Goal: Task Accomplishment & Management: Manage account settings

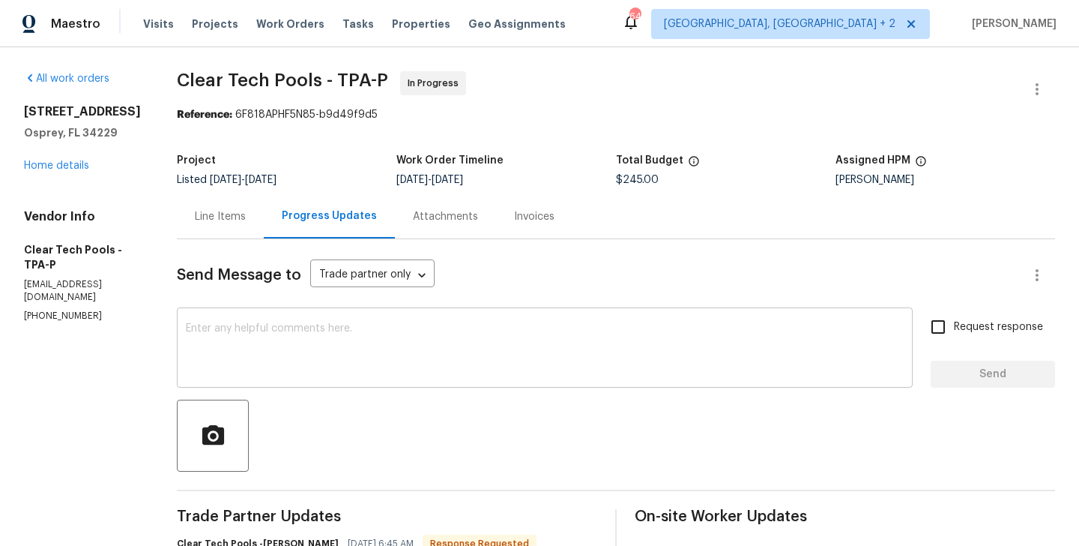
scroll to position [340, 0]
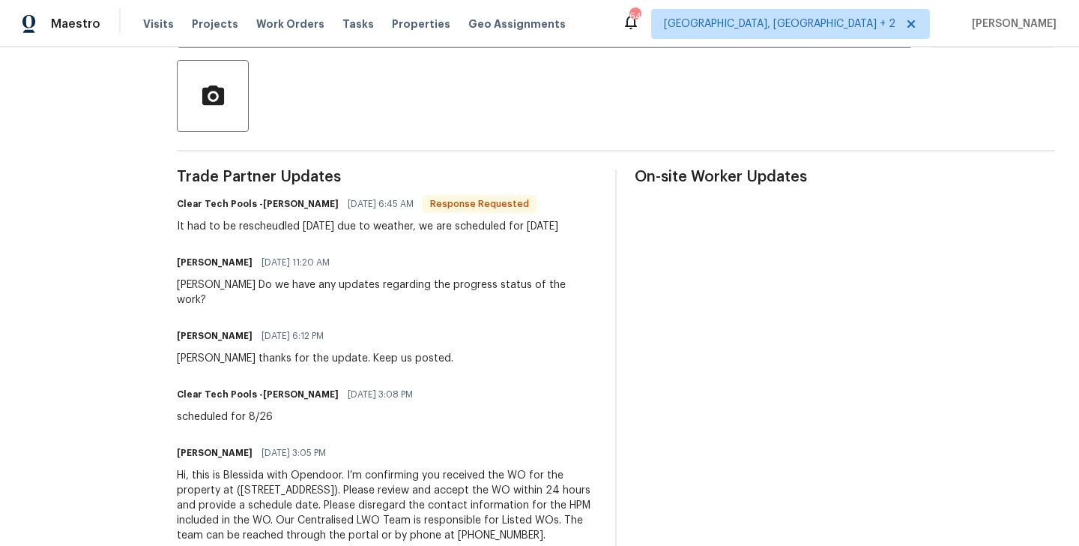
click at [284, 207] on h6 "Clear Tech Pools -Ashley" at bounding box center [258, 203] width 162 height 15
copy h6 "Ashley"
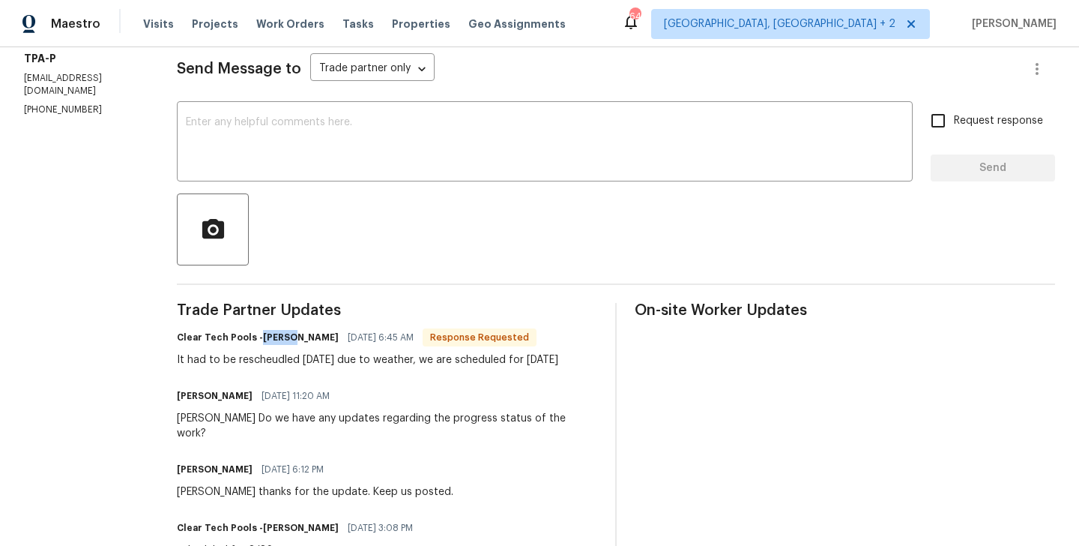
scroll to position [205, 0]
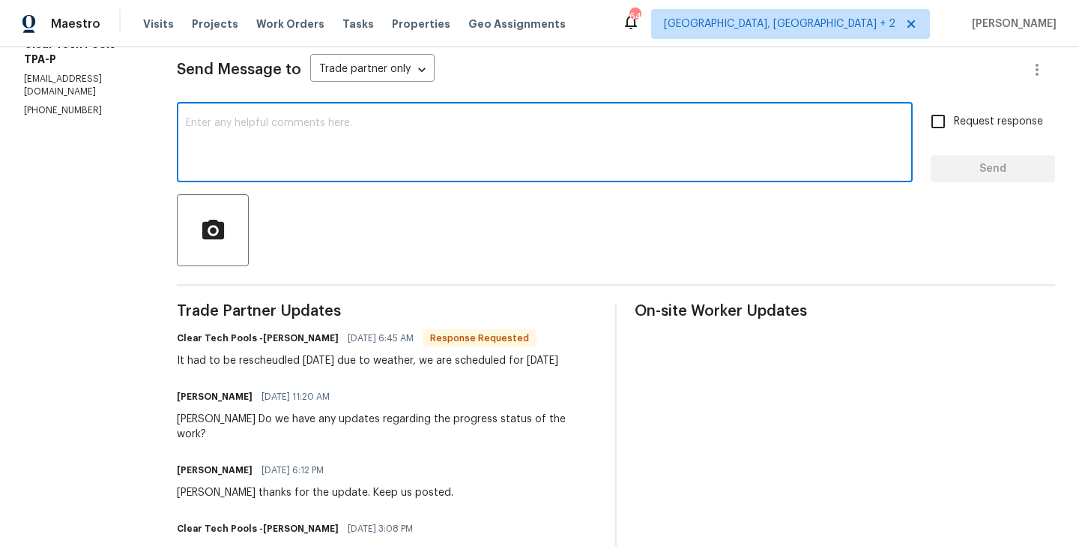
click at [341, 167] on textarea at bounding box center [545, 144] width 718 height 52
paste textarea "Ashley"
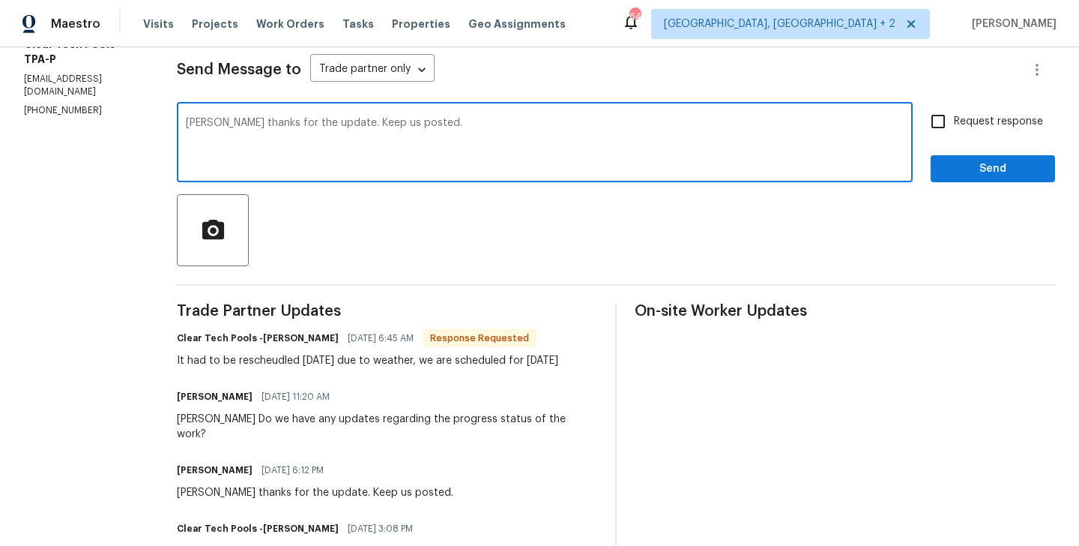
type textarea "Ashley thanks for the update. Keep us posted."
click at [969, 127] on span "Request response" at bounding box center [998, 122] width 89 height 16
click at [954, 127] on input "Request response" at bounding box center [938, 121] width 31 height 31
checkbox input "true"
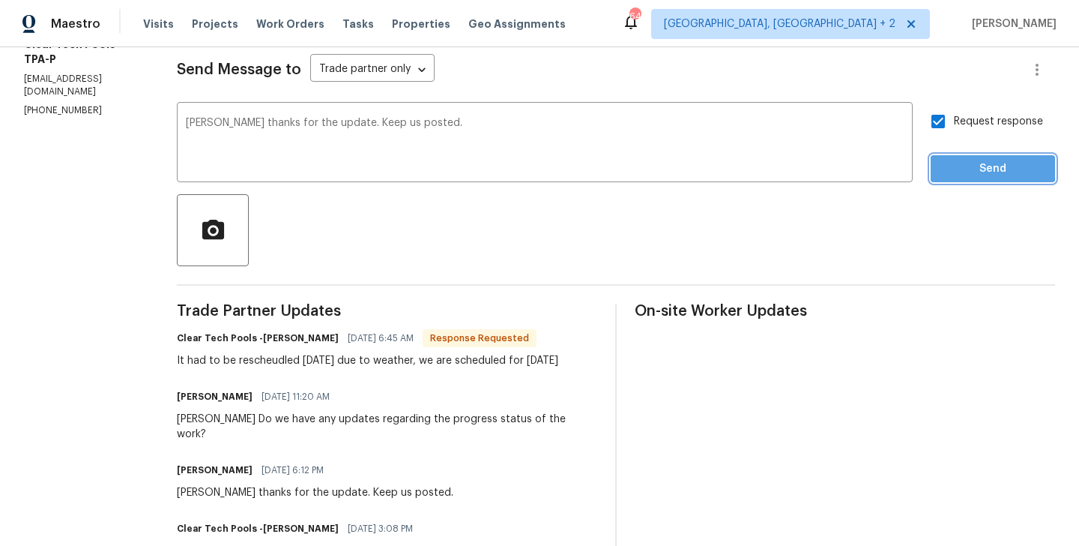
click at [955, 165] on span "Send" at bounding box center [993, 169] width 100 height 19
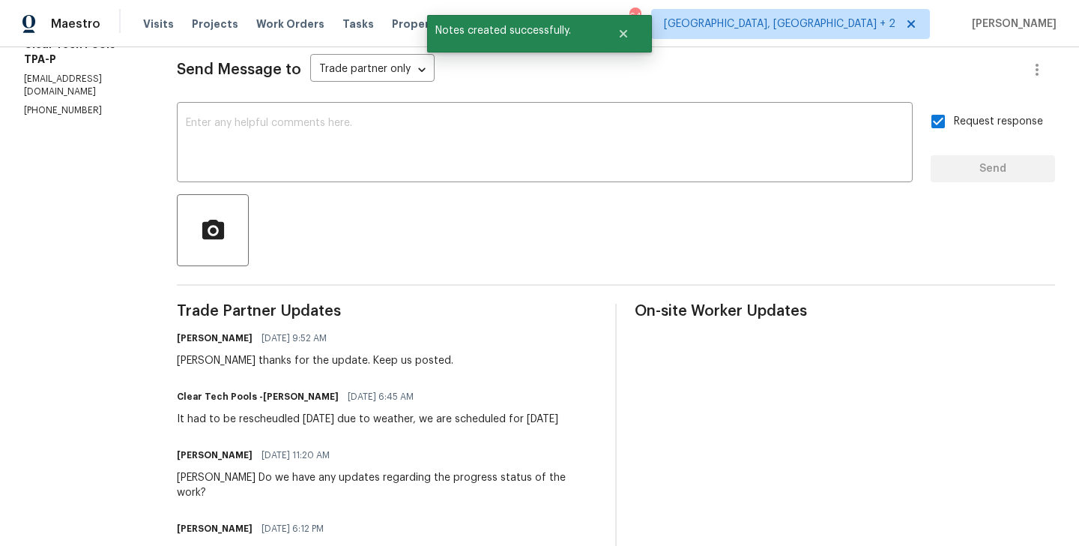
scroll to position [0, 0]
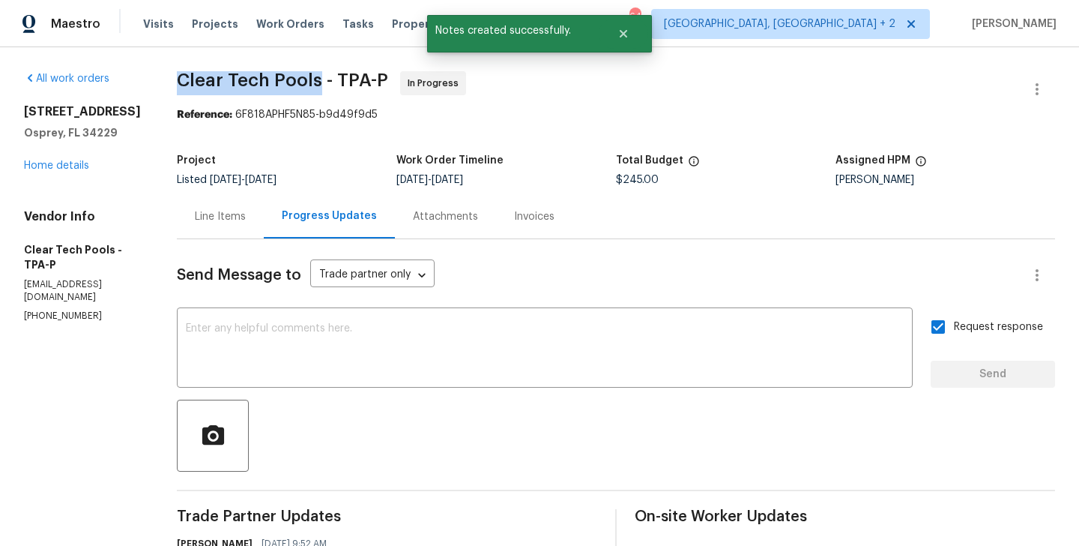
drag, startPoint x: 193, startPoint y: 80, endPoint x: 332, endPoint y: 84, distance: 138.7
click at [332, 84] on span "Clear Tech Pools - TPA-P" at bounding box center [282, 80] width 211 height 18
copy span "Clear Tech Pools"
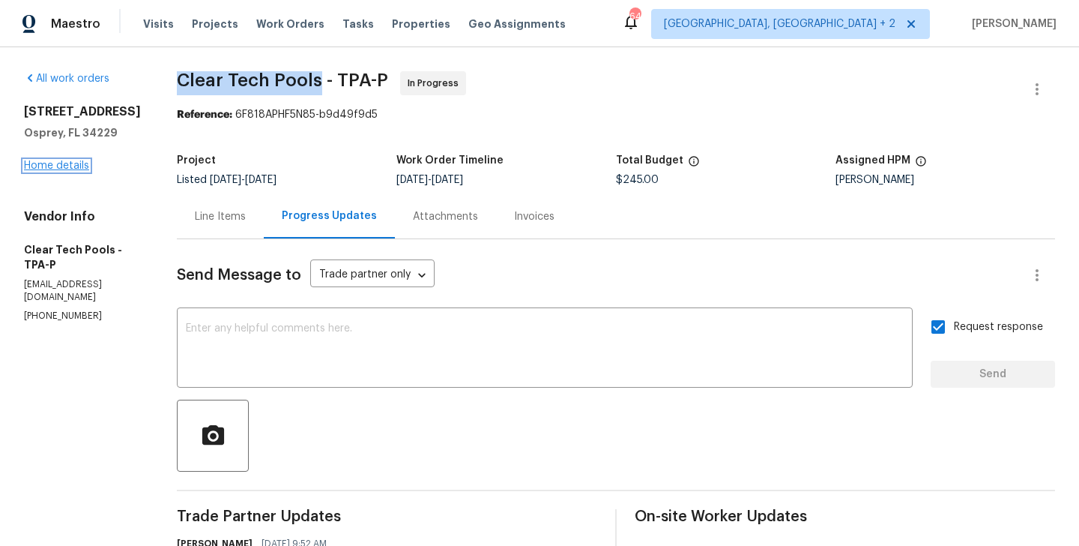
click at [79, 160] on link "Home details" at bounding box center [56, 165] width 65 height 10
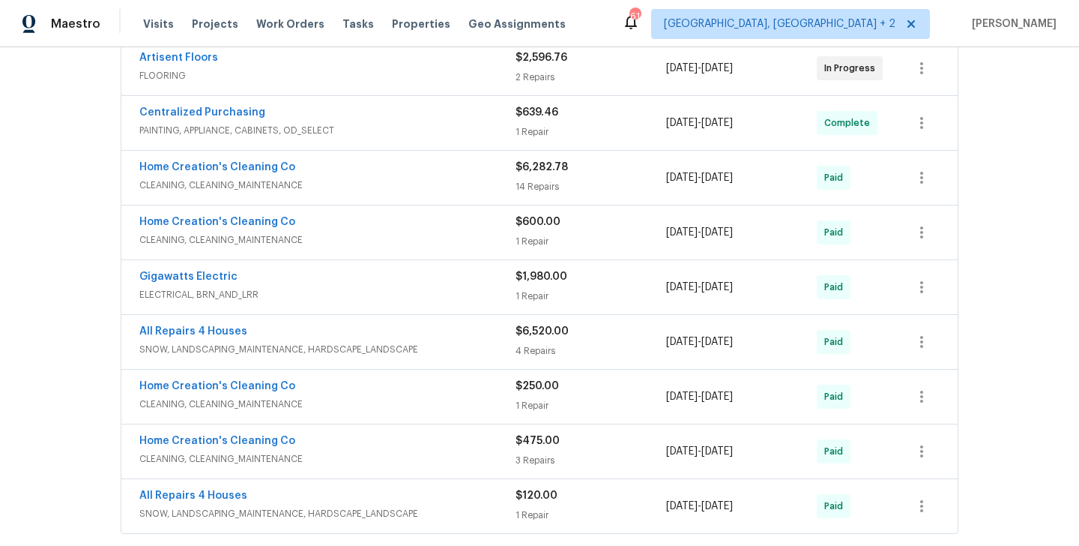
scroll to position [646, 0]
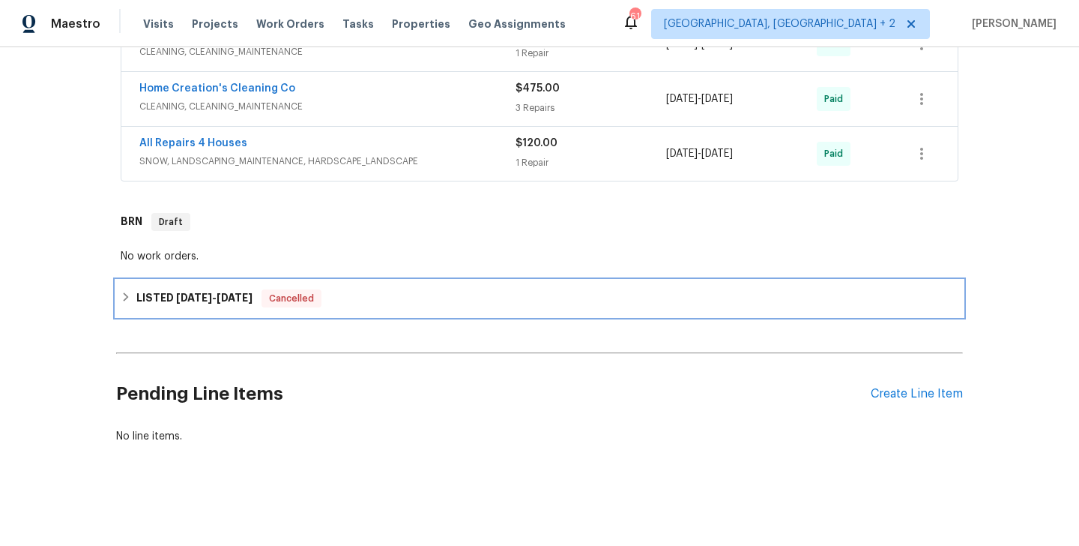
click at [329, 300] on div "LISTED [DATE] - [DATE] Cancelled" at bounding box center [540, 298] width 838 height 18
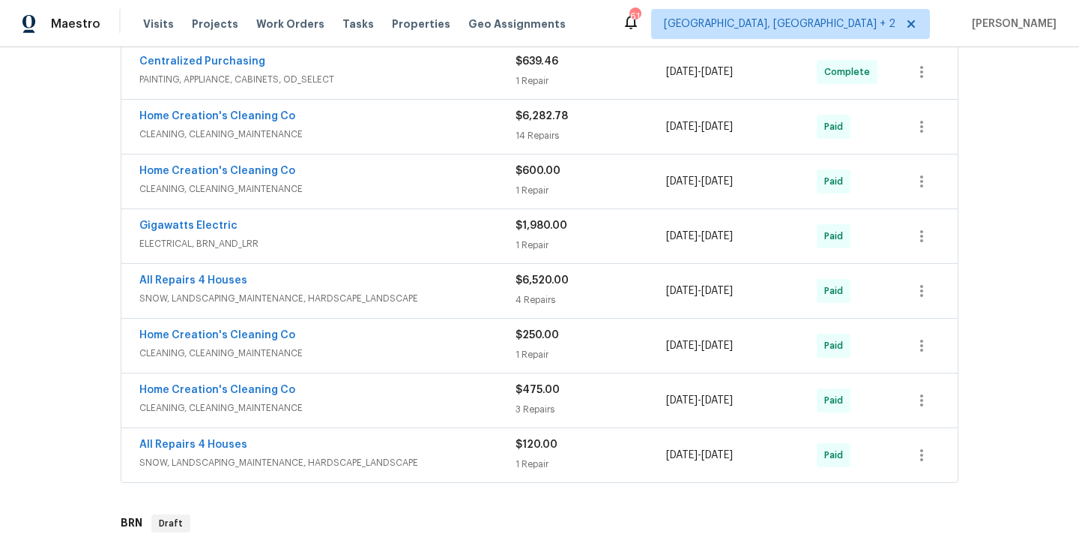
scroll to position [720, 0]
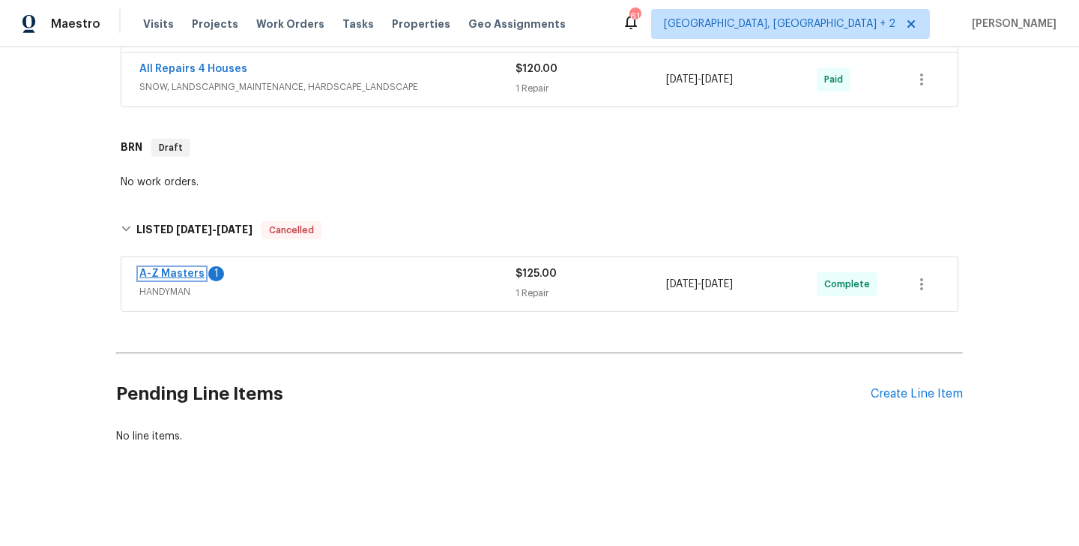
click at [180, 271] on link "A-Z Masters" at bounding box center [171, 273] width 65 height 10
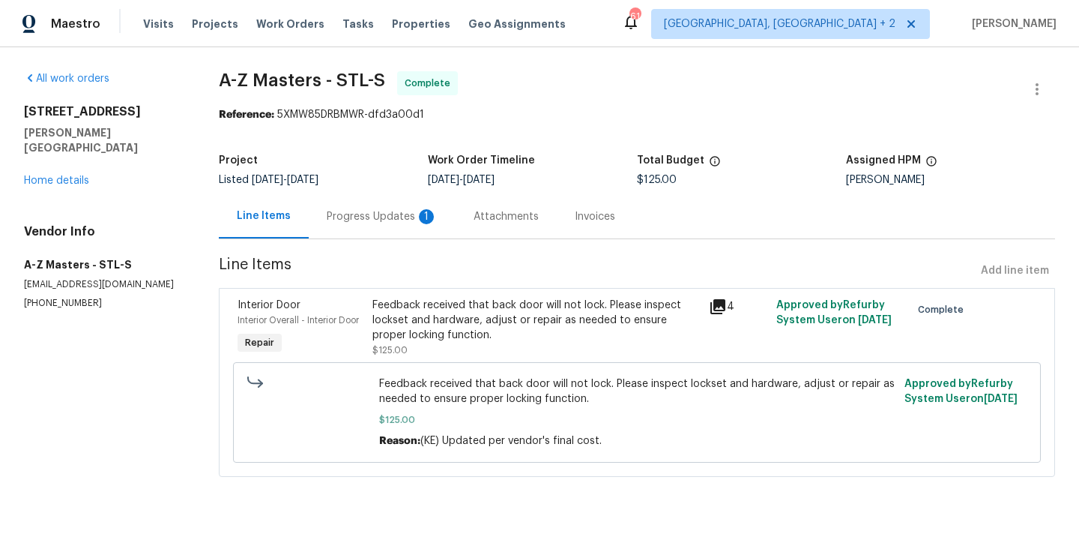
click at [384, 218] on div "Progress Updates 1" at bounding box center [382, 216] width 111 height 15
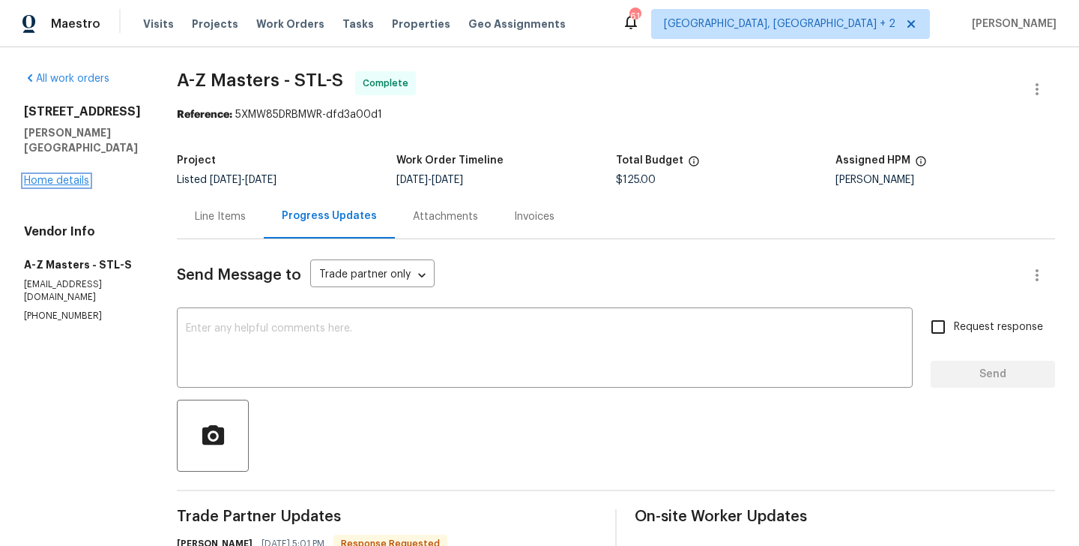
click at [74, 175] on link "Home details" at bounding box center [56, 180] width 65 height 10
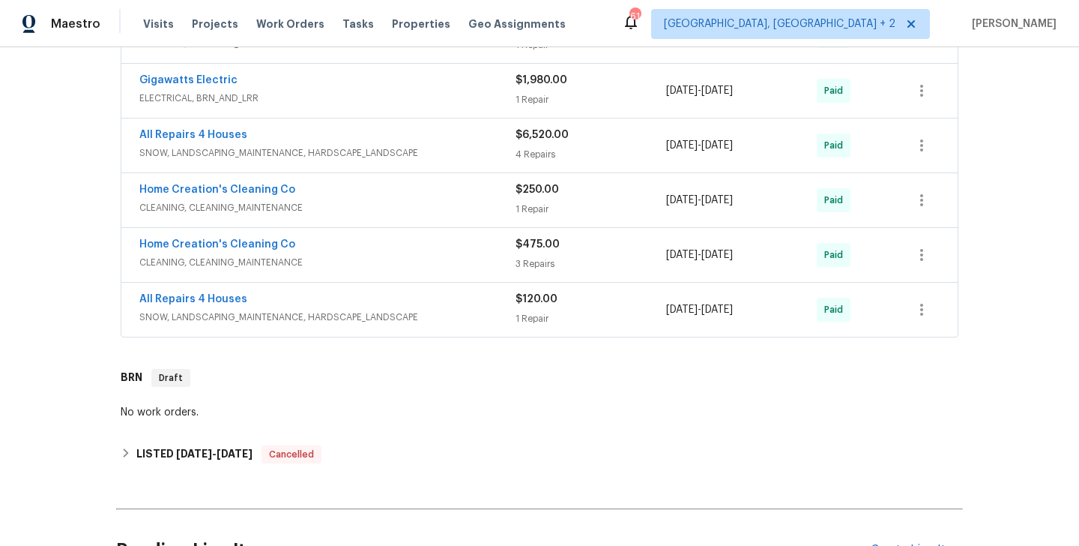
scroll to position [583, 0]
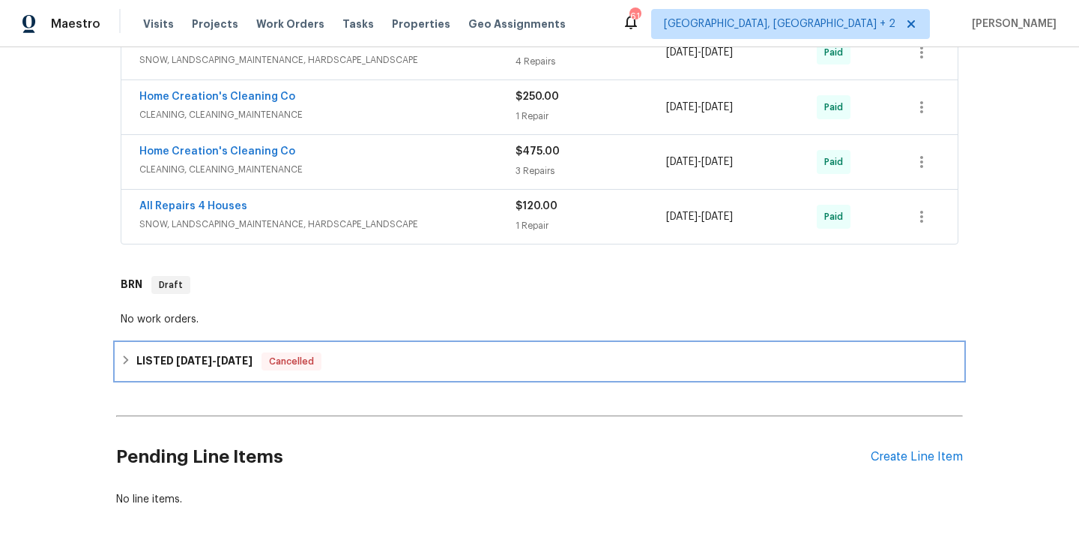
click at [218, 361] on span "8/11/25 - 8/18/25" at bounding box center [214, 360] width 76 height 10
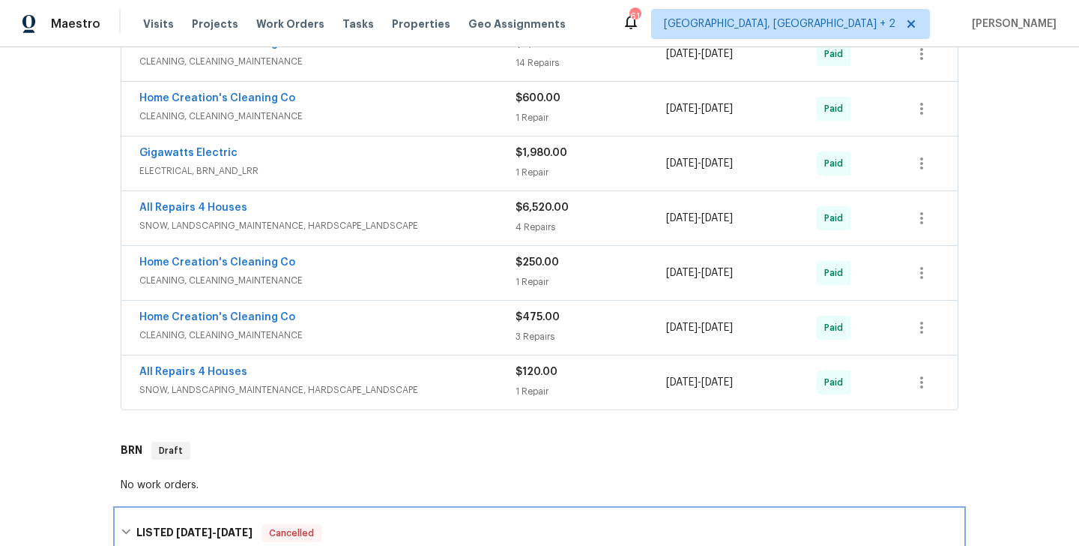
scroll to position [418, 0]
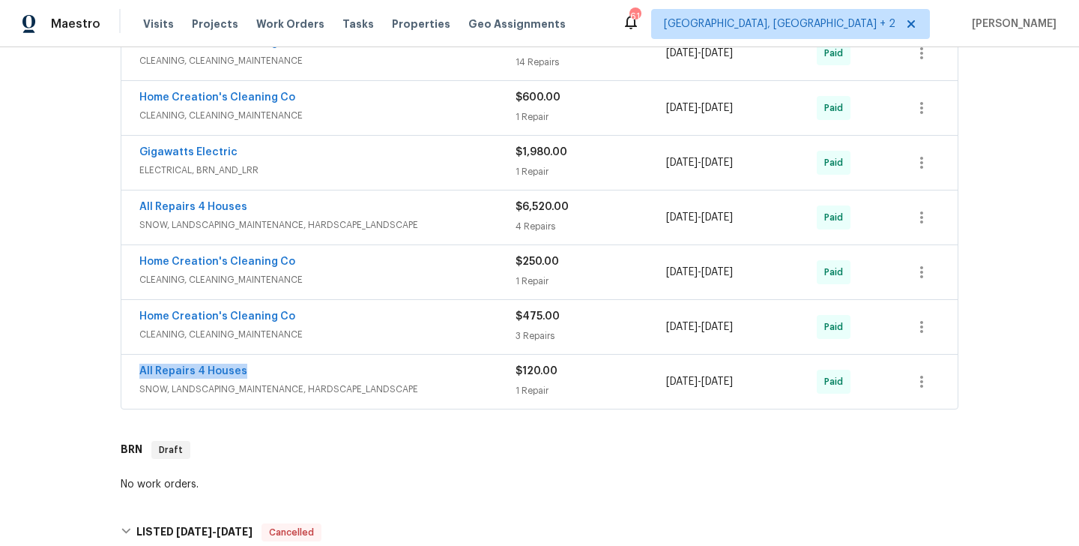
drag, startPoint x: 258, startPoint y: 370, endPoint x: 131, endPoint y: 370, distance: 126.7
click at [131, 370] on div "All Repairs 4 Houses SNOW, LANDSCAPING_MAINTENANCE, HARDSCAPE_LANDSCAPE $120.00…" at bounding box center [539, 382] width 836 height 54
copy link "All Repairs 4 Houses"
drag, startPoint x: 257, startPoint y: 204, endPoint x: 130, endPoint y: 209, distance: 126.8
click at [130, 209] on div "All Repairs 4 Houses SNOW, LANDSCAPING_MAINTENANCE, HARDSCAPE_LANDSCAPE $6,520.…" at bounding box center [539, 217] width 836 height 54
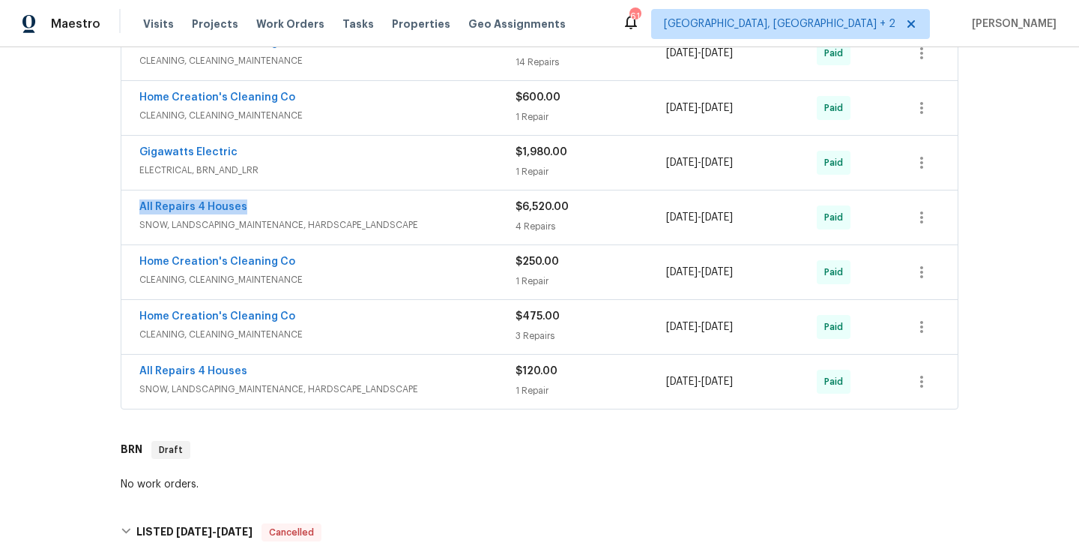
copy link "All Repairs 4 Houses"
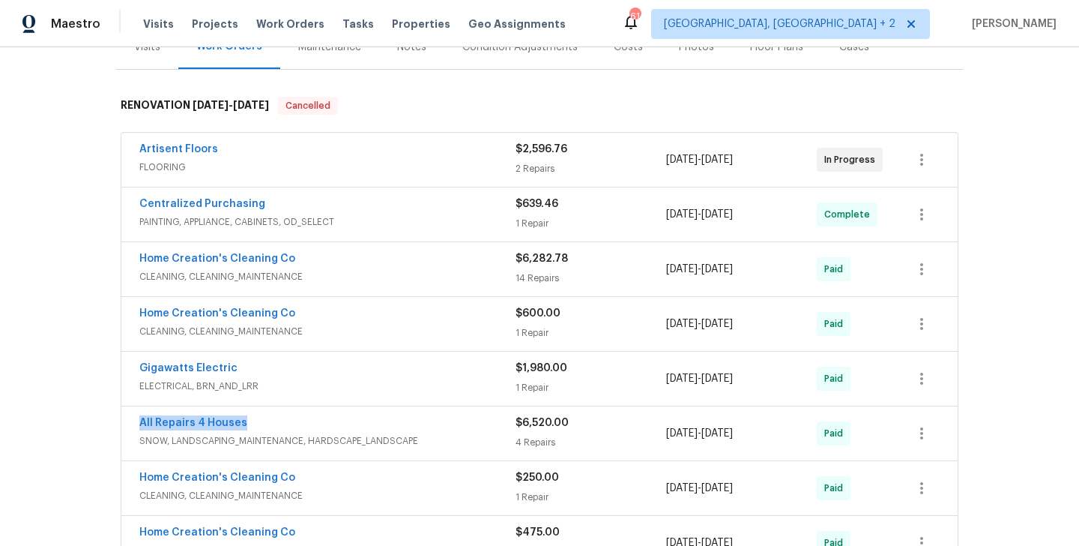
scroll to position [394, 0]
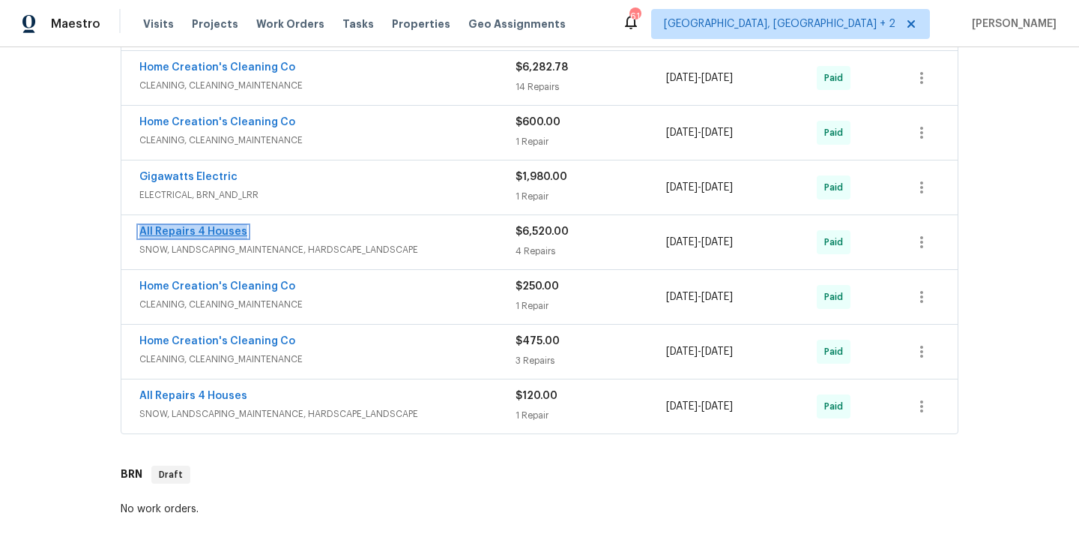
click at [204, 229] on link "All Repairs 4 Houses" at bounding box center [193, 231] width 108 height 10
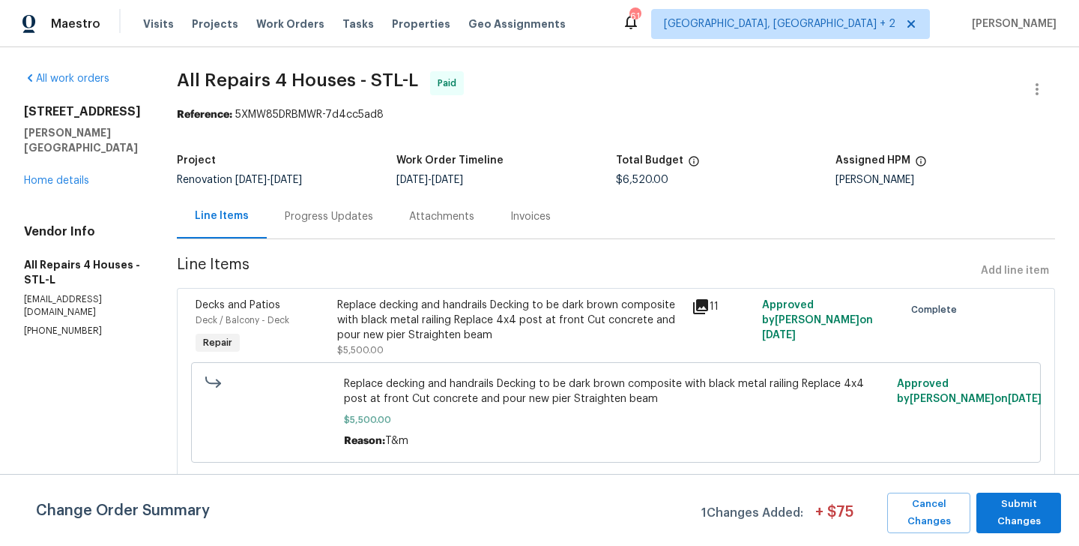
click at [92, 274] on div "Vendor Info All Repairs 4 Houses - STL-L allrepair4houses@gmail.com (314) 282-1…" at bounding box center [82, 280] width 117 height 113
click at [100, 293] on p "allrepair4houses@gmail.com" at bounding box center [82, 305] width 117 height 25
copy p "allrepair4houses@gmail.com"
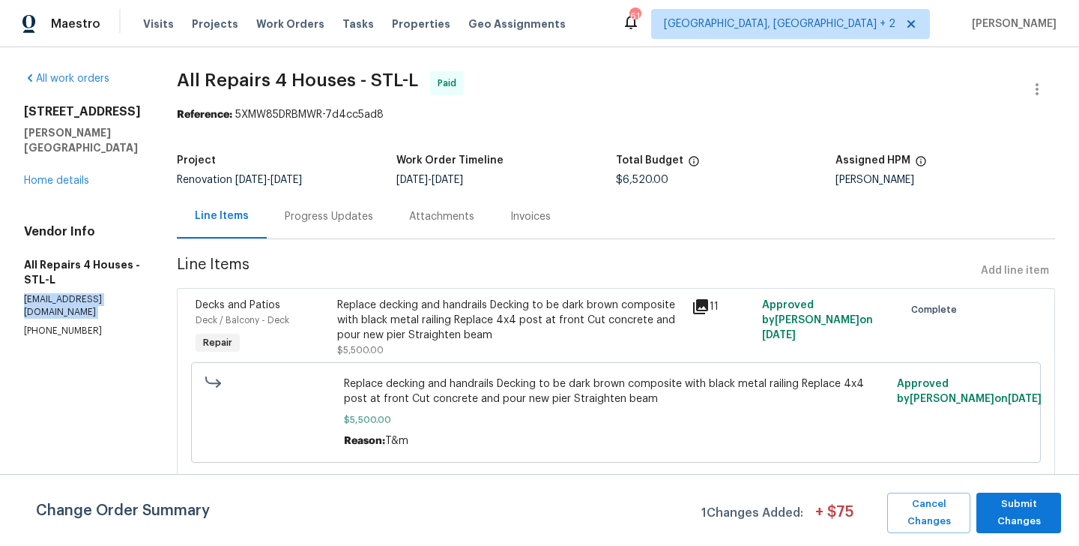
click at [77, 295] on div "Vendor Info All Repairs 4 Houses - STL-L allrepair4houses@gmail.com (314) 282-1…" at bounding box center [82, 280] width 117 height 113
click at [65, 175] on link "Home details" at bounding box center [56, 180] width 65 height 10
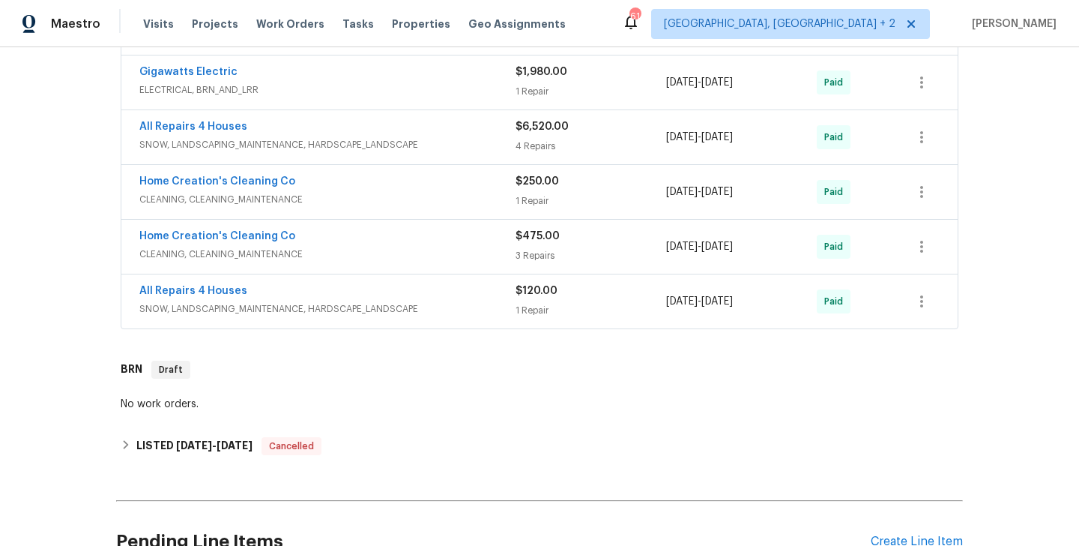
scroll to position [495, 0]
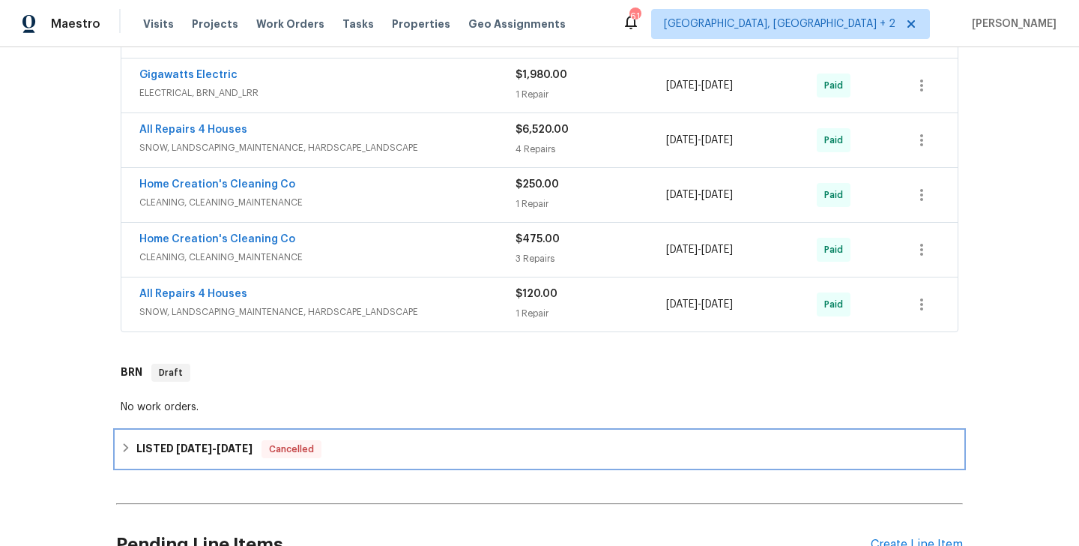
click at [304, 446] on span "Cancelled" at bounding box center [291, 448] width 57 height 15
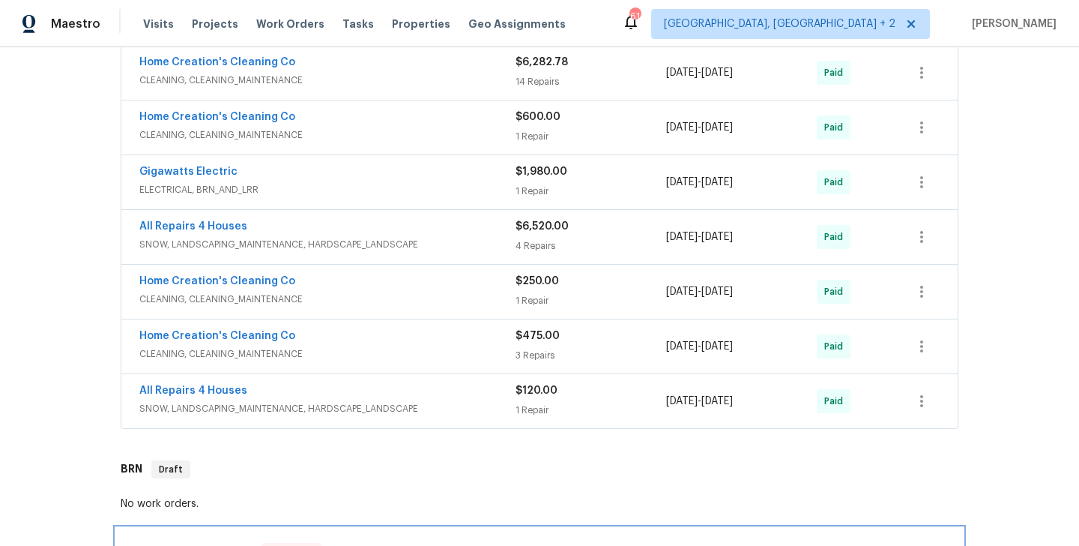
scroll to position [397, 0]
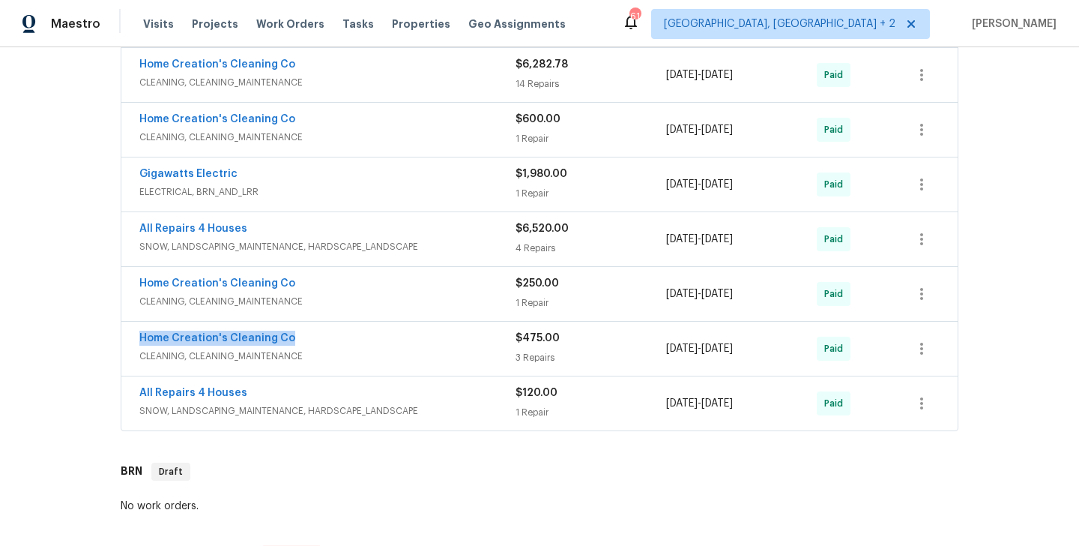
drag, startPoint x: 298, startPoint y: 340, endPoint x: 130, endPoint y: 340, distance: 168.6
click at [130, 340] on div "Home Creation's Cleaning Co CLEANING, CLEANING_MAINTENANCE $475.00 3 Repairs 6/…" at bounding box center [539, 349] width 836 height 54
copy link "Home Creation's Cleaning Co"
click at [260, 336] on link "Home Creation's Cleaning Co" at bounding box center [217, 338] width 156 height 10
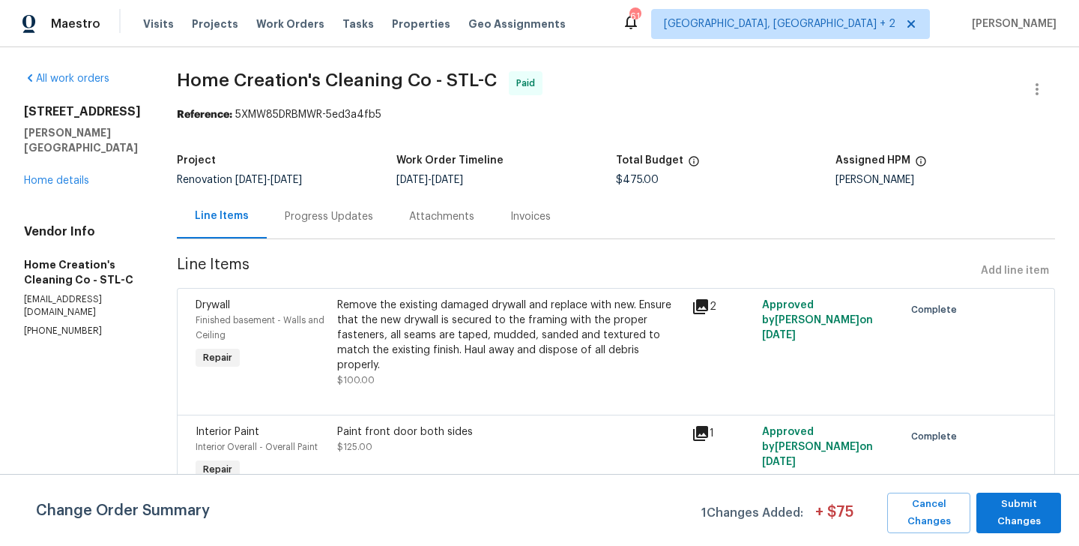
click at [109, 292] on div "Vendor Info Home Creation's Cleaning Co - STL-C radcliffliz1970@yahoo.com (618)…" at bounding box center [82, 280] width 117 height 113
click at [83, 293] on p "radcliffliz1970@yahoo.com" at bounding box center [82, 305] width 117 height 25
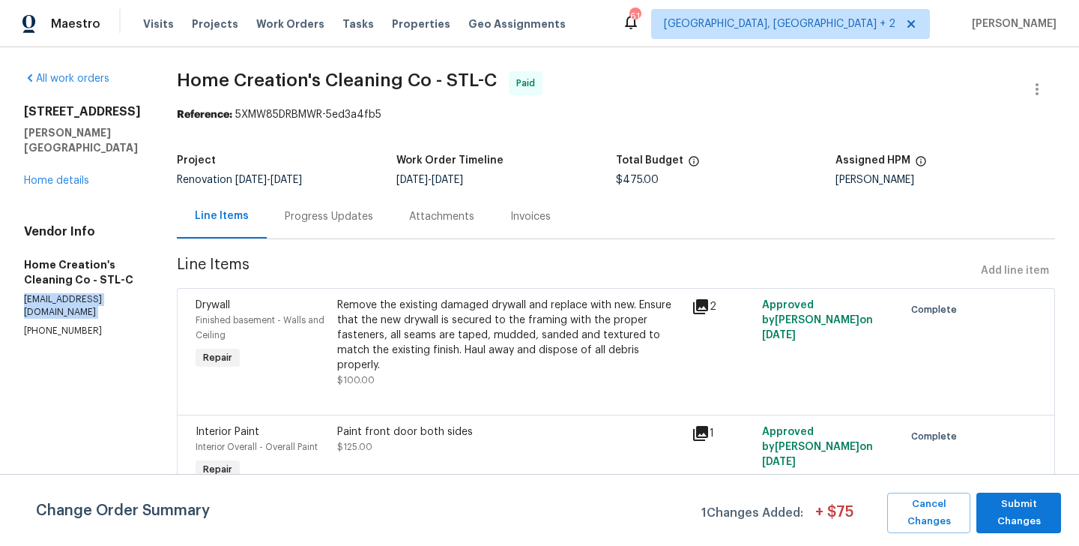
click at [83, 293] on p "radcliffliz1970@yahoo.com" at bounding box center [82, 305] width 117 height 25
copy p "radcliffliz1970@yahoo.com"
click at [42, 313] on section "All work orders 68 W Lakewood Dr Fenton, MO 63026 Home details Vendor Info Home…" at bounding box center [82, 483] width 117 height 825
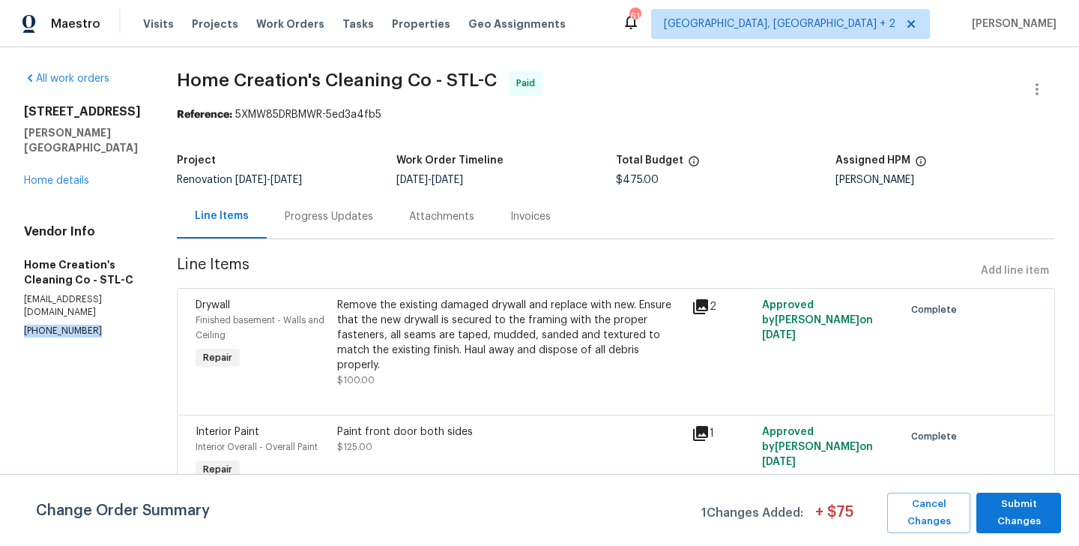
copy p "(618) 535-2766"
click at [50, 175] on link "Home details" at bounding box center [56, 180] width 65 height 10
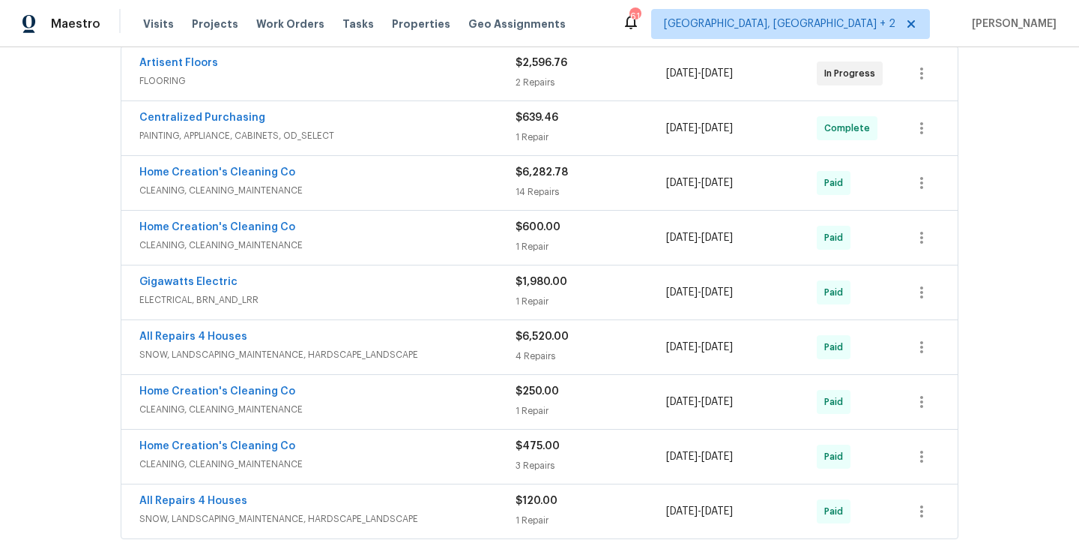
scroll to position [302, 0]
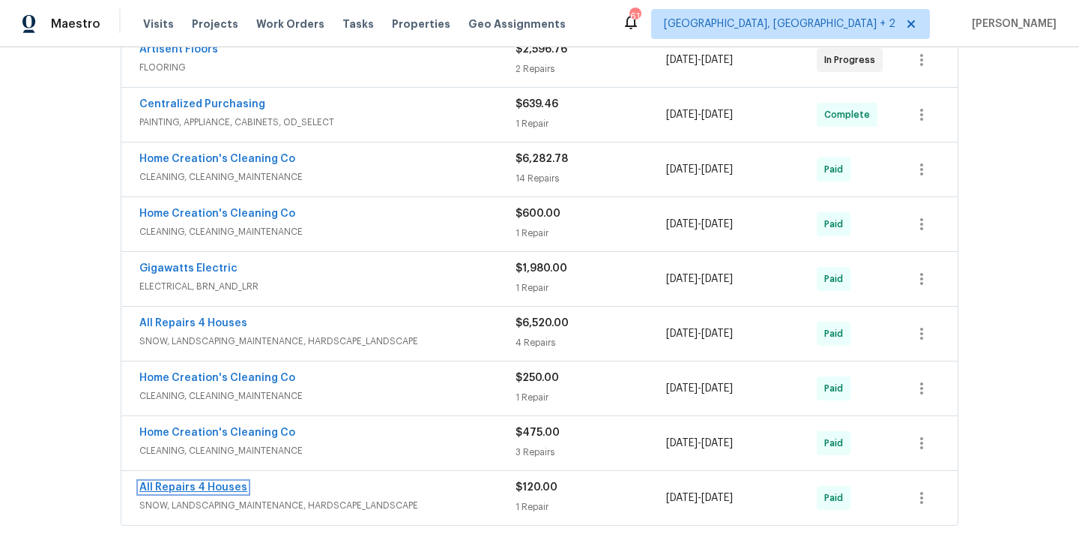
click at [204, 486] on link "All Repairs 4 Houses" at bounding box center [193, 487] width 108 height 10
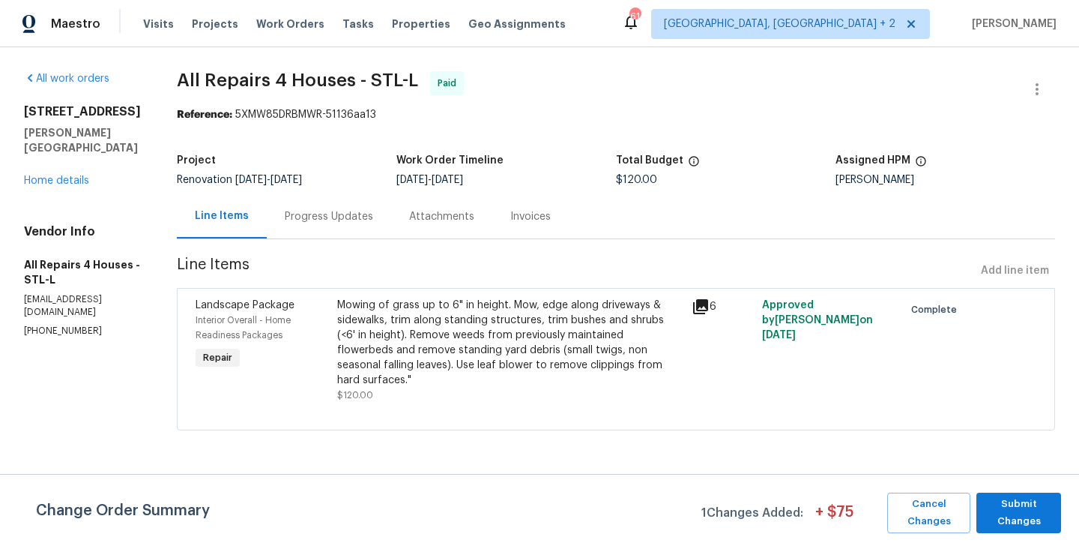
click at [56, 325] on p "(314) 282-1398" at bounding box center [82, 331] width 117 height 13
copy p "(314) 282-1398"
click at [55, 175] on link "Home details" at bounding box center [56, 180] width 65 height 10
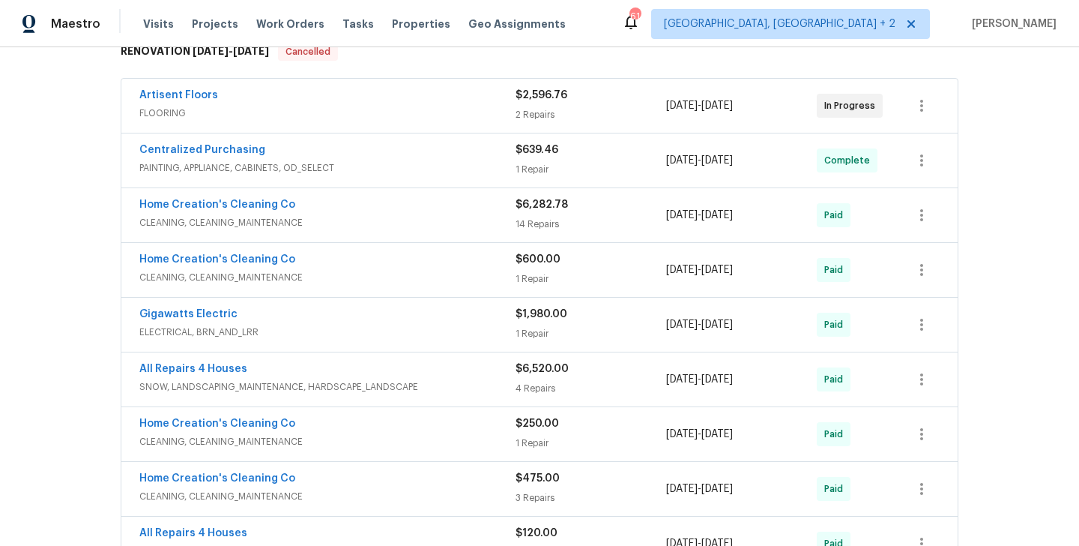
scroll to position [253, 0]
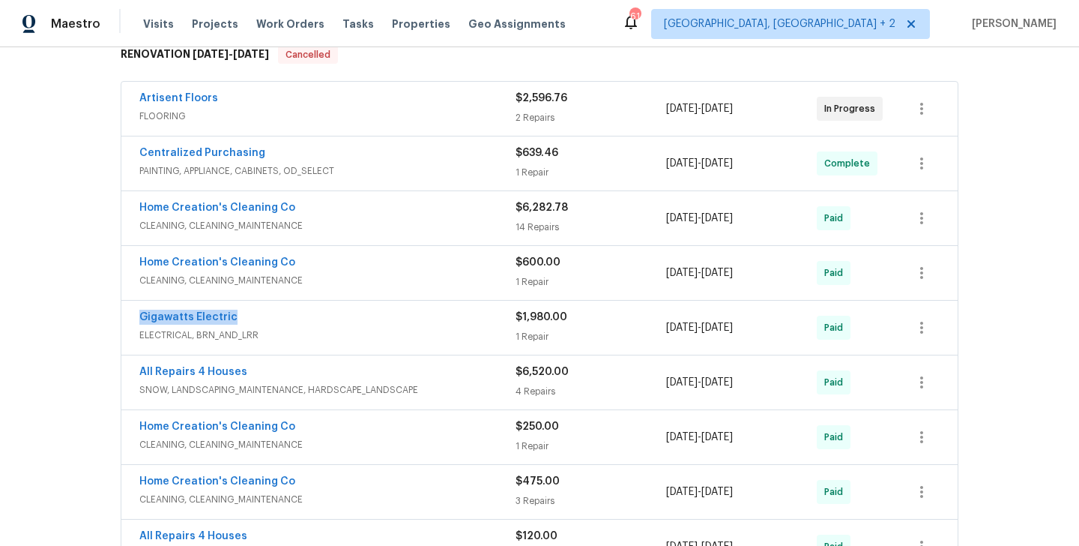
drag, startPoint x: 249, startPoint y: 322, endPoint x: 131, endPoint y: 322, distance: 117.7
click at [131, 322] on div "Gigawatts Electric ELECTRICAL, BRN_AND_LRR $1,980.00 1 Repair 6/11/2025 - 6/16/…" at bounding box center [539, 328] width 836 height 54
copy link "Gigawatts Electric"
click at [179, 316] on link "Gigawatts Electric" at bounding box center [188, 317] width 98 height 10
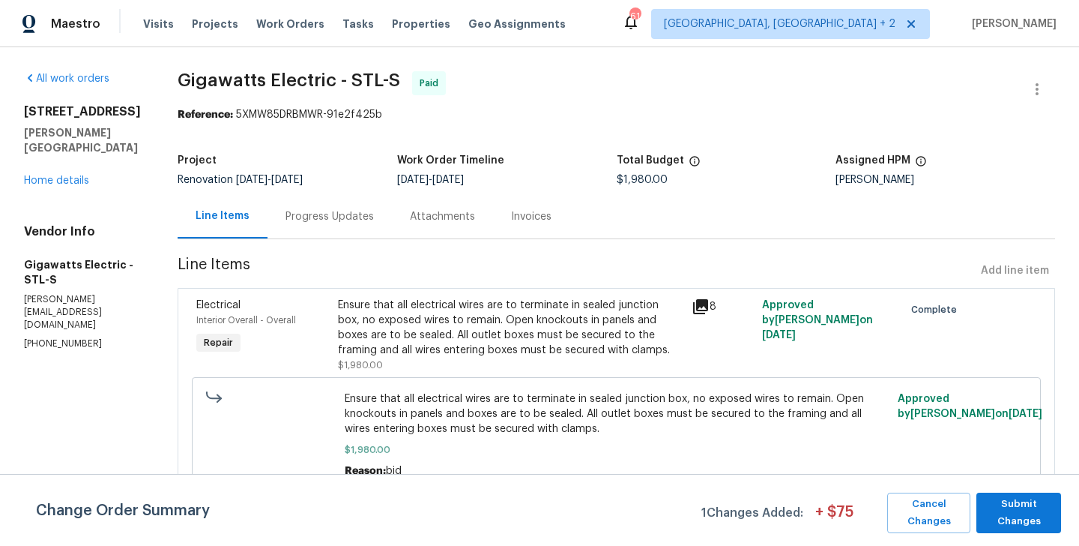
click at [114, 293] on p "mike@gigawattselectric.com" at bounding box center [83, 312] width 118 height 38
copy p "mike@gigawattselectric.com"
click at [68, 337] on p "(314) 620-4225" at bounding box center [83, 343] width 118 height 13
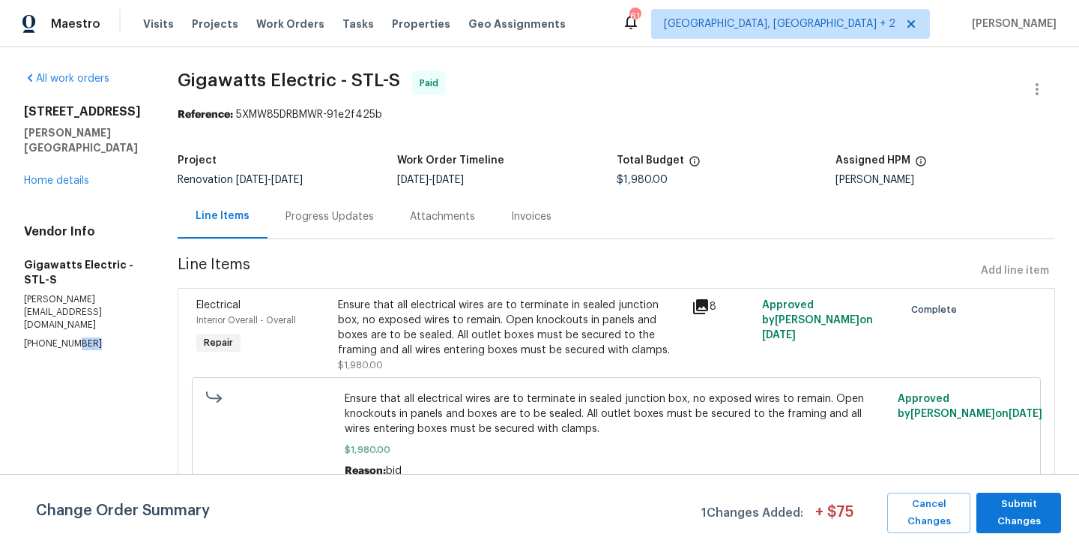
click at [68, 337] on p "(314) 620-4225" at bounding box center [83, 343] width 118 height 13
click at [45, 337] on p "(314) 620-4225" at bounding box center [83, 343] width 118 height 13
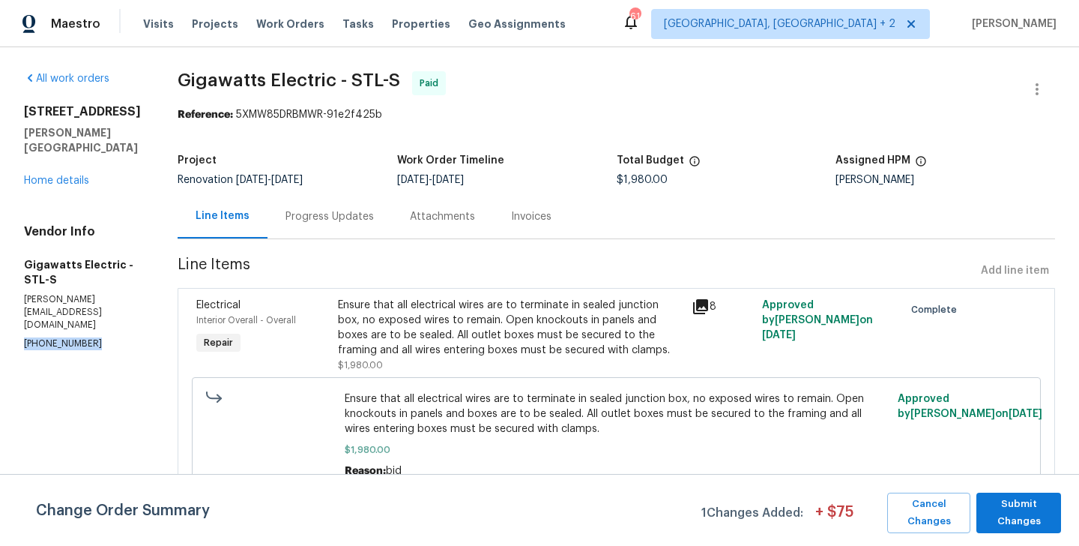
copy p "(314) 620-4225"
click at [630, 173] on div "Total Budget" at bounding box center [727, 164] width 220 height 19
click at [630, 178] on span "$1,980.00" at bounding box center [642, 180] width 51 height 10
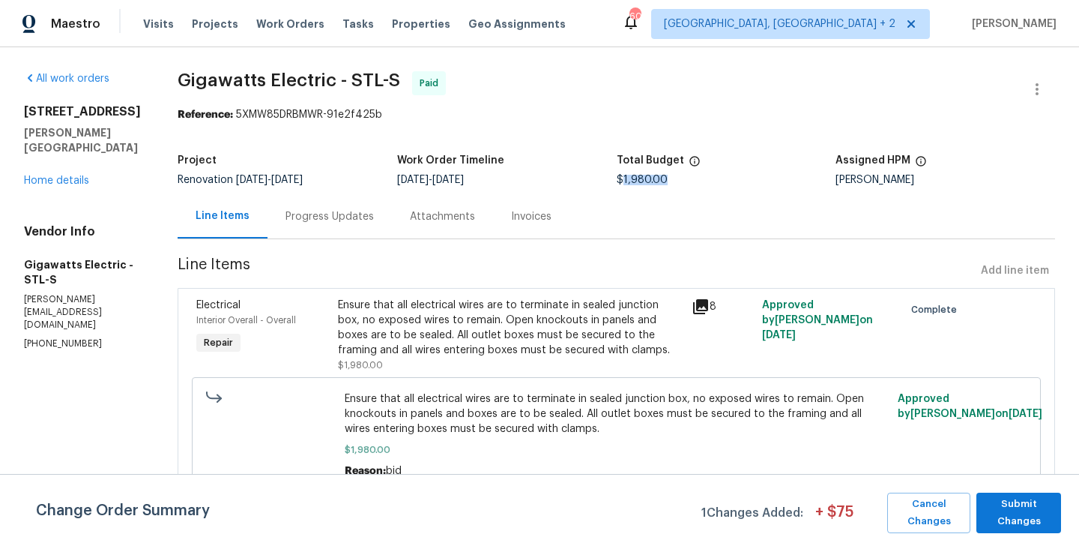
click at [630, 178] on span "$1,980.00" at bounding box center [642, 180] width 51 height 10
click at [46, 148] on div "68 W Lakewood Dr Fenton, MO 63026 Home details" at bounding box center [83, 146] width 118 height 84
click at [49, 175] on link "Home details" at bounding box center [56, 180] width 65 height 10
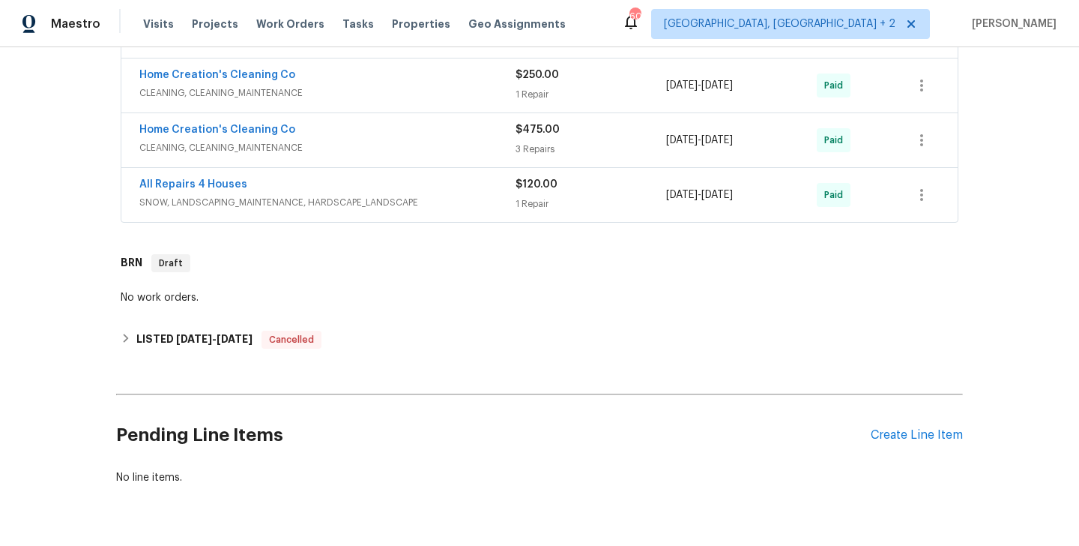
scroll to position [609, 0]
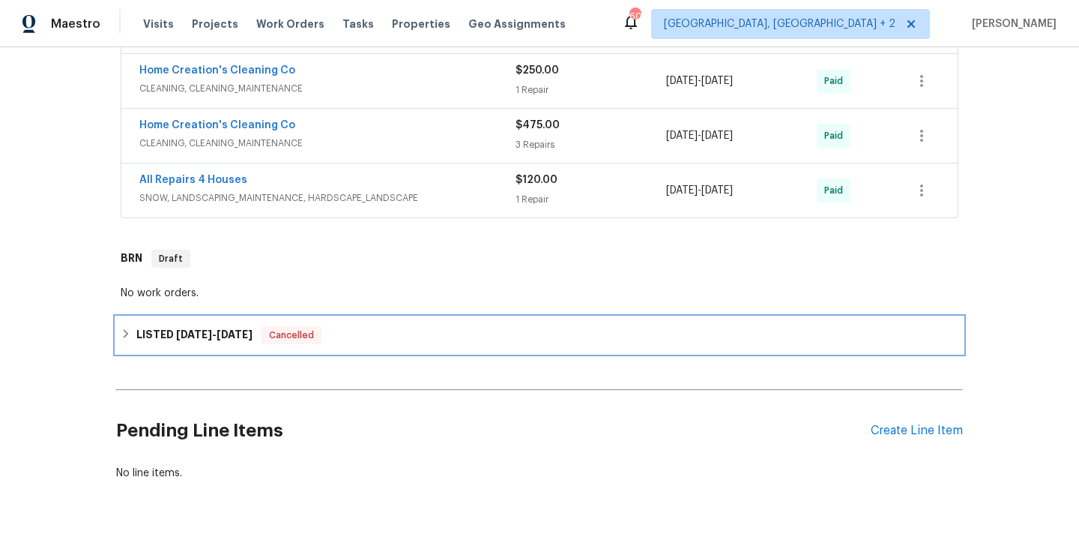
click at [262, 330] on div "LISTED 8/11/25 - 8/18/25 Cancelled" at bounding box center [540, 335] width 838 height 18
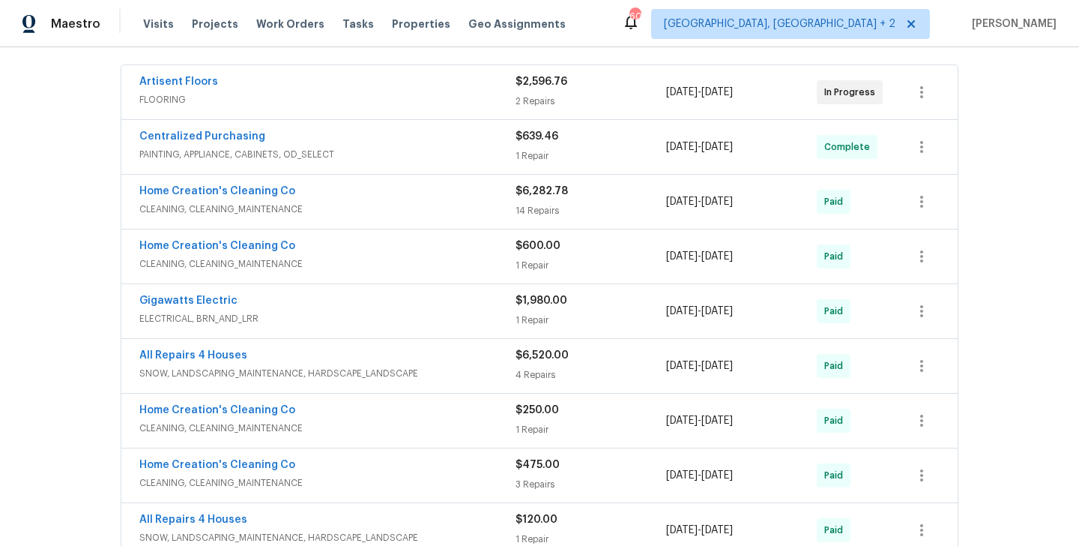
scroll to position [269, 0]
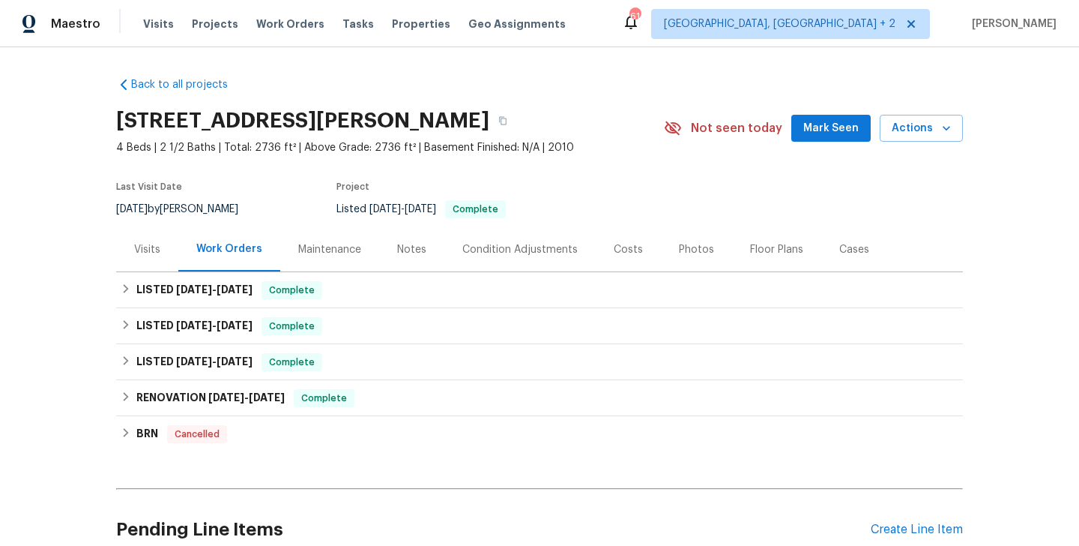
scroll to position [136, 0]
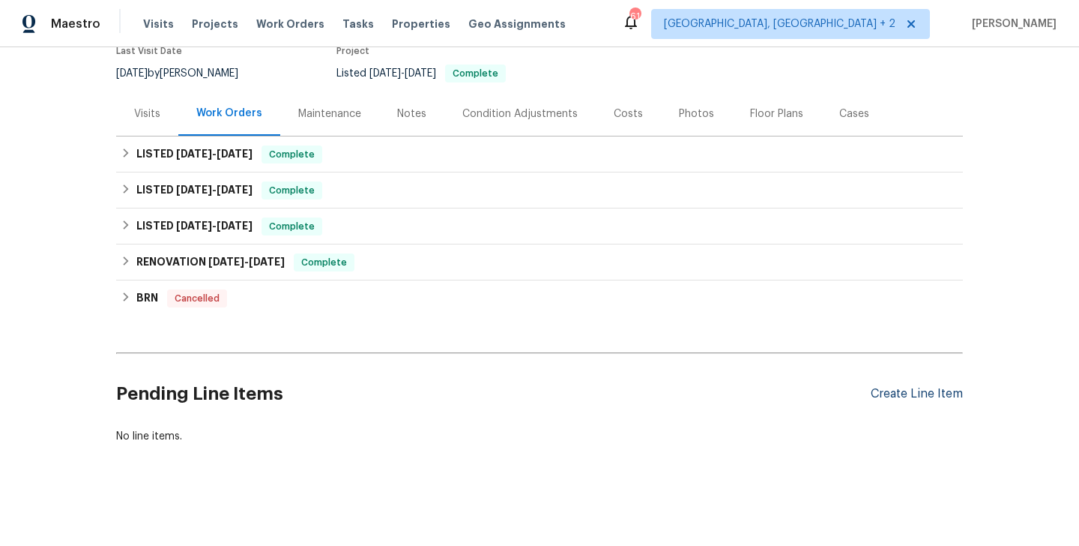
click at [914, 391] on div "Create Line Item" at bounding box center [917, 394] width 92 height 14
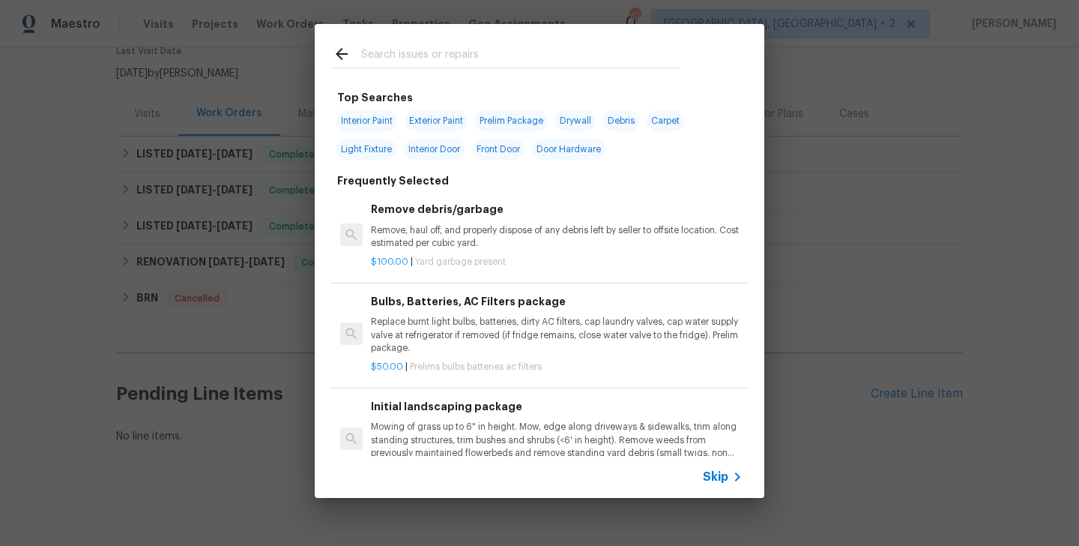
click at [403, 58] on input "text" at bounding box center [520, 56] width 318 height 22
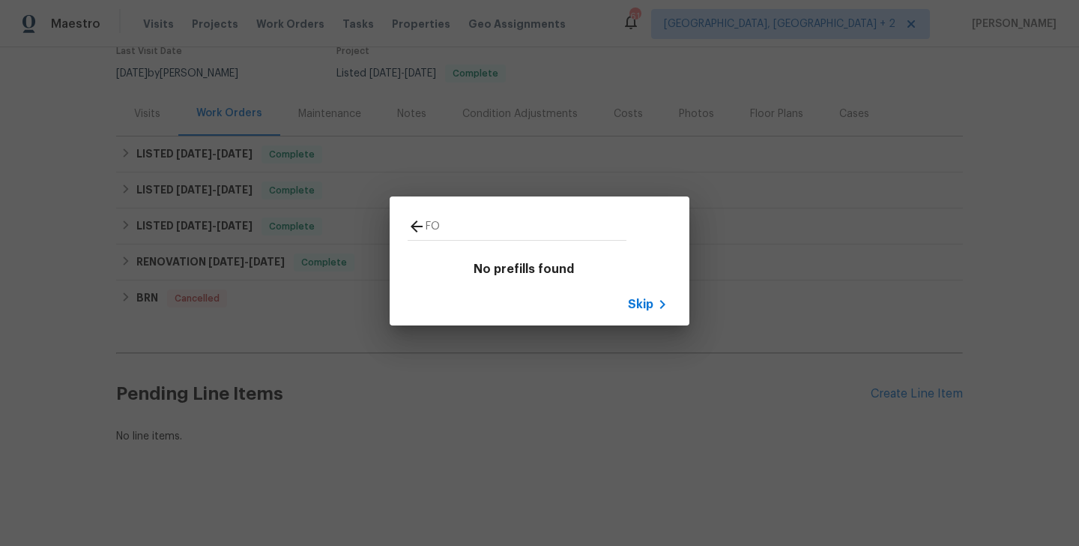
type input "F"
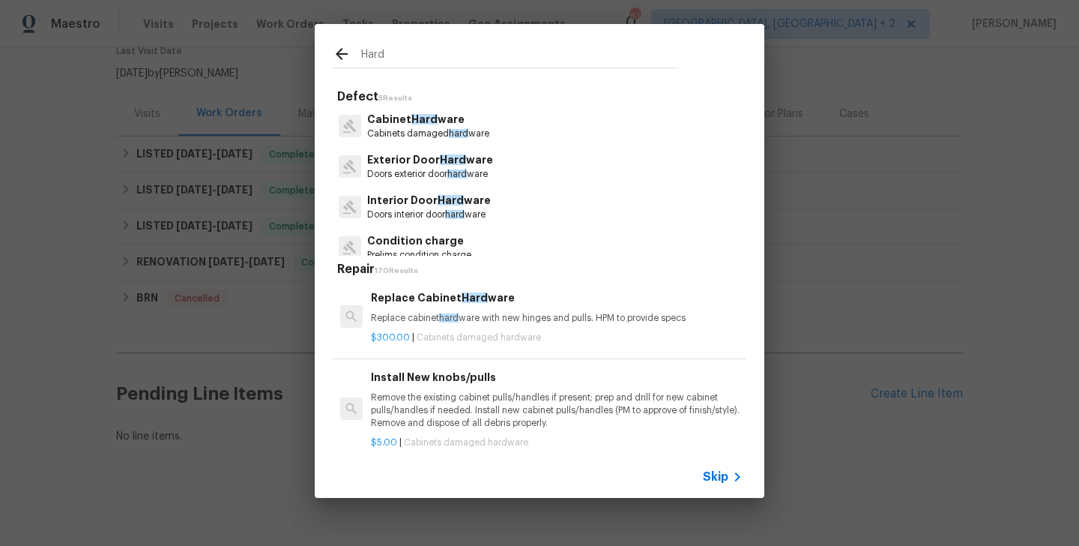
type input "Hard"
click at [468, 299] on span "Hard" at bounding box center [475, 297] width 26 height 10
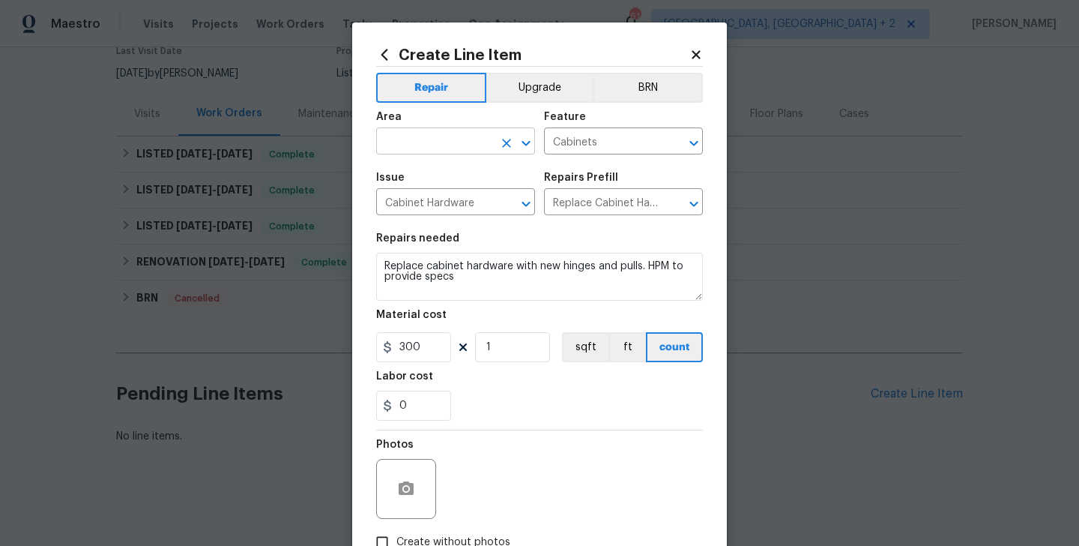
click at [445, 148] on input "text" at bounding box center [434, 142] width 117 height 23
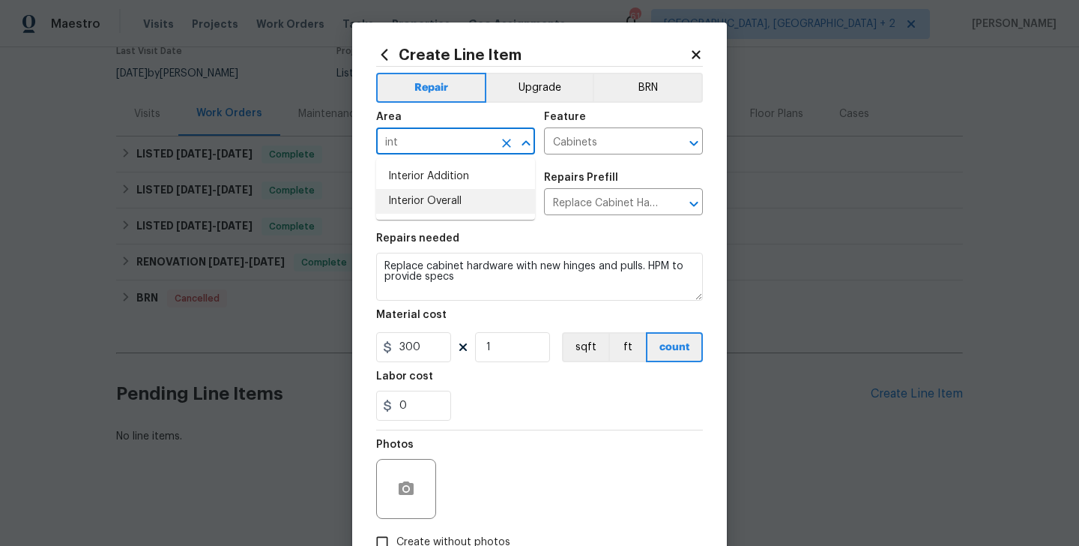
click at [453, 205] on li "Interior Overall" at bounding box center [455, 201] width 159 height 25
type input "Interior Overall"
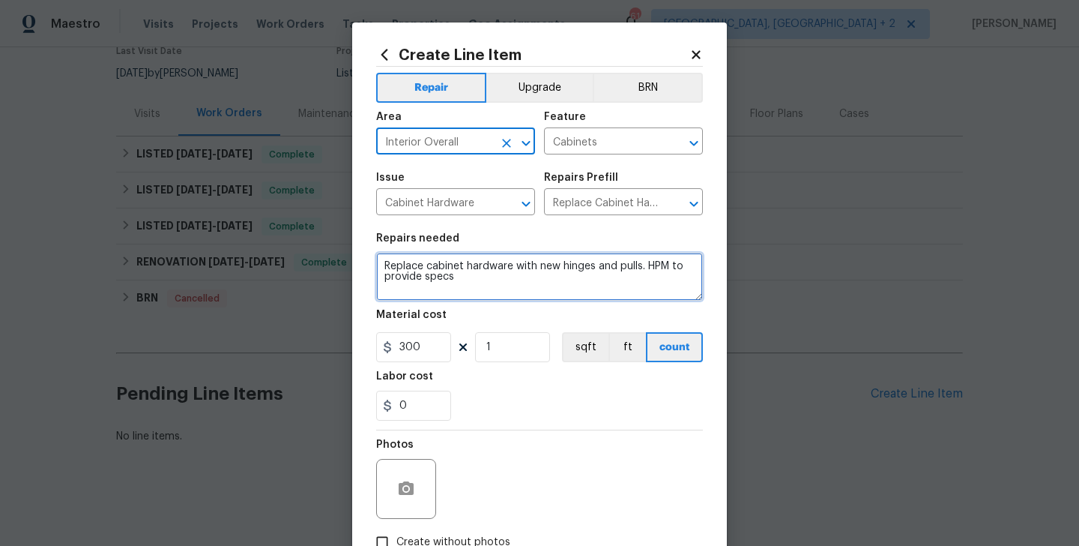
click at [457, 258] on textarea "Replace cabinet hardware with new hinges and pulls. HPM to provide specs" at bounding box center [539, 277] width 327 height 48
paste textarea "Two large packages are in the foyer and they each weigh over 100 pounds. Please…"
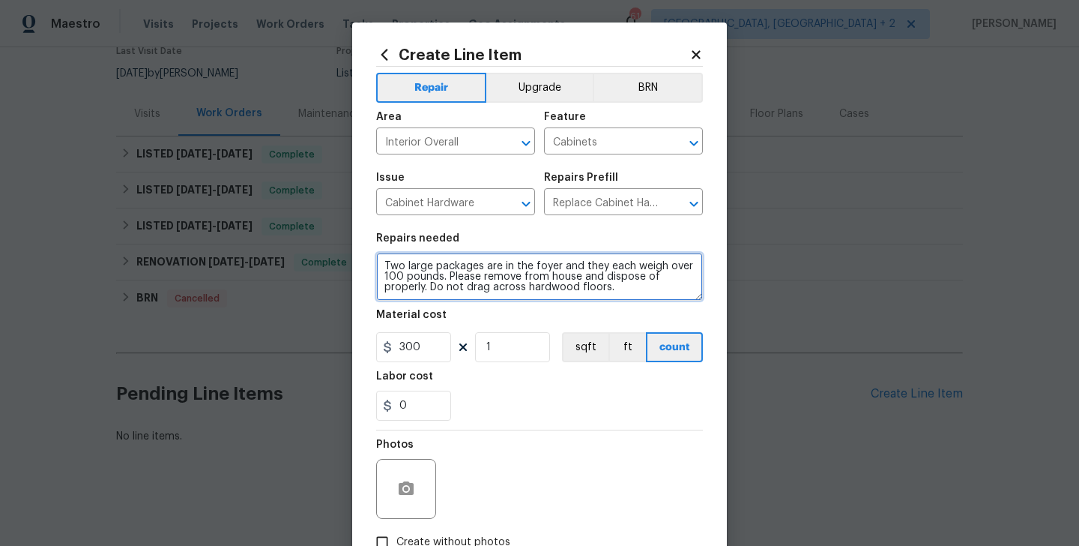
type textarea "Two large packages are in the foyer and they each weigh over 100 pounds. Please…"
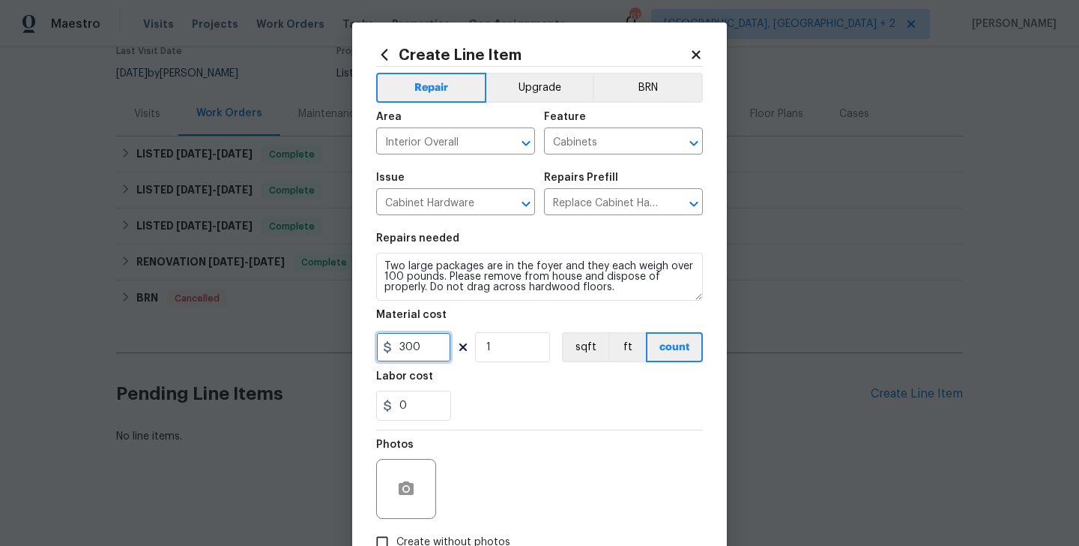
click at [405, 358] on input "300" at bounding box center [413, 347] width 75 height 30
type input "125"
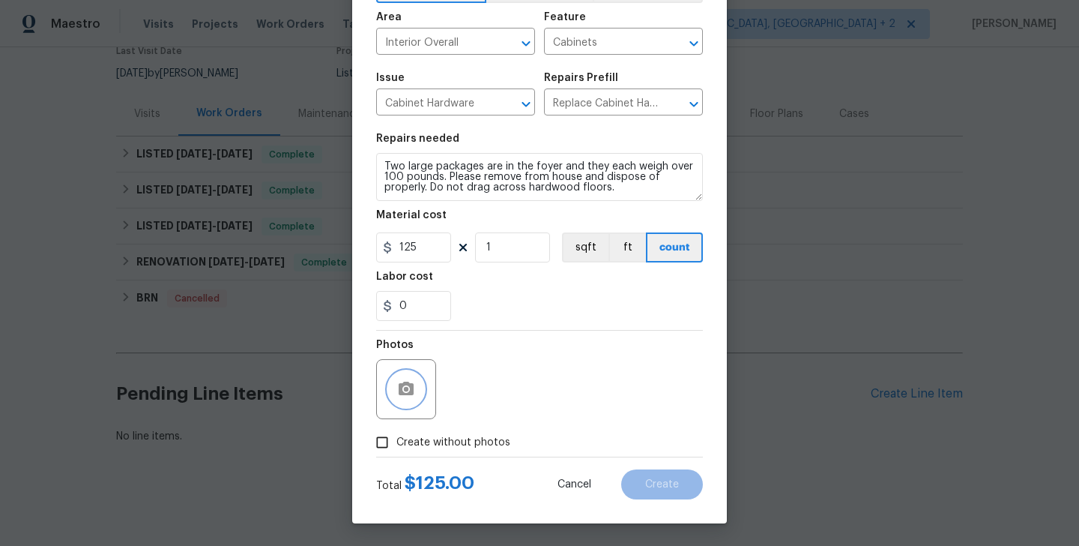
click at [405, 379] on button "button" at bounding box center [406, 389] width 36 height 36
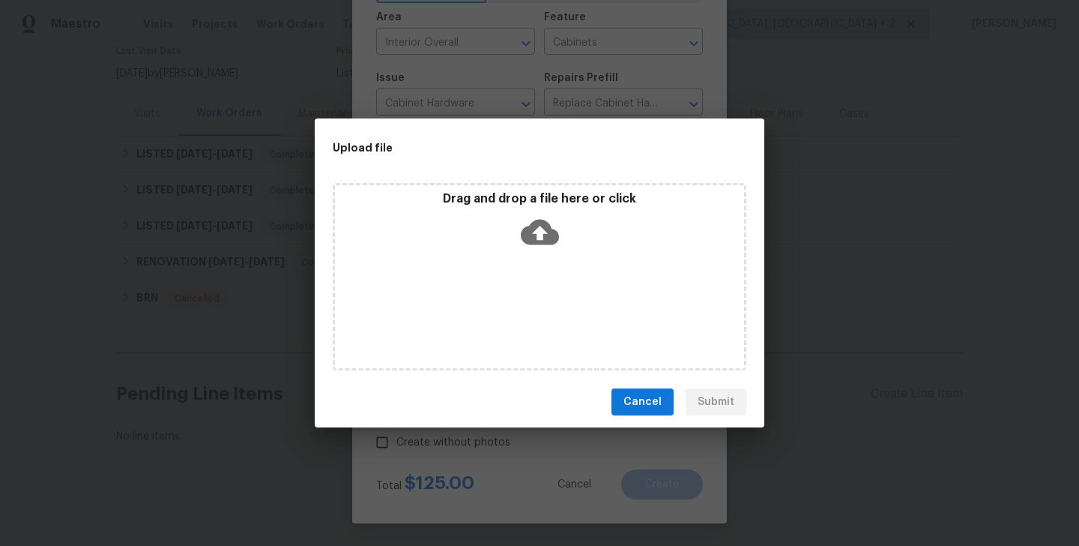
click at [539, 232] on icon at bounding box center [540, 232] width 38 height 38
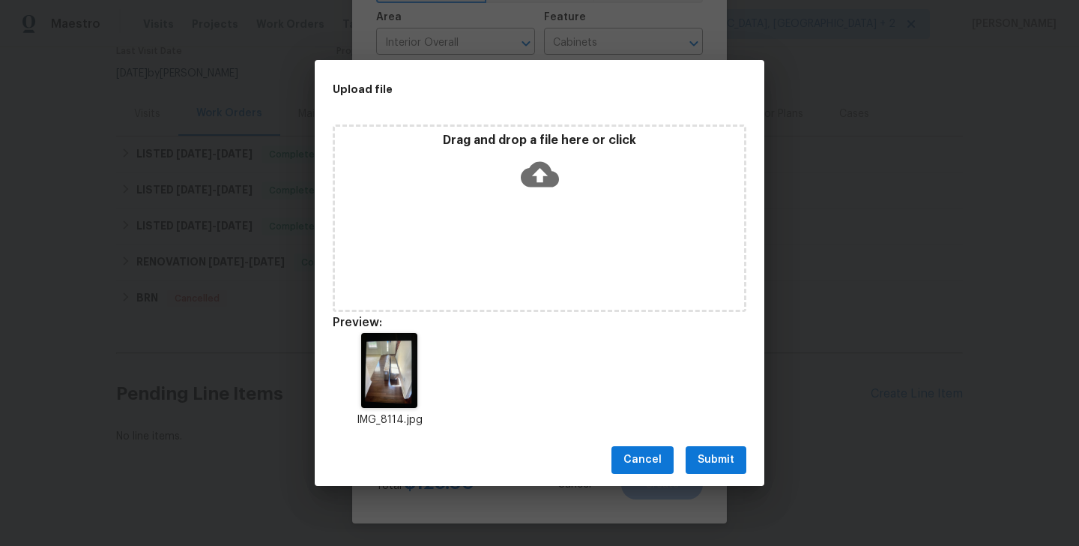
click at [732, 469] on button "Submit" at bounding box center [716, 460] width 61 height 28
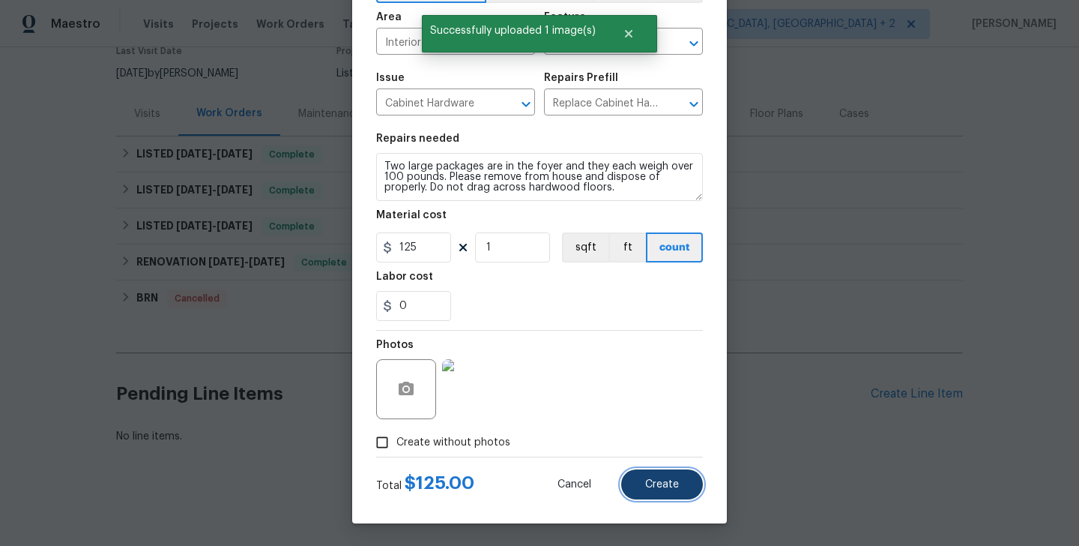
click at [652, 480] on span "Create" at bounding box center [662, 484] width 34 height 11
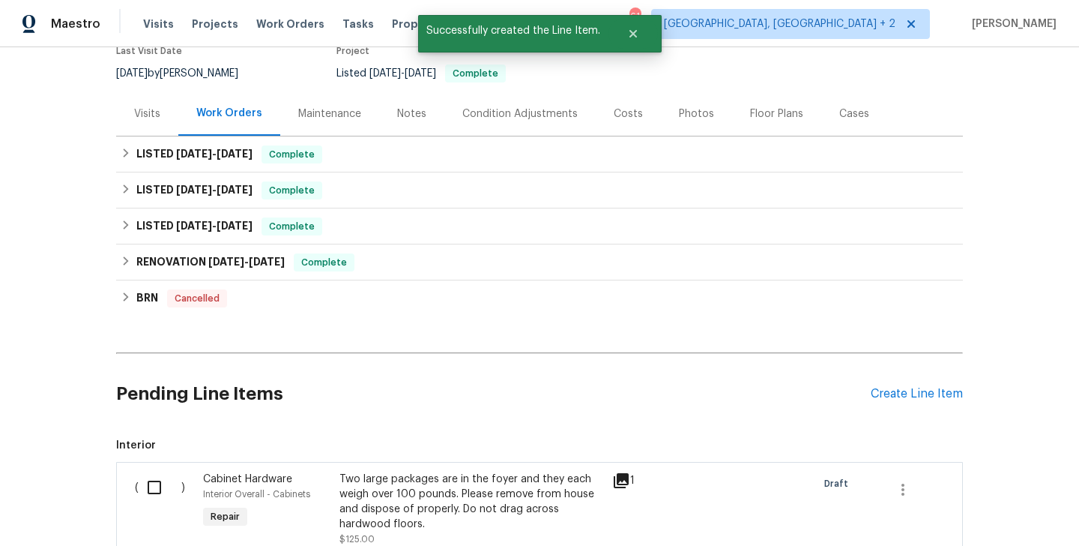
scroll to position [337, 0]
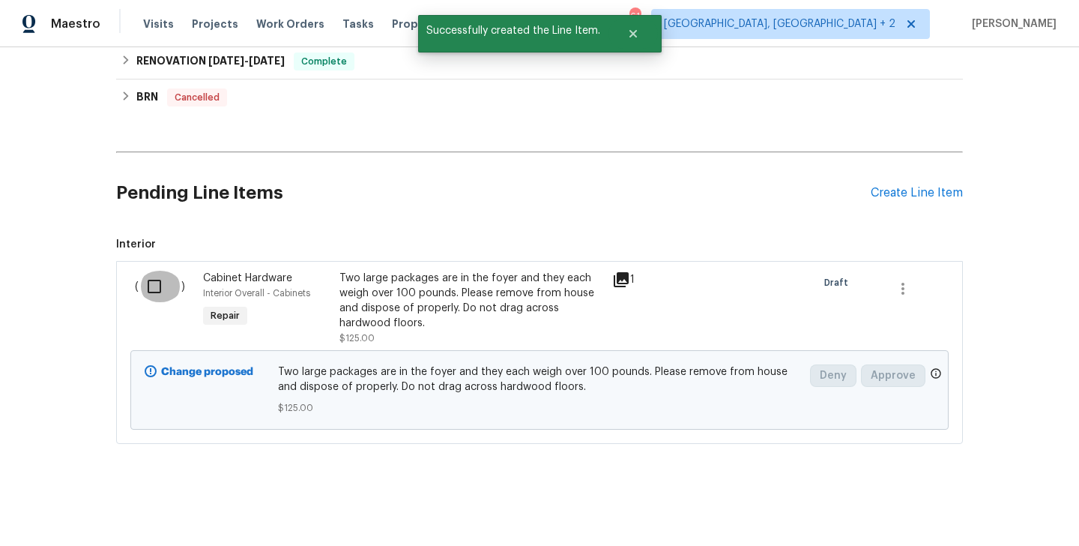
click at [172, 283] on input "checkbox" at bounding box center [160, 286] width 43 height 31
checkbox input "true"
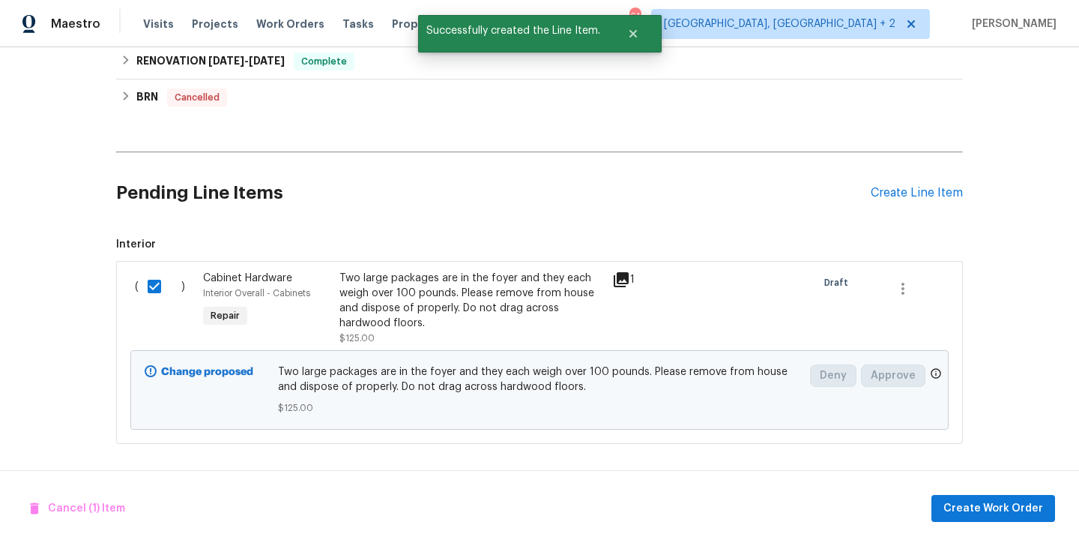
click at [1022, 492] on div "Cancel (1) Item Create Work Order" at bounding box center [539, 508] width 1079 height 76
click at [1019, 498] on button "Create Work Order" at bounding box center [994, 509] width 124 height 28
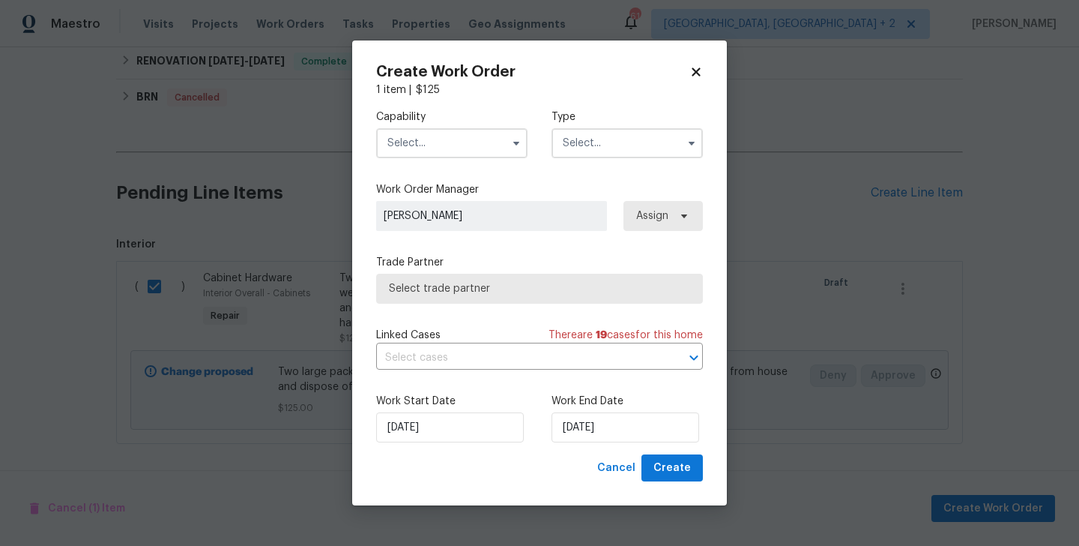
click at [447, 138] on input "text" at bounding box center [451, 143] width 151 height 30
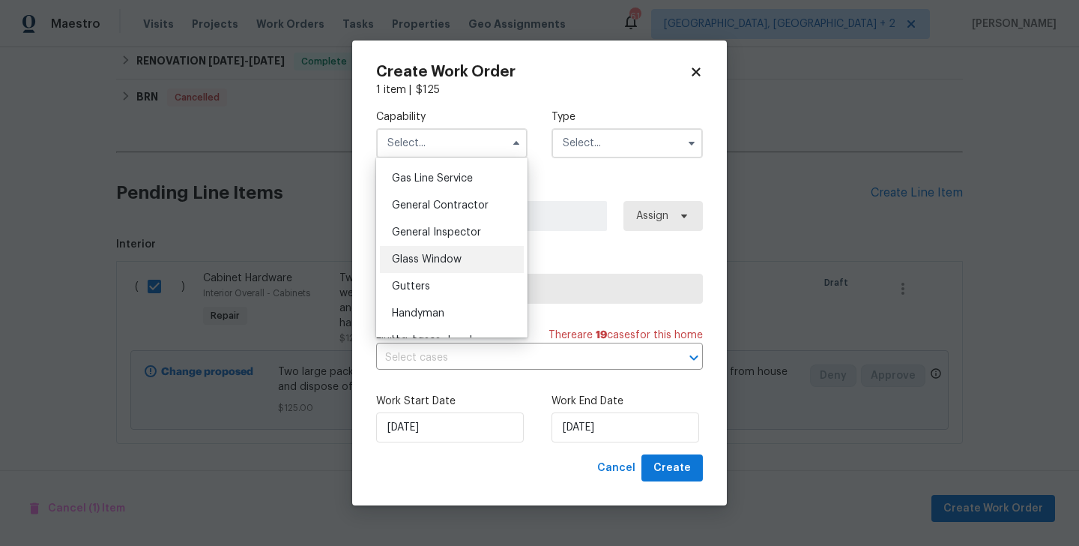
scroll to position [687, 0]
click at [447, 196] on div "General Contractor" at bounding box center [452, 204] width 144 height 27
type input "General Contractor"
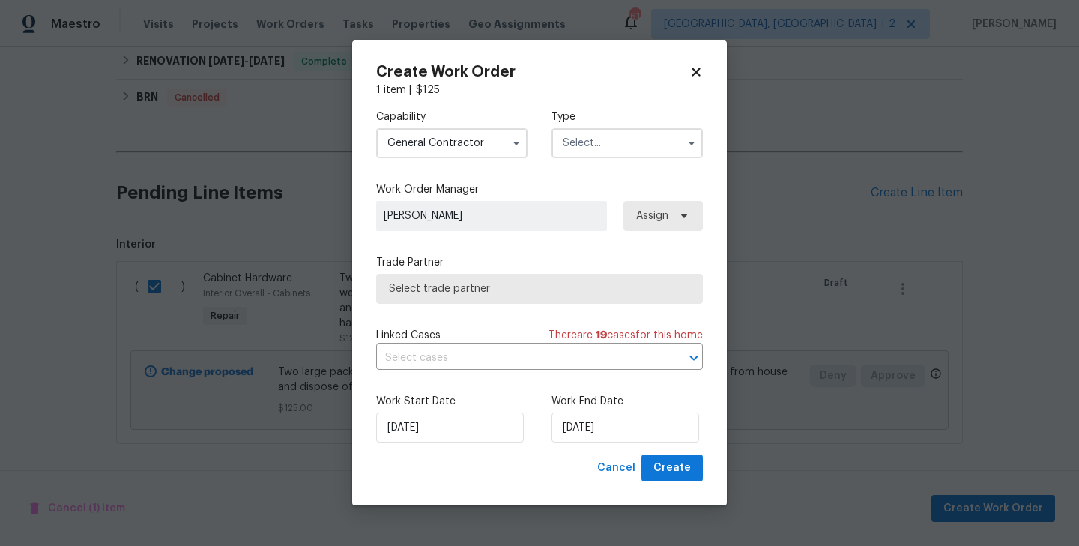
click at [579, 157] on div "Capability General Contractor Type" at bounding box center [539, 133] width 327 height 73
click at [588, 154] on input "text" at bounding box center [627, 143] width 151 height 30
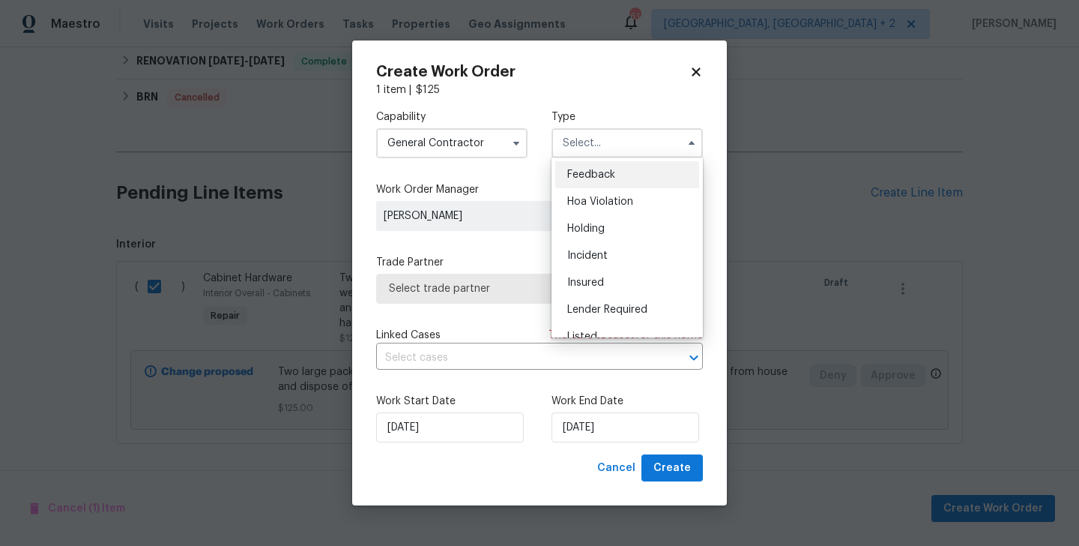
click at [589, 169] on span "Feedback" at bounding box center [591, 174] width 48 height 10
type input "Feedback"
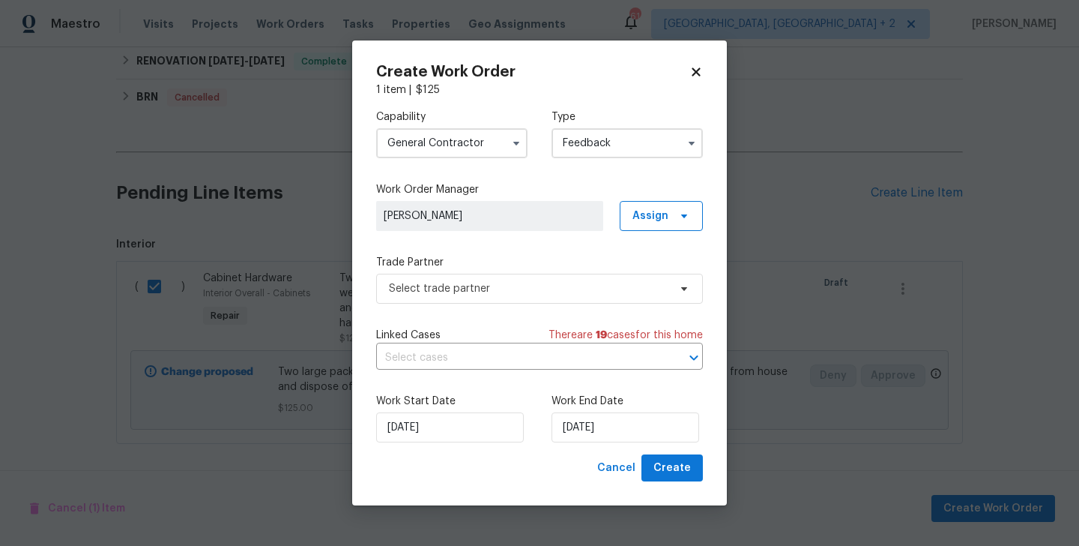
click at [447, 313] on div "Capability General Contractor Type Feedback Work Order Manager Blessida Angelin…" at bounding box center [539, 275] width 327 height 357
click at [436, 294] on span "Select trade partner" at bounding box center [529, 288] width 280 height 15
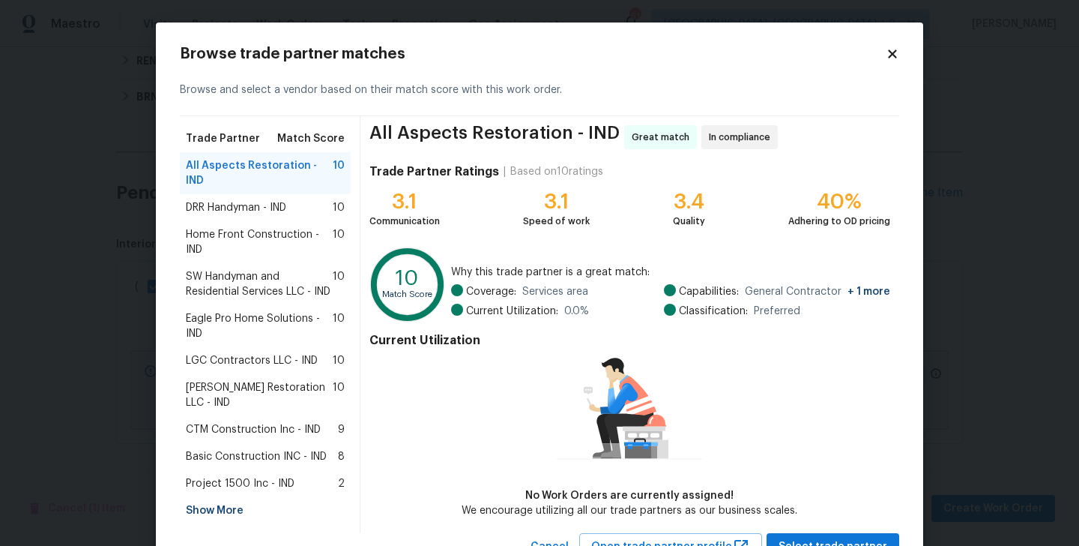
click at [226, 497] on div "Show More" at bounding box center [265, 510] width 171 height 27
click at [236, 422] on span "CTM Construction Inc - IND" at bounding box center [253, 429] width 135 height 15
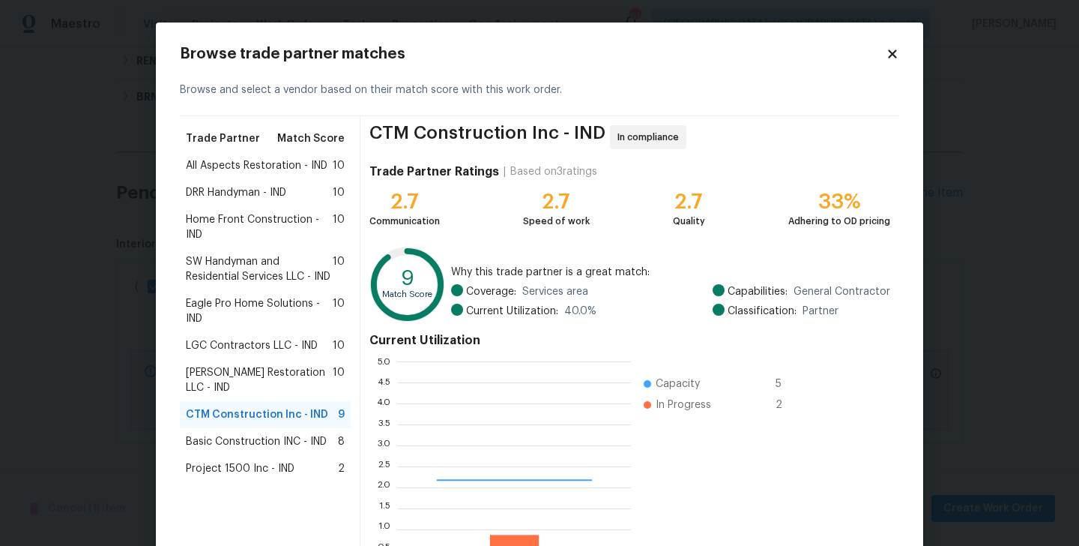
scroll to position [115, 0]
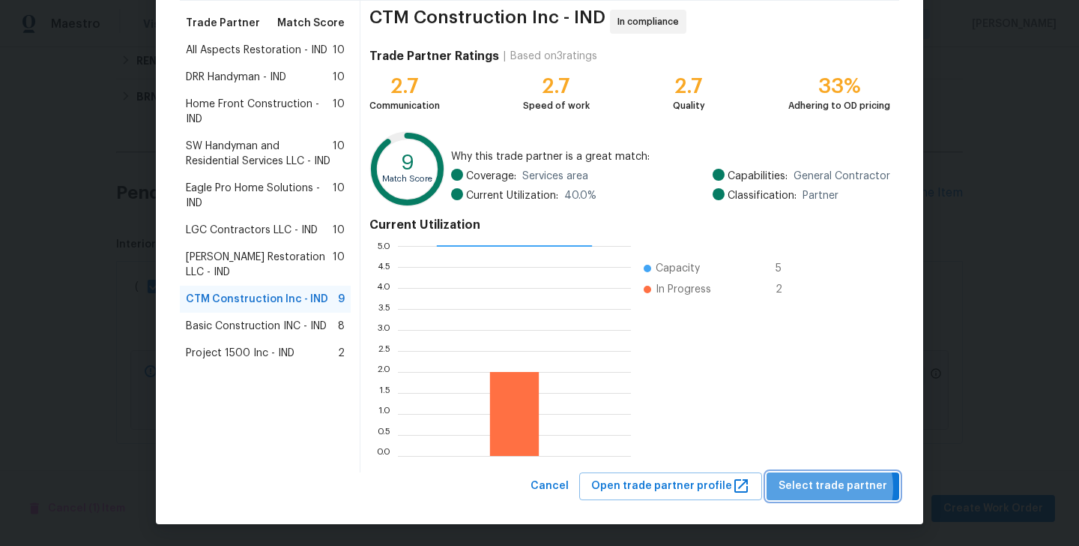
click at [821, 487] on span "Select trade partner" at bounding box center [833, 486] width 109 height 19
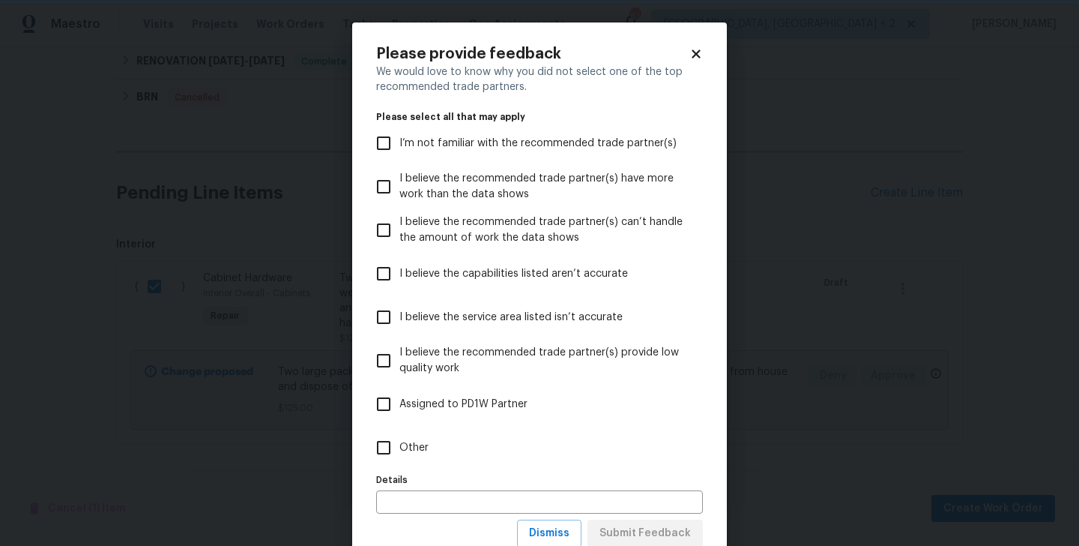
scroll to position [0, 0]
click at [399, 441] on input "Other" at bounding box center [383, 447] width 31 height 31
checkbox input "true"
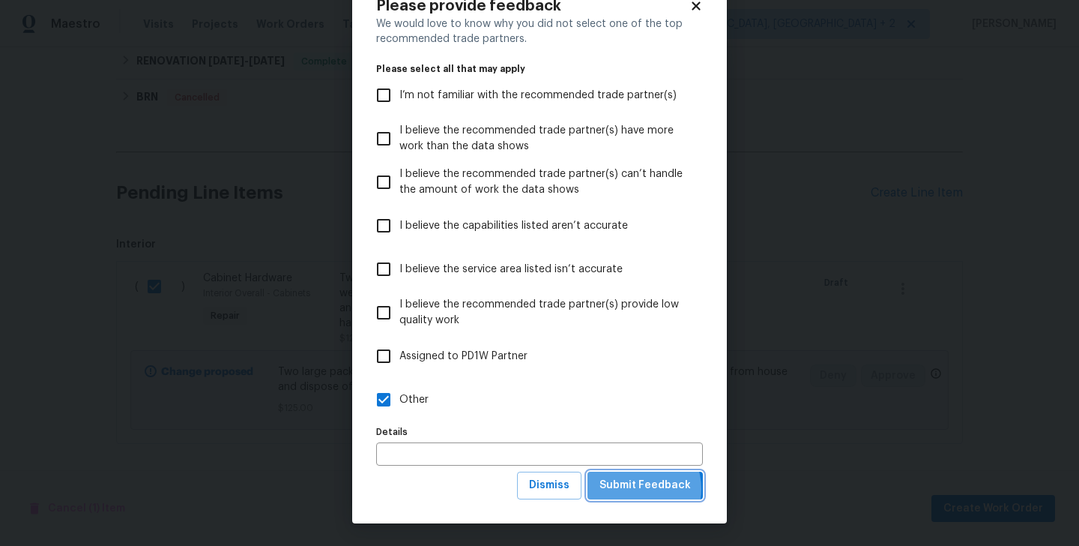
click at [637, 489] on span "Submit Feedback" at bounding box center [645, 485] width 91 height 19
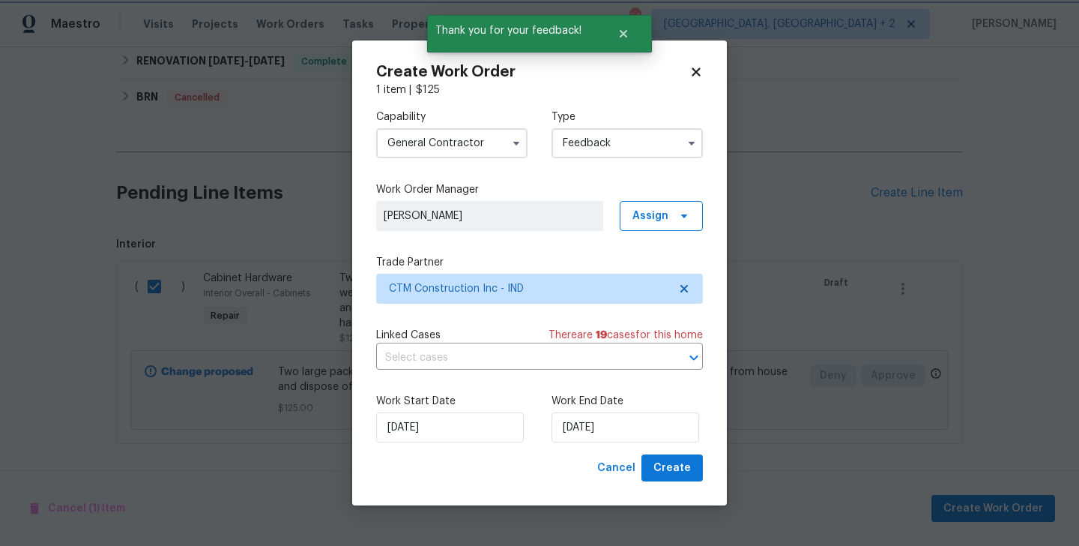
scroll to position [0, 0]
click at [613, 435] on input "27/08/2025" at bounding box center [626, 427] width 148 height 30
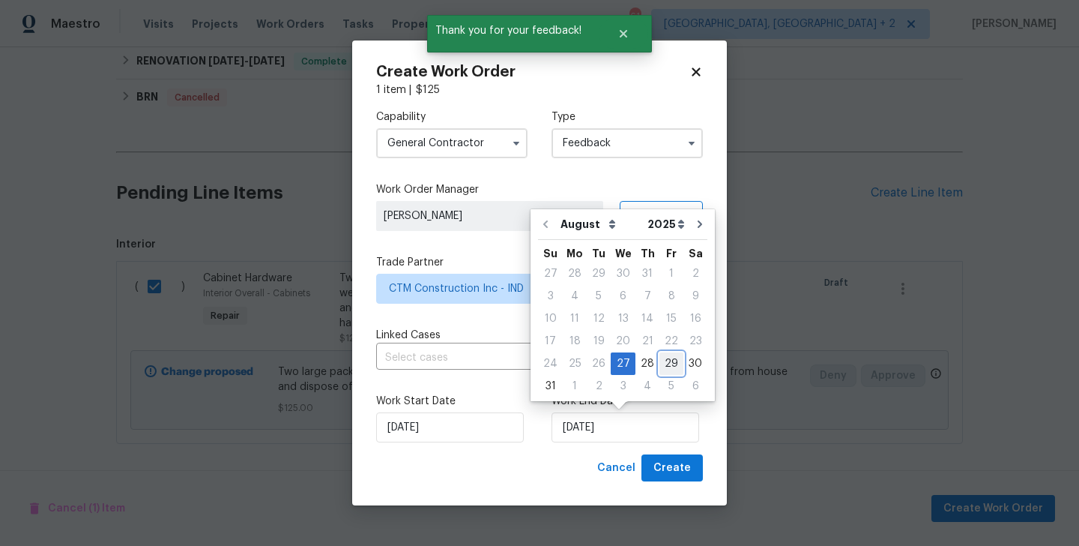
click at [664, 365] on div "29" at bounding box center [672, 363] width 24 height 21
type input "29/08/2025"
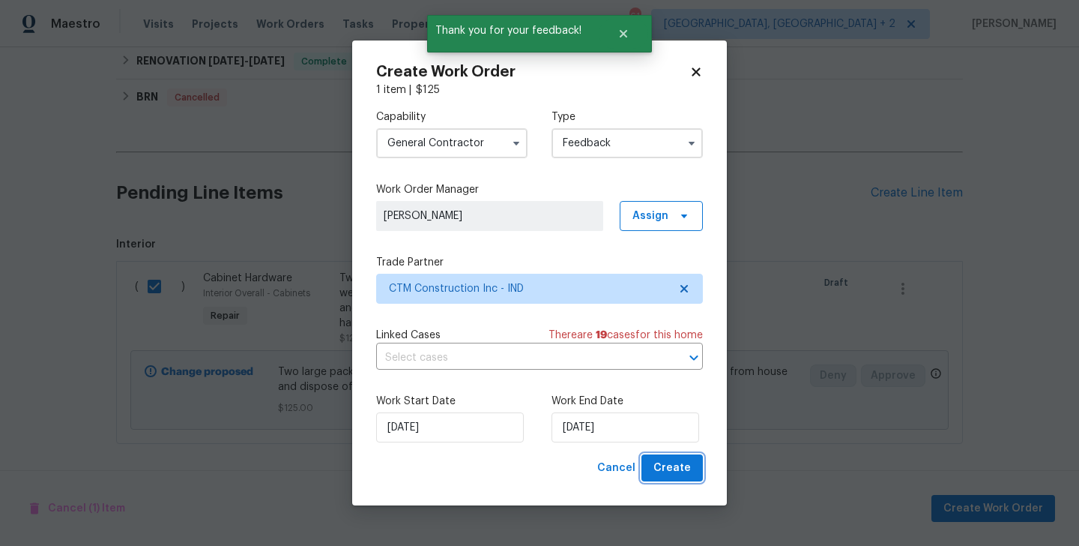
click at [683, 457] on button "Create" at bounding box center [672, 468] width 61 height 28
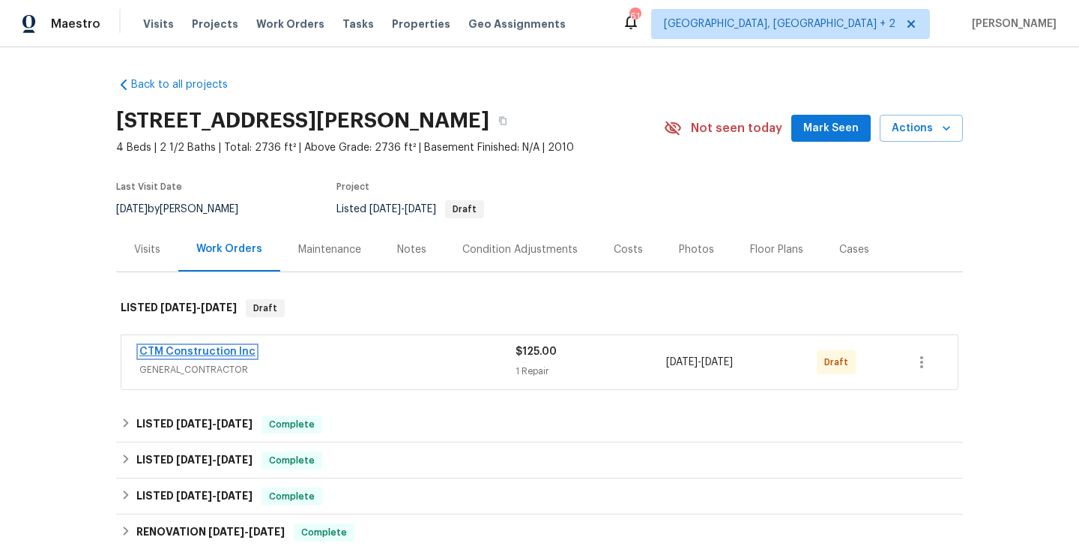
click at [226, 353] on link "CTM Construction Inc" at bounding box center [197, 351] width 116 height 10
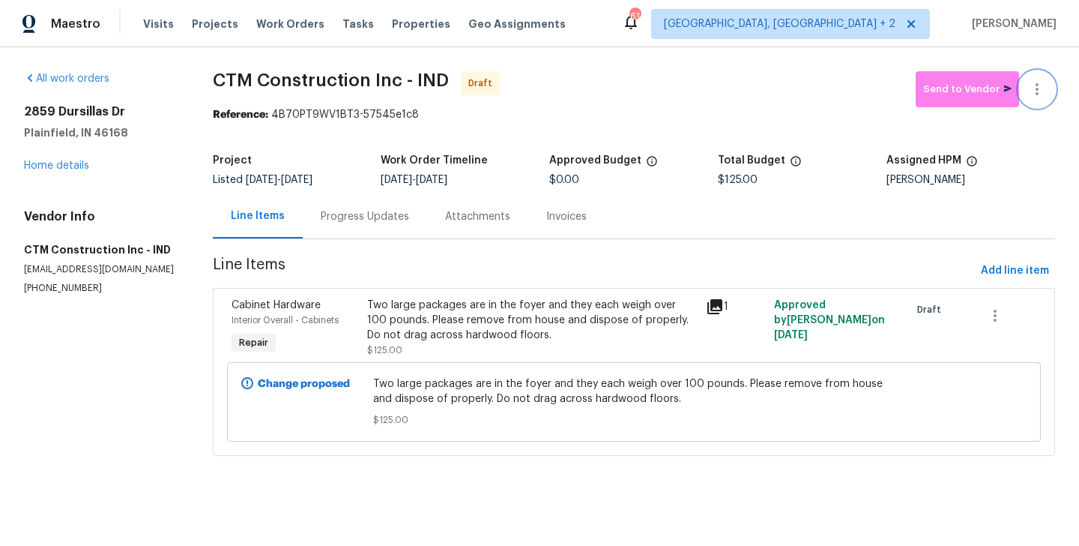
click at [1038, 73] on button "button" at bounding box center [1037, 89] width 36 height 36
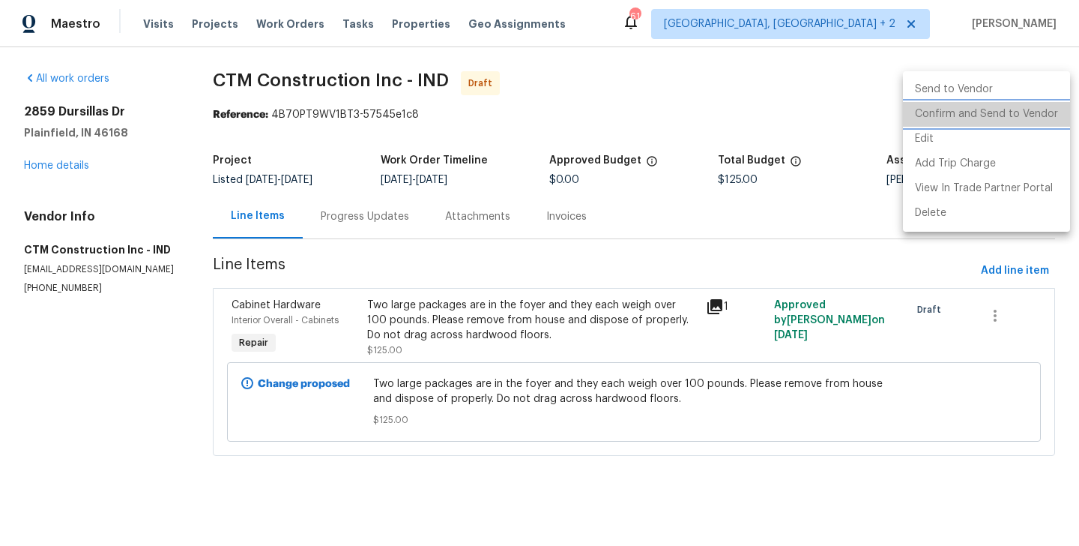
click at [1039, 118] on li "Confirm and Send to Vendor" at bounding box center [986, 114] width 167 height 25
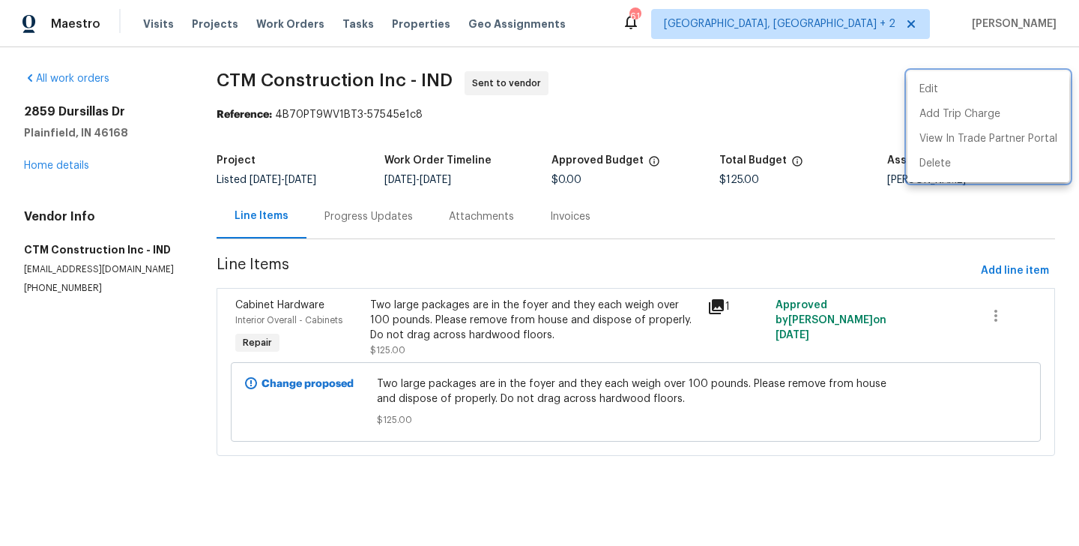
click at [370, 241] on div at bounding box center [539, 273] width 1079 height 546
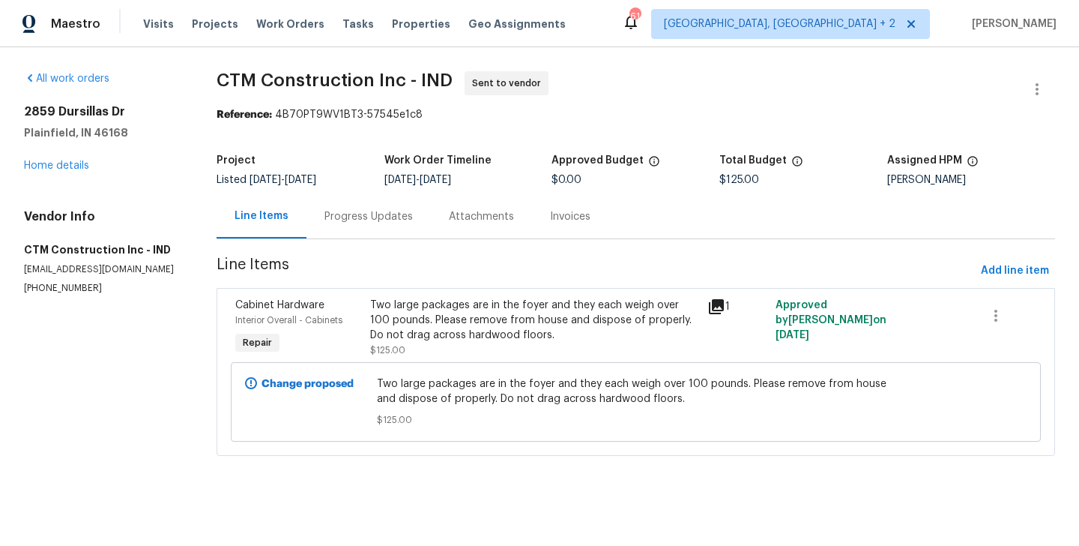
click at [370, 241] on section "CTM Construction Inc - IND Sent to vendor Reference: 4B70PT9WV1BT3-57545e1c8 Pr…" at bounding box center [636, 272] width 839 height 402
click at [364, 225] on div "Progress Updates" at bounding box center [369, 216] width 124 height 44
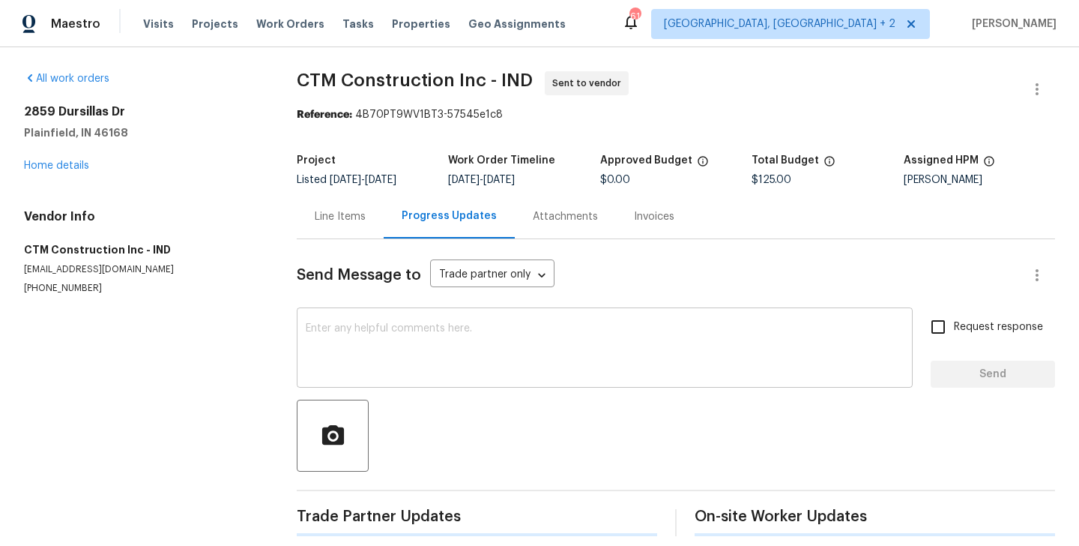
click at [429, 374] on textarea at bounding box center [605, 349] width 598 height 52
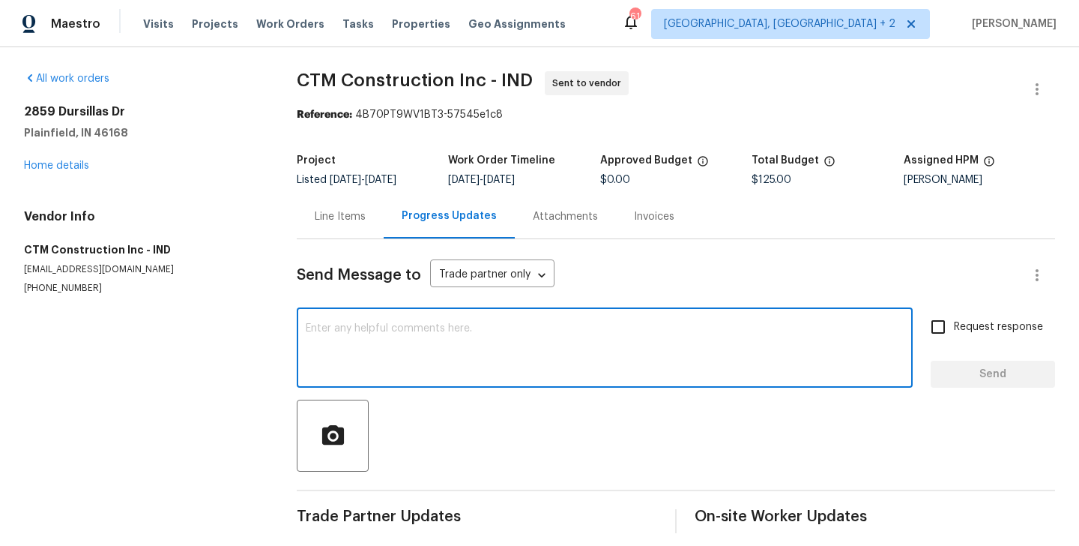
paste textarea "Hi, this is Blessida with Opendoor. I’m confirming you received the WO for the …"
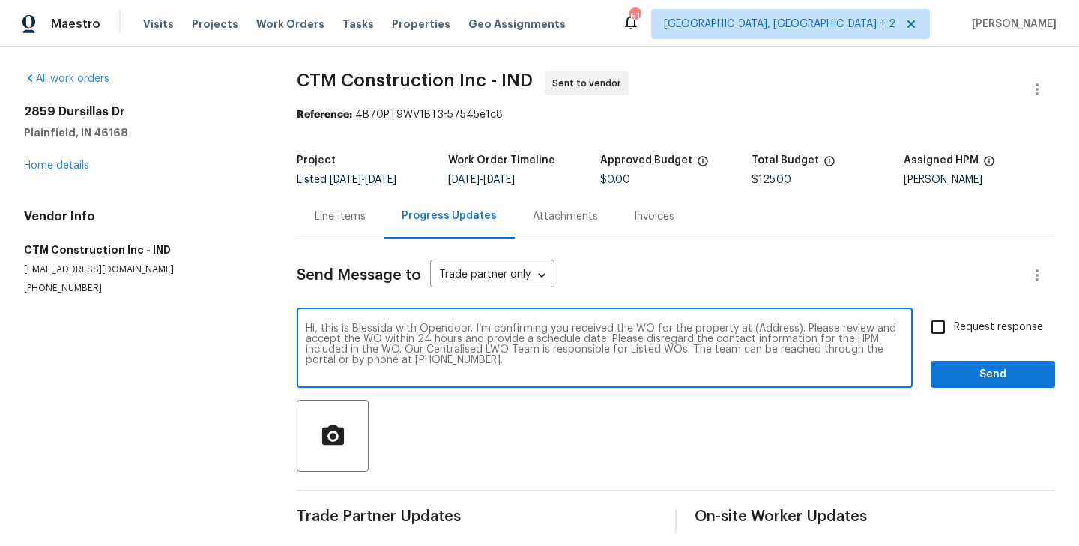
click at [769, 325] on textarea "Hi, this is Blessida with Opendoor. I’m confirming you received the WO for the …" at bounding box center [605, 349] width 598 height 52
paste textarea "2859 Dursillas Dr, Plainfield, IN 46168"
click at [800, 350] on textarea "Hi, this is Blessida with Opendoor. I’m confirming you received the WO for the …" at bounding box center [605, 349] width 598 height 52
type textarea "Hi, this is Blessida with Opendoor. I’m confirming you received the WO for the …"
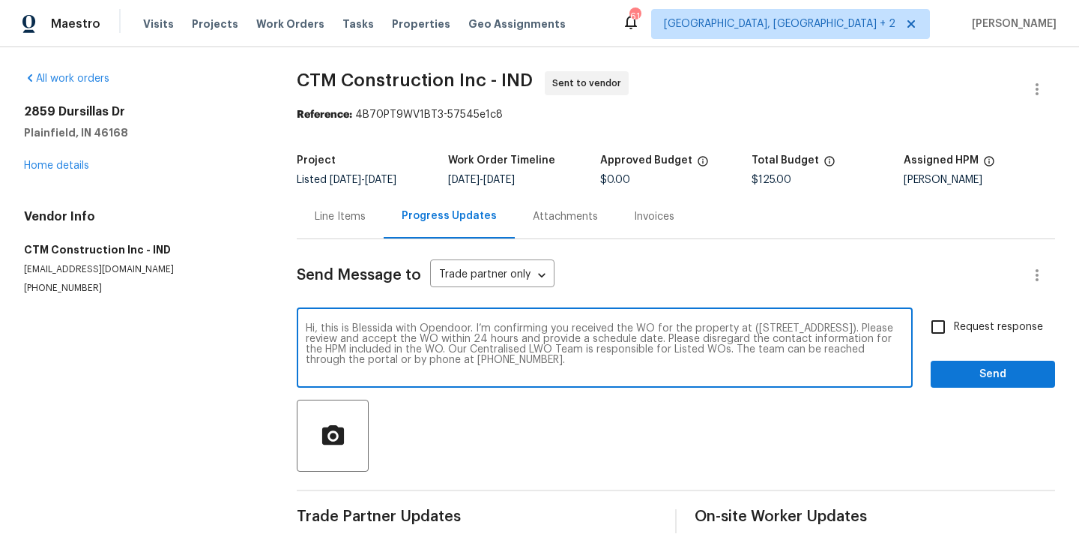
click at [933, 323] on input "Request response" at bounding box center [938, 326] width 31 height 31
checkbox input "true"
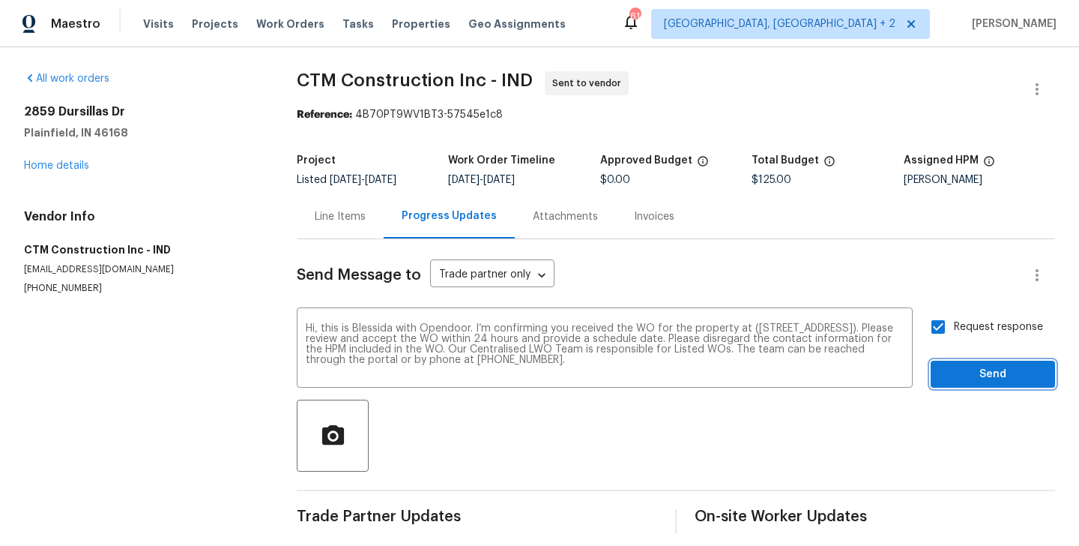
click at [960, 376] on span "Send" at bounding box center [993, 374] width 100 height 19
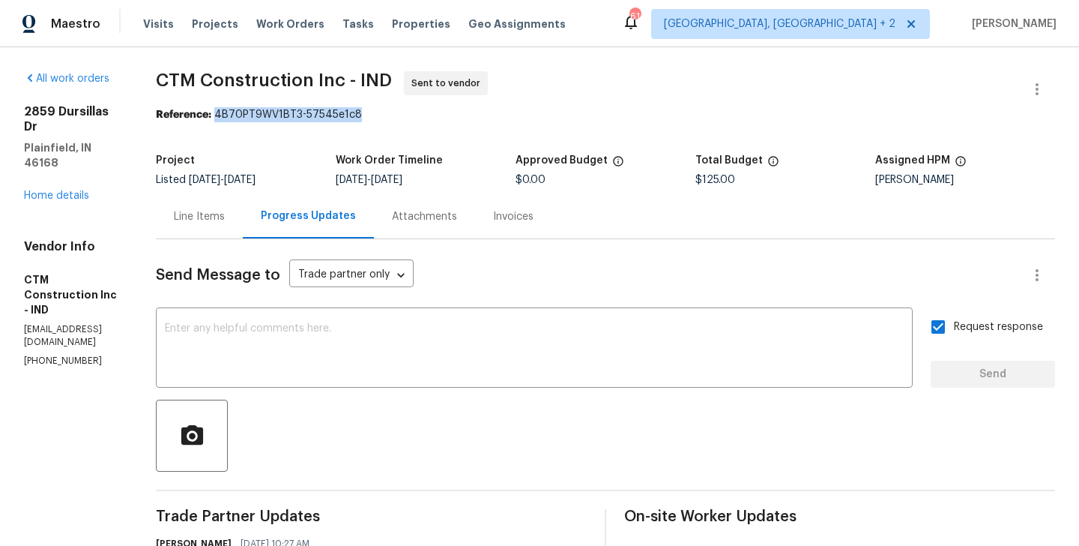
drag, startPoint x: 251, startPoint y: 114, endPoint x: 386, endPoint y: 120, distance: 135.0
click at [386, 120] on div "Reference: 4B70PT9WV1BT3-57545e1c8" at bounding box center [605, 114] width 899 height 15
copy div "4B70PT9WV1BT3-57545e1c8"
drag, startPoint x: 192, startPoint y: 74, endPoint x: 345, endPoint y: 86, distance: 153.4
click at [345, 86] on span "CTM Construction Inc - IND" at bounding box center [274, 80] width 236 height 18
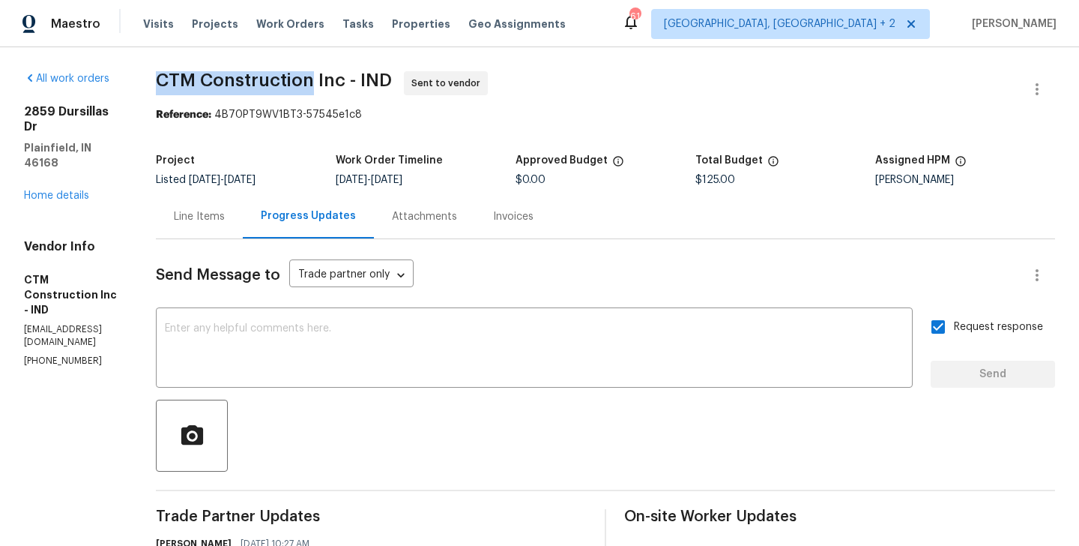
copy span "CTM Construction"
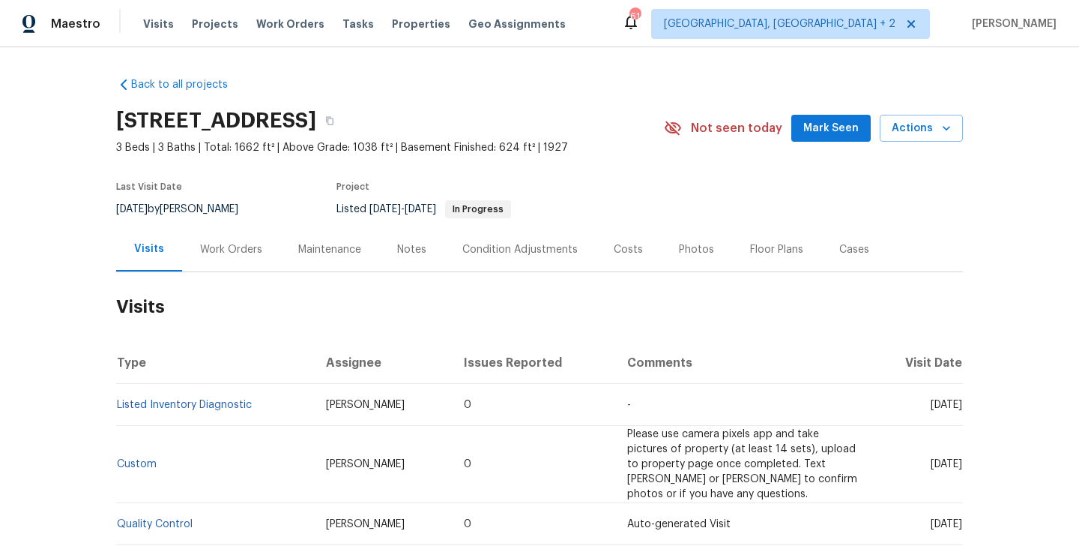
click at [251, 249] on div "Work Orders" at bounding box center [231, 249] width 62 height 15
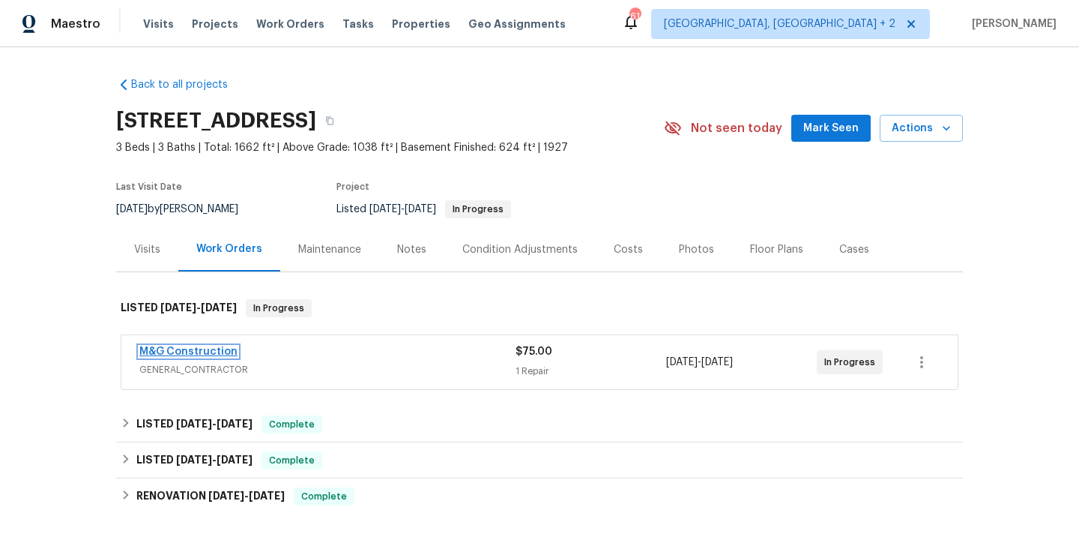
click at [204, 352] on link "M&G Construction" at bounding box center [188, 351] width 98 height 10
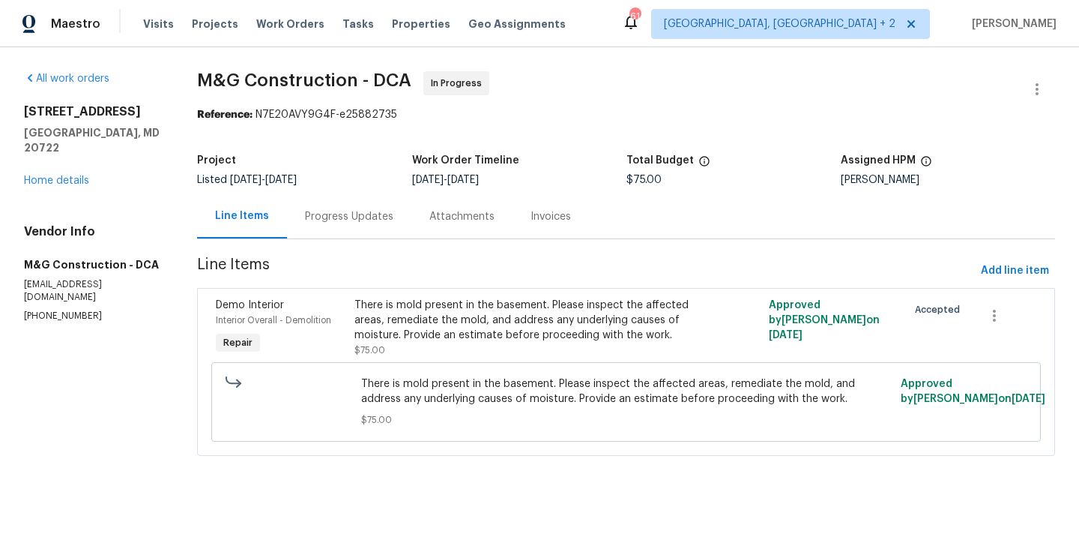
click at [356, 233] on div "Progress Updates" at bounding box center [349, 216] width 124 height 44
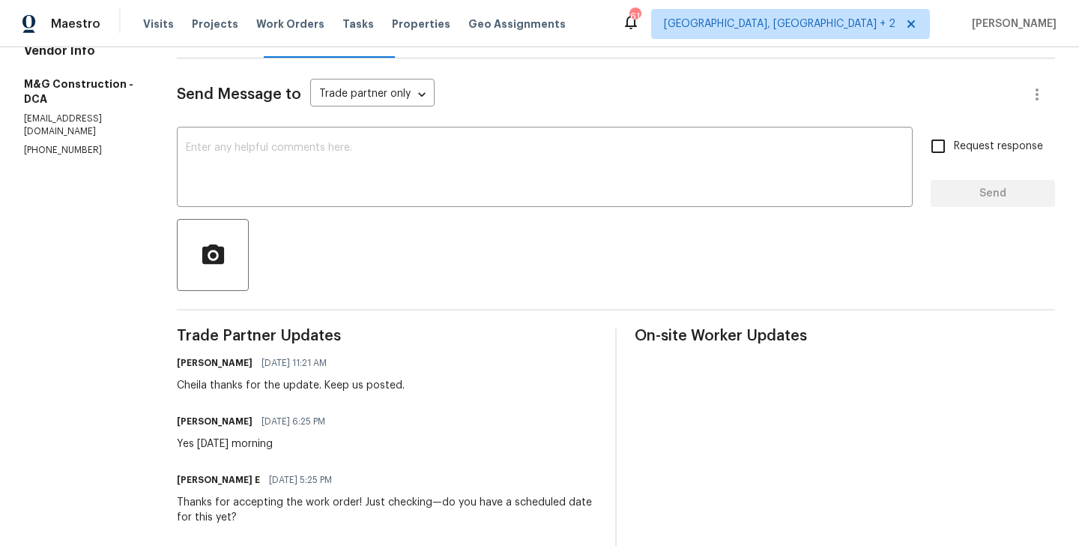
scroll to position [196, 0]
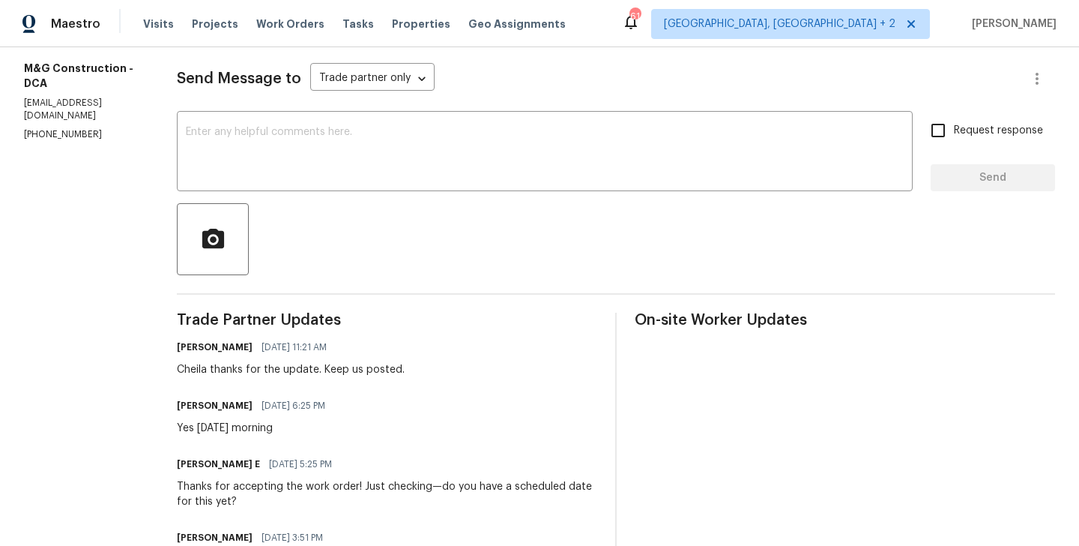
click at [192, 373] on div "Cheila thanks for the update. Keep us posted." at bounding box center [291, 369] width 228 height 15
copy div "Cheila"
click at [278, 115] on div "x ​" at bounding box center [545, 153] width 736 height 76
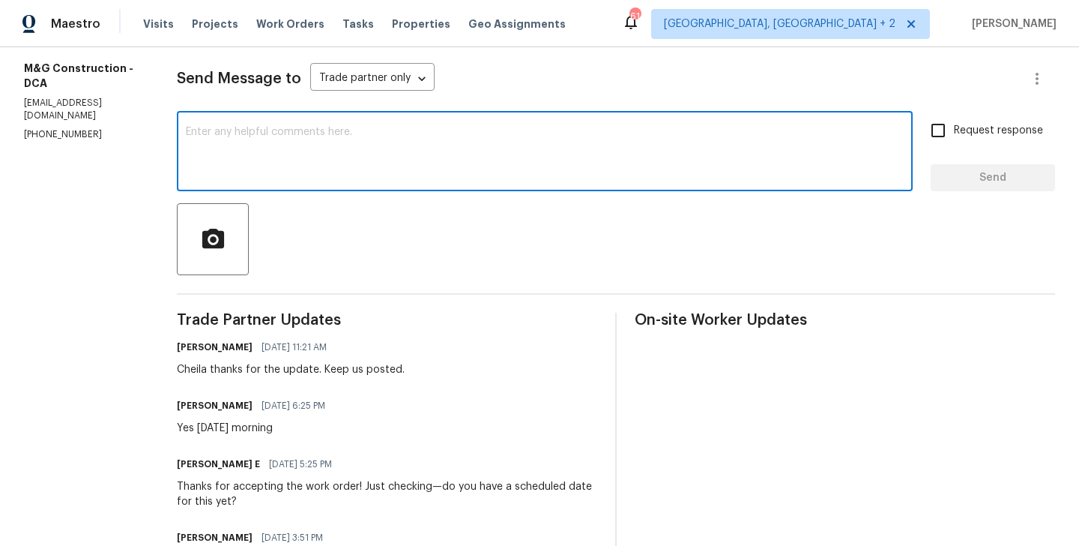
paste textarea "Cheila"
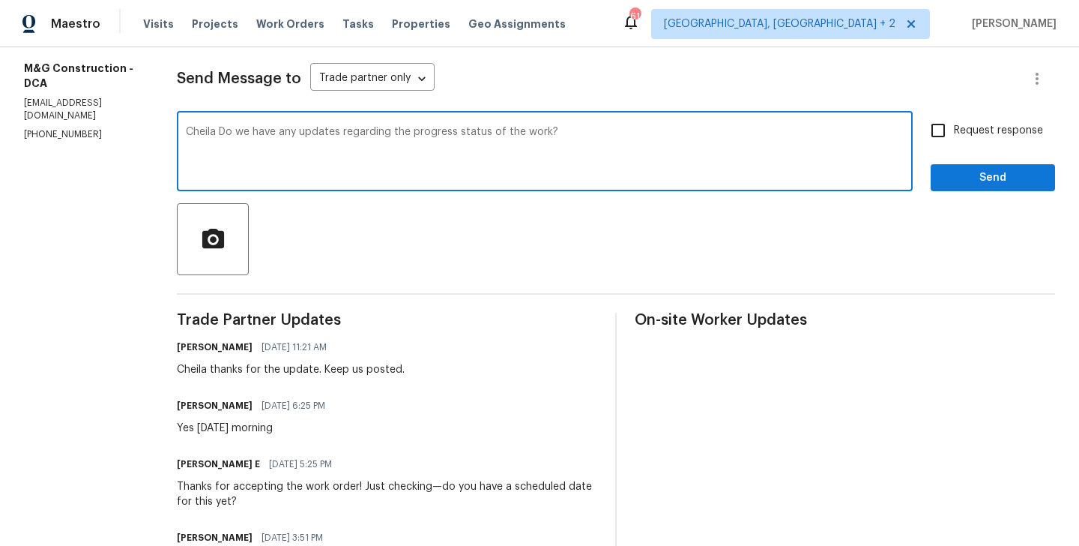
type textarea "Cheila Do we have any updates regarding the progress status of the work?"
click at [967, 127] on span "Request response" at bounding box center [998, 131] width 89 height 16
click at [954, 127] on input "Request response" at bounding box center [938, 130] width 31 height 31
checkbox input "true"
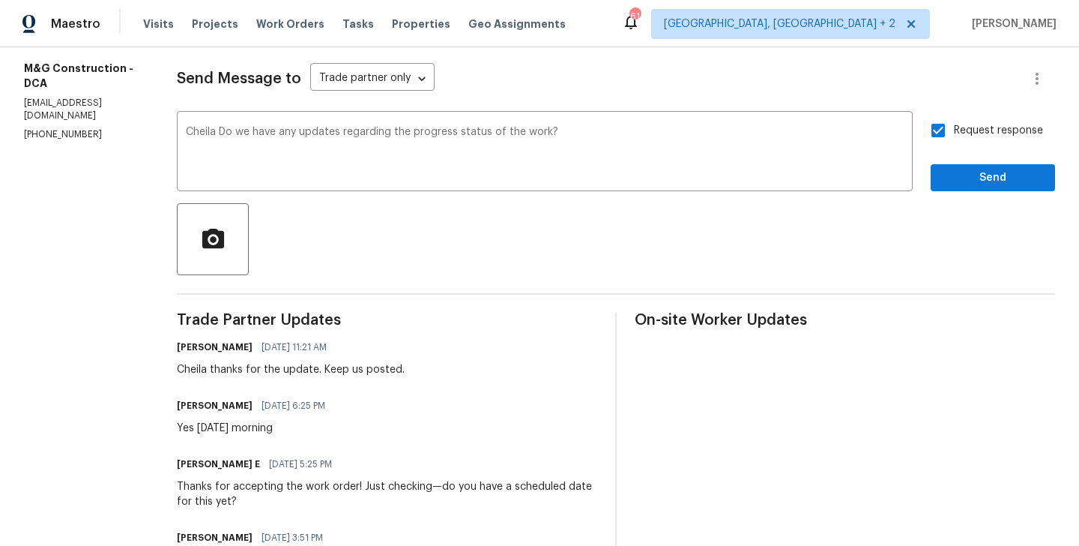
click at [965, 159] on div "Request response Send" at bounding box center [993, 153] width 124 height 76
click at [965, 173] on span "Send" at bounding box center [993, 178] width 100 height 19
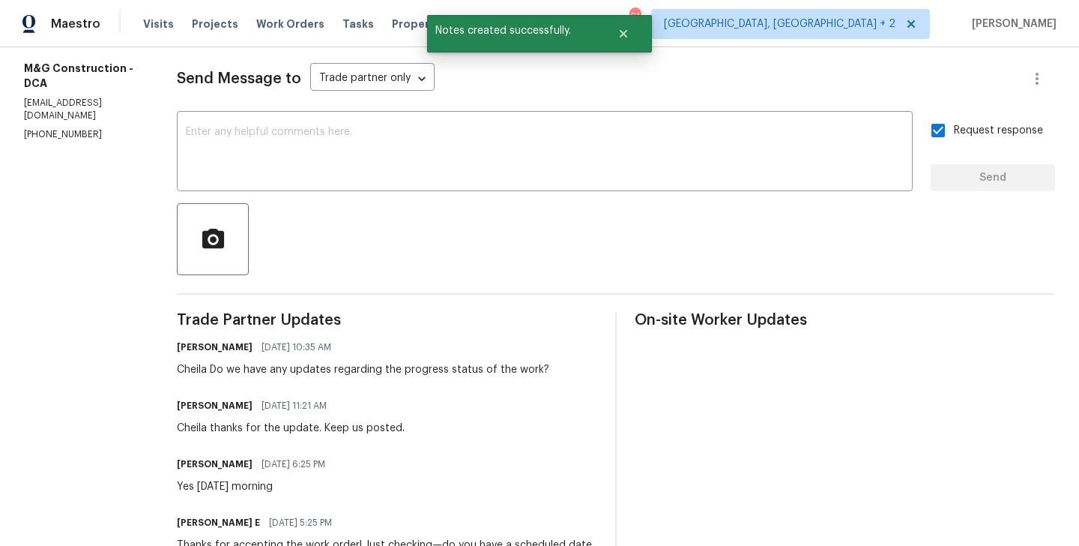
click at [80, 128] on p "(703) 864-2437" at bounding box center [82, 134] width 117 height 13
copy p "(703) 864-2437"
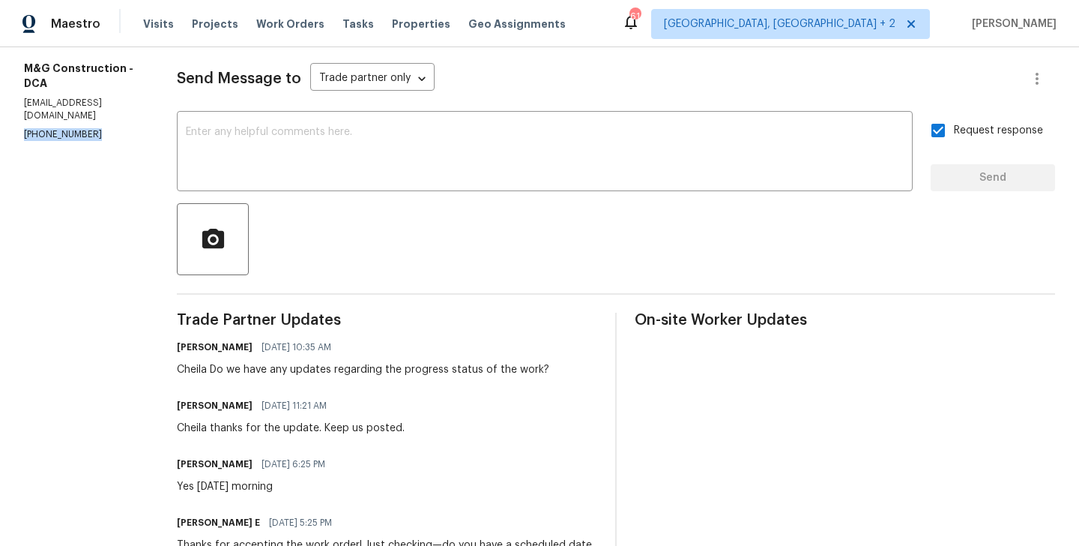
scroll to position [0, 0]
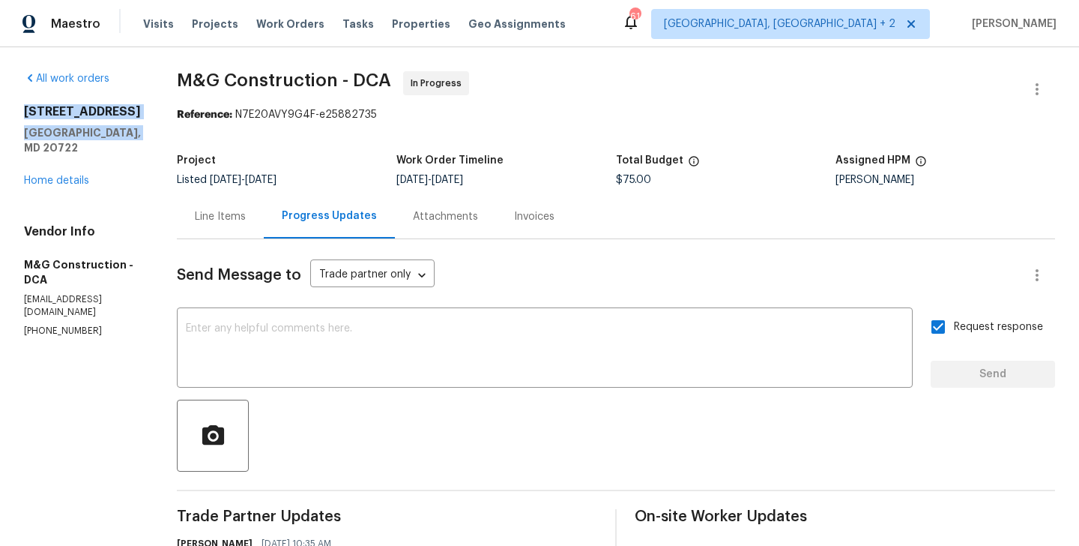
drag, startPoint x: 143, startPoint y: 127, endPoint x: 24, endPoint y: 110, distance: 120.4
click at [24, 110] on div "All work orders 3722 Shepherd St Brentwood, MD 20722 Home details Vendor Info M…" at bounding box center [539, 485] width 1079 height 877
copy div "3722 Shepherd St Brentwood, MD 20722"
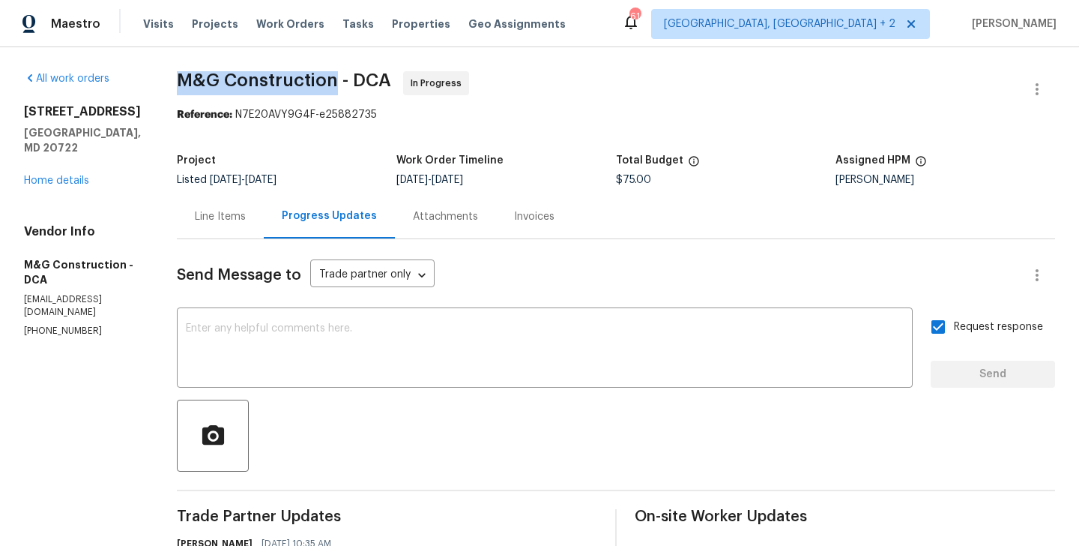
drag, startPoint x: 178, startPoint y: 79, endPoint x: 331, endPoint y: 79, distance: 153.7
click at [331, 79] on span "M&G Construction - DCA" at bounding box center [284, 80] width 214 height 18
copy span "M&G Construction"
click at [58, 175] on link "Home details" at bounding box center [56, 180] width 65 height 10
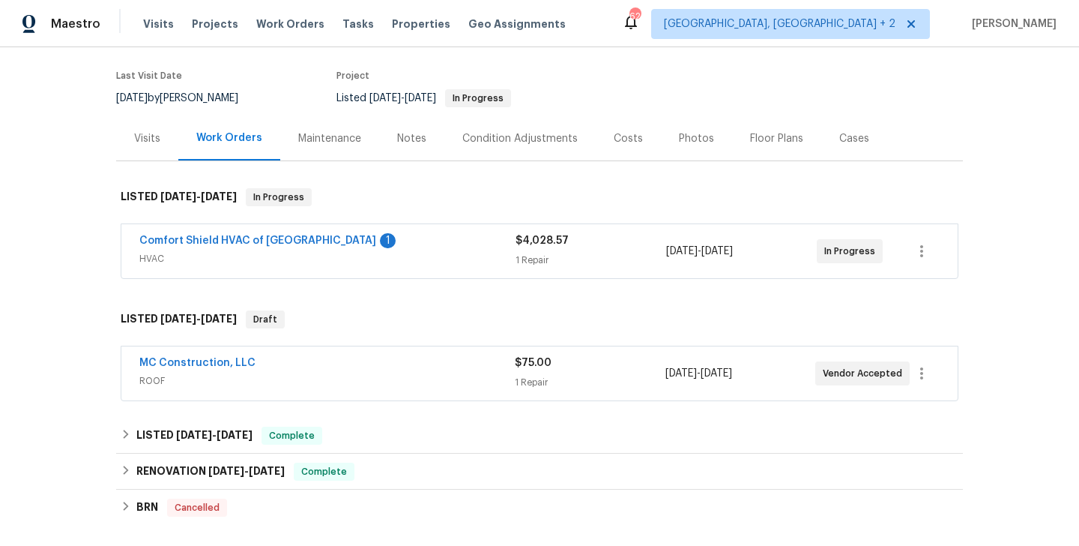
scroll to position [112, 0]
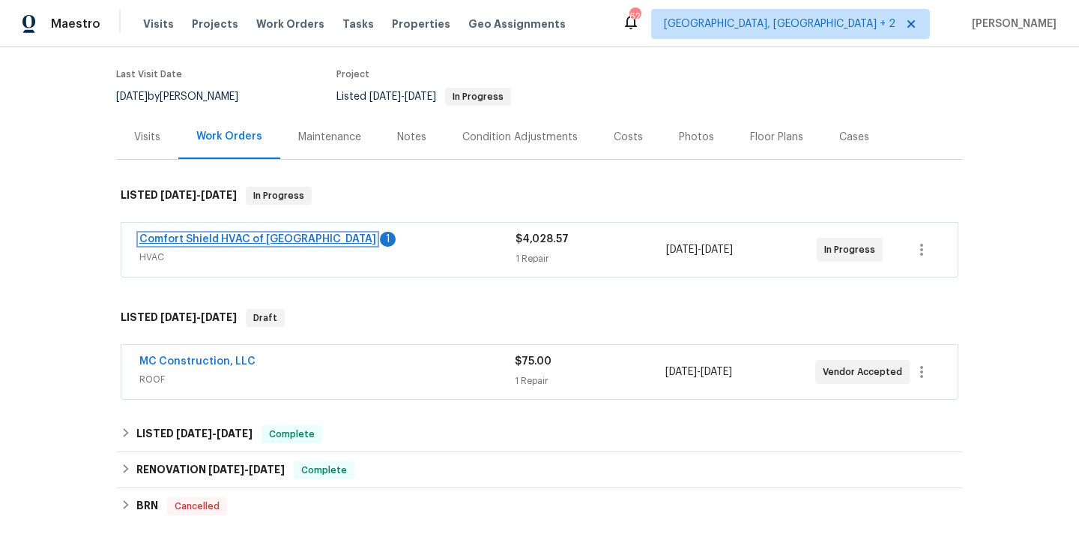
click at [244, 241] on link "Comfort Shield HVAC of [GEOGRAPHIC_DATA]" at bounding box center [257, 239] width 237 height 10
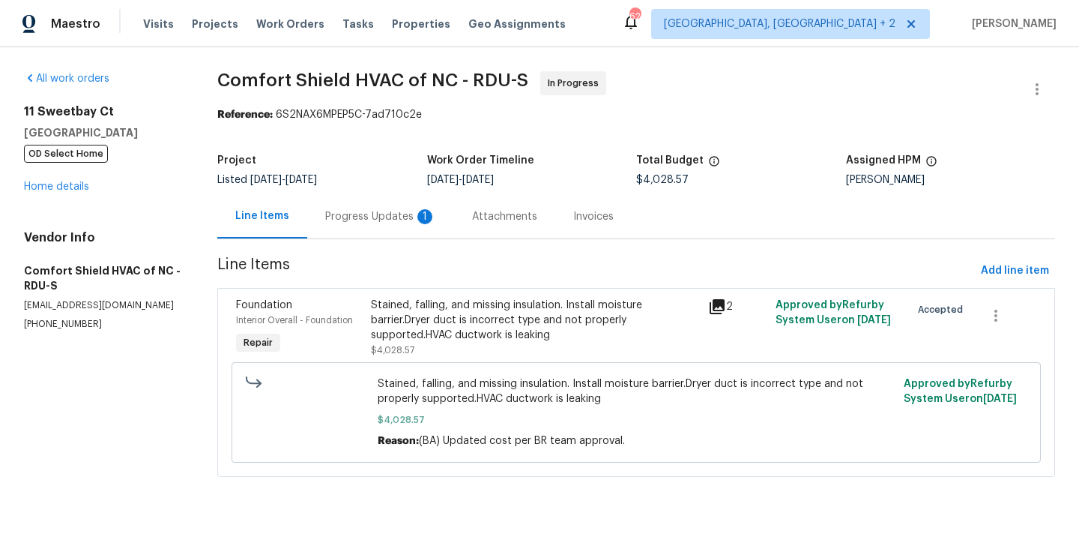
click at [382, 219] on div "Progress Updates 1" at bounding box center [380, 216] width 111 height 15
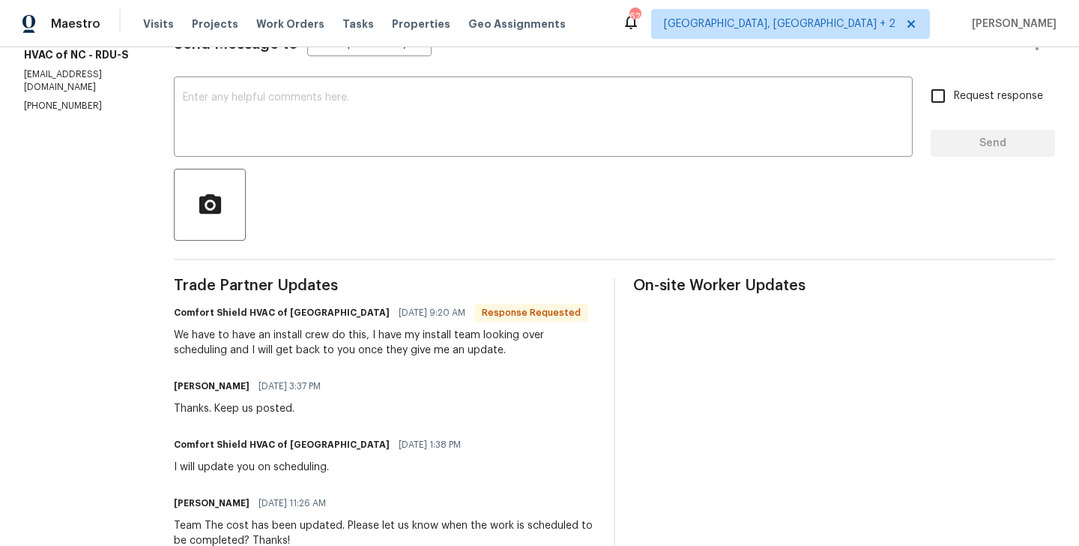
scroll to position [231, 0]
click at [324, 115] on textarea at bounding box center [543, 118] width 721 height 52
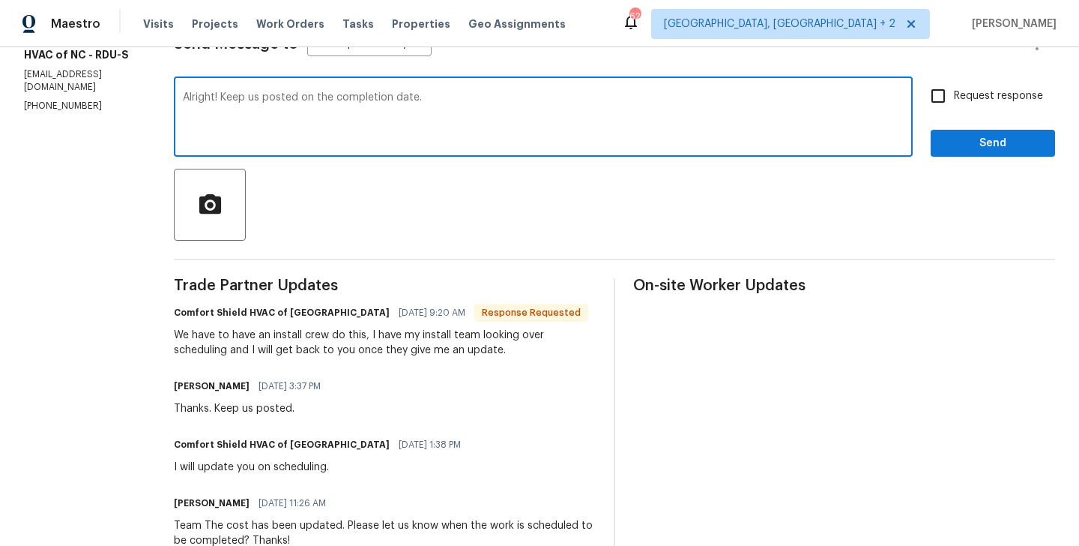
type textarea "Alright! Keep us posted on the completion date."
click at [984, 106] on label "Request response" at bounding box center [983, 95] width 121 height 31
click at [954, 106] on input "Request response" at bounding box center [938, 95] width 31 height 31
checkbox input "true"
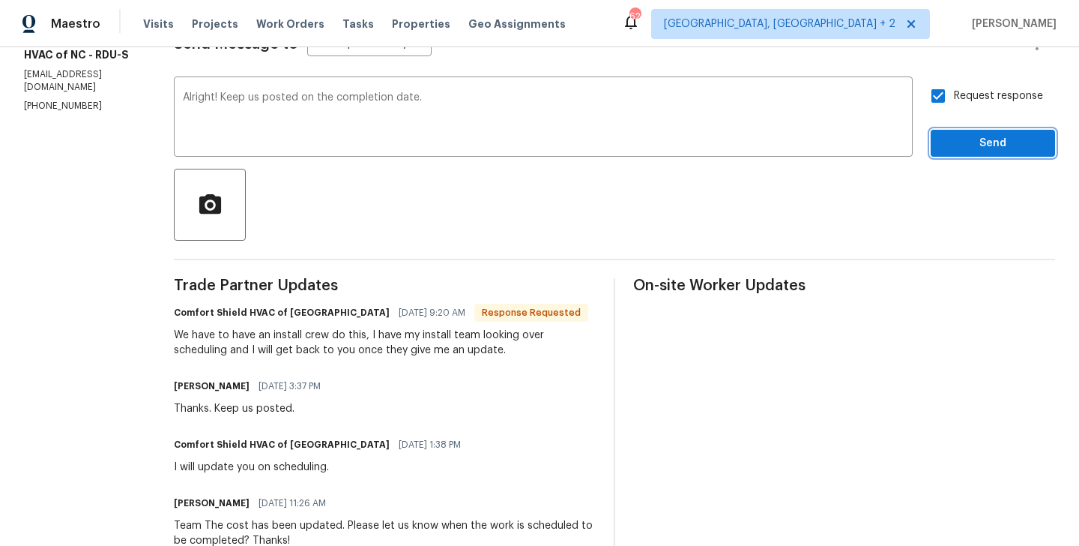
click at [965, 157] on button "Send" at bounding box center [993, 144] width 124 height 28
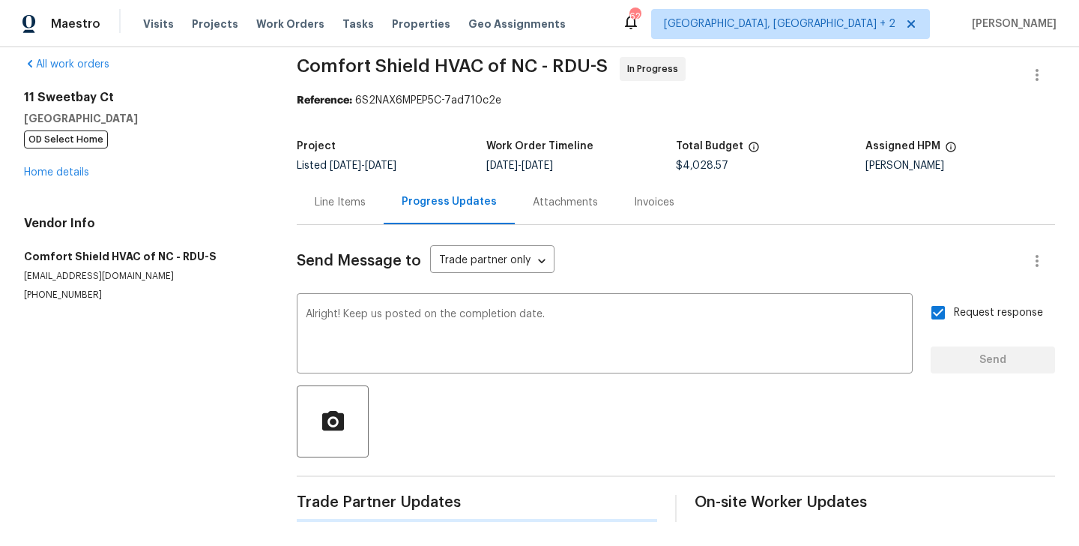
click at [965, 157] on div "Assigned HPM" at bounding box center [961, 150] width 190 height 19
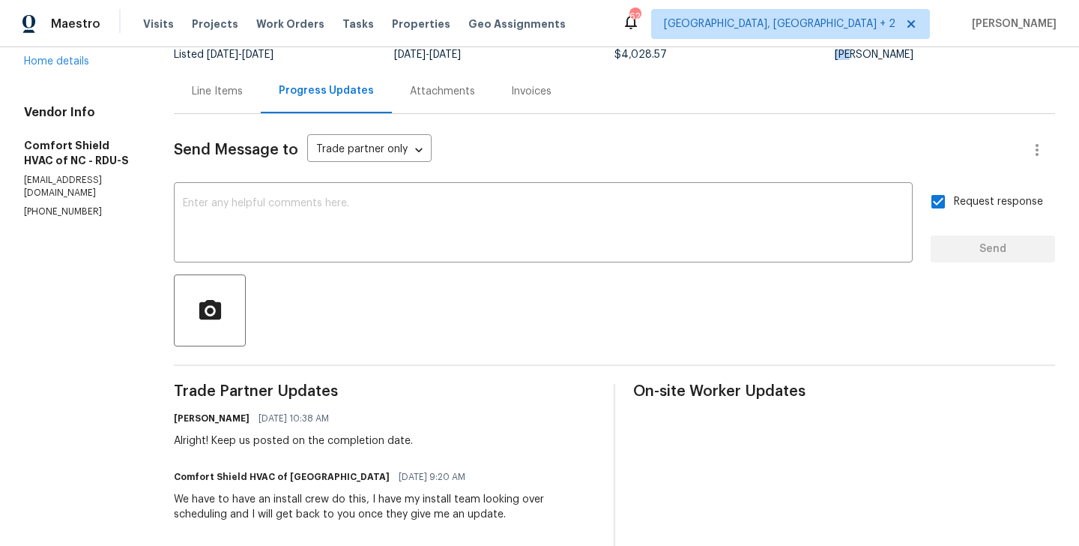
scroll to position [0, 0]
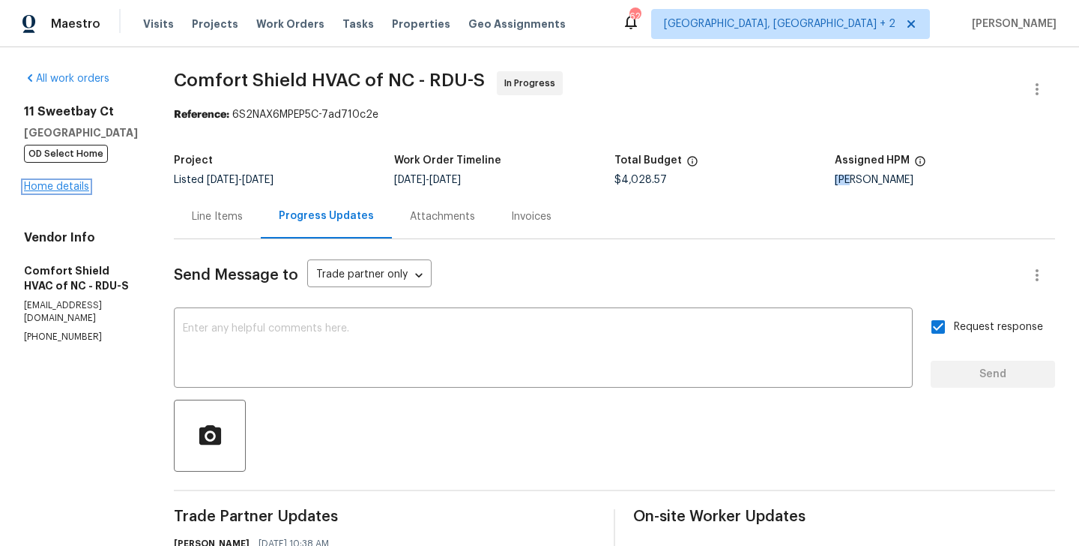
click at [53, 185] on link "Home details" at bounding box center [56, 186] width 65 height 10
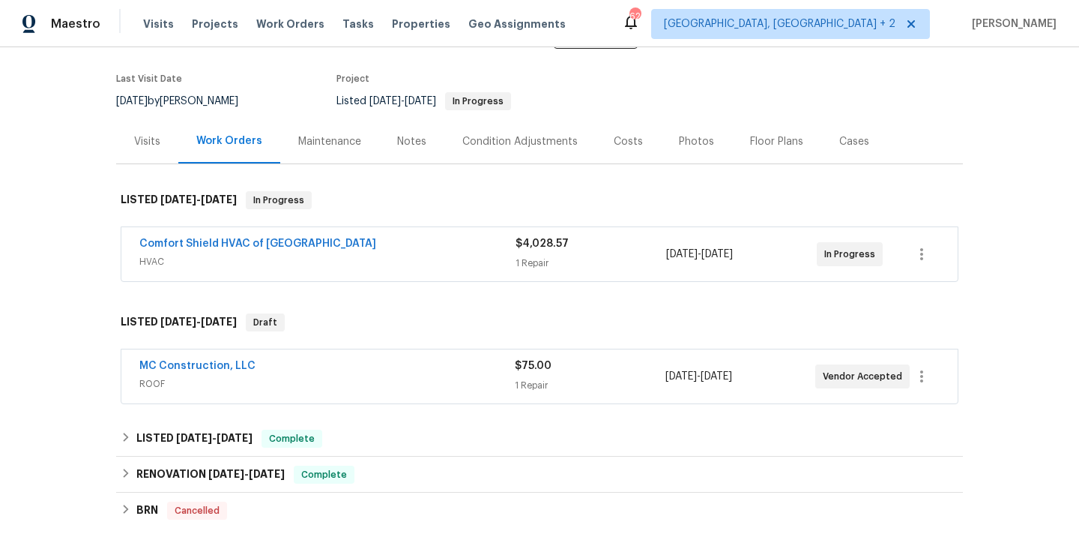
scroll to position [109, 0]
click at [238, 367] on link "MC Construction, LLC" at bounding box center [197, 364] width 116 height 10
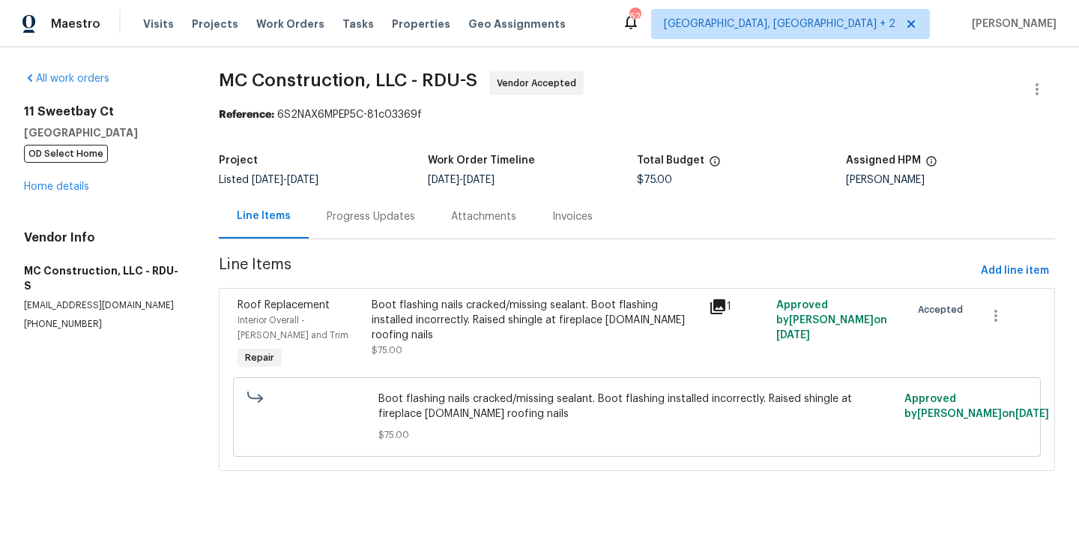
click at [394, 223] on div "Progress Updates" at bounding box center [371, 216] width 88 height 15
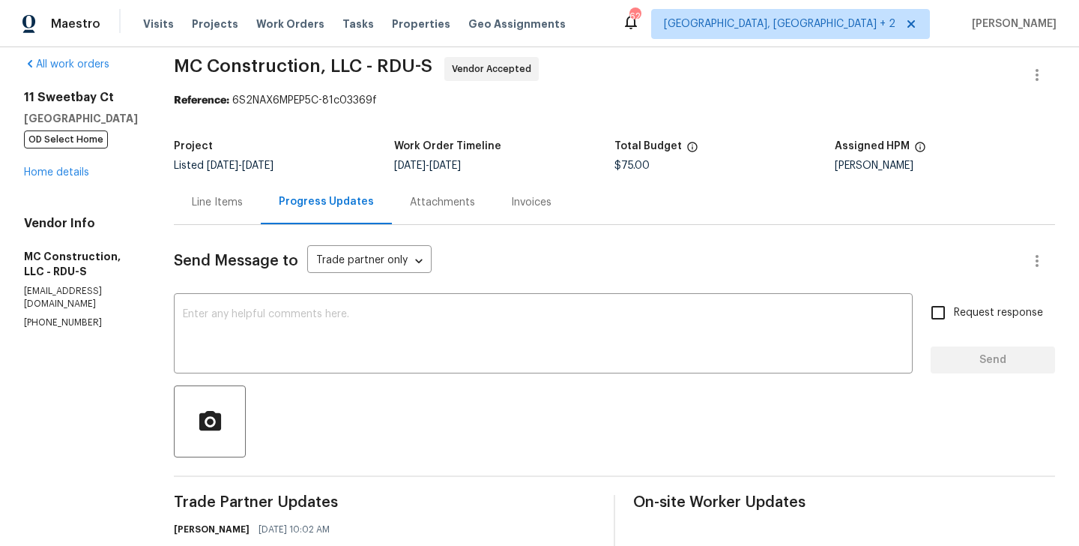
scroll to position [251, 0]
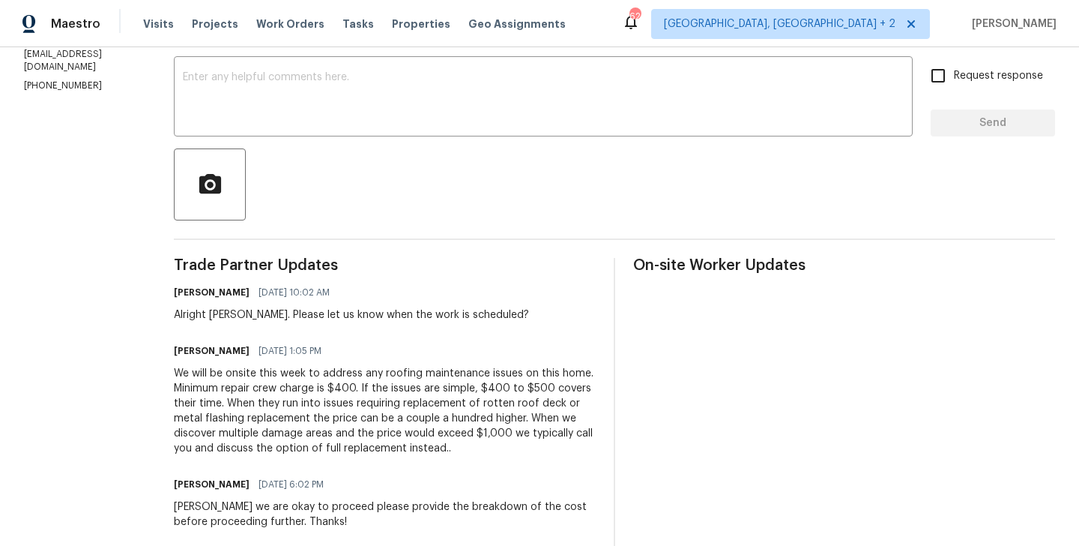
click at [355, 341] on div "[PERSON_NAME] [DATE] 1:05 PM" at bounding box center [385, 350] width 422 height 21
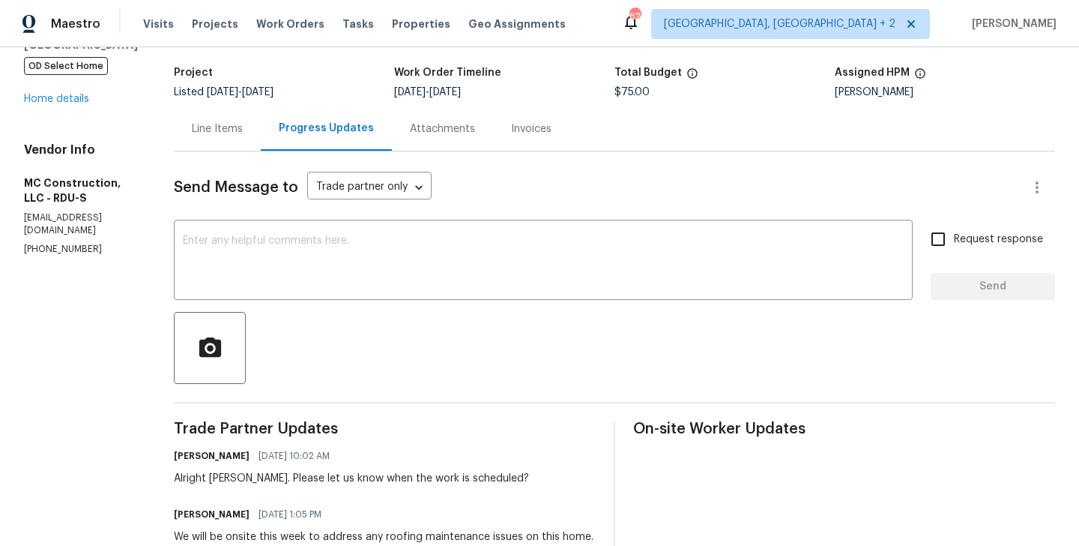
click at [100, 243] on p "[PHONE_NUMBER]" at bounding box center [81, 249] width 114 height 13
copy p "[PHONE_NUMBER]"
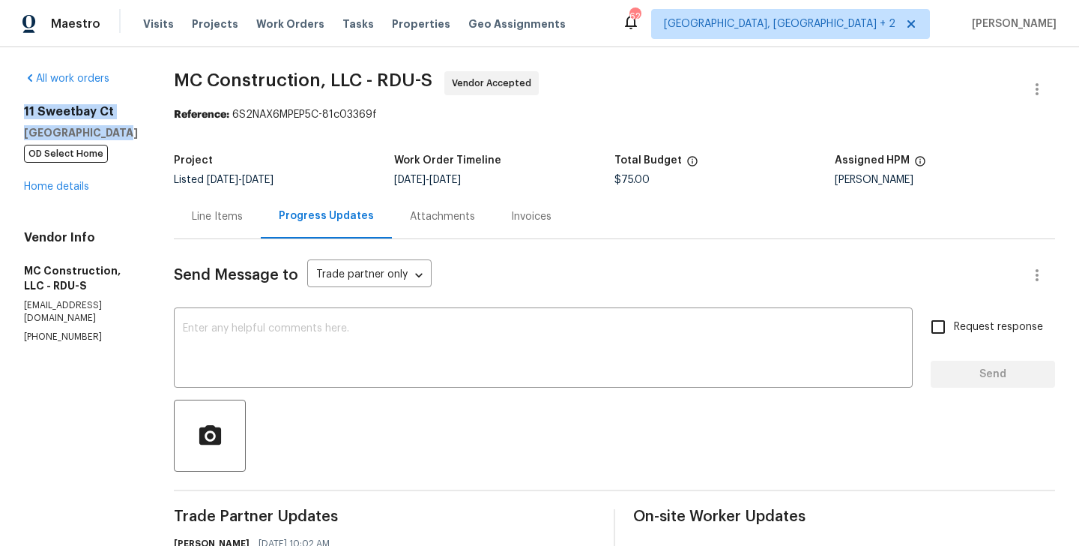
drag, startPoint x: 121, startPoint y: 133, endPoint x: 16, endPoint y: 106, distance: 107.8
click at [16, 106] on div "All work orders [STREET_ADDRESS] OD Select Home Home details Vendor Info MC Con…" at bounding box center [539, 538] width 1079 height 982
copy div "[STREET_ADDRESS]"
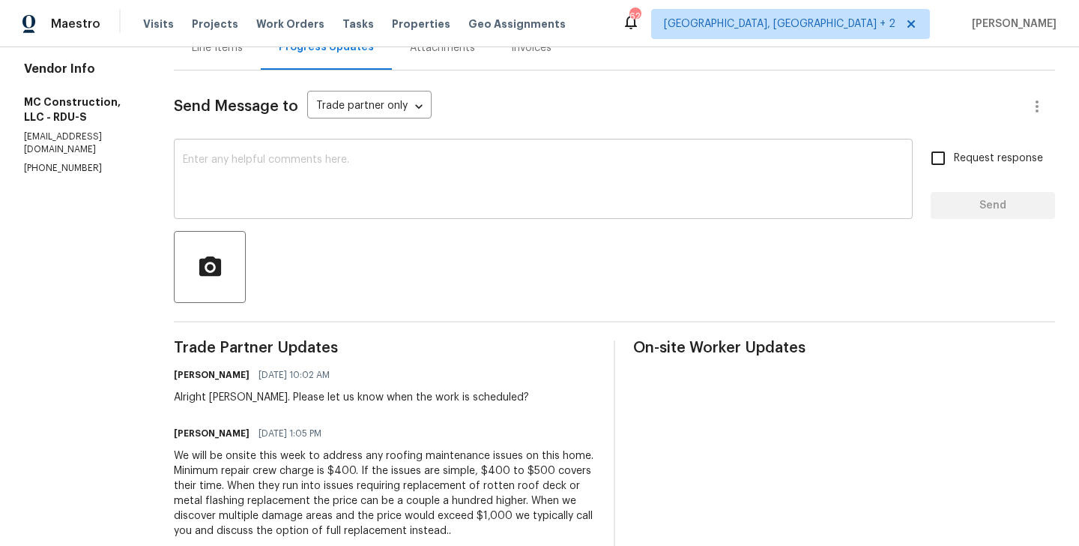
scroll to position [170, 0]
click at [211, 391] on div "Alright [PERSON_NAME]. Please let us know when the work is scheduled?" at bounding box center [351, 395] width 355 height 15
copy div "[PERSON_NAME]"
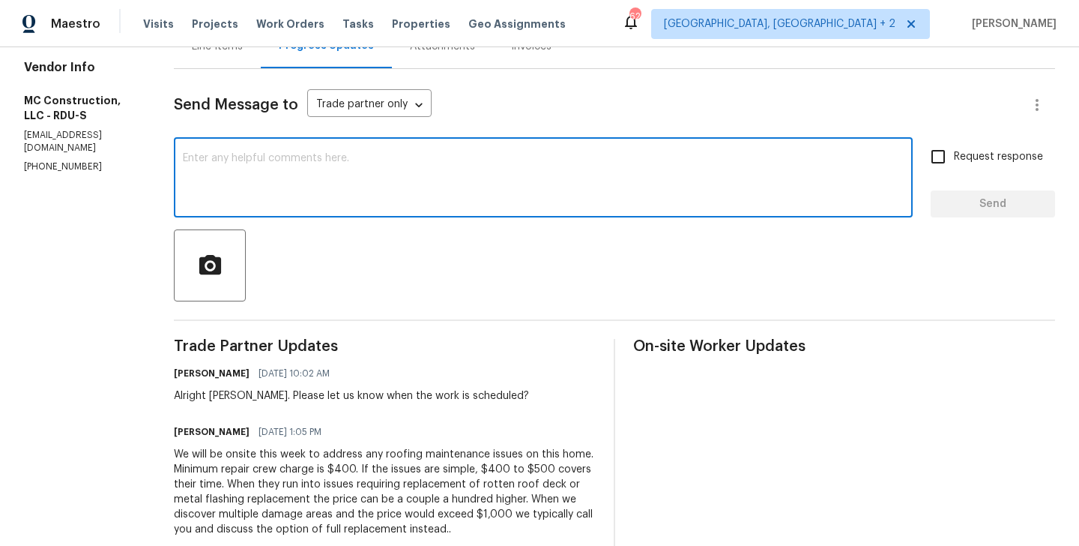
click at [248, 197] on textarea at bounding box center [543, 179] width 721 height 52
paste textarea "[PERSON_NAME]"
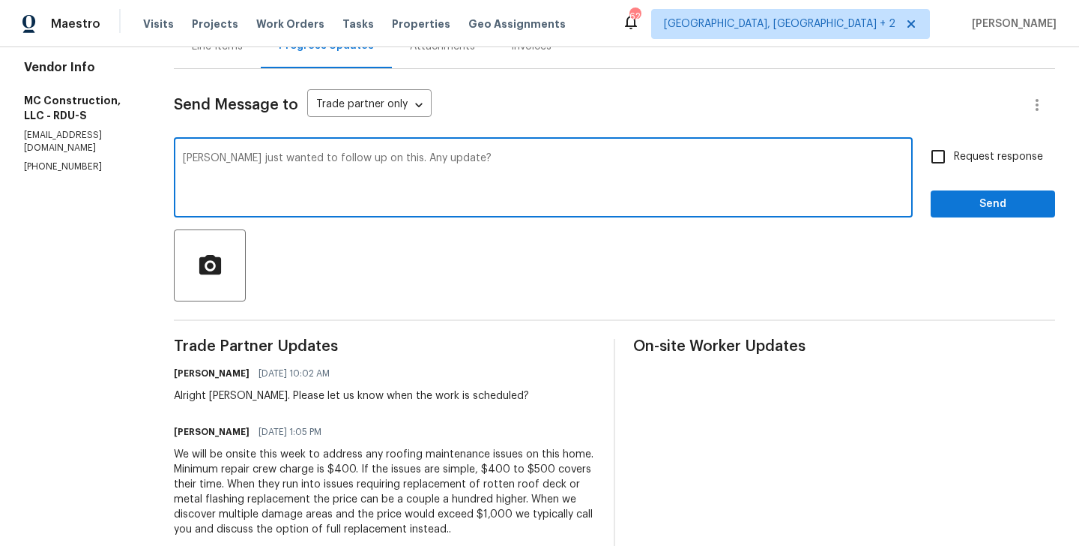
type textarea "[PERSON_NAME] just wanted to follow up on this. Any update?"
click at [957, 163] on span "Request response" at bounding box center [998, 157] width 89 height 16
click at [954, 163] on input "Request response" at bounding box center [938, 156] width 31 height 31
checkbox input "true"
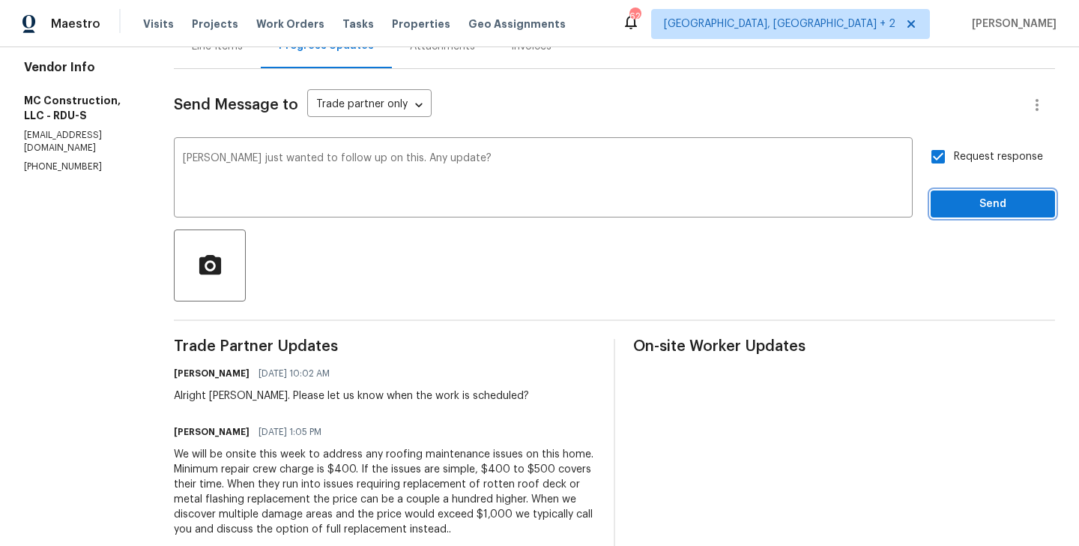
click at [957, 209] on span "Send" at bounding box center [993, 204] width 100 height 19
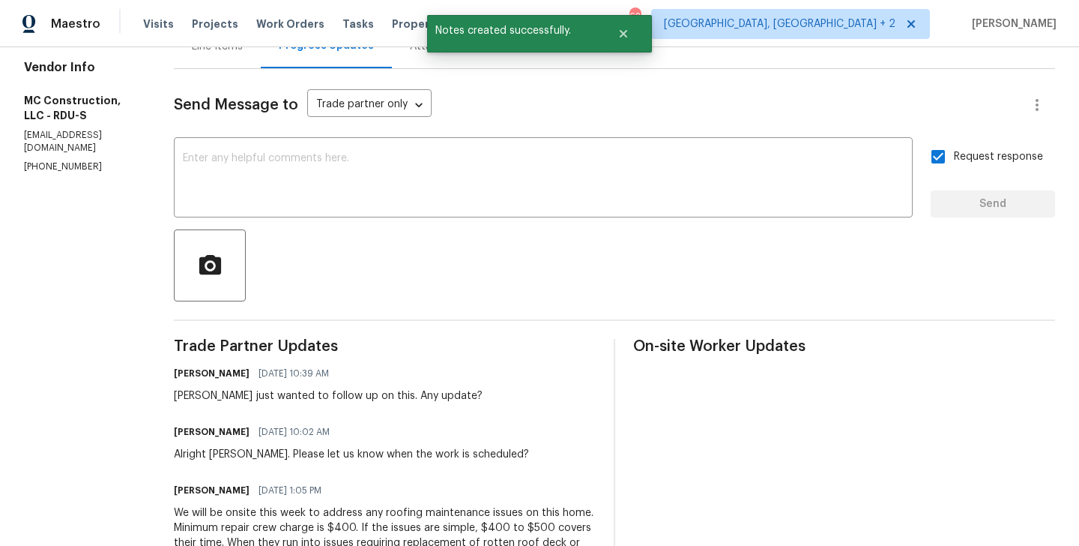
scroll to position [0, 0]
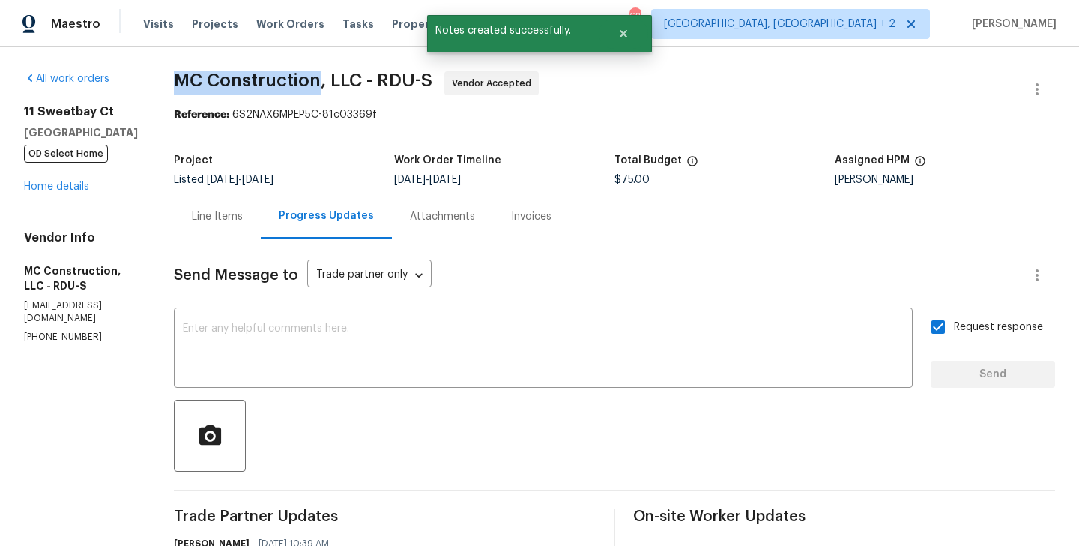
drag, startPoint x: 165, startPoint y: 85, endPoint x: 305, endPoint y: 81, distance: 140.2
click at [305, 81] on span "MC Construction, LLC - RDU-S" at bounding box center [303, 80] width 259 height 18
copy span "MC Construction"
click at [37, 193] on div "[STREET_ADDRESS] OD Select Home Home details" at bounding box center [81, 149] width 114 height 90
click at [40, 191] on link "Home details" at bounding box center [56, 186] width 65 height 10
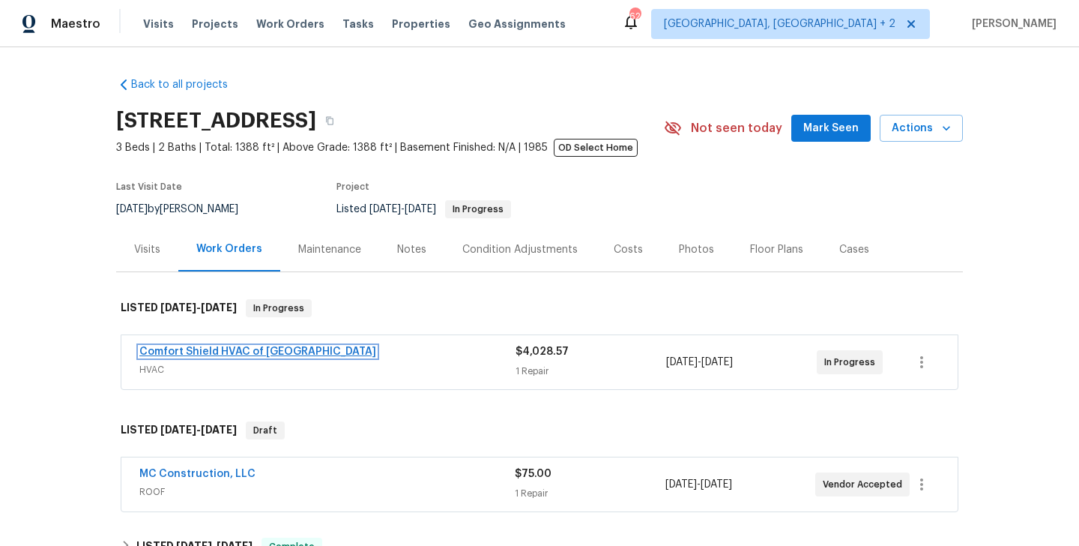
click at [225, 356] on link "Comfort Shield HVAC of [GEOGRAPHIC_DATA]" at bounding box center [257, 351] width 237 height 10
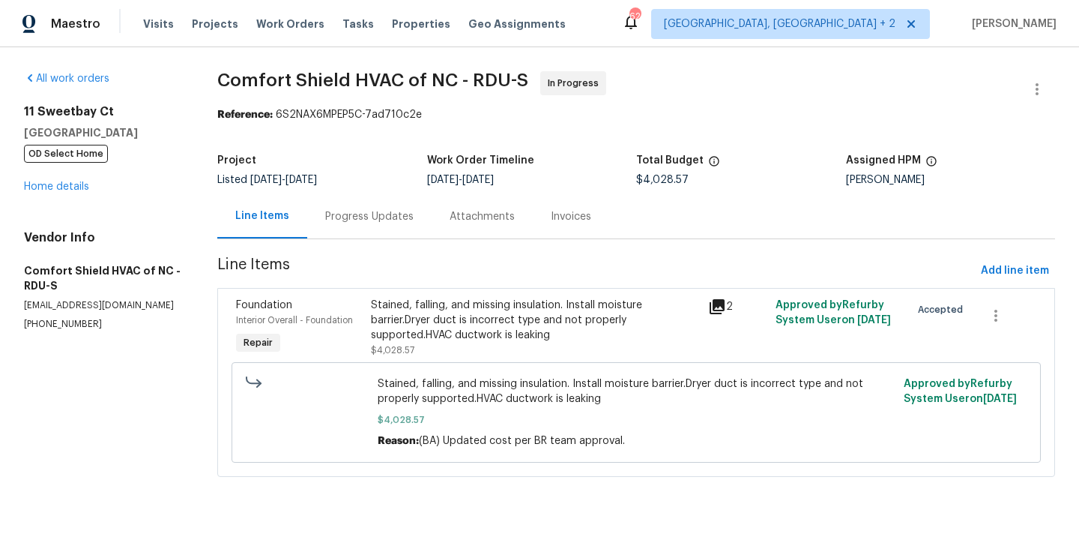
click at [389, 232] on div "Progress Updates" at bounding box center [369, 216] width 124 height 44
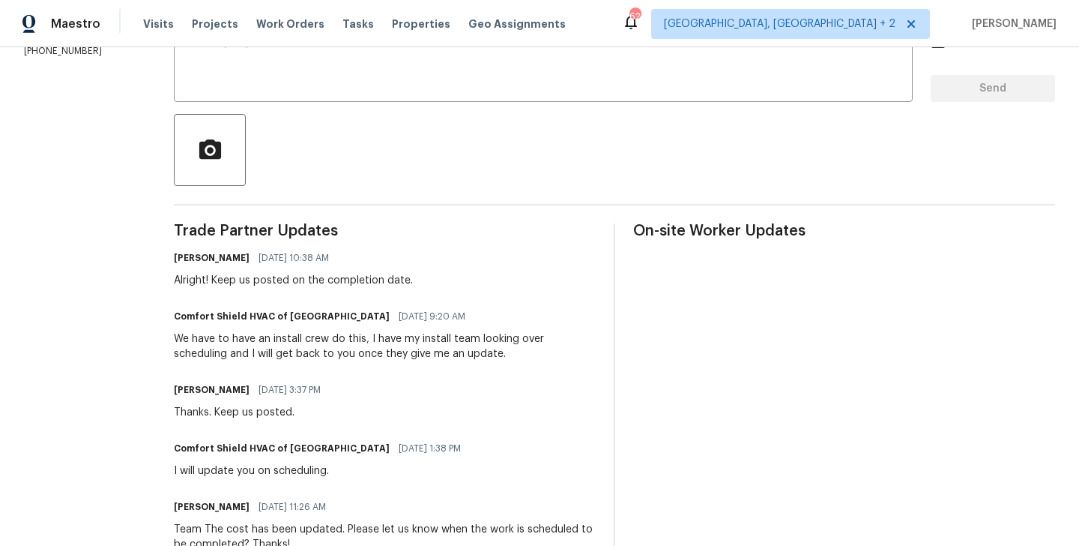
scroll to position [287, 0]
drag, startPoint x: 273, startPoint y: 340, endPoint x: 404, endPoint y: 339, distance: 131.2
click at [404, 339] on div "We have to have an install crew do this, I have my install team looking over sc…" at bounding box center [385, 345] width 422 height 30
copy div "have an install crew do this"
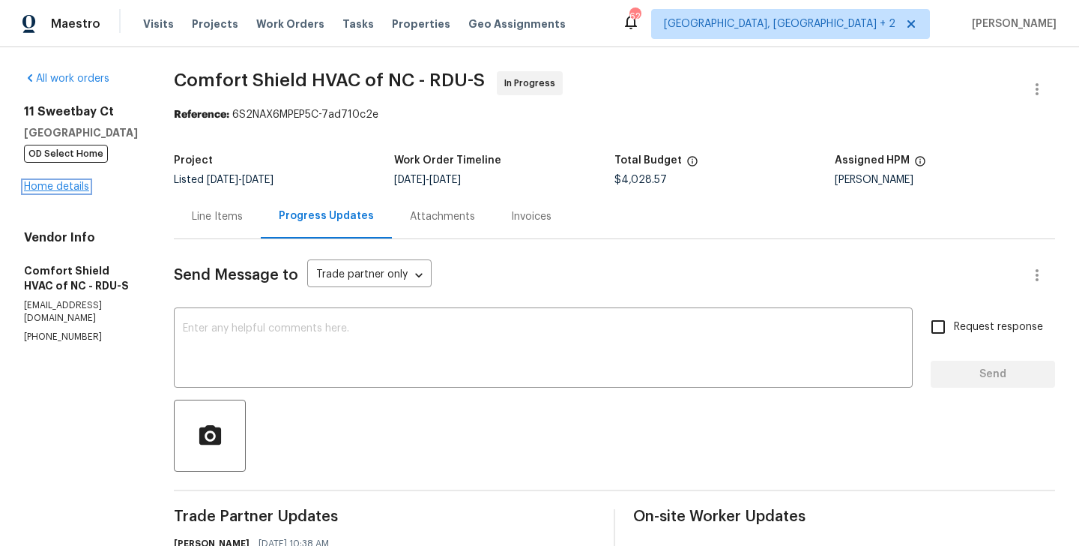
click at [69, 187] on link "Home details" at bounding box center [56, 186] width 65 height 10
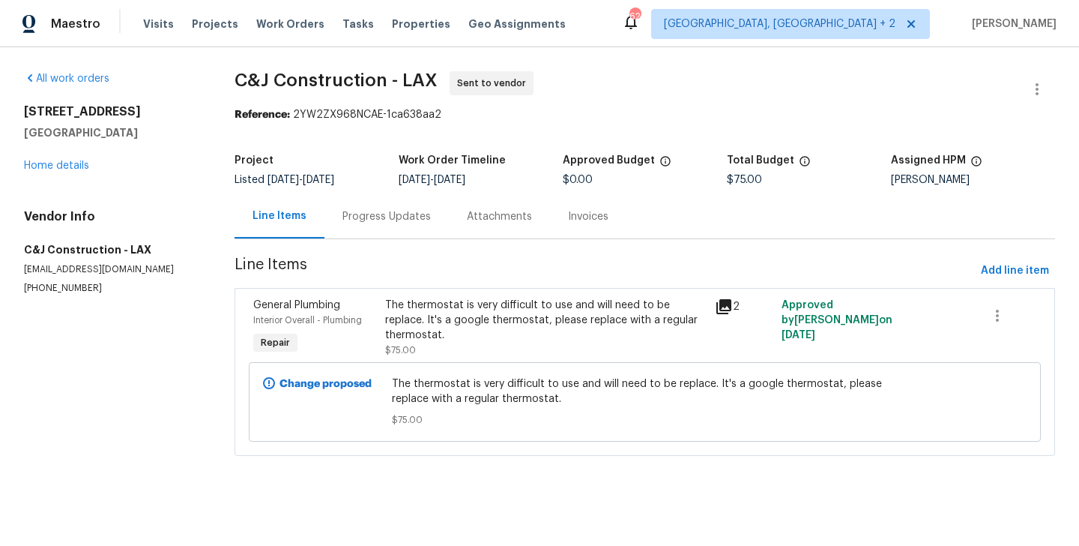
click at [370, 210] on div "Progress Updates" at bounding box center [387, 216] width 88 height 15
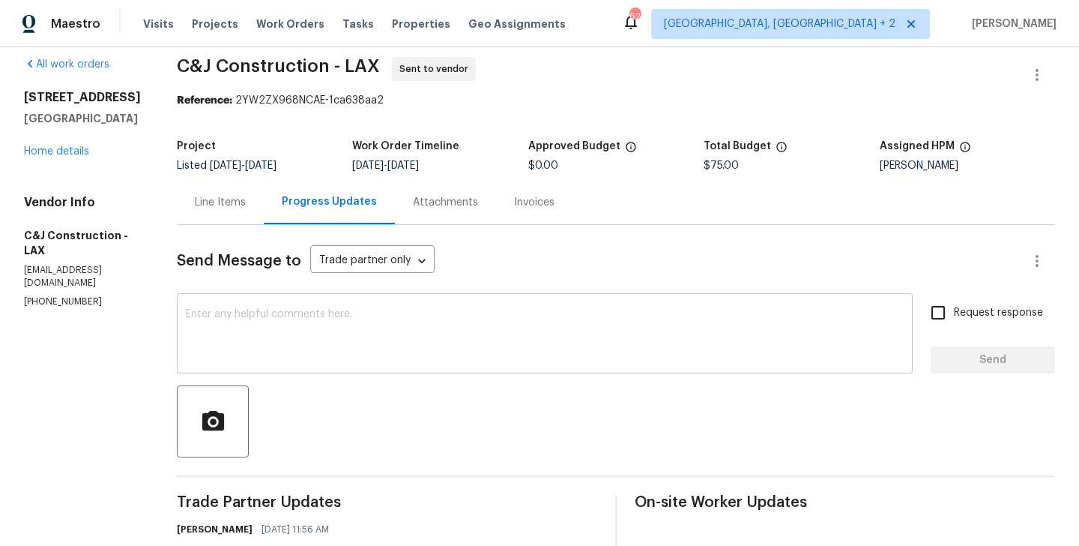
scroll to position [145, 0]
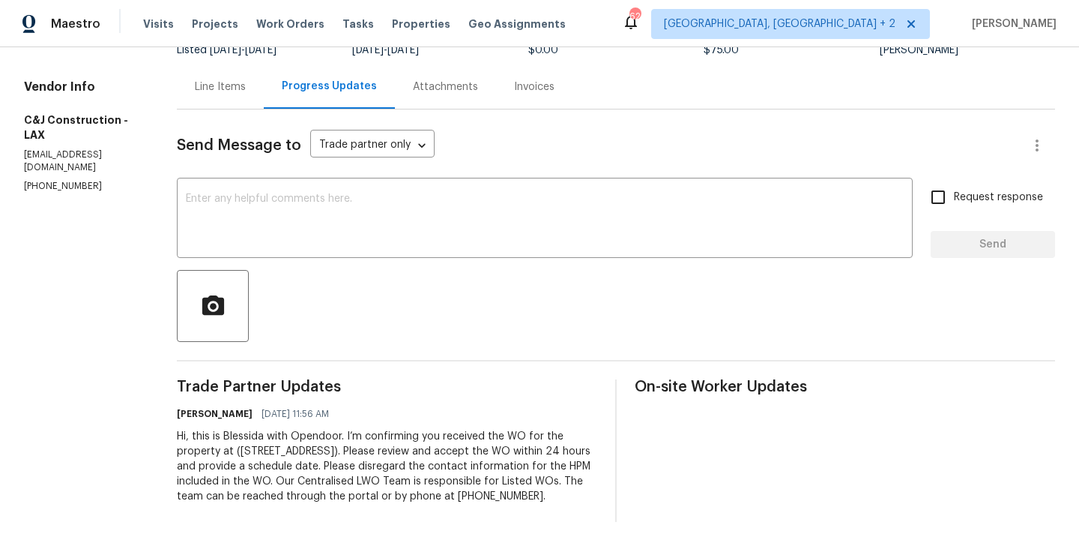
click at [308, 160] on div "Send Message to Trade partner only Trade partner only ​ x ​ Request response Se…" at bounding box center [616, 315] width 878 height 412
click at [294, 193] on textarea at bounding box center [545, 219] width 718 height 52
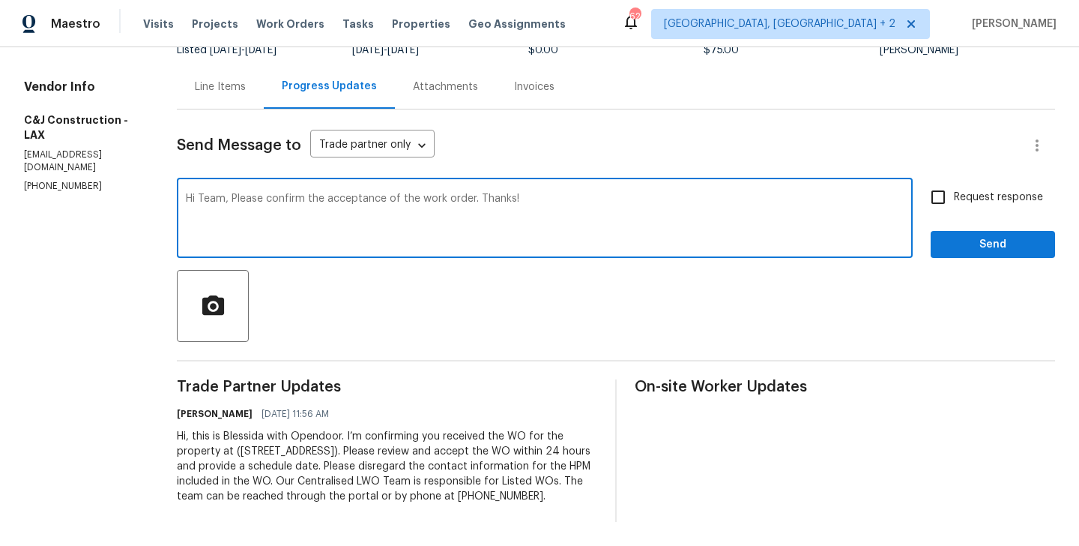
type textarea "Hi Team, Please confirm the acceptance of the work order. Thanks!"
click at [968, 190] on span "Request response" at bounding box center [998, 198] width 89 height 16
click at [954, 181] on input "Request response" at bounding box center [938, 196] width 31 height 31
checkbox input "true"
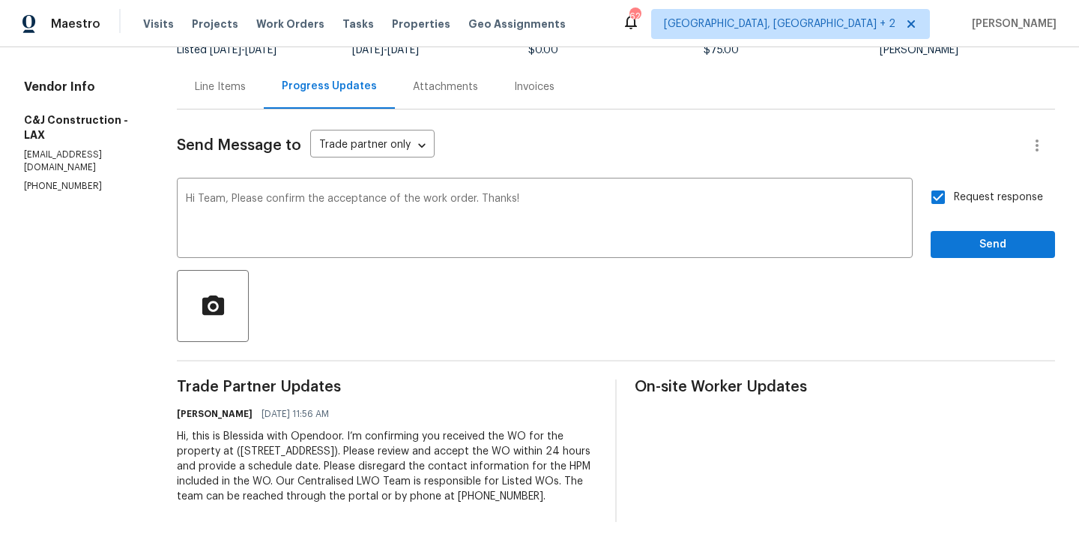
click at [965, 209] on div "Request response Send" at bounding box center [993, 219] width 124 height 76
click at [965, 231] on button "Send" at bounding box center [993, 245] width 124 height 28
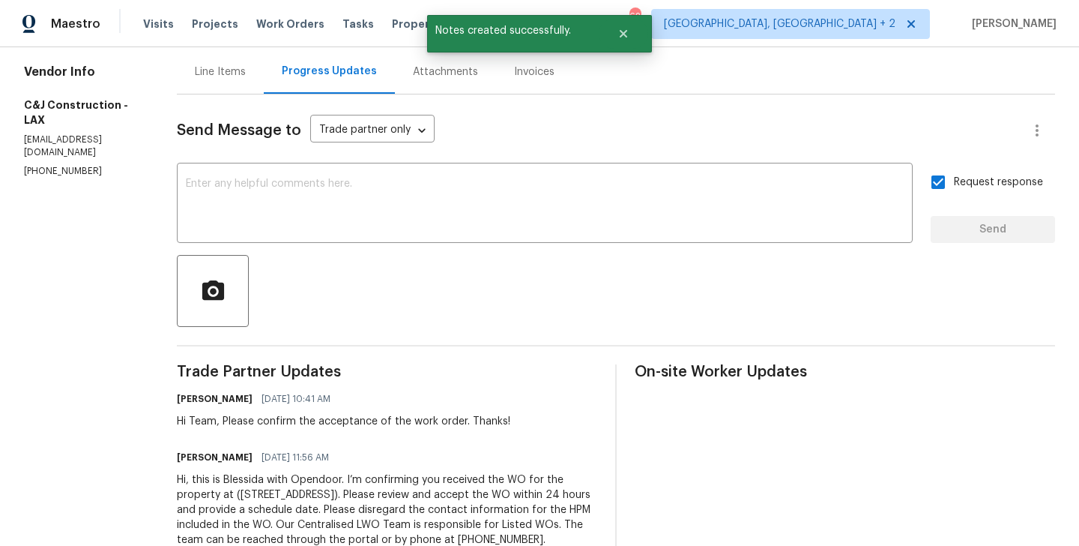
click at [58, 165] on p "[PHONE_NUMBER]" at bounding box center [82, 171] width 117 height 13
copy p "[PHONE_NUMBER]"
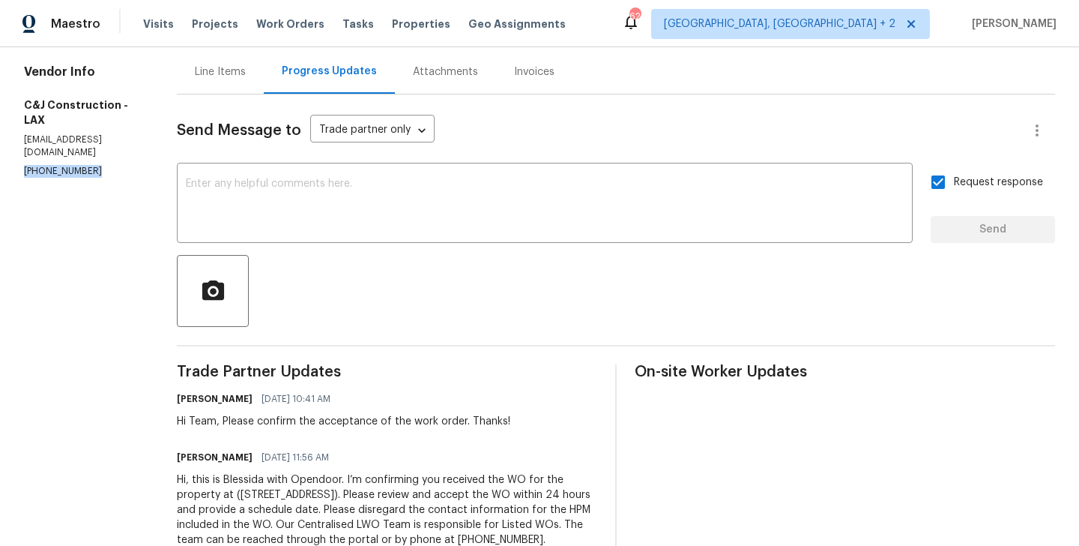
scroll to position [0, 0]
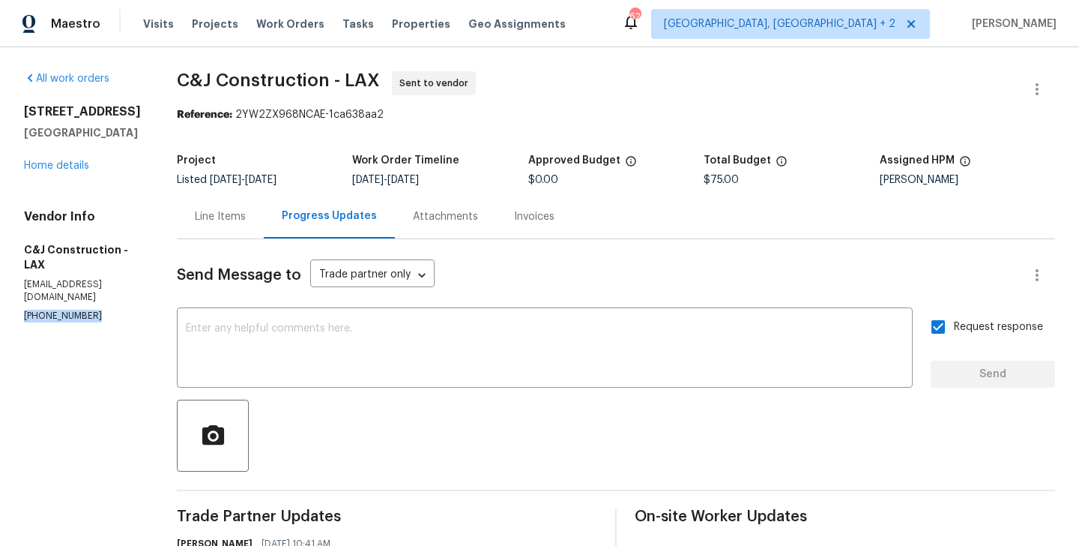
drag, startPoint x: 143, startPoint y: 138, endPoint x: 10, endPoint y: 111, distance: 135.4
click at [10, 111] on div "All work orders 12515 Cedar Ave Hawthorne, CA 90250 Home details Vendor Info C&…" at bounding box center [539, 390] width 1079 height 687
copy div "12515 Cedar Ave Hawthorne, CA 90250"
drag, startPoint x: 186, startPoint y: 82, endPoint x: 334, endPoint y: 82, distance: 147.7
click at [334, 82] on span "C&J Construction - LAX" at bounding box center [278, 80] width 203 height 18
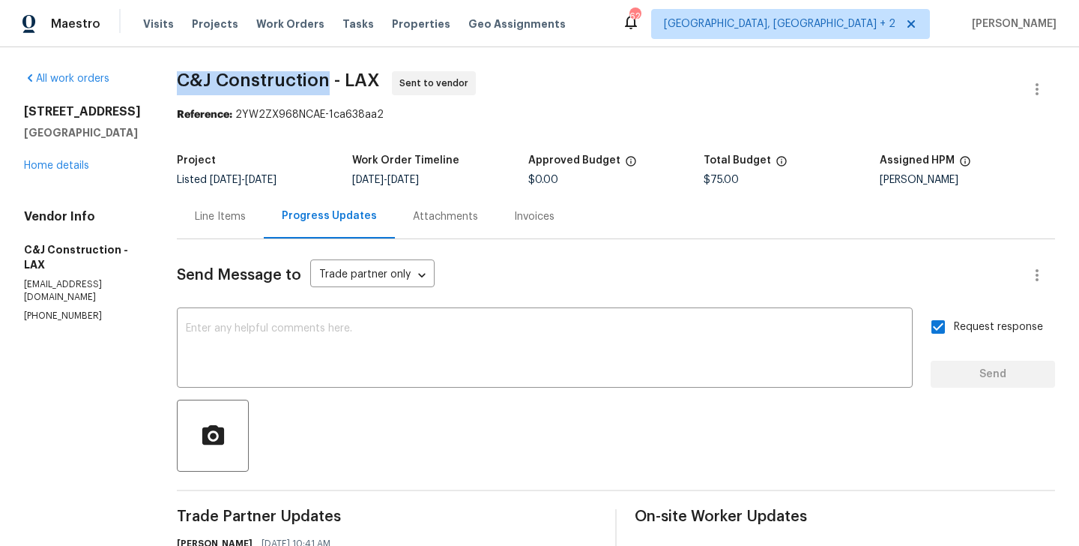
copy span "C&J Construction"
click at [72, 165] on link "Home details" at bounding box center [56, 165] width 65 height 10
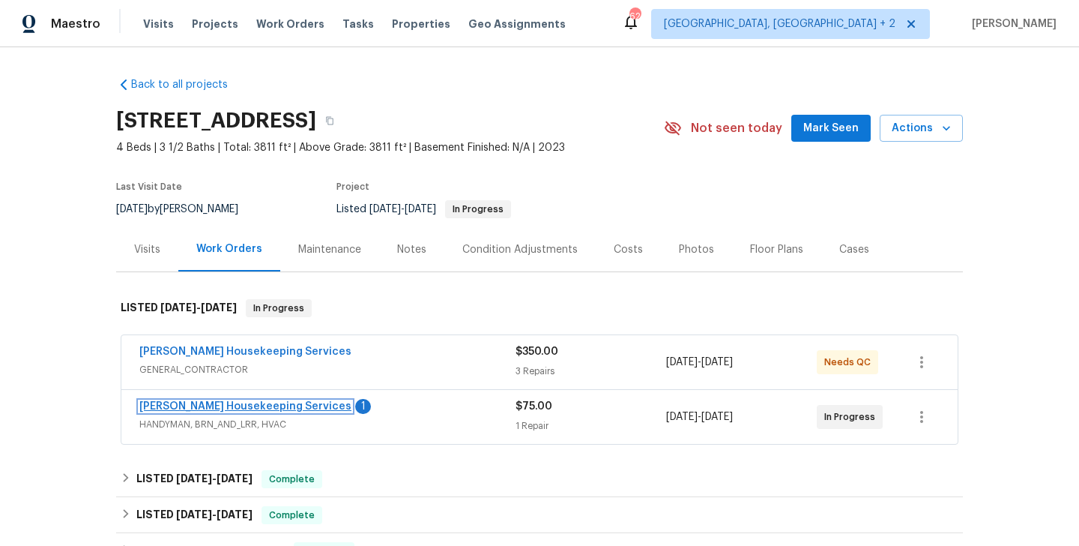
click at [268, 405] on link "Arelis Housekeeping Services" at bounding box center [245, 406] width 212 height 10
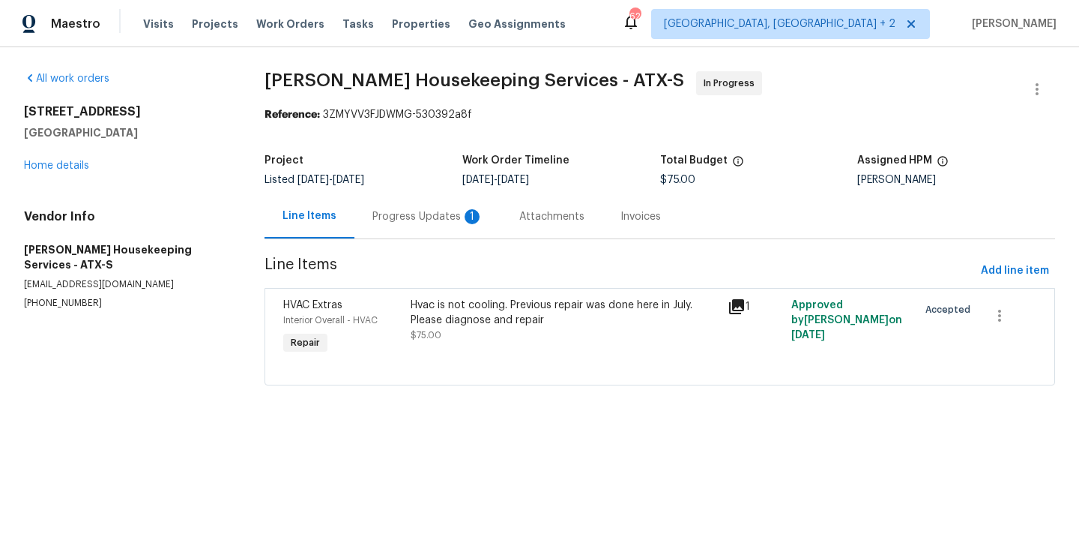
click at [389, 217] on div "Progress Updates 1" at bounding box center [428, 216] width 111 height 15
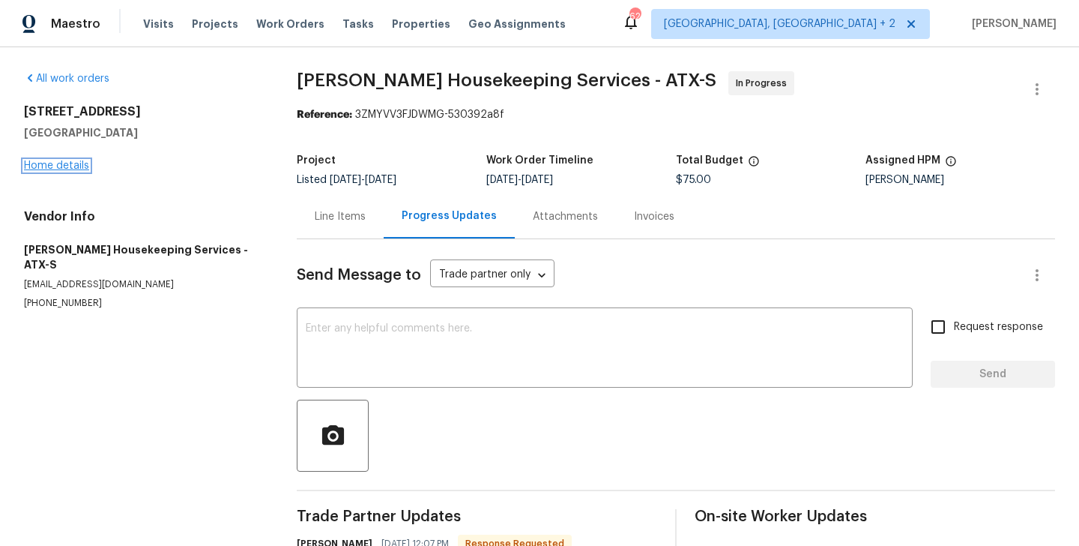
click at [77, 161] on link "Home details" at bounding box center [56, 165] width 65 height 10
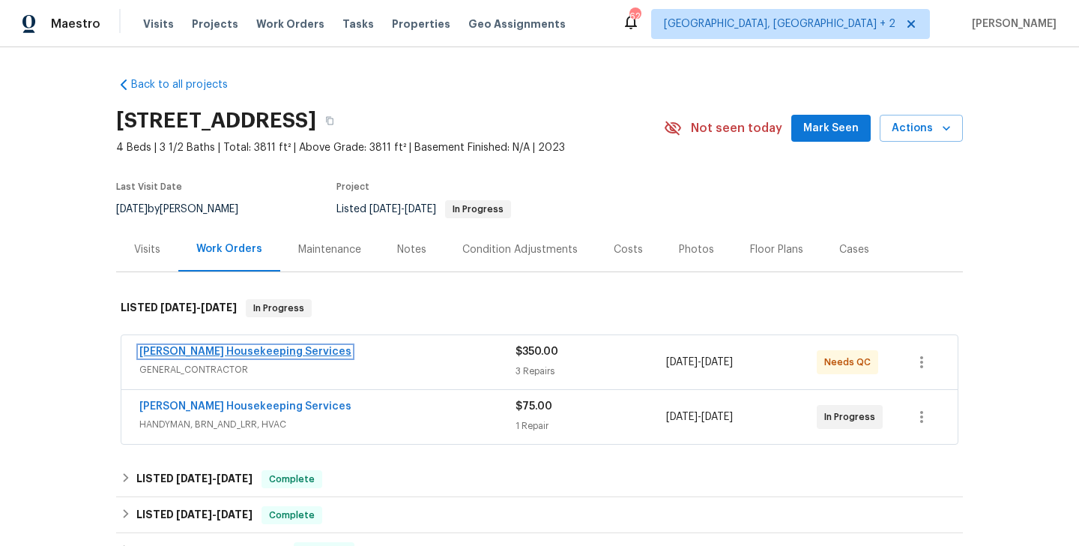
click at [262, 351] on link "Arelis Housekeeping Services" at bounding box center [245, 351] width 212 height 10
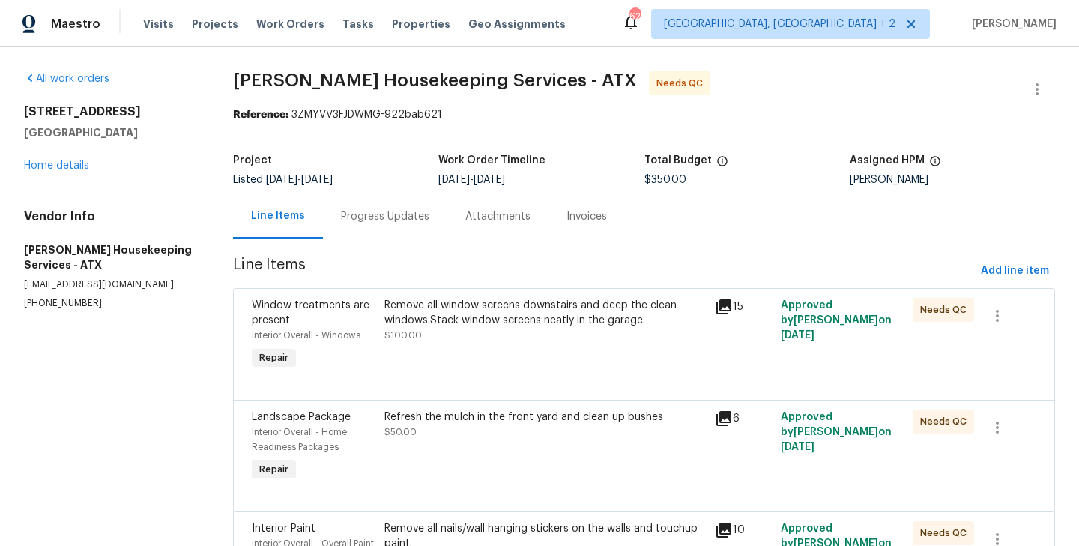
click at [401, 217] on div "Progress Updates" at bounding box center [385, 216] width 88 height 15
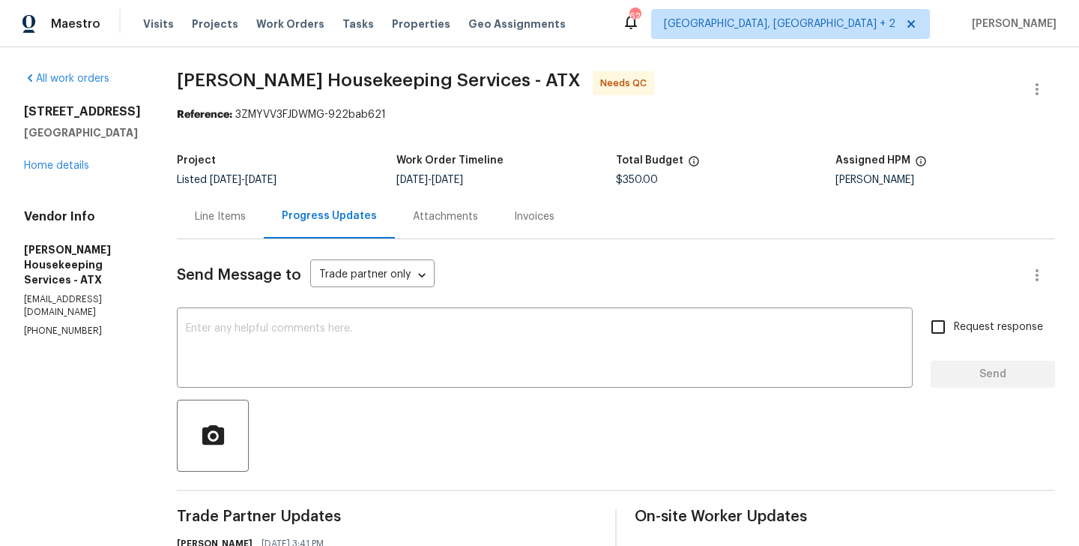
click at [239, 226] on div "Line Items" at bounding box center [220, 216] width 87 height 44
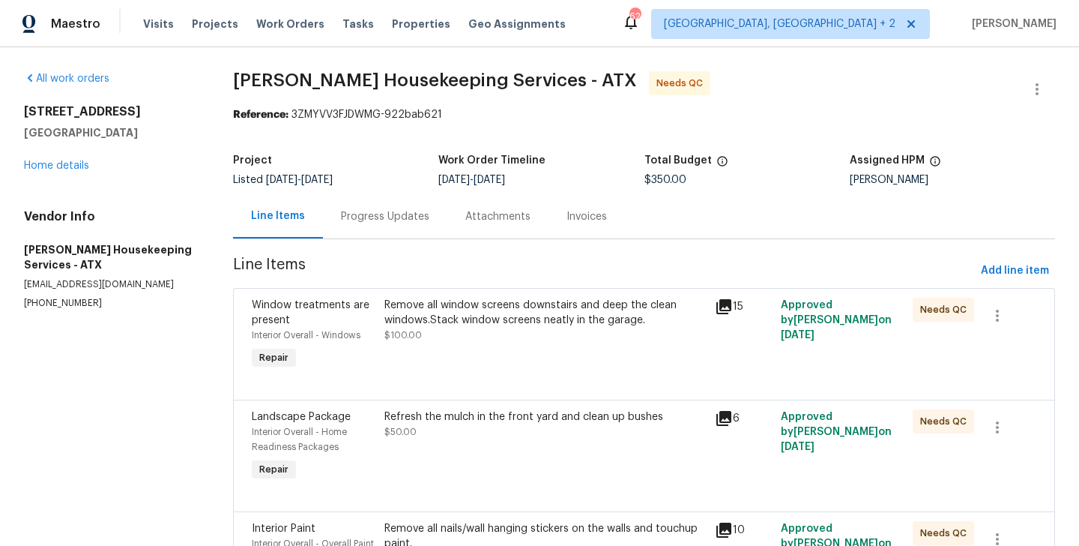
click at [492, 291] on div "Window treatments are present Interior Overall - Windows Repair Remove all wind…" at bounding box center [644, 344] width 822 height 112
click at [492, 293] on div "Remove all window screens downstairs and deep the clean windows.Stack window sc…" at bounding box center [545, 335] width 331 height 84
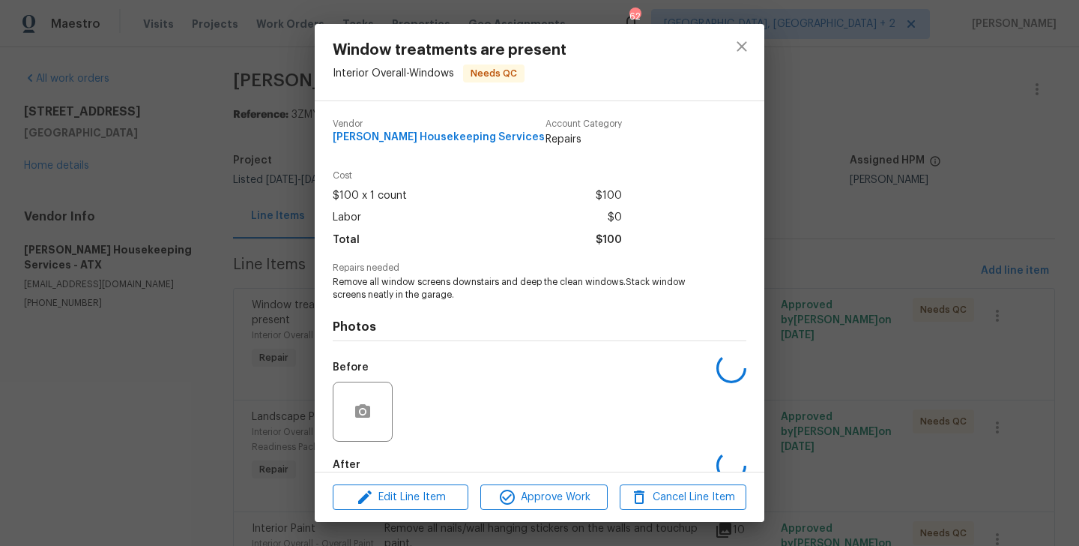
click at [492, 296] on span "Remove all window screens downstairs and deep the clean windows.Stack window sc…" at bounding box center [519, 288] width 373 height 25
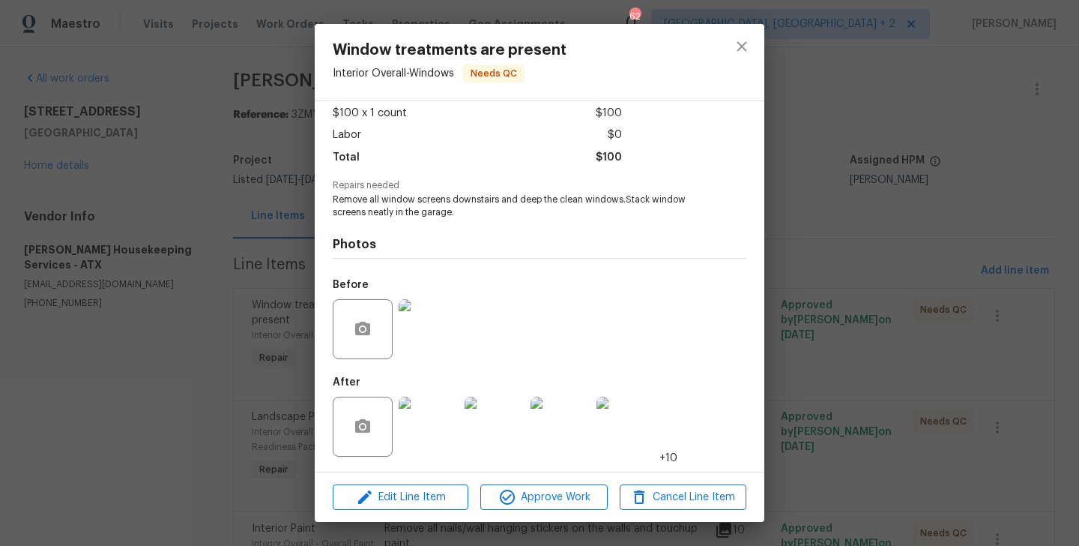
click at [401, 414] on img at bounding box center [429, 427] width 60 height 60
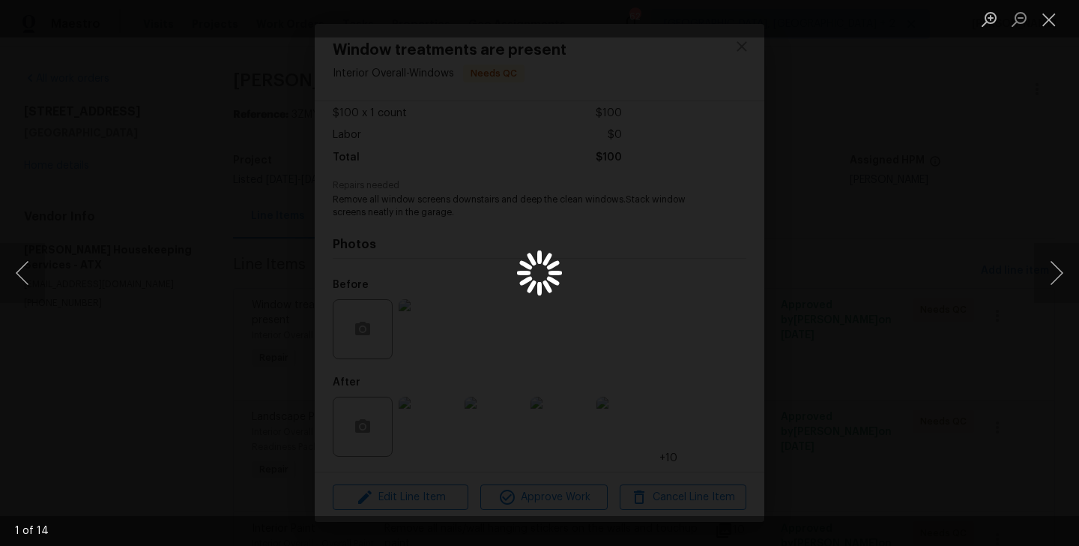
click at [401, 414] on div "Lightbox" at bounding box center [539, 273] width 1079 height 546
click at [1062, 282] on button "Next image" at bounding box center [1056, 273] width 45 height 60
click at [944, 268] on div "Lightbox" at bounding box center [539, 273] width 1079 height 546
click at [1049, 273] on button "Next image" at bounding box center [1056, 273] width 45 height 60
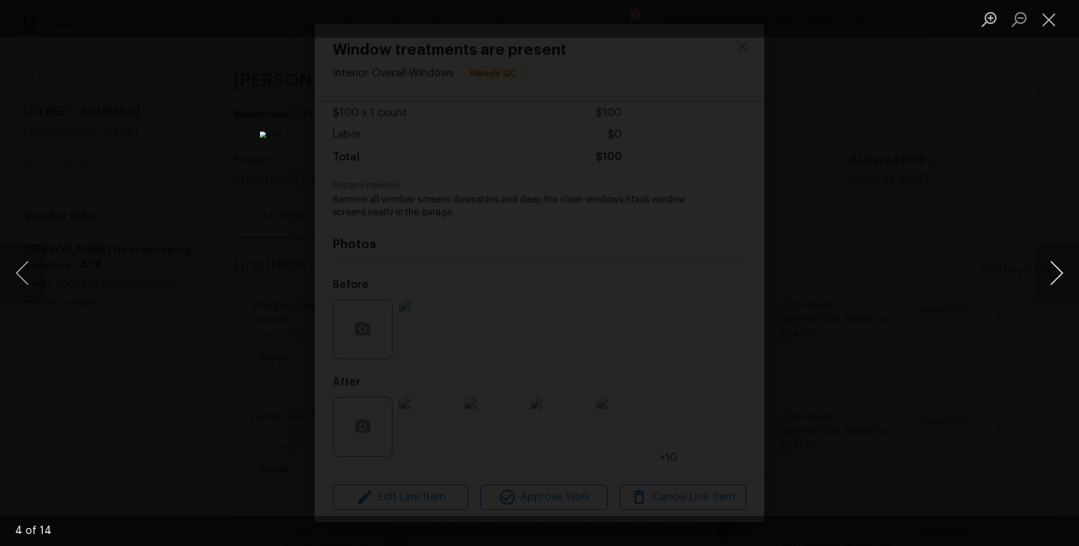
click at [1049, 273] on button "Next image" at bounding box center [1056, 273] width 45 height 60
click at [929, 328] on div "Lightbox" at bounding box center [539, 273] width 1079 height 546
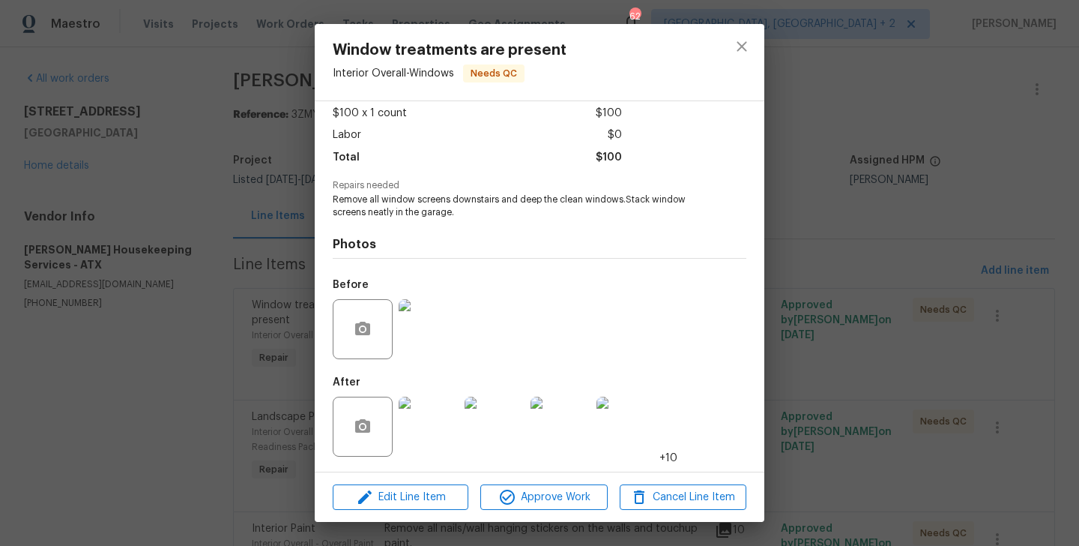
click at [836, 344] on div "Window treatments are present Interior Overall - Windows Needs QC Vendor Arelis…" at bounding box center [539, 273] width 1079 height 546
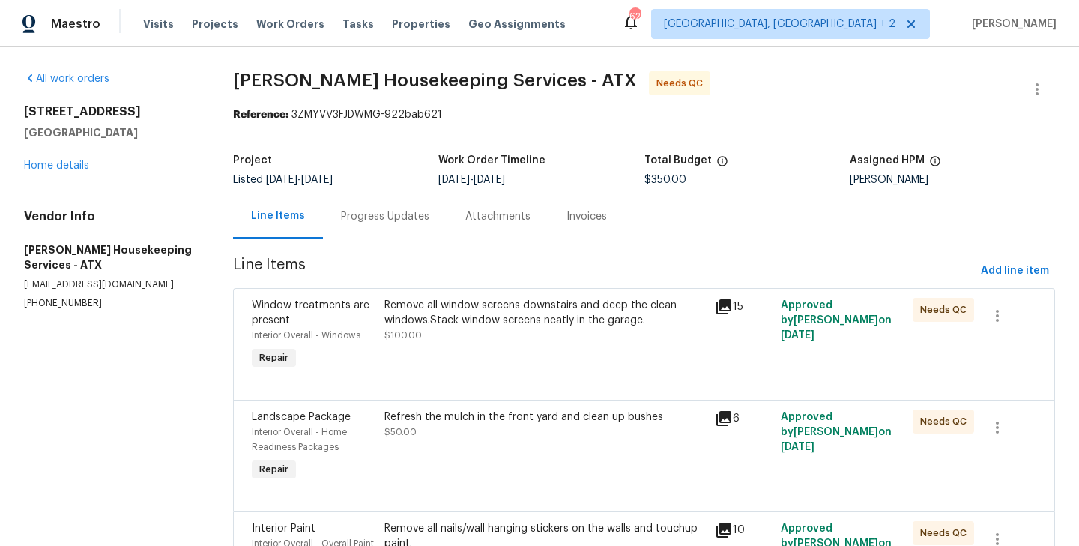
scroll to position [121, 0]
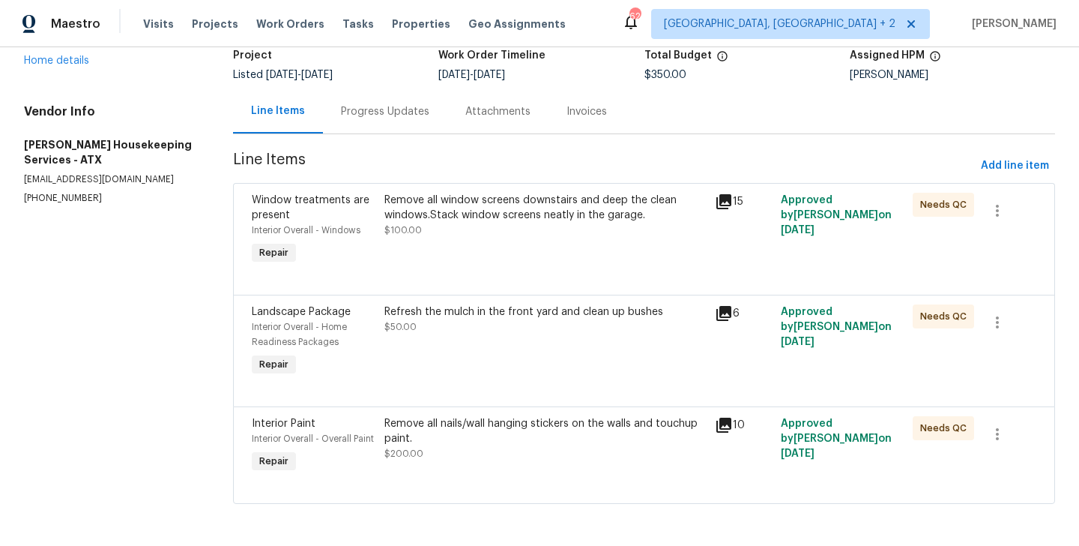
click at [489, 304] on div "Refresh the mulch in the front yard and clean up bushes" at bounding box center [546, 311] width 322 height 15
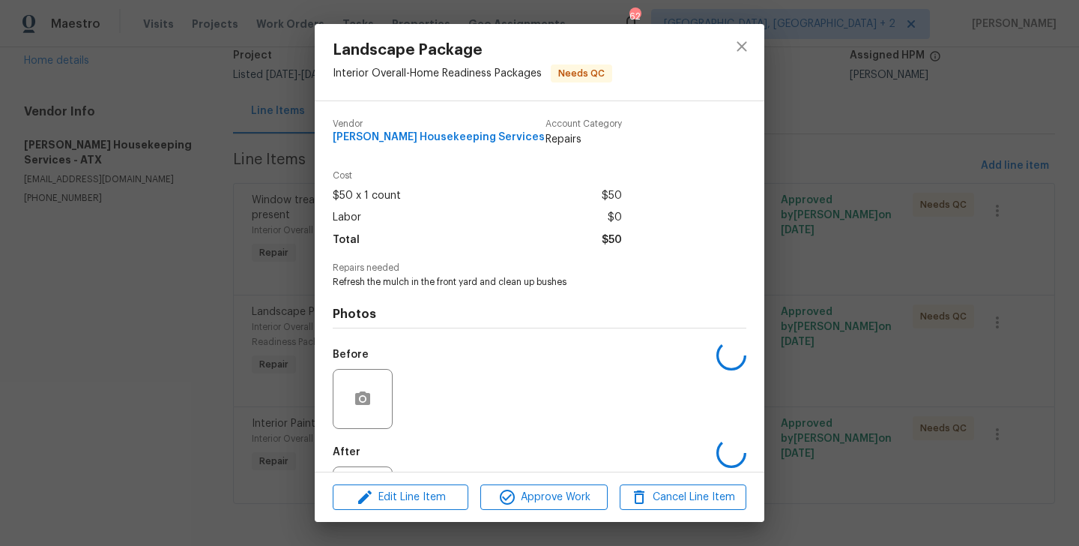
scroll to position [70, 0]
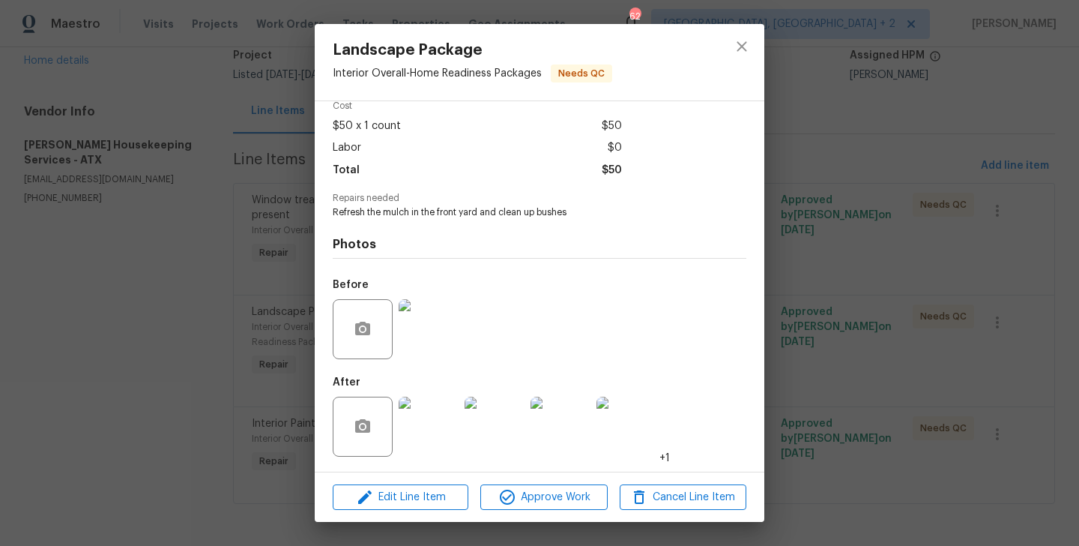
click at [426, 419] on img at bounding box center [429, 427] width 60 height 60
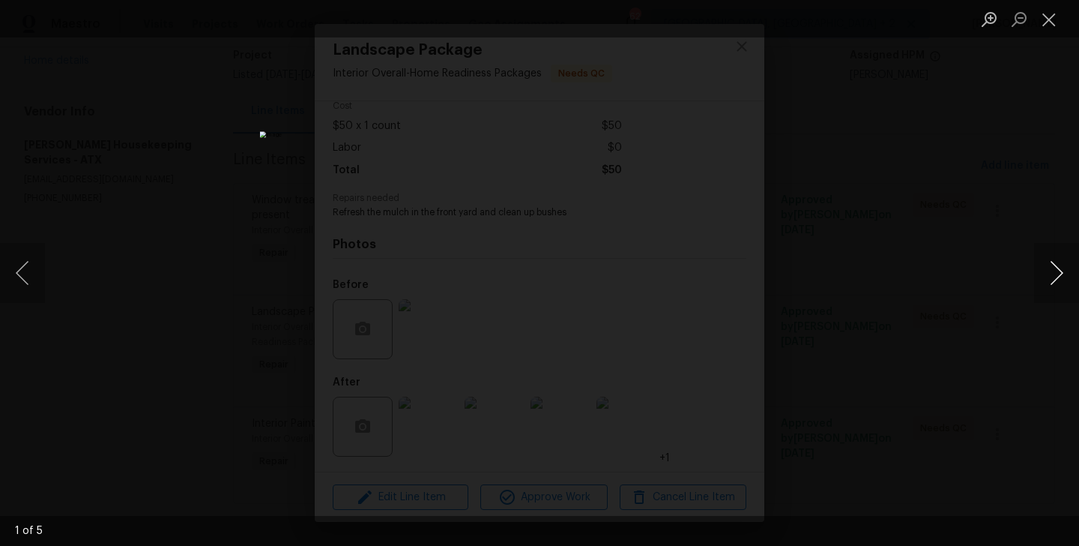
click at [1054, 265] on button "Next image" at bounding box center [1056, 273] width 45 height 60
click at [974, 268] on div "Lightbox" at bounding box center [539, 273] width 1079 height 546
click at [896, 268] on div "Lightbox" at bounding box center [539, 273] width 1079 height 546
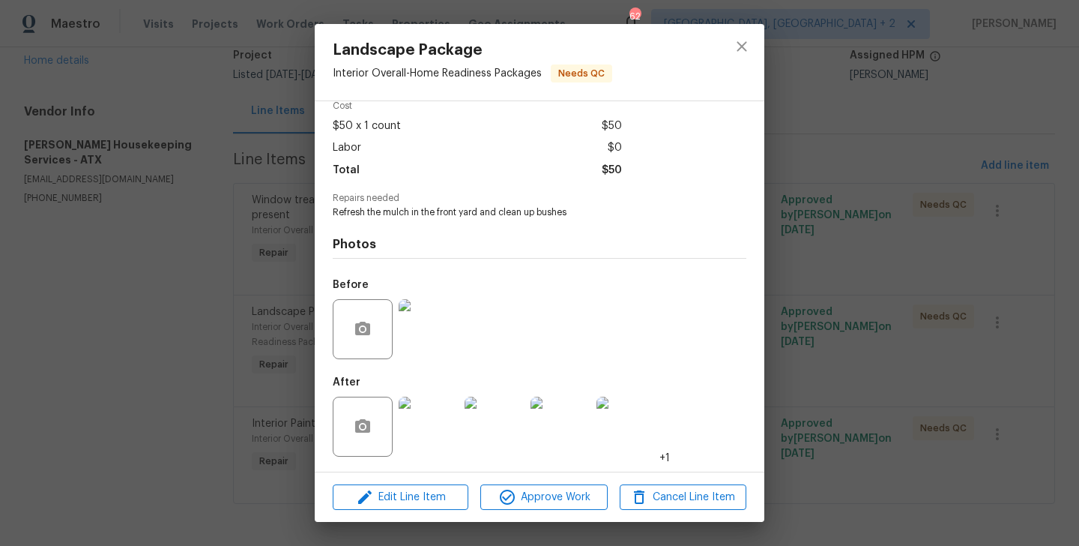
click at [911, 268] on div "Landscape Package Interior Overall - Home Readiness Packages Needs QC Vendor Ar…" at bounding box center [539, 273] width 1079 height 546
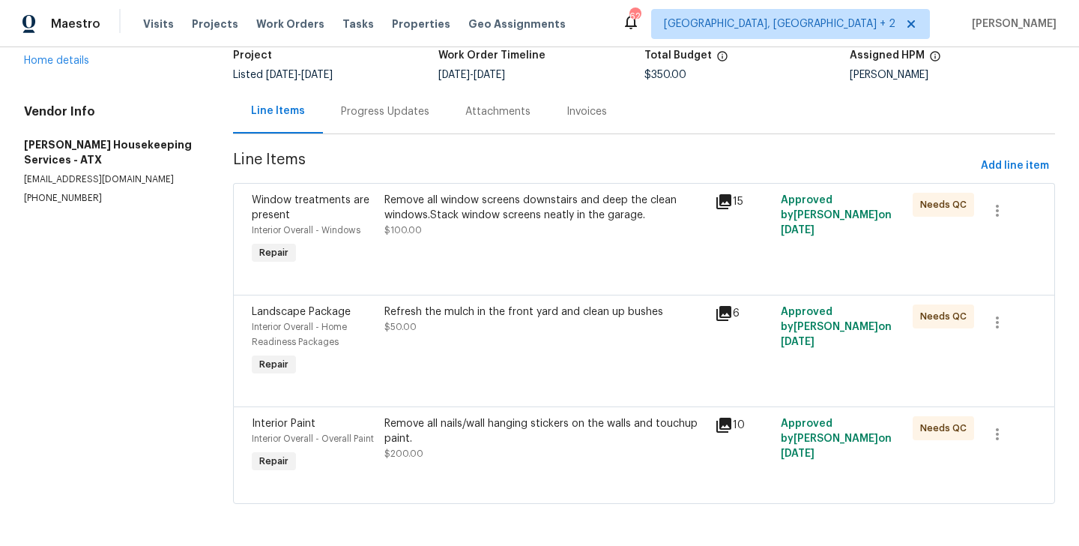
click at [474, 426] on div "Remove all nails/wall hanging stickers on the walls and touchup paint." at bounding box center [546, 431] width 322 height 30
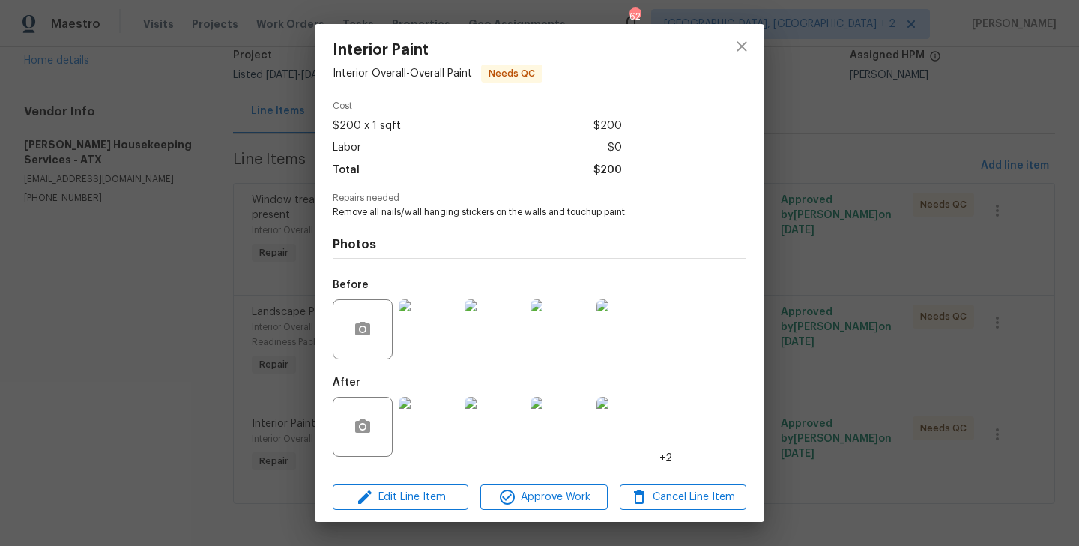
click at [418, 418] on img at bounding box center [429, 427] width 60 height 60
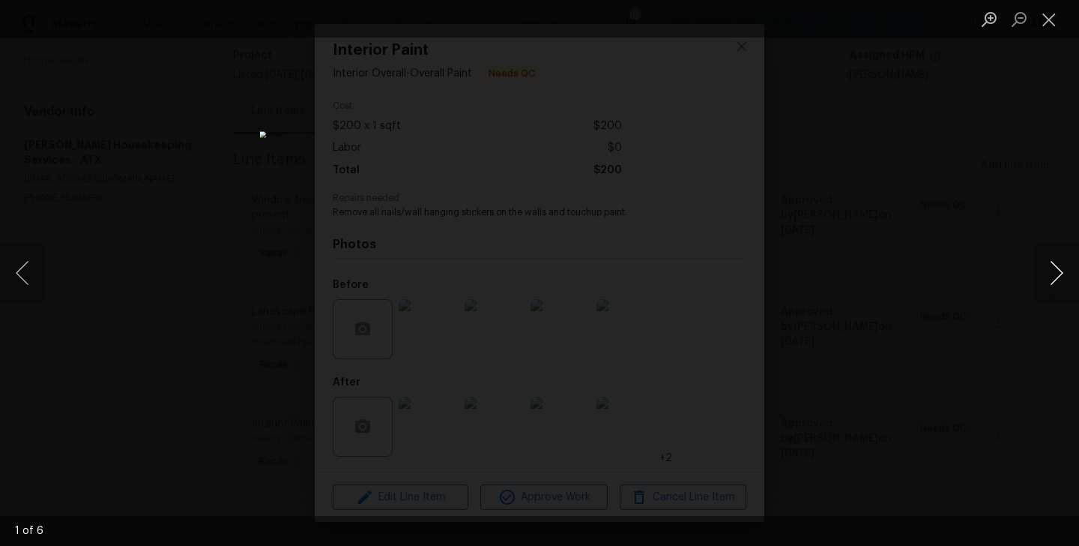
click at [1058, 268] on button "Next image" at bounding box center [1056, 273] width 45 height 60
click at [959, 266] on div "Lightbox" at bounding box center [539, 273] width 1079 height 546
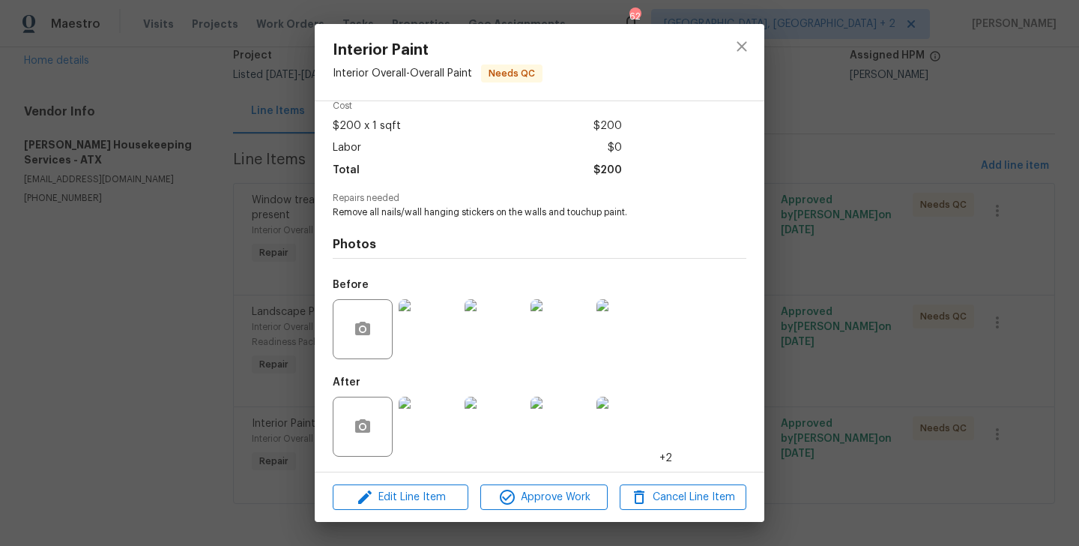
click at [402, 332] on img at bounding box center [429, 329] width 60 height 60
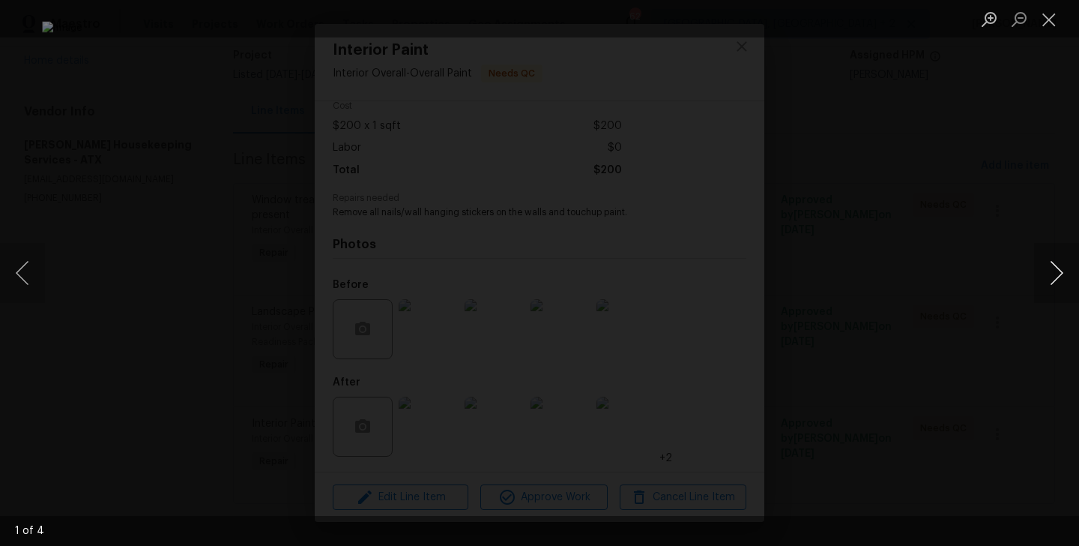
click at [1056, 265] on button "Next image" at bounding box center [1056, 273] width 45 height 60
click at [1050, 268] on button "Next image" at bounding box center [1056, 273] width 45 height 60
click at [928, 322] on div "Lightbox" at bounding box center [539, 273] width 1079 height 546
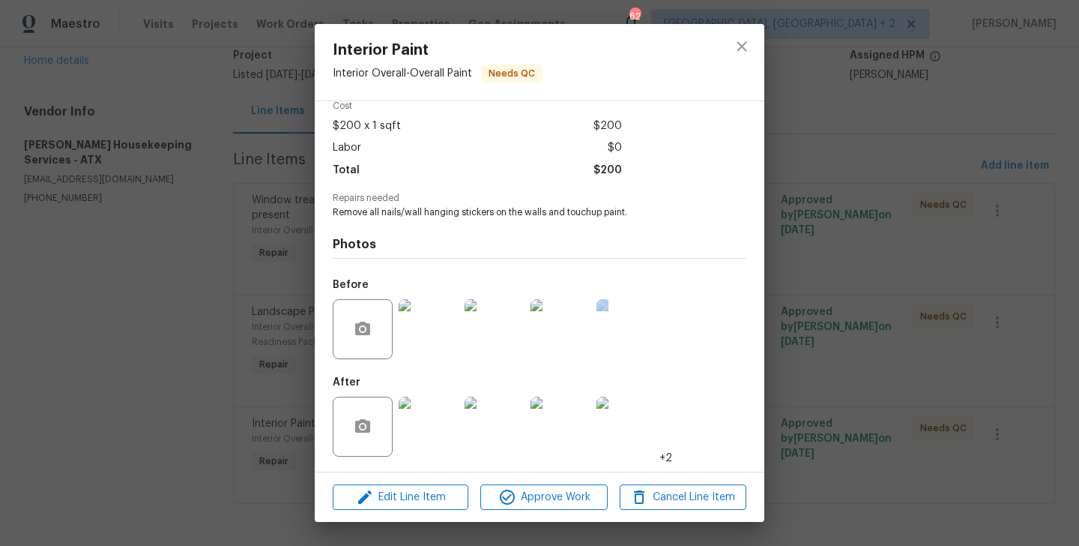
click at [928, 322] on div "Interior Paint Interior Overall - Overall Paint Needs QC Vendor Arelis Housekee…" at bounding box center [539, 273] width 1079 height 546
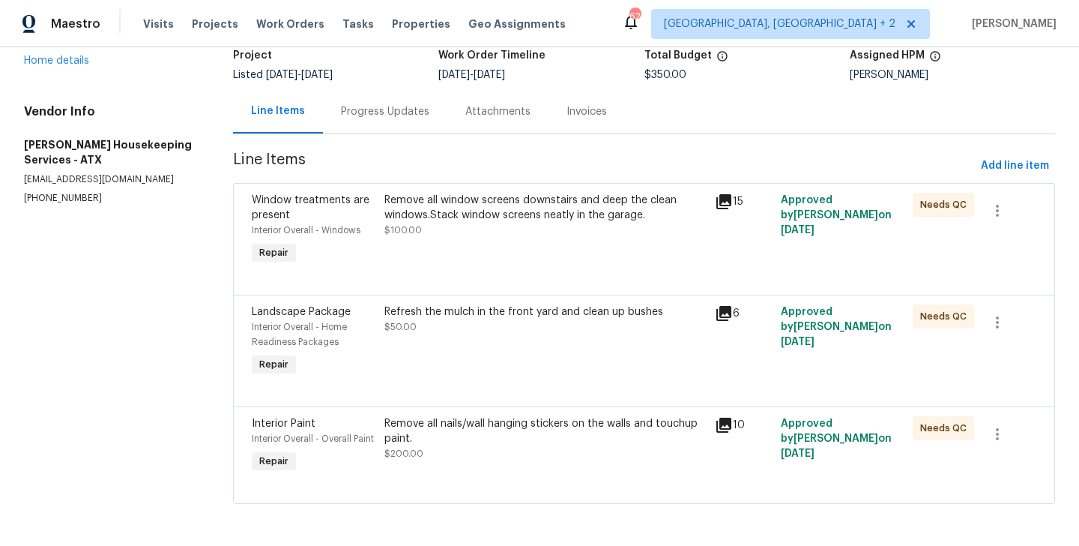
click at [381, 114] on div "Progress Updates" at bounding box center [385, 111] width 124 height 44
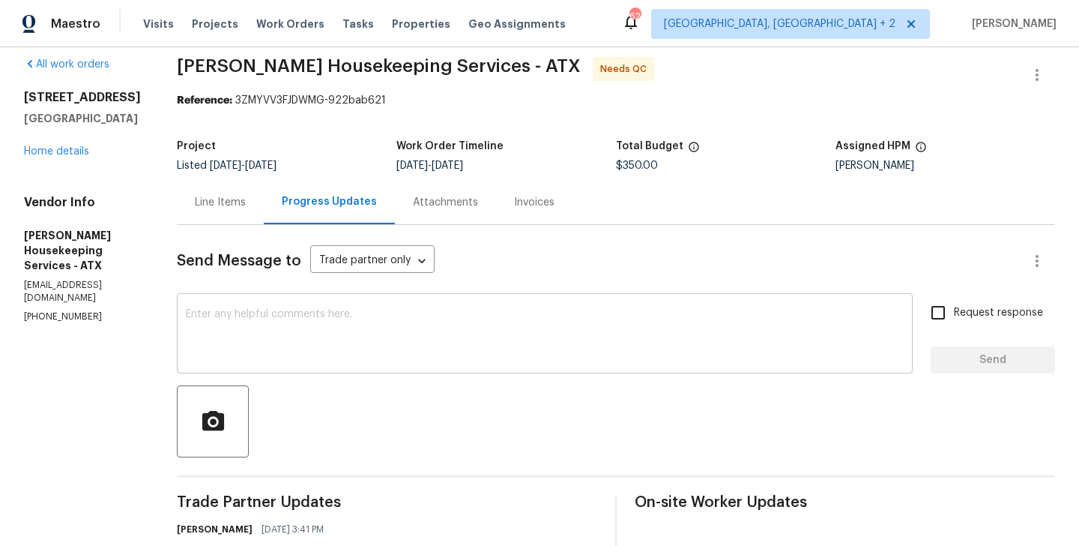
scroll to position [121, 0]
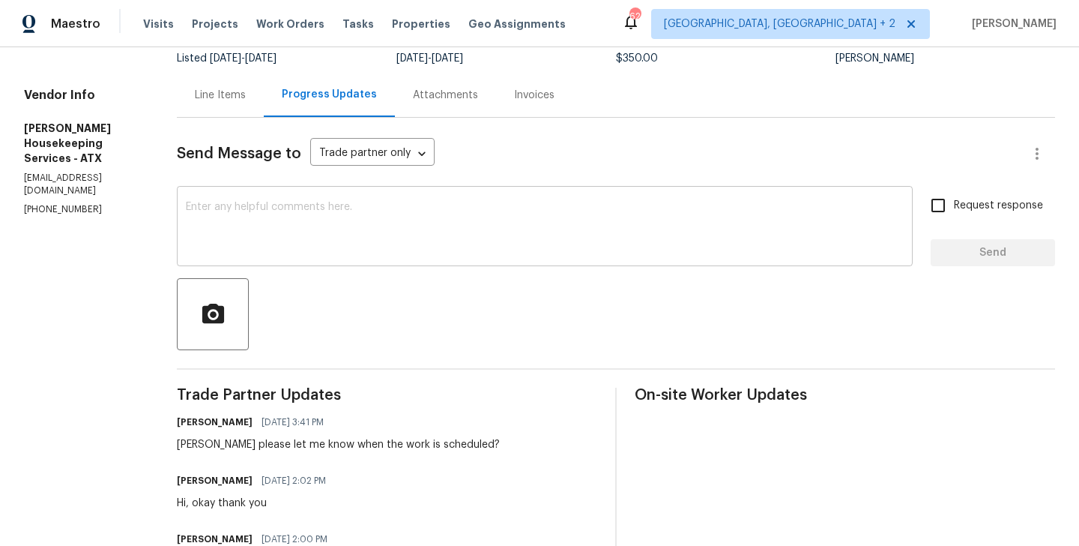
click at [336, 237] on textarea at bounding box center [545, 228] width 718 height 52
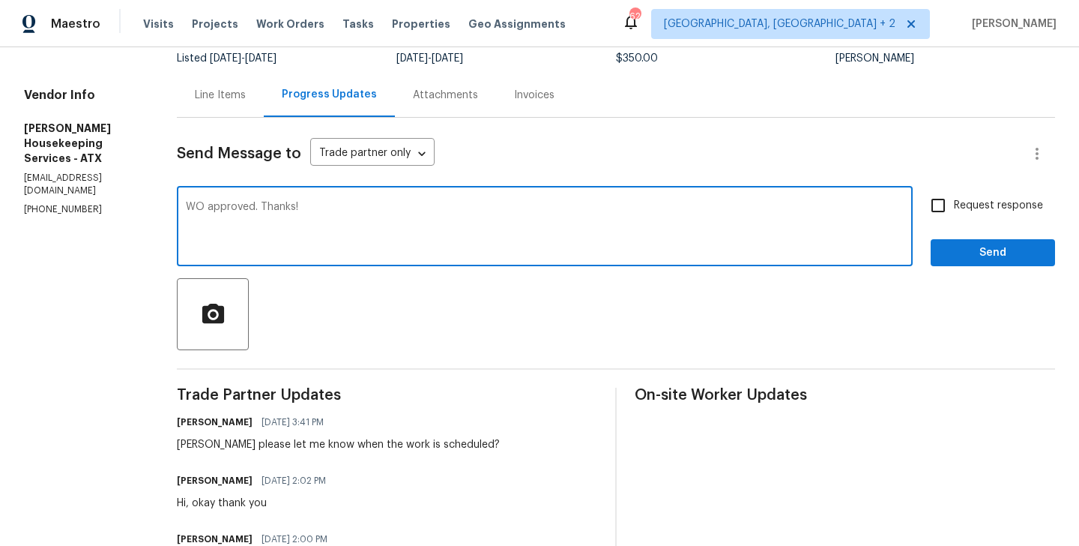
type textarea "WO approved. Thanks!"
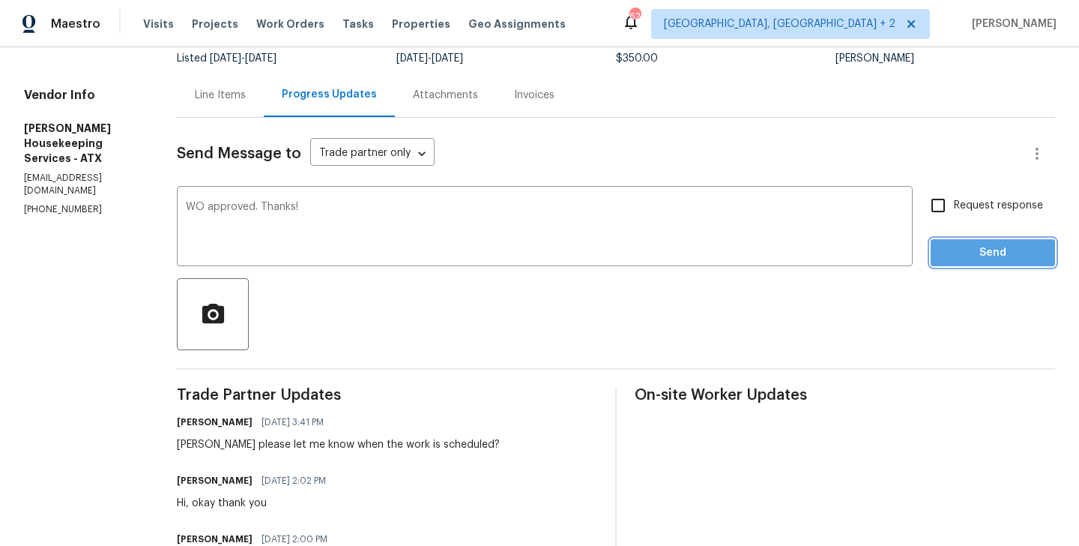
click at [1016, 259] on span "Send" at bounding box center [993, 253] width 100 height 19
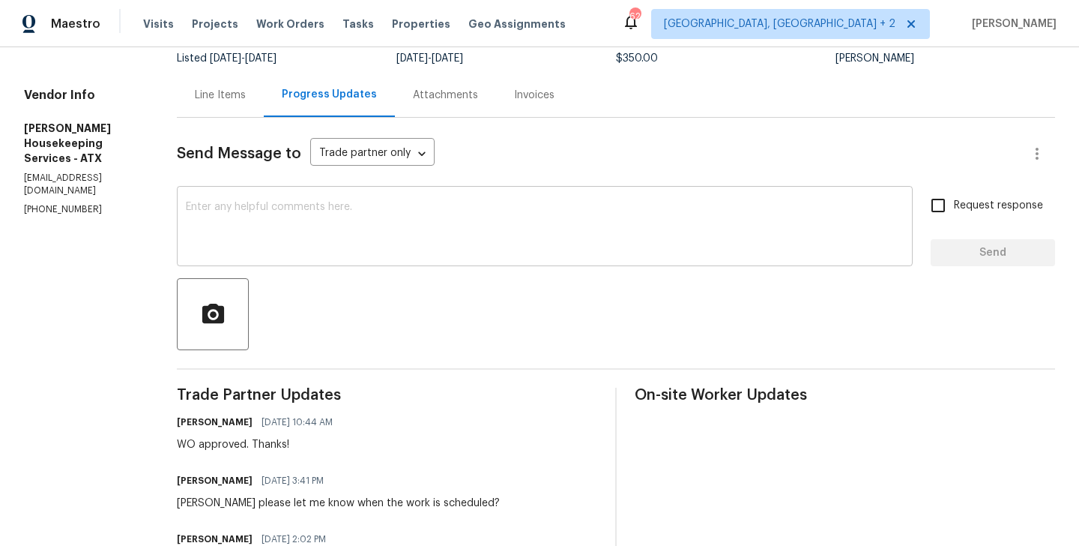
scroll to position [0, 0]
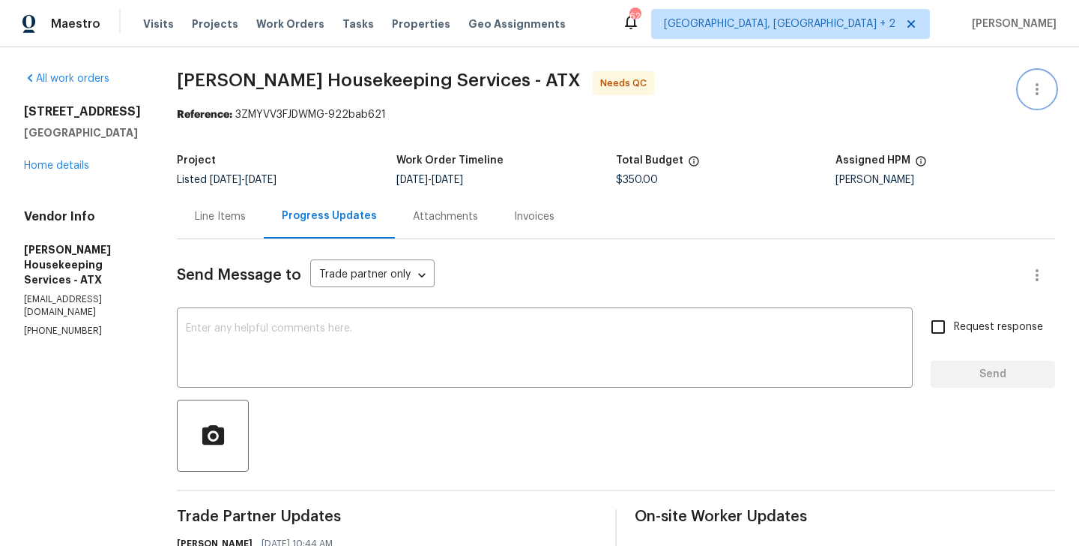
click at [1039, 87] on icon "button" at bounding box center [1037, 89] width 18 height 18
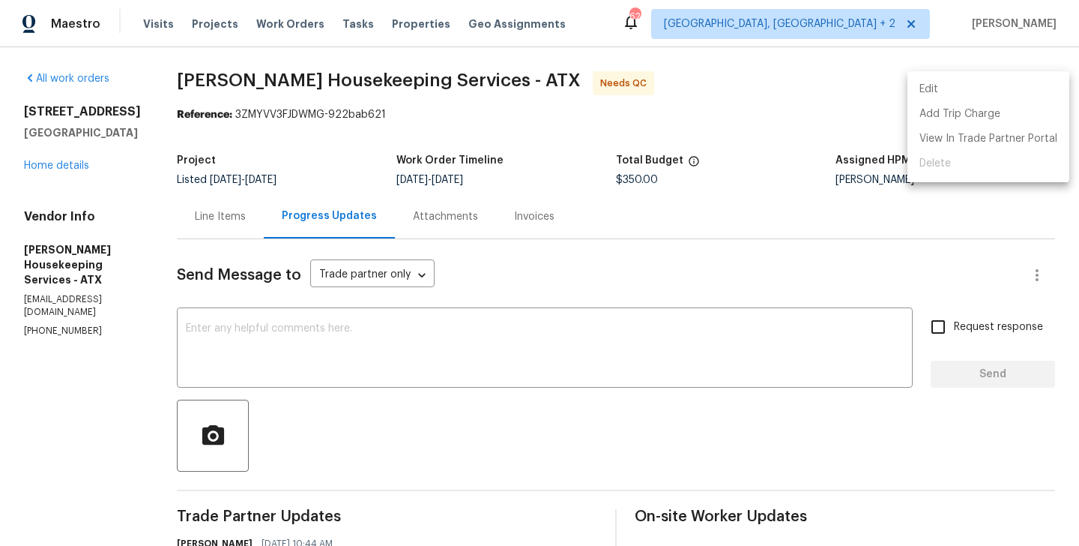
click at [992, 87] on li "Edit" at bounding box center [989, 89] width 162 height 25
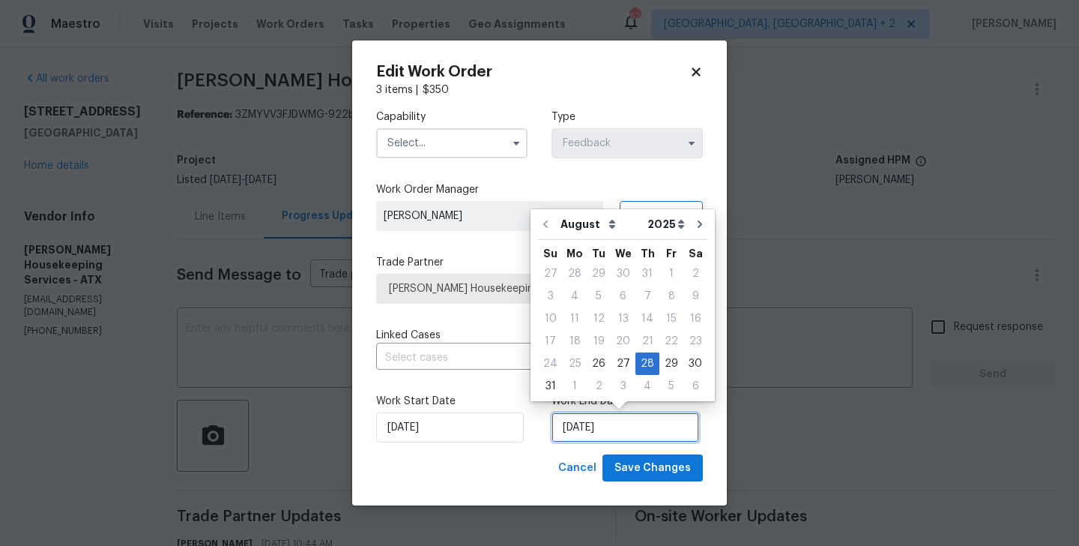
click at [615, 426] on input "28/08/2025" at bounding box center [626, 427] width 148 height 30
click at [615, 358] on div "27" at bounding box center [623, 363] width 25 height 21
type input "27/08/2025"
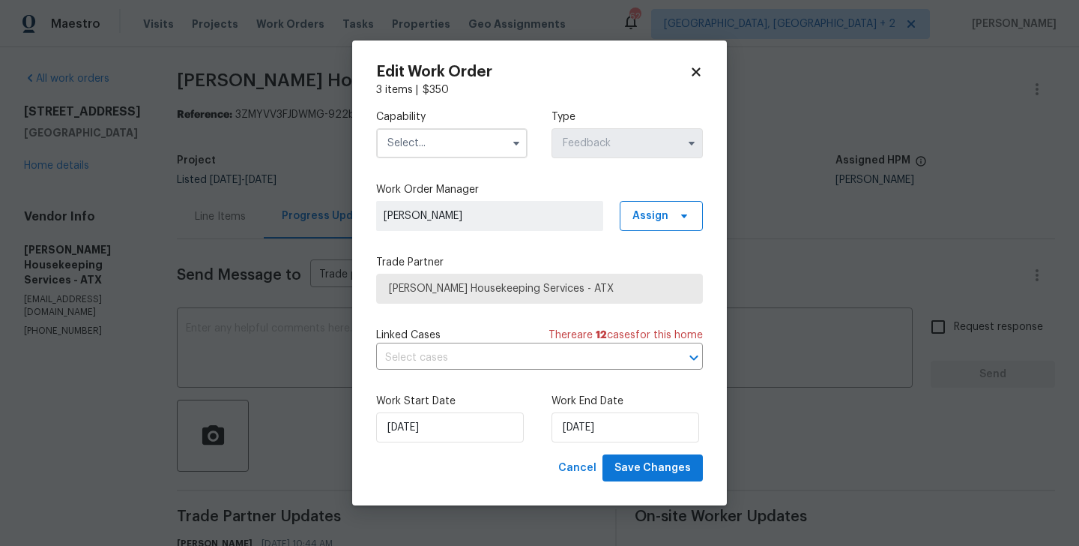
click at [423, 142] on input "text" at bounding box center [451, 143] width 151 height 30
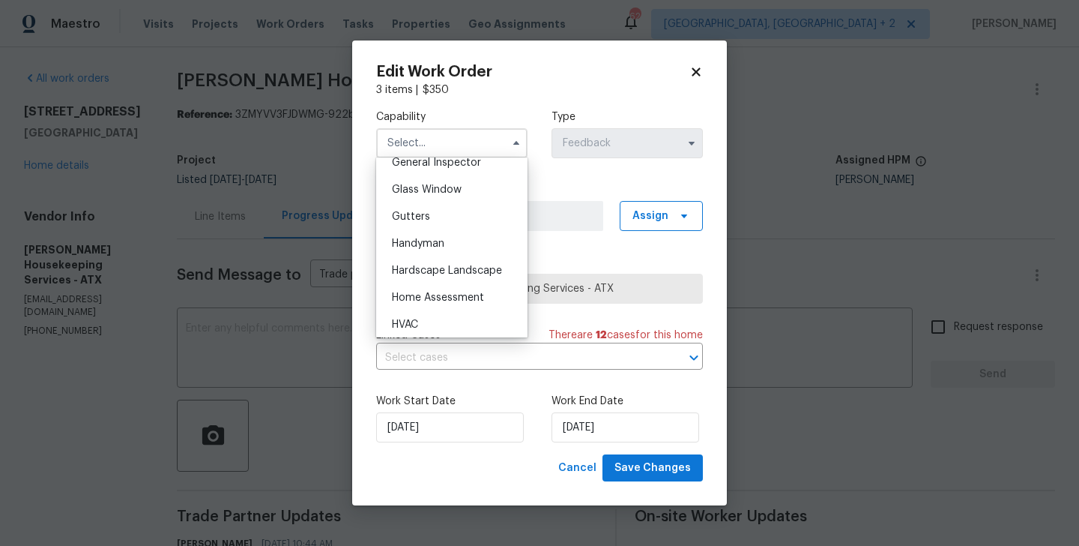
scroll to position [762, 0]
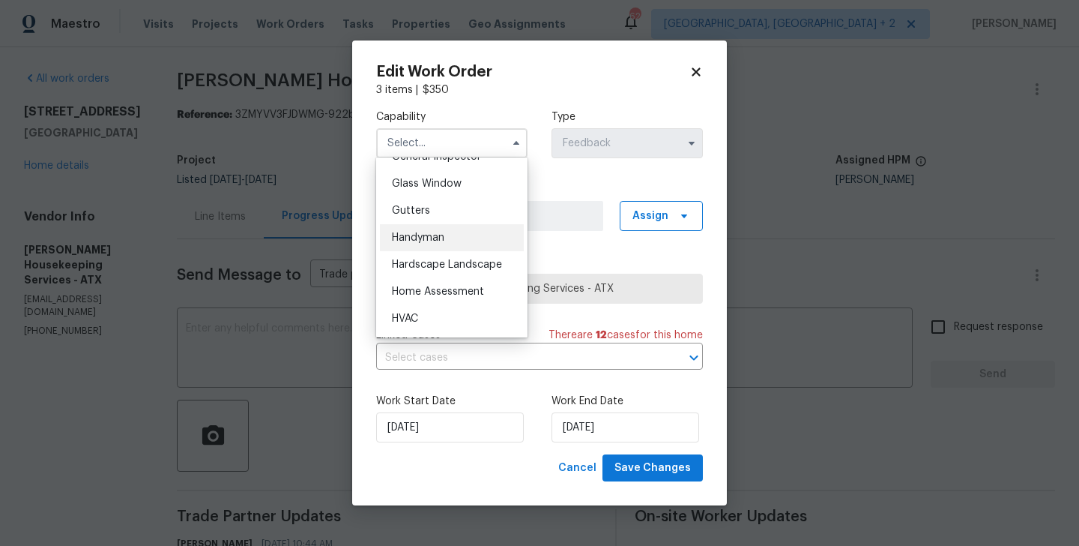
click at [451, 227] on div "Handyman" at bounding box center [452, 237] width 144 height 27
type input "Handyman"
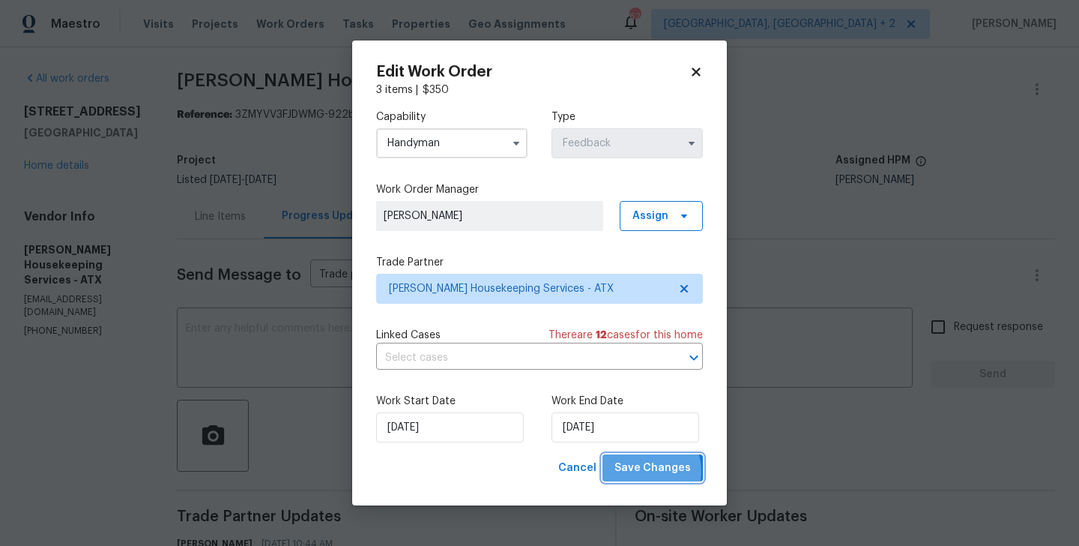
click at [646, 471] on span "Save Changes" at bounding box center [653, 468] width 76 height 19
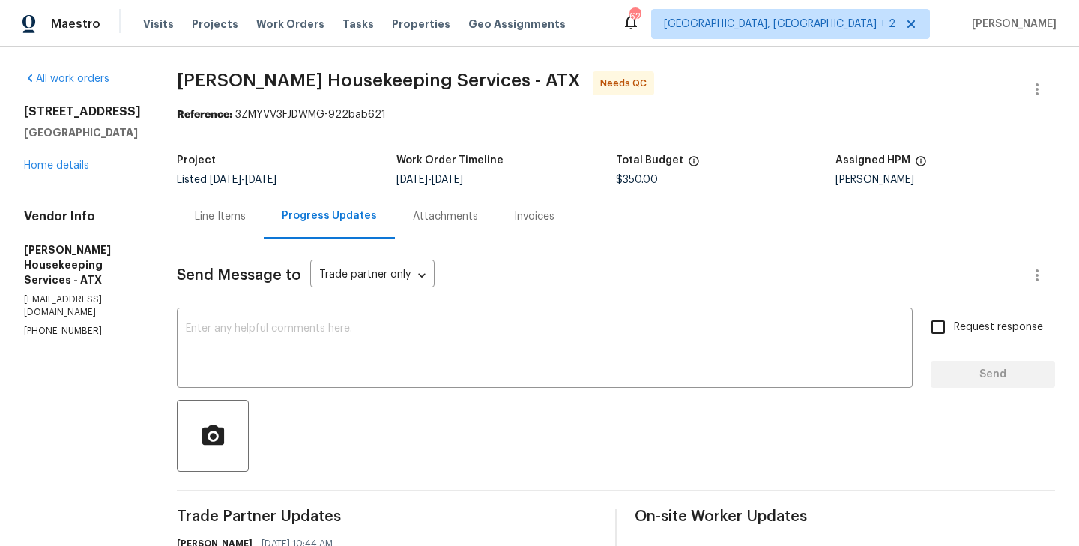
click at [238, 211] on div "Line Items" at bounding box center [220, 216] width 51 height 15
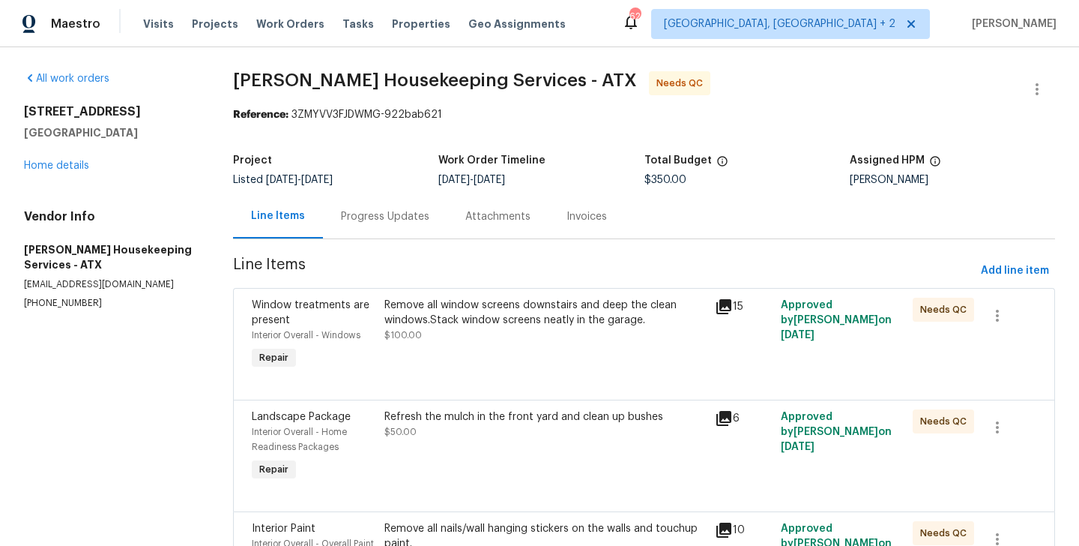
click at [511, 302] on div "Remove all window screens downstairs and deep the clean windows.Stack window sc…" at bounding box center [546, 313] width 322 height 30
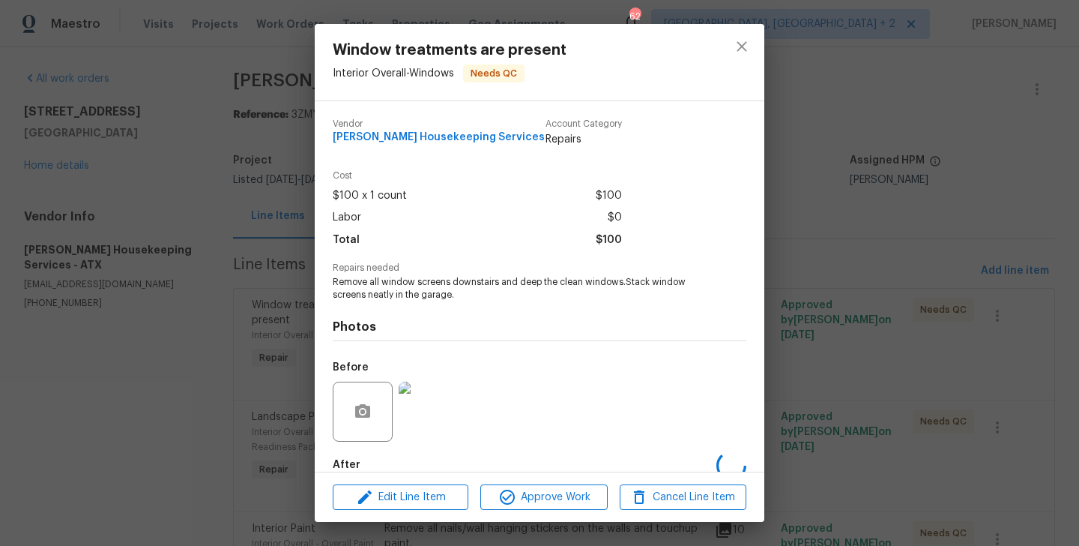
scroll to position [82, 0]
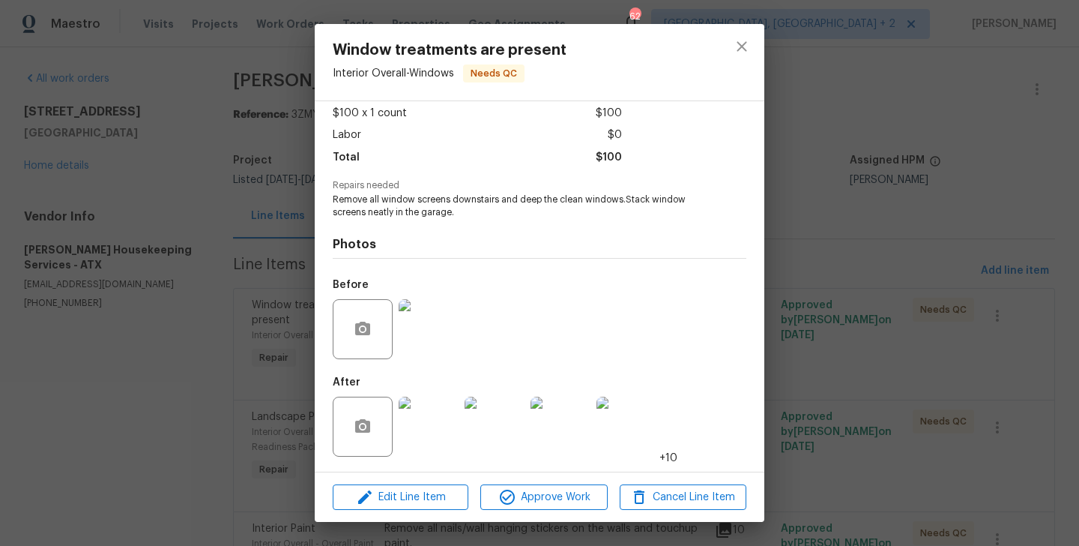
click at [510, 477] on div "Edit Line Item Approve Work Cancel Line Item" at bounding box center [540, 497] width 450 height 50
click at [507, 488] on icon "button" at bounding box center [507, 497] width 18 height 18
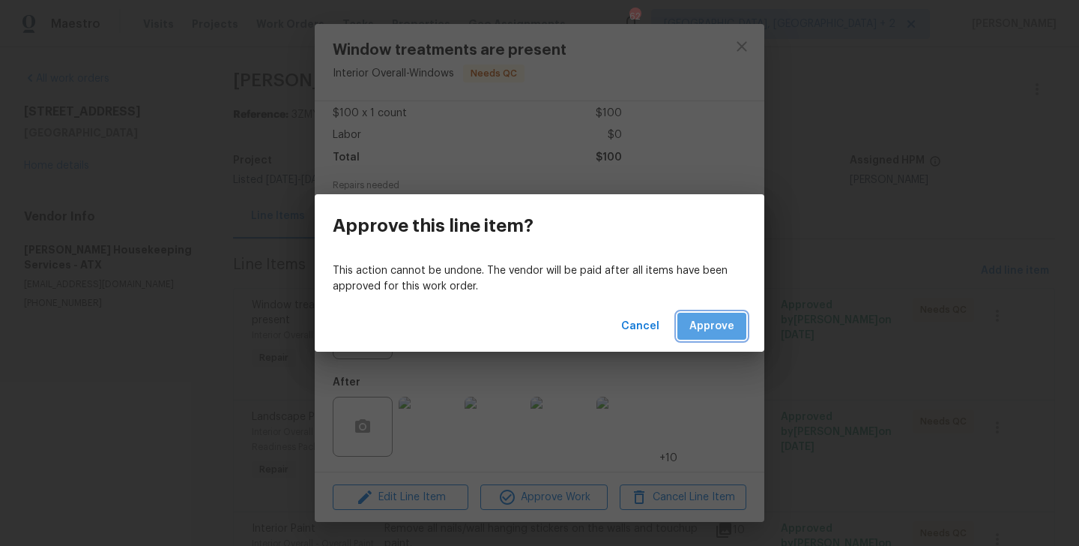
click at [712, 323] on span "Approve" at bounding box center [712, 326] width 45 height 19
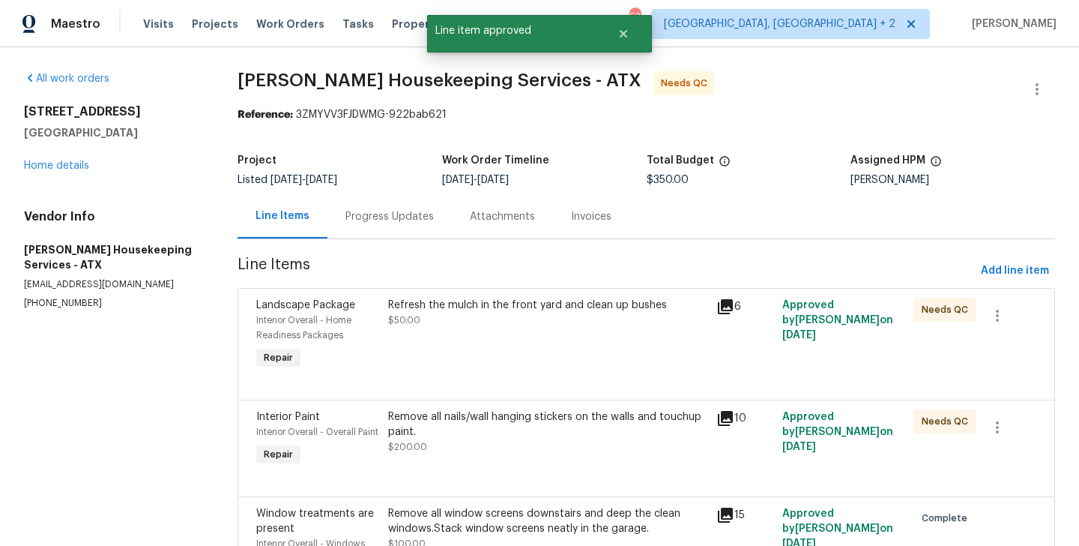
click at [521, 309] on div "Refresh the mulch in the front yard and clean up bushes" at bounding box center [548, 305] width 320 height 15
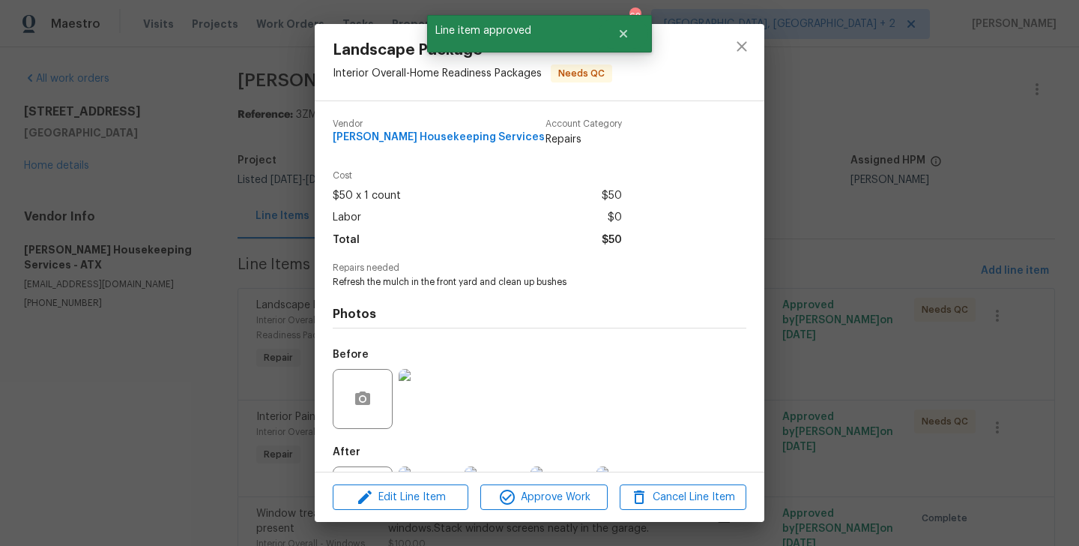
scroll to position [70, 0]
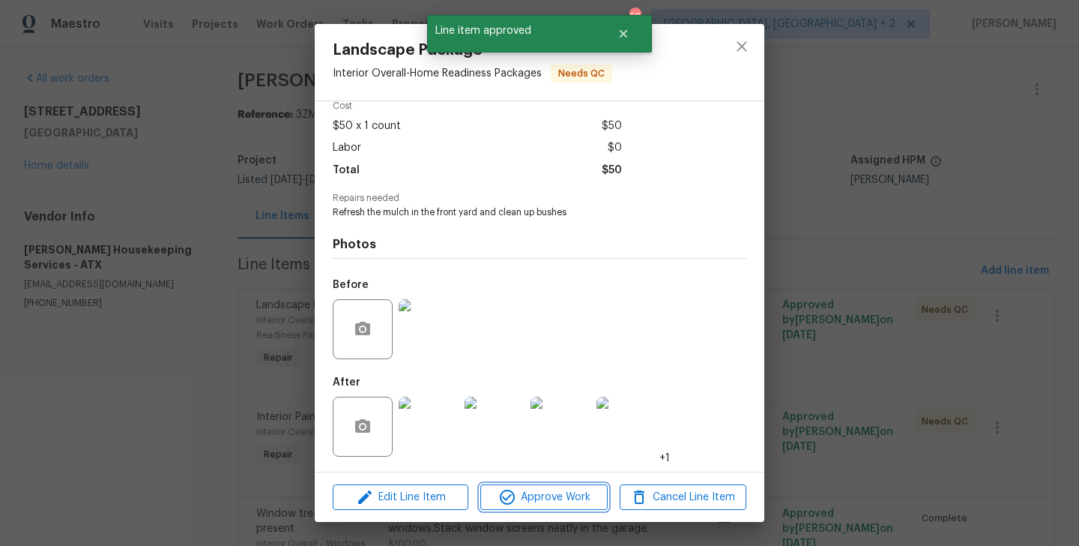
click at [544, 486] on button "Approve Work" at bounding box center [543, 497] width 127 height 26
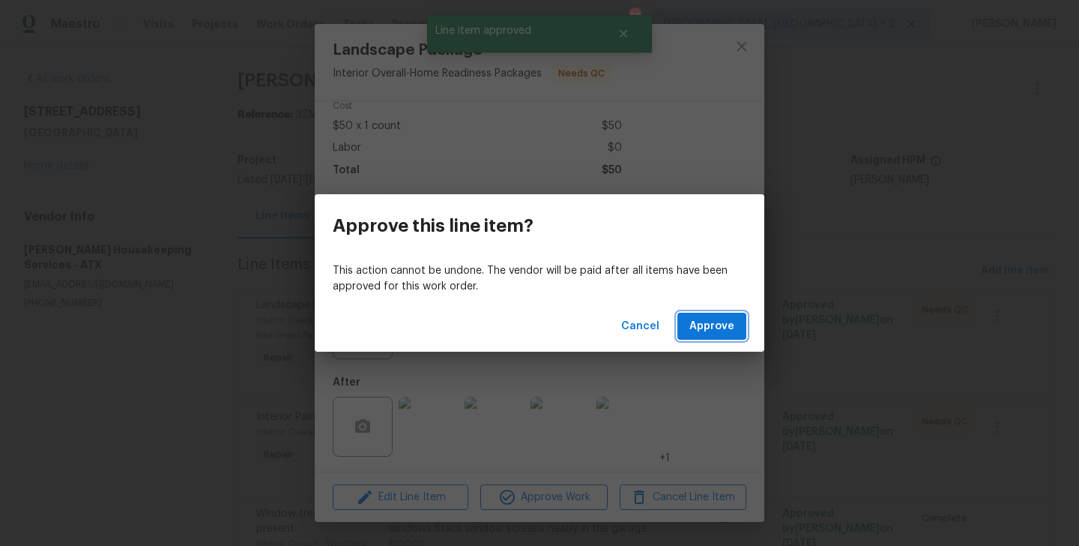
click at [729, 328] on span "Approve" at bounding box center [712, 326] width 45 height 19
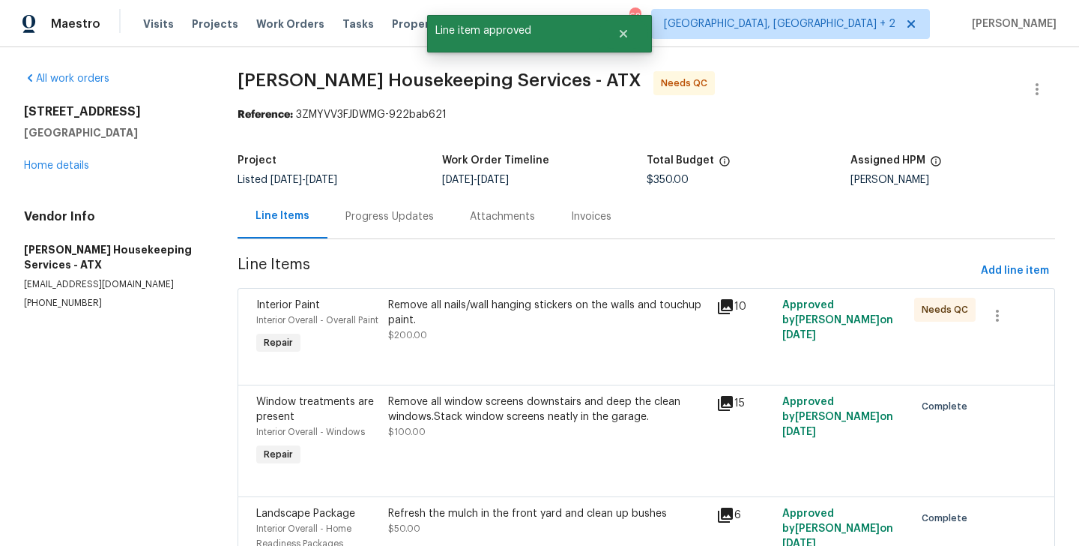
click at [556, 313] on div "Remove all nails/wall hanging stickers on the walls and touchup paint." at bounding box center [548, 313] width 320 height 30
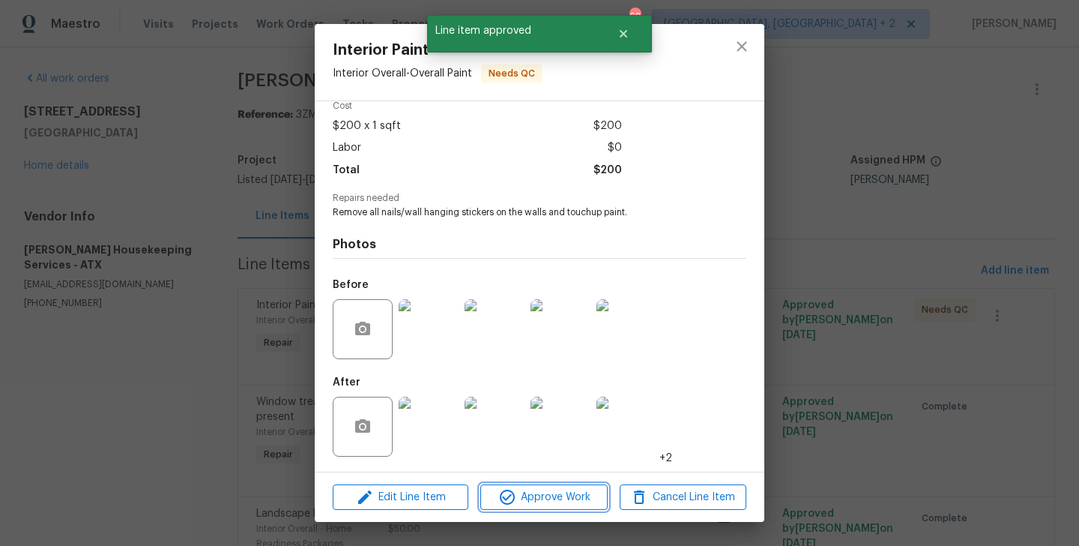
click at [563, 484] on button "Approve Work" at bounding box center [543, 497] width 127 height 26
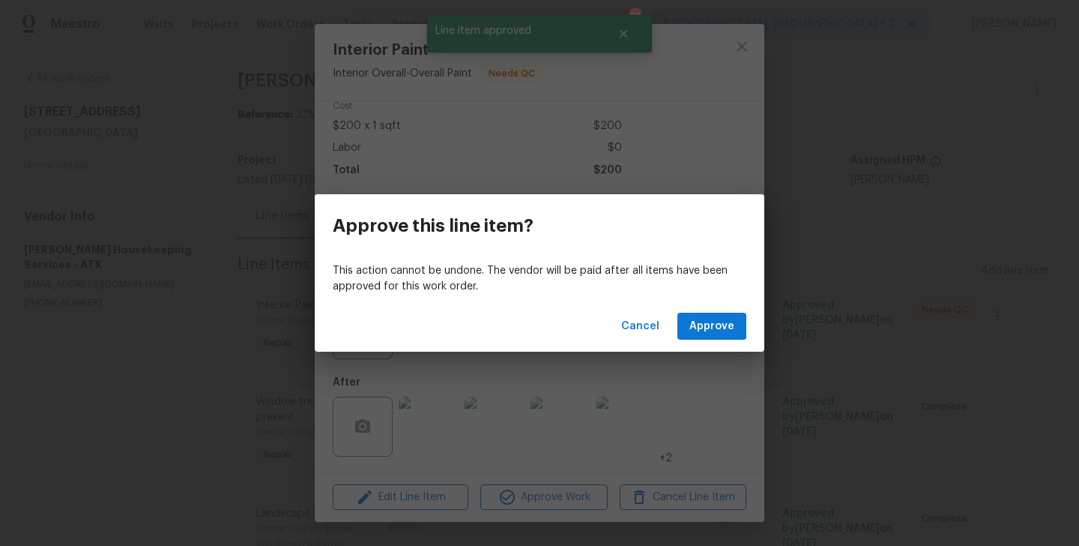
click at [736, 305] on div "Cancel Approve" at bounding box center [540, 327] width 450 height 52
click at [727, 317] on span "Approve" at bounding box center [712, 326] width 45 height 19
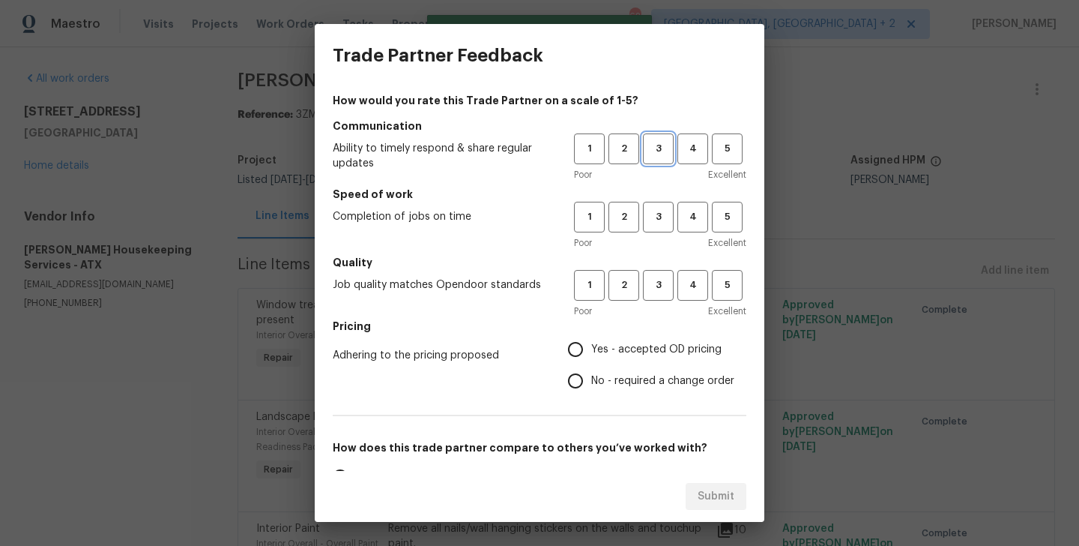
click at [654, 147] on span "3" at bounding box center [659, 148] width 28 height 17
click at [660, 215] on span "3" at bounding box center [659, 216] width 28 height 17
click at [660, 278] on span "3" at bounding box center [659, 285] width 28 height 17
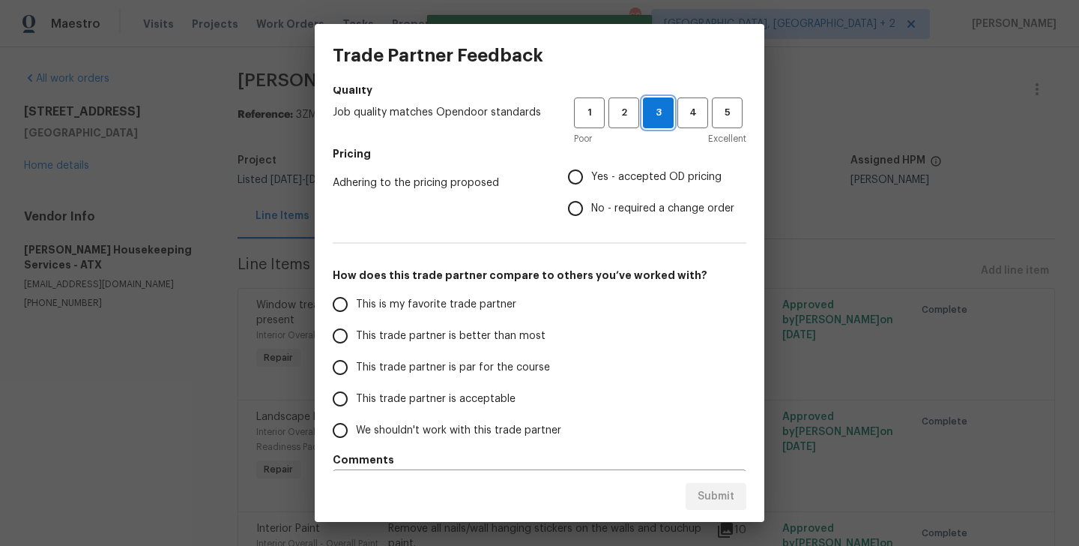
scroll to position [172, 0]
click at [618, 209] on span "No - required a change order" at bounding box center [662, 209] width 143 height 16
click at [591, 209] on input "No - required a change order" at bounding box center [575, 208] width 31 height 31
radio input "true"
click at [447, 288] on div "How would you rate this Trade Partner on a scale of 1-5? Communication Ability …" at bounding box center [540, 214] width 414 height 587
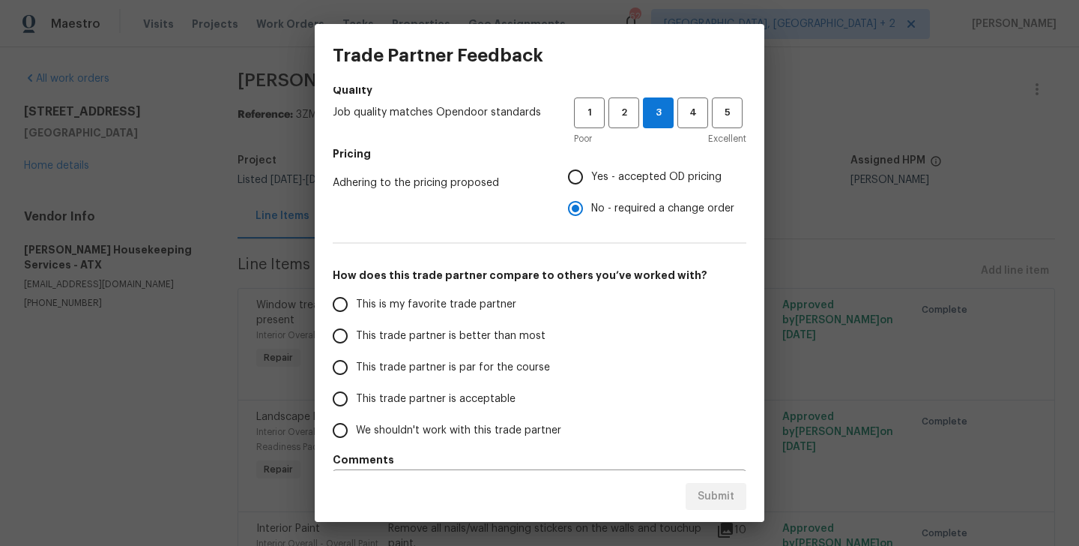
click at [465, 297] on span "This is my favorite trade partner" at bounding box center [436, 305] width 160 height 16
click at [356, 296] on input "This is my favorite trade partner" at bounding box center [340, 304] width 31 height 31
radio input "false"
click at [623, 177] on span "Yes - accepted OD pricing" at bounding box center [656, 177] width 130 height 16
click at [591, 177] on input "Yes - accepted OD pricing" at bounding box center [575, 176] width 31 height 31
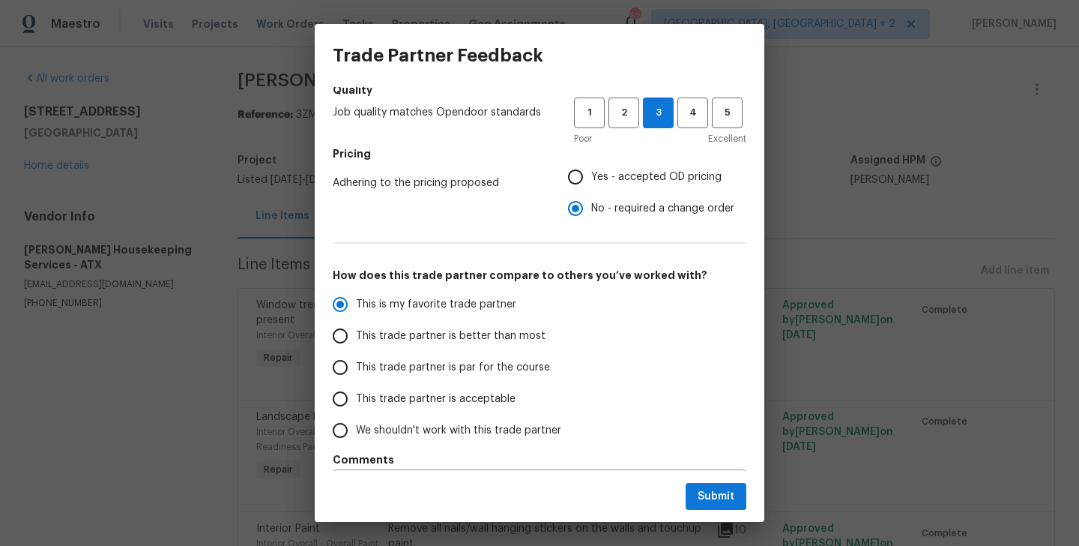
radio input "false"
radio input "true"
click at [708, 505] on button "Submit" at bounding box center [716, 497] width 61 height 28
radio input "false"
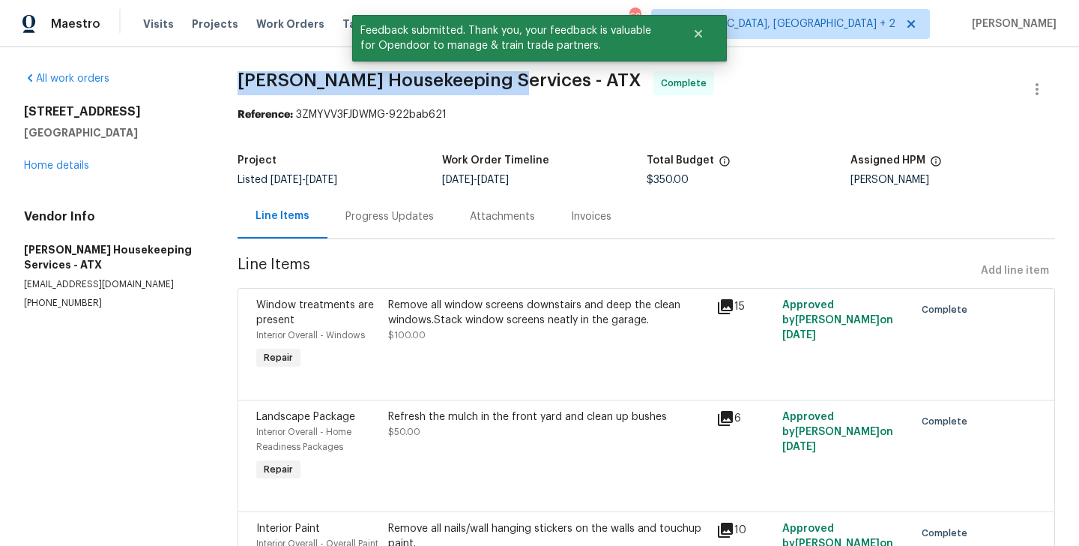
drag, startPoint x: 229, startPoint y: 79, endPoint x: 486, endPoint y: 79, distance: 257.1
click at [486, 79] on div "All work orders 100 Elm Ridge Way Georgetown, TX 78628 Home details Vendor Info…" at bounding box center [539, 348] width 1079 height 603
copy span "Arelis Housekeeping Services"
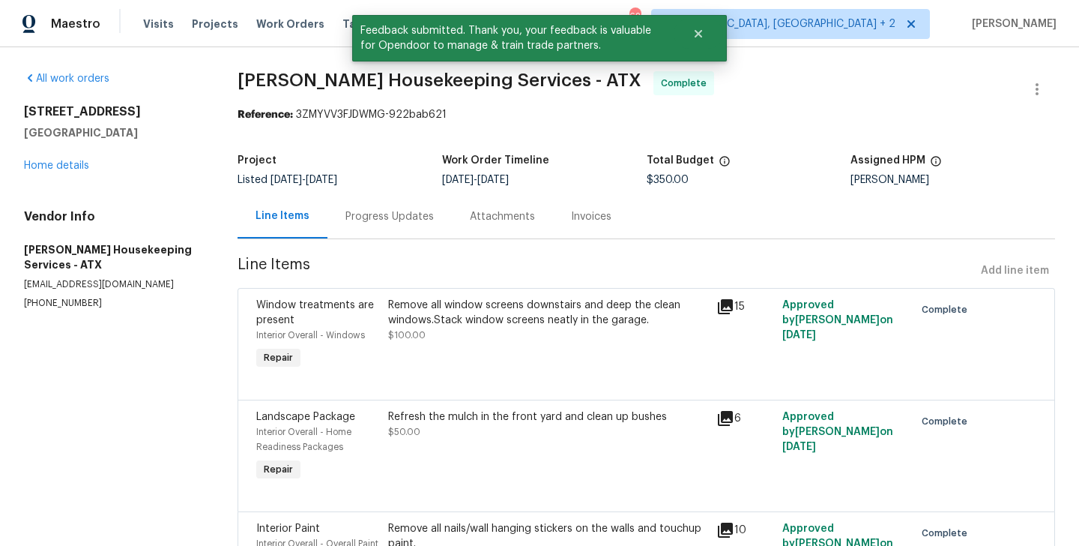
click at [386, 200] on div "Progress Updates" at bounding box center [390, 216] width 124 height 44
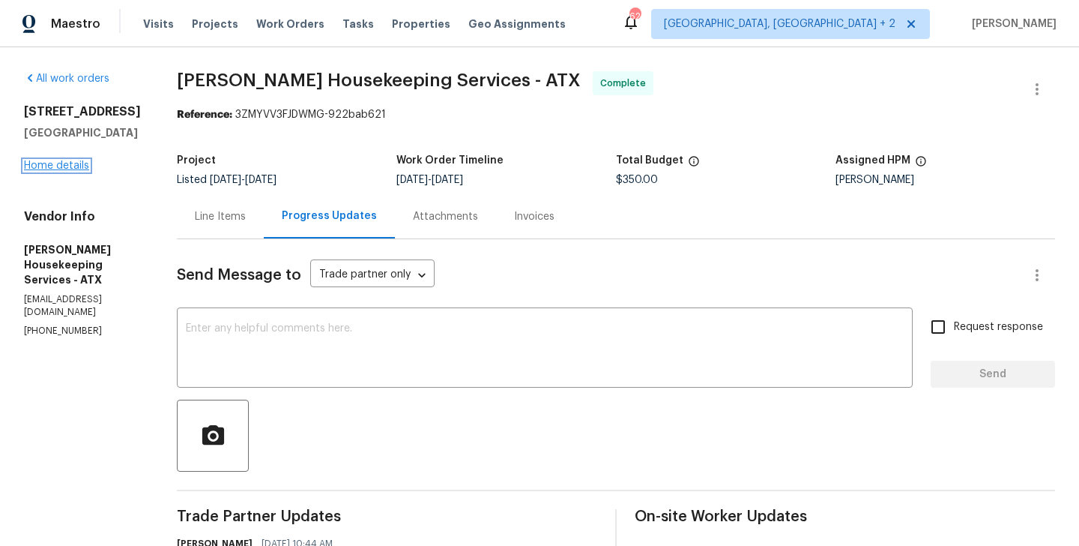
click at [77, 160] on link "Home details" at bounding box center [56, 165] width 65 height 10
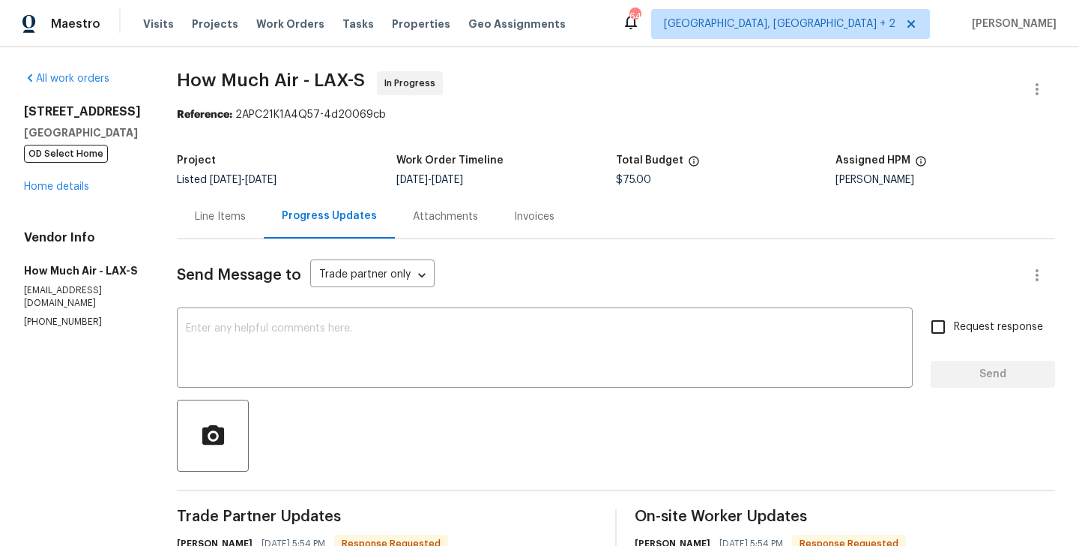
click at [244, 229] on div "Line Items" at bounding box center [220, 216] width 87 height 44
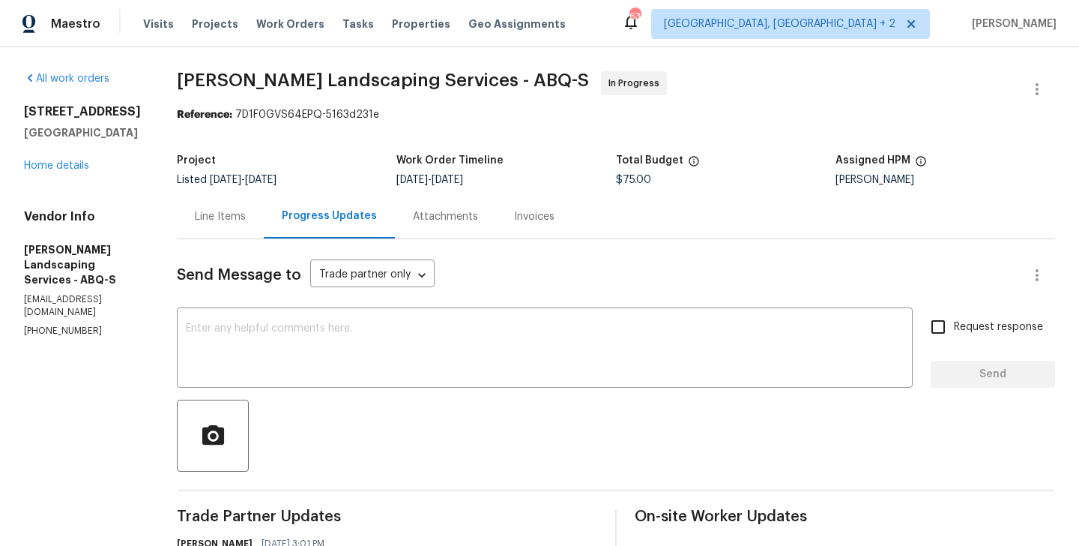
scroll to position [145, 0]
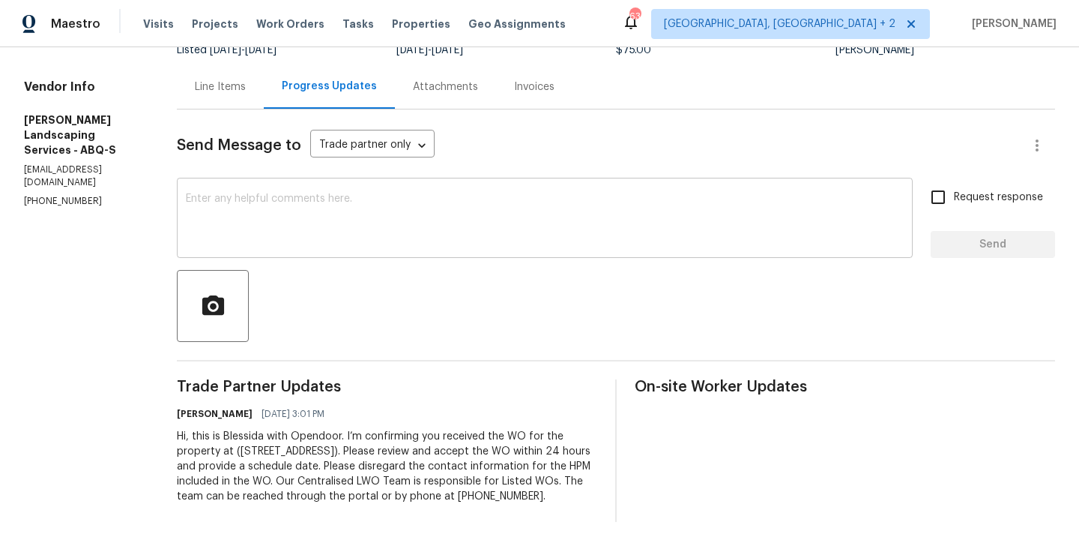
click at [349, 217] on textarea at bounding box center [545, 219] width 718 height 52
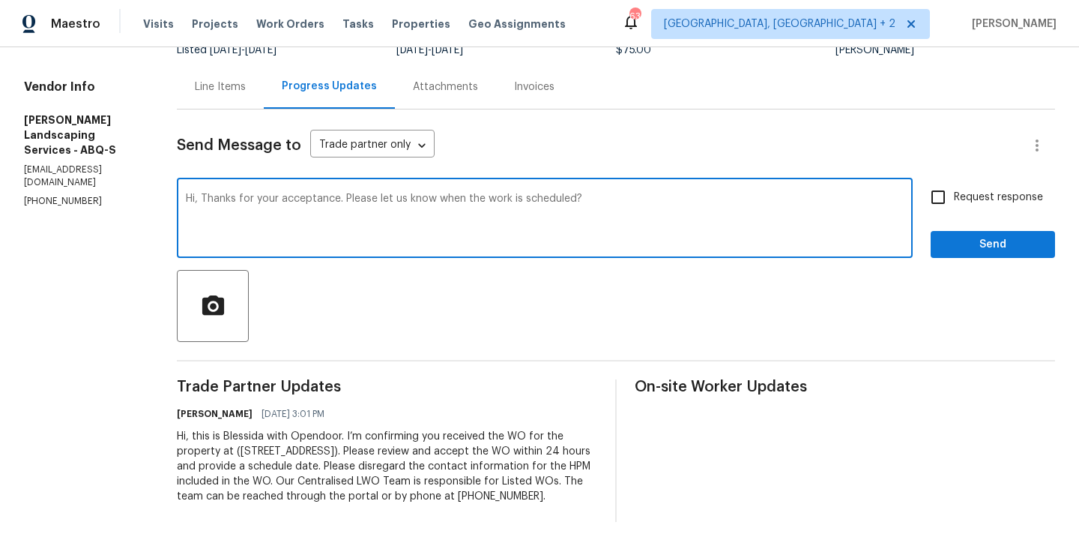
type textarea "Hi, Thanks for your acceptance. Please let us know when the work is scheduled?"
click at [942, 181] on input "Request response" at bounding box center [938, 196] width 31 height 31
checkbox input "true"
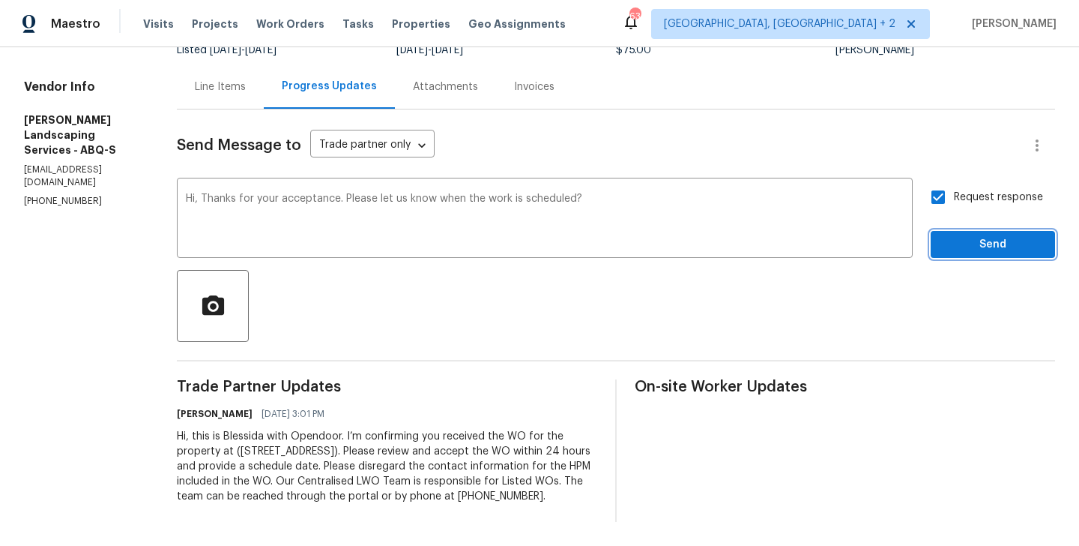
click at [950, 235] on span "Send" at bounding box center [993, 244] width 100 height 19
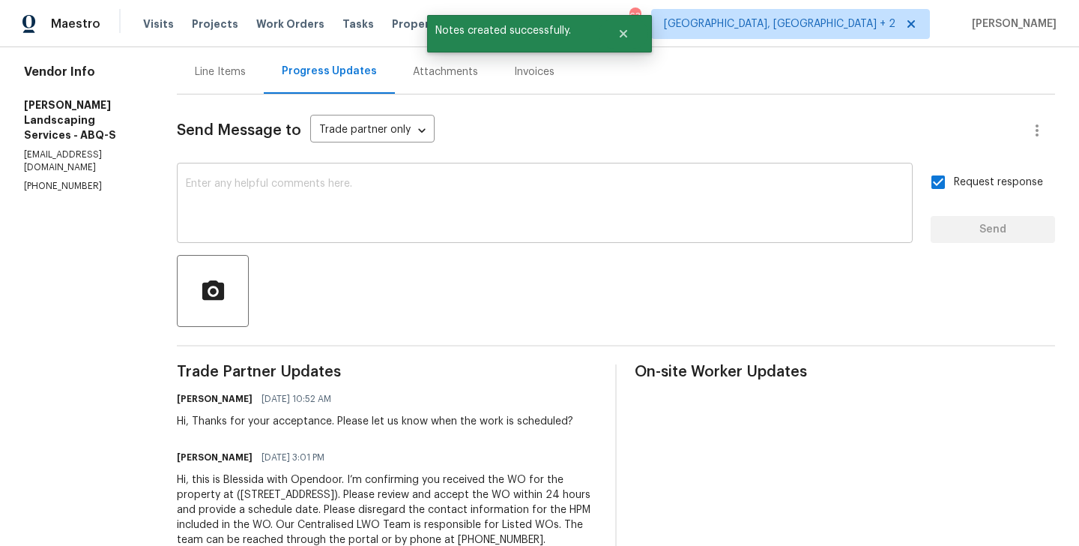
scroll to position [0, 0]
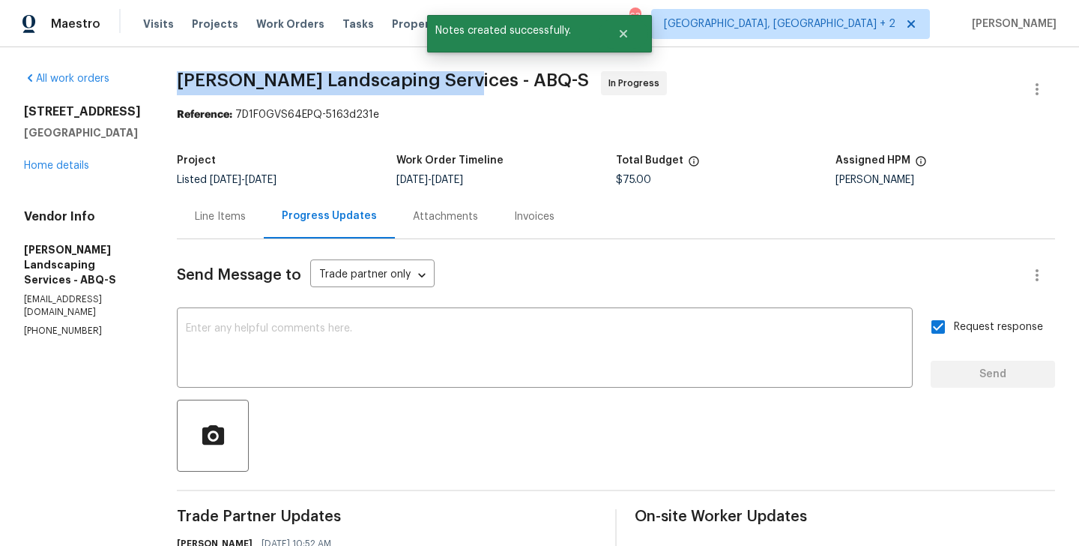
drag, startPoint x: 214, startPoint y: 81, endPoint x: 489, endPoint y: 93, distance: 275.3
click at [489, 93] on span "[PERSON_NAME] Landscaping Services - ABQ-S In Progress" at bounding box center [598, 89] width 842 height 36
copy span "[PERSON_NAME] Landscaping Services"
click at [54, 164] on link "Home details" at bounding box center [56, 165] width 65 height 10
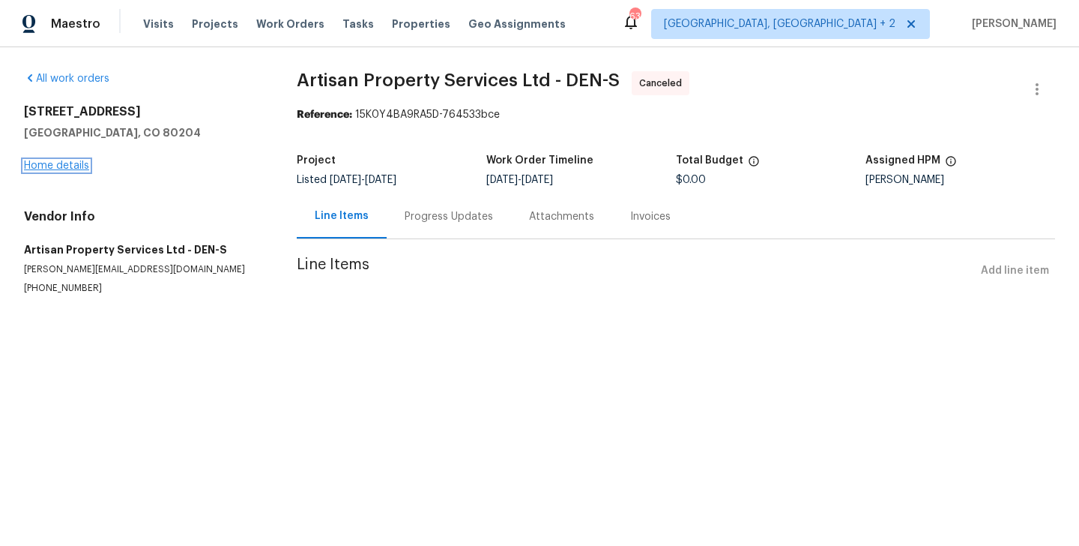
click at [54, 169] on link "Home details" at bounding box center [56, 165] width 65 height 10
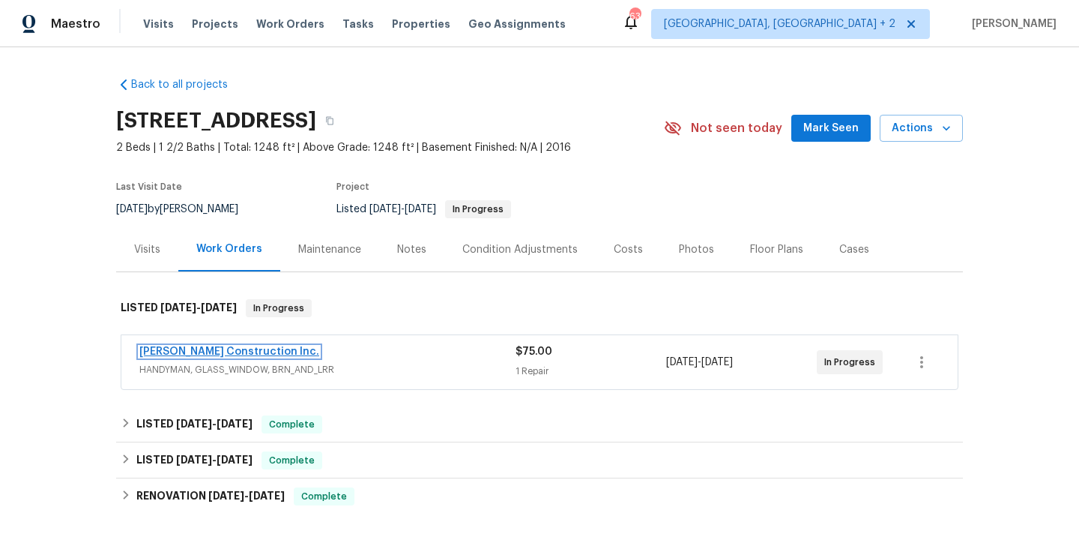
click at [230, 346] on link "Hanson Construction Inc." at bounding box center [229, 351] width 180 height 10
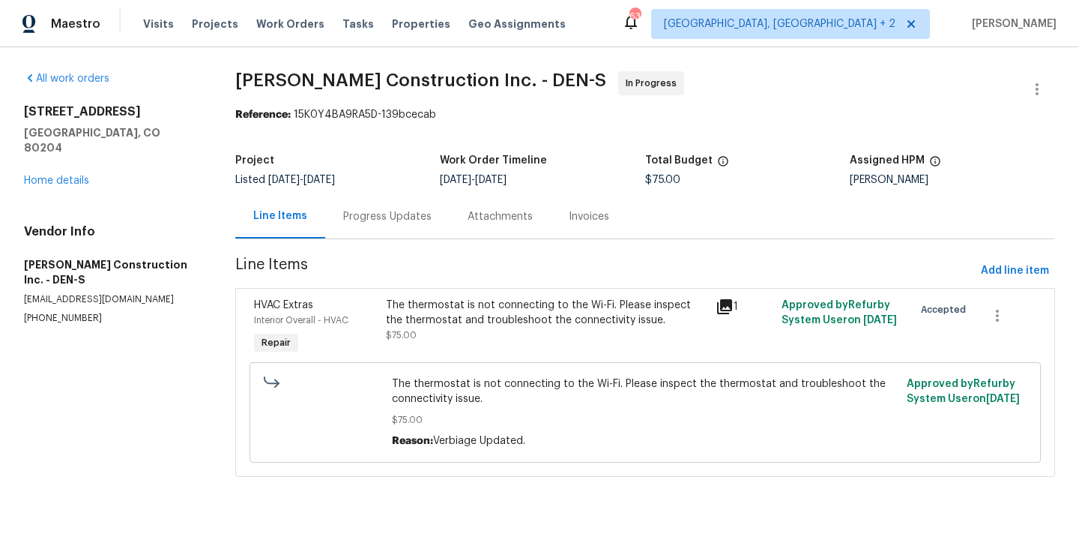
click at [403, 213] on div "Progress Updates" at bounding box center [387, 216] width 88 height 15
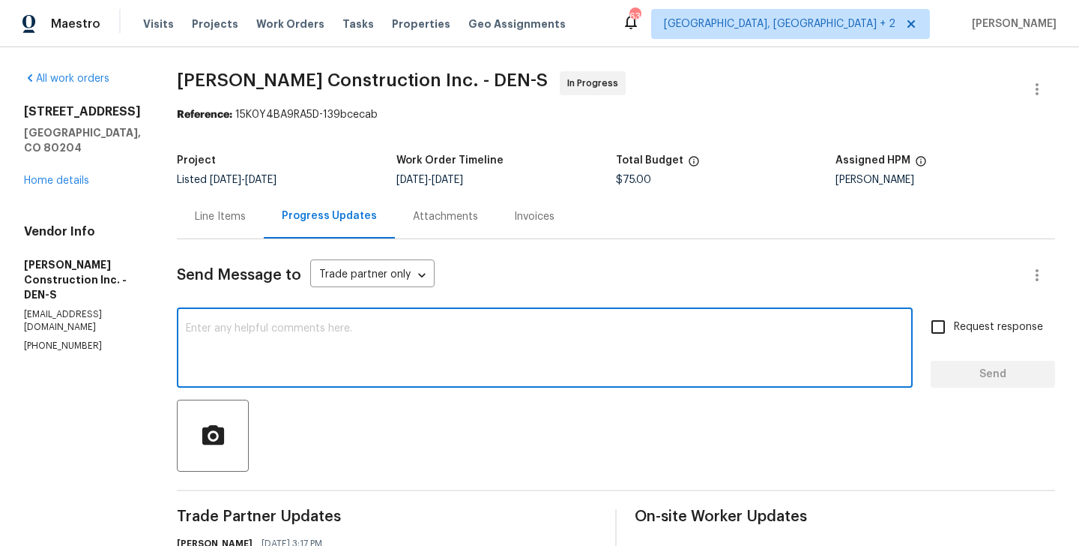
click at [310, 347] on textarea at bounding box center [545, 349] width 718 height 52
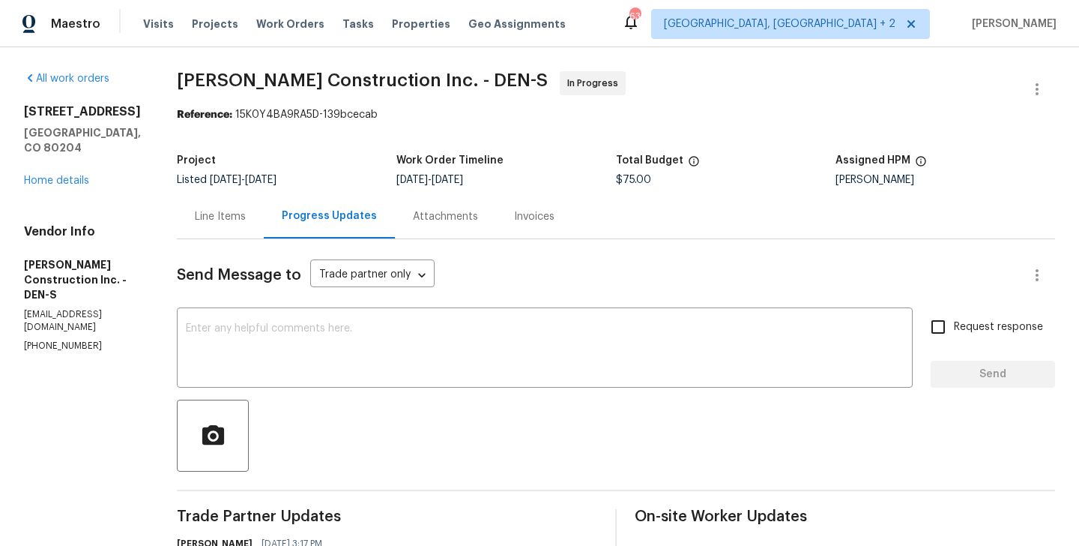
click at [75, 340] on p "(303) 435-2878" at bounding box center [82, 346] width 117 height 13
copy p "(303) 435-2878"
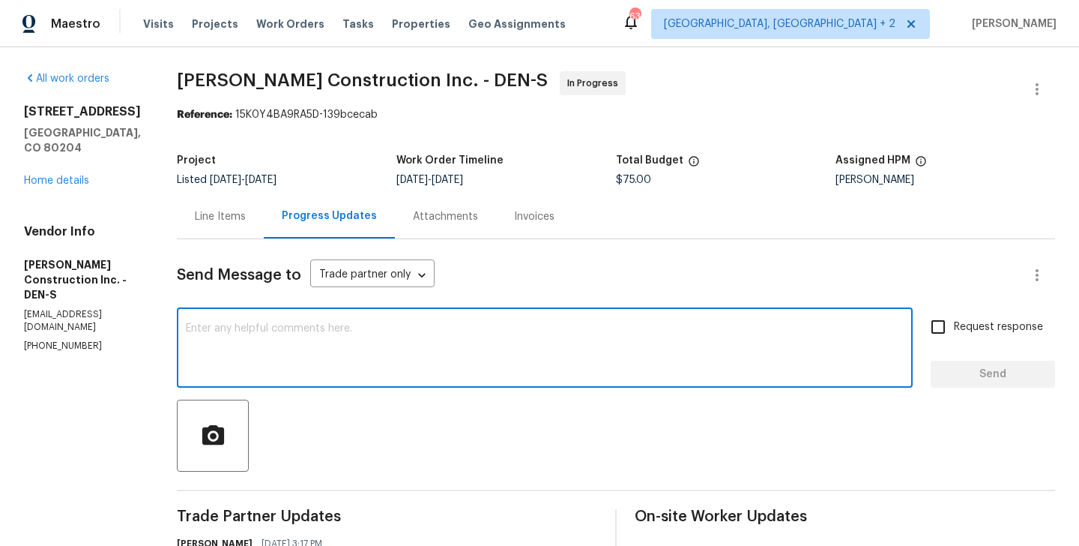
click at [300, 352] on textarea at bounding box center [545, 349] width 718 height 52
type textarea "Team, Do we have any updates"
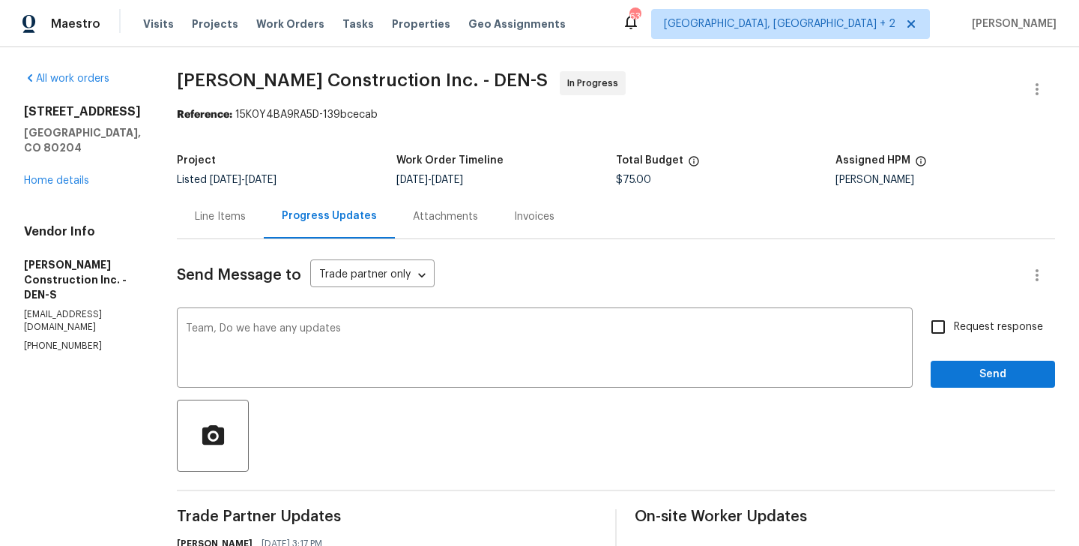
click at [241, 214] on div "Line Items" at bounding box center [220, 216] width 51 height 15
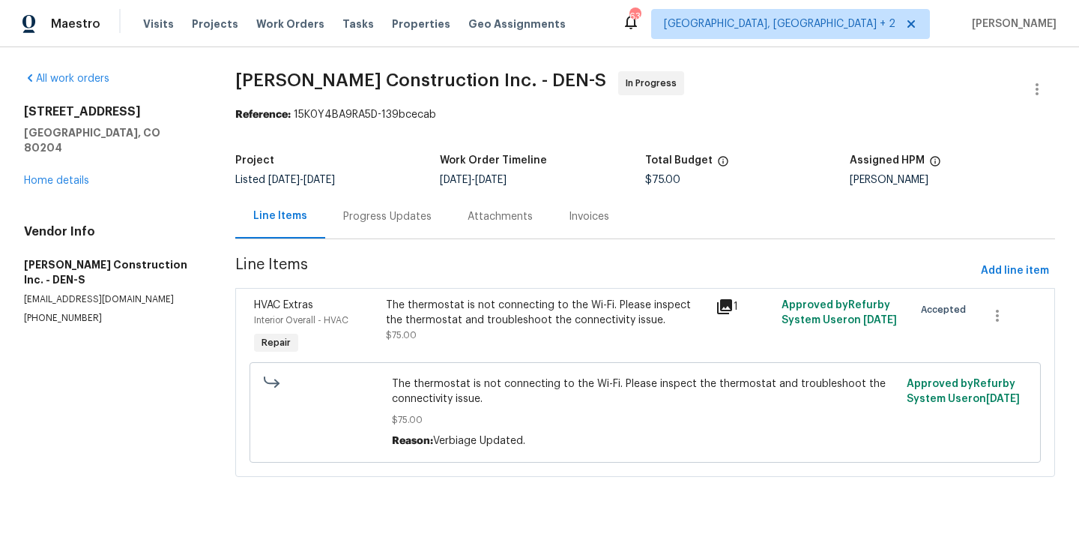
click at [449, 310] on div "The thermostat is not connecting to the Wi-Fi. Please inspect the thermostat an…" at bounding box center [546, 313] width 321 height 30
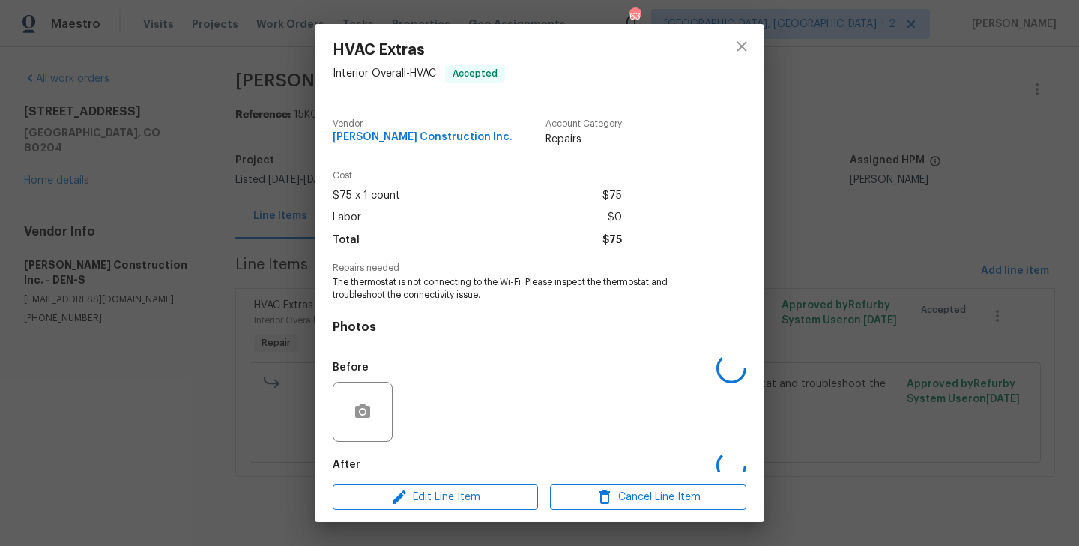
scroll to position [82, 0]
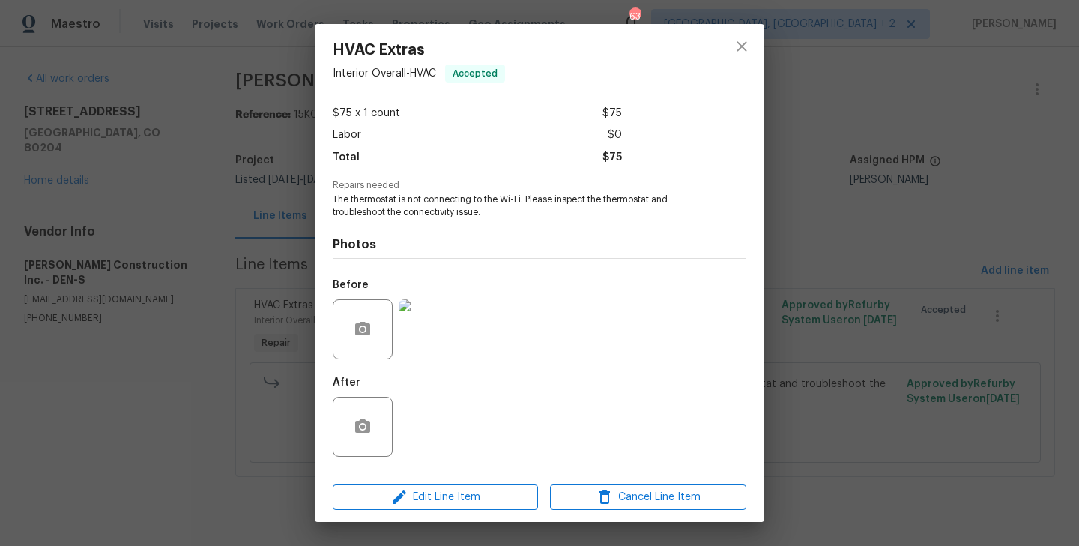
click at [229, 396] on div "HVAC Extras Interior Overall - HVAC Accepted Vendor Hanson Construction Inc. Ac…" at bounding box center [539, 273] width 1079 height 546
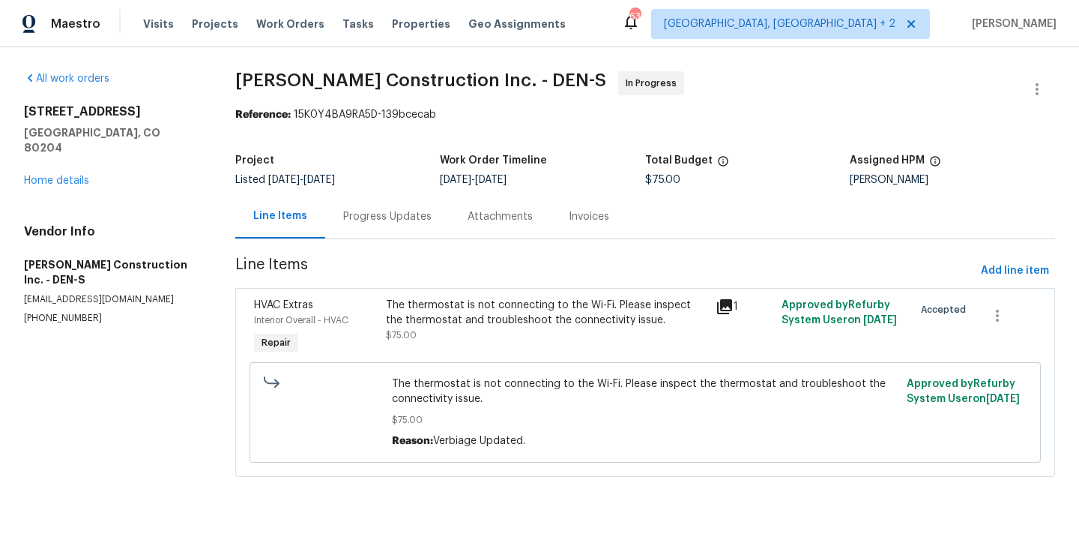
click at [392, 230] on div "Progress Updates" at bounding box center [387, 216] width 124 height 44
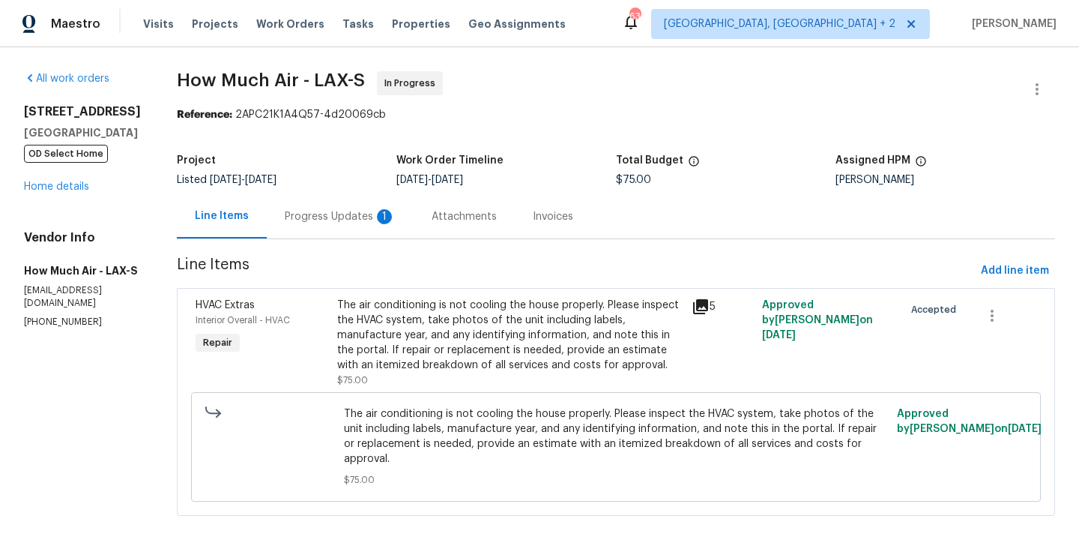
click at [342, 225] on div "Progress Updates 1" at bounding box center [340, 216] width 147 height 44
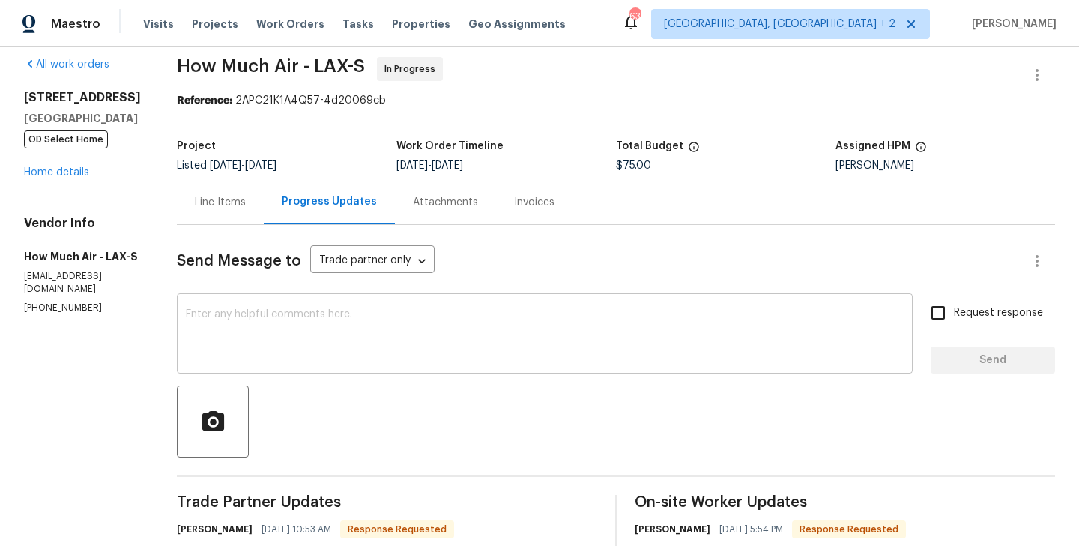
scroll to position [277, 0]
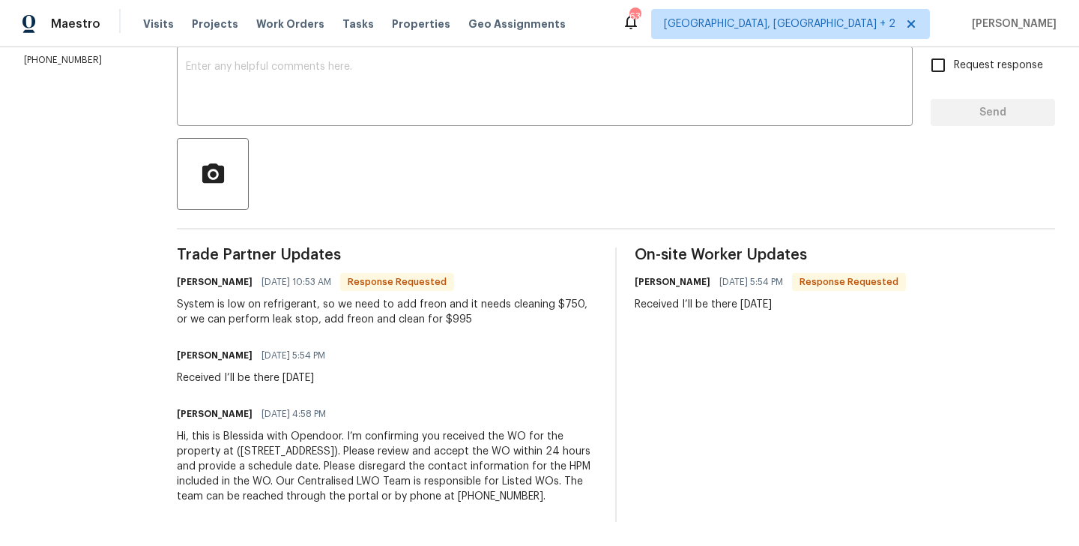
click at [183, 274] on h6 "[PERSON_NAME]" at bounding box center [215, 281] width 76 height 15
copy h6 "[PERSON_NAME]"
click at [322, 91] on textarea at bounding box center [545, 87] width 718 height 52
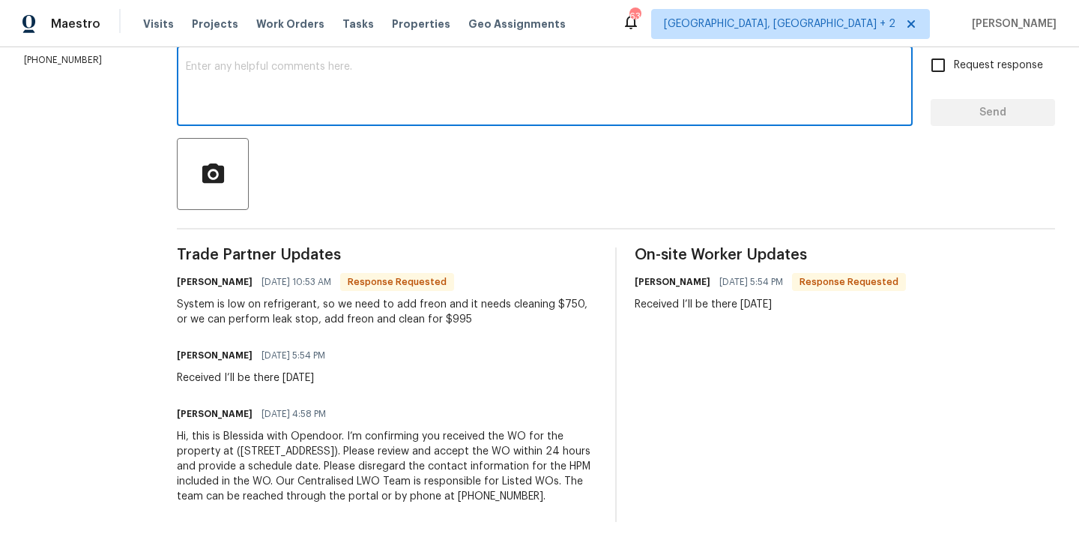
paste textarea "[PERSON_NAME]"
type textarea "[PERSON_NAME] will circle back to you."
click at [942, 63] on input "Request response" at bounding box center [938, 64] width 31 height 31
checkbox input "true"
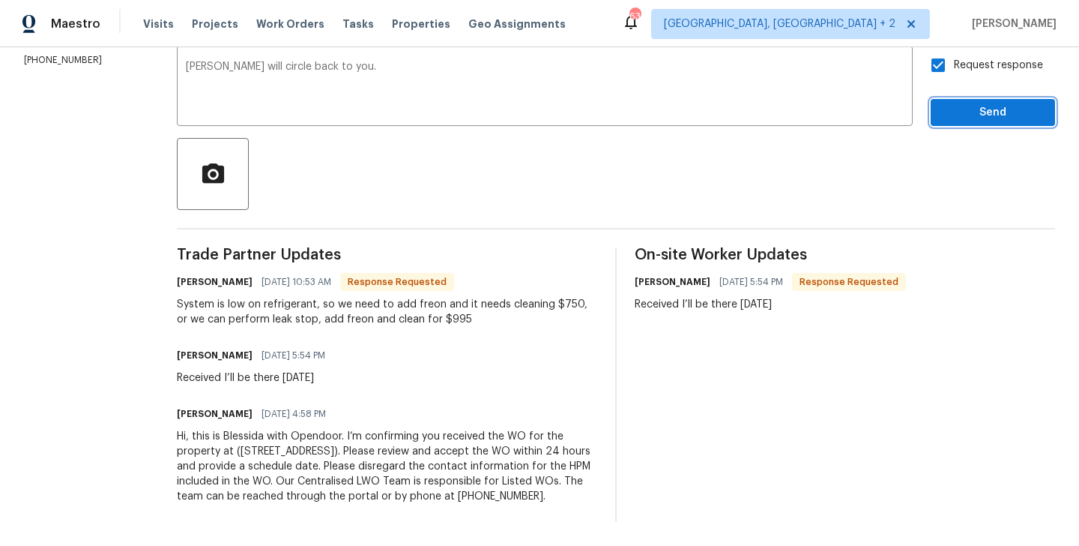
click at [956, 103] on span "Send" at bounding box center [993, 112] width 100 height 19
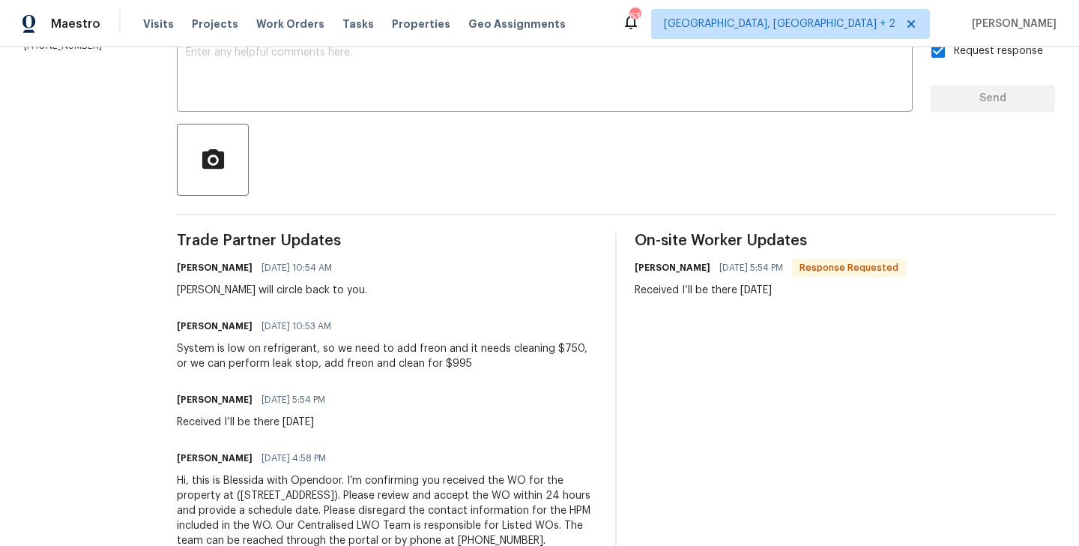
scroll to position [0, 0]
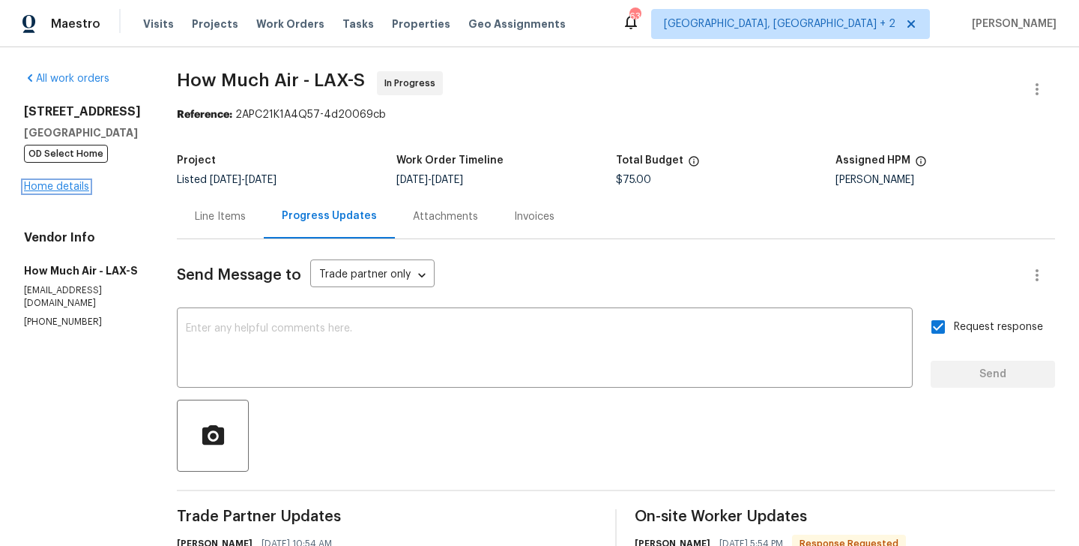
click at [68, 186] on link "Home details" at bounding box center [56, 186] width 65 height 10
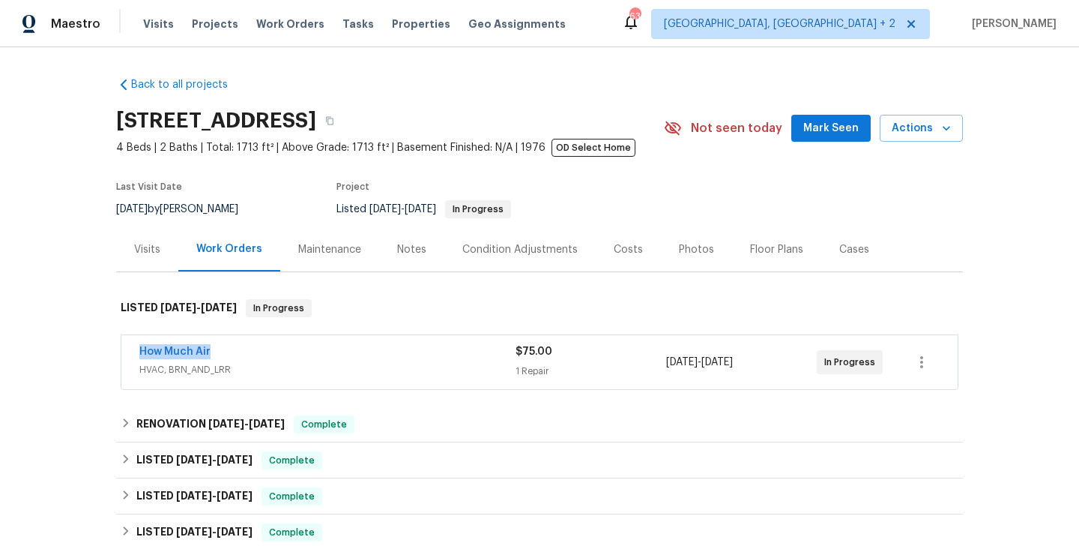
drag, startPoint x: 223, startPoint y: 351, endPoint x: 113, endPoint y: 350, distance: 109.4
click at [113, 350] on div "Back to all projects [STREET_ADDRESS] 4 Beds | 2 Baths | Total: 1713 ft² | Abov…" at bounding box center [539, 296] width 1079 height 498
copy link "How Much Air"
click at [160, 348] on link "How Much Air" at bounding box center [174, 351] width 71 height 10
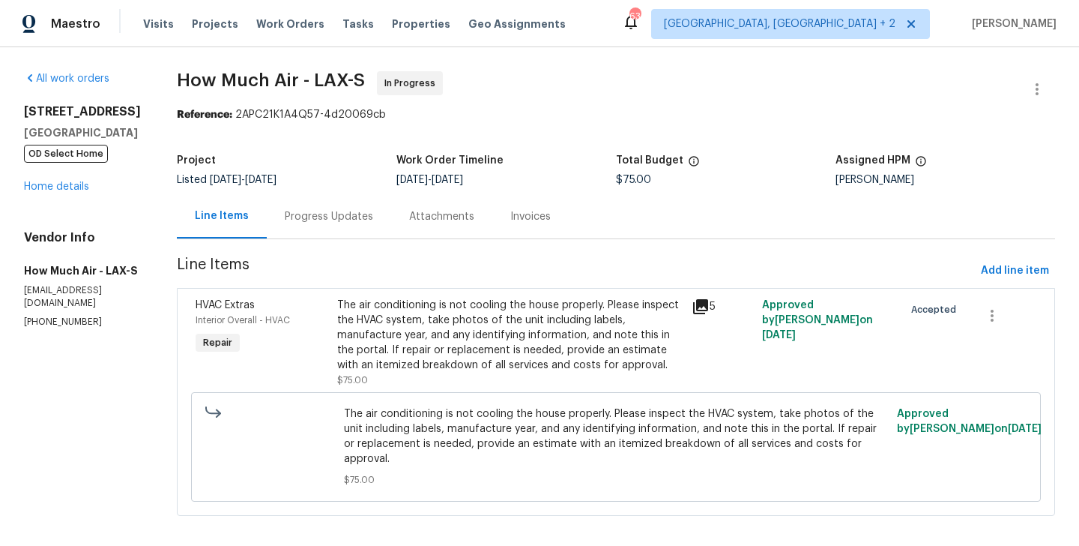
click at [421, 329] on div "The air conditioning is not cooling the house properly. Please inspect the HVAC…" at bounding box center [510, 335] width 346 height 75
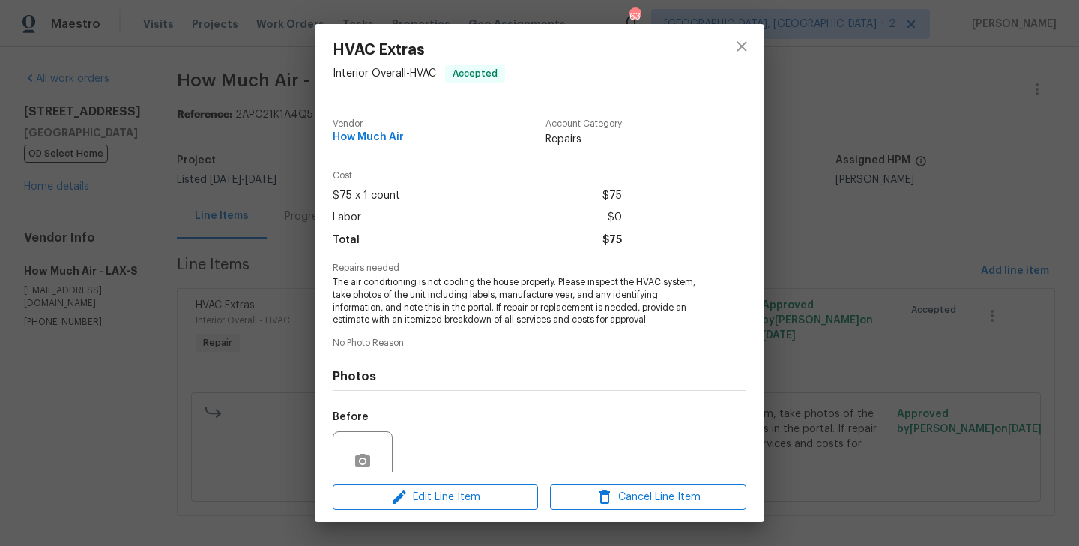
click at [429, 313] on span "The air conditioning is not cooling the house properly. Please inspect the HVAC…" at bounding box center [519, 301] width 373 height 50
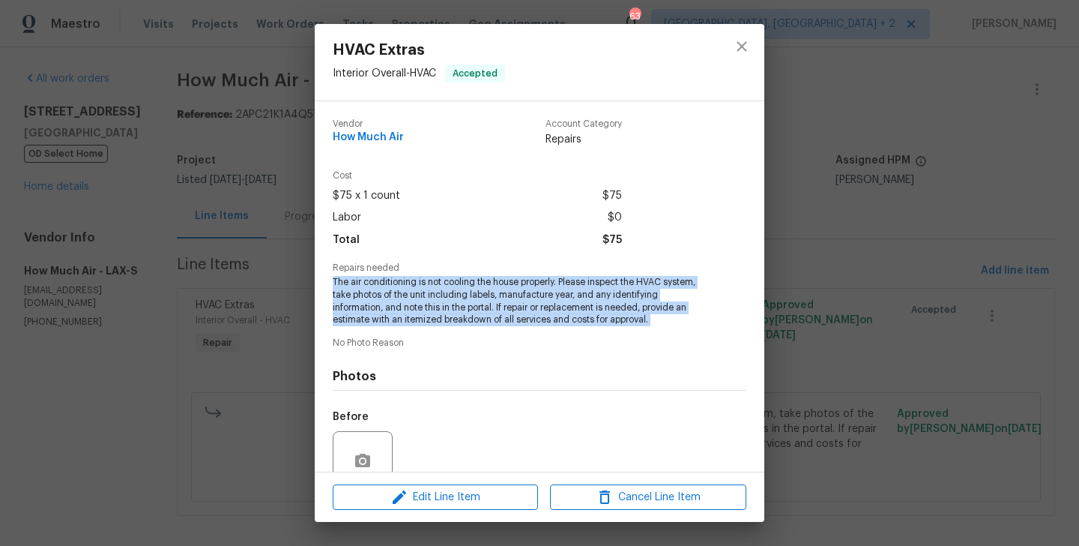
click at [429, 313] on span "The air conditioning is not cooling the house properly. Please inspect the HVAC…" at bounding box center [519, 301] width 373 height 50
copy span "The air conditioning is not cooling the house properly. Please inspect the HVAC…"
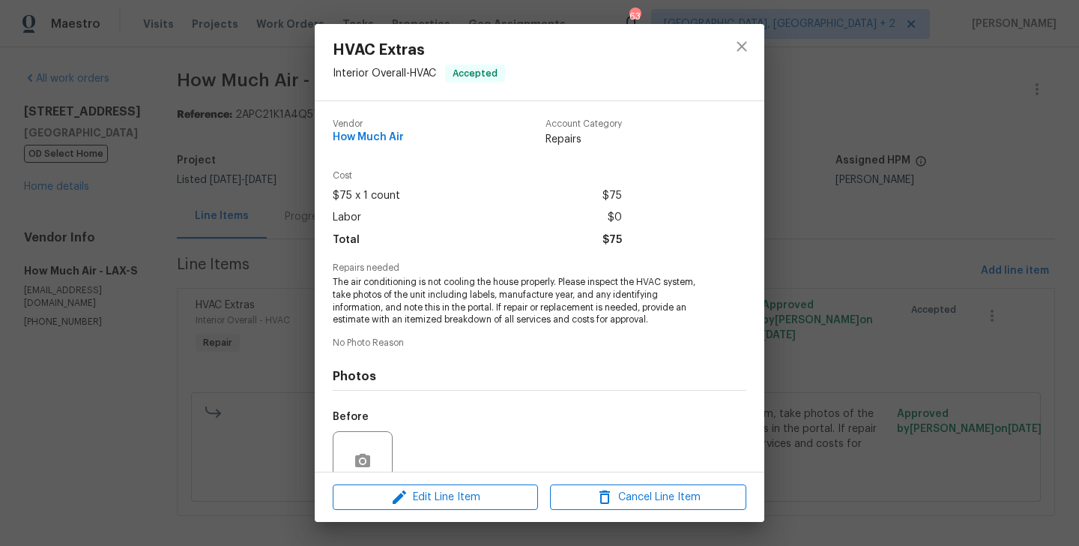
click at [914, 260] on div "HVAC Extras Interior Overall - HVAC Accepted Vendor How Much Air Account Catego…" at bounding box center [539, 273] width 1079 height 546
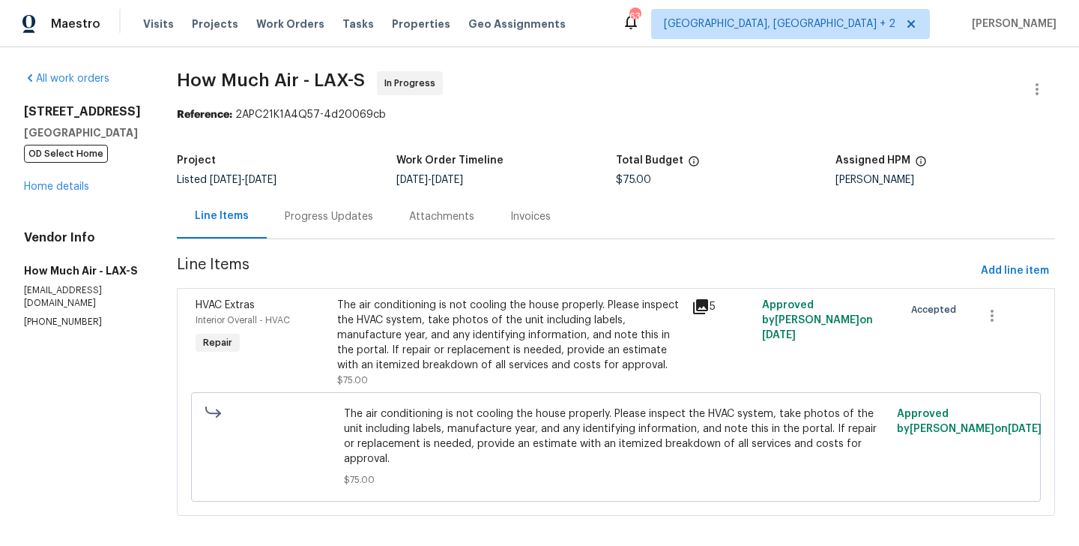
click at [297, 221] on div "Progress Updates" at bounding box center [329, 216] width 88 height 15
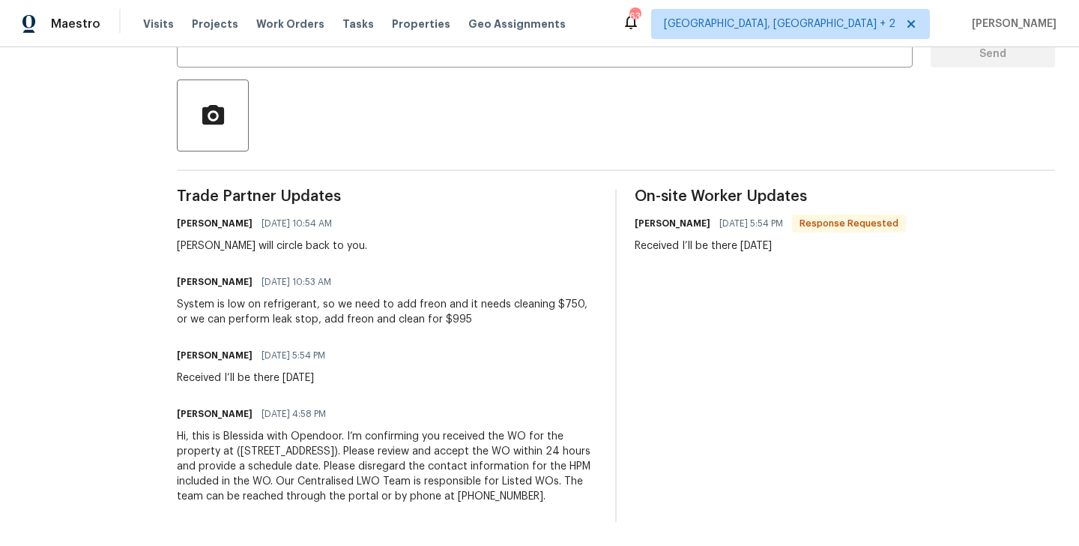
scroll to position [335, 0]
click at [292, 300] on div "System is low on refrigerant, so we need to add freon and it needs cleaning $75…" at bounding box center [387, 312] width 420 height 30
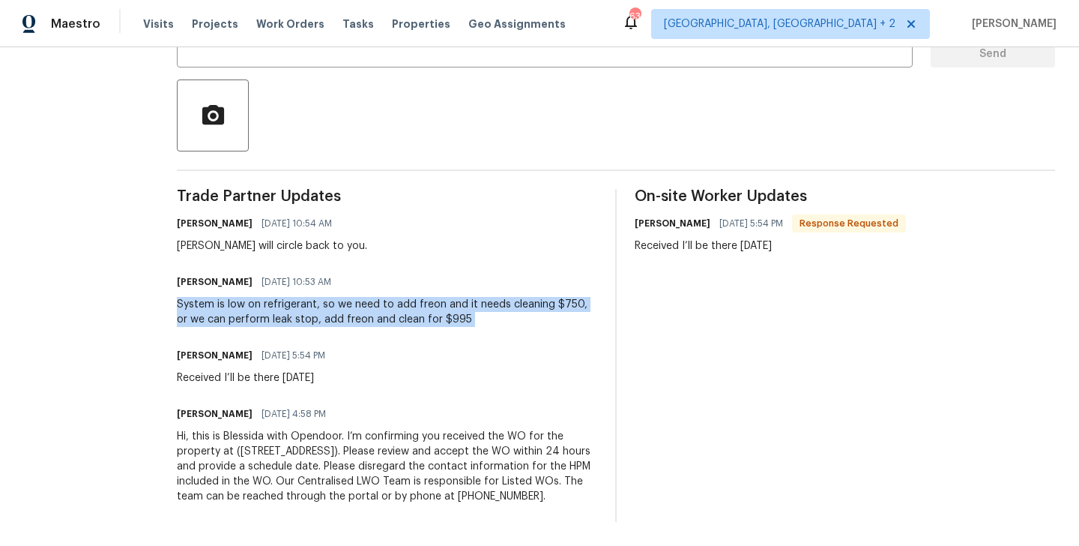
click at [292, 300] on div "System is low on refrigerant, so we need to add freon and it needs cleaning $75…" at bounding box center [387, 312] width 420 height 30
copy div "System is low on refrigerant, so we need to add freon and it needs cleaning $75…"
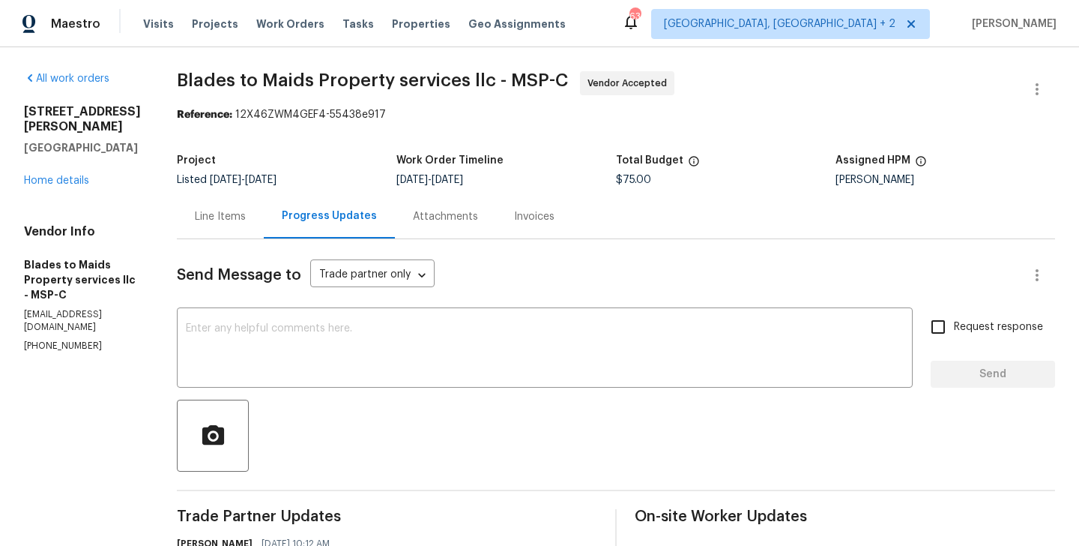
click at [65, 340] on p "[PHONE_NUMBER]" at bounding box center [82, 346] width 117 height 13
click at [65, 340] on p "(651) 261-9377" at bounding box center [82, 346] width 117 height 13
copy p "(651) 261-9377"
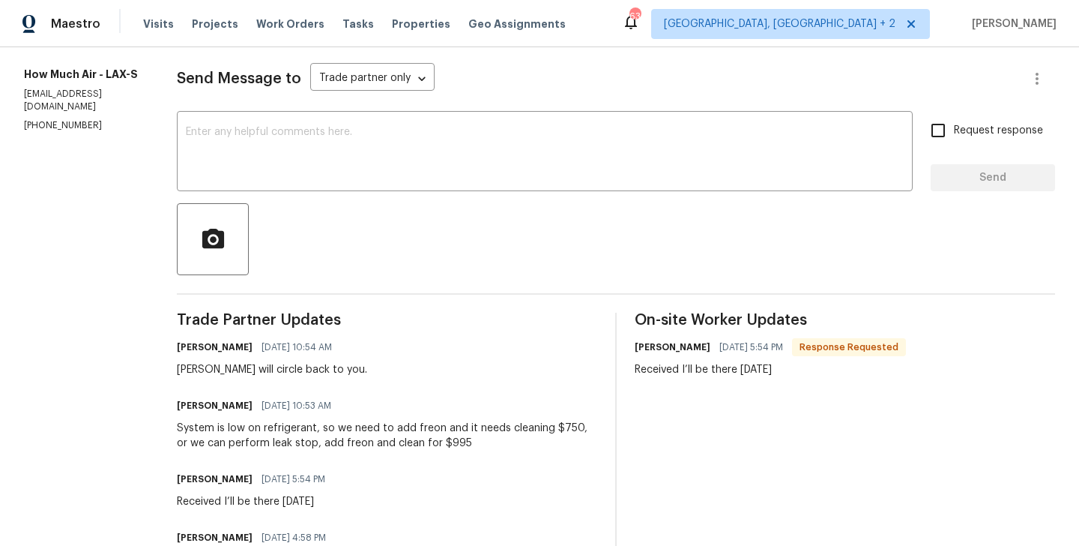
scroll to position [197, 0]
click at [333, 224] on div at bounding box center [616, 238] width 878 height 72
click at [313, 155] on textarea at bounding box center [545, 152] width 718 height 52
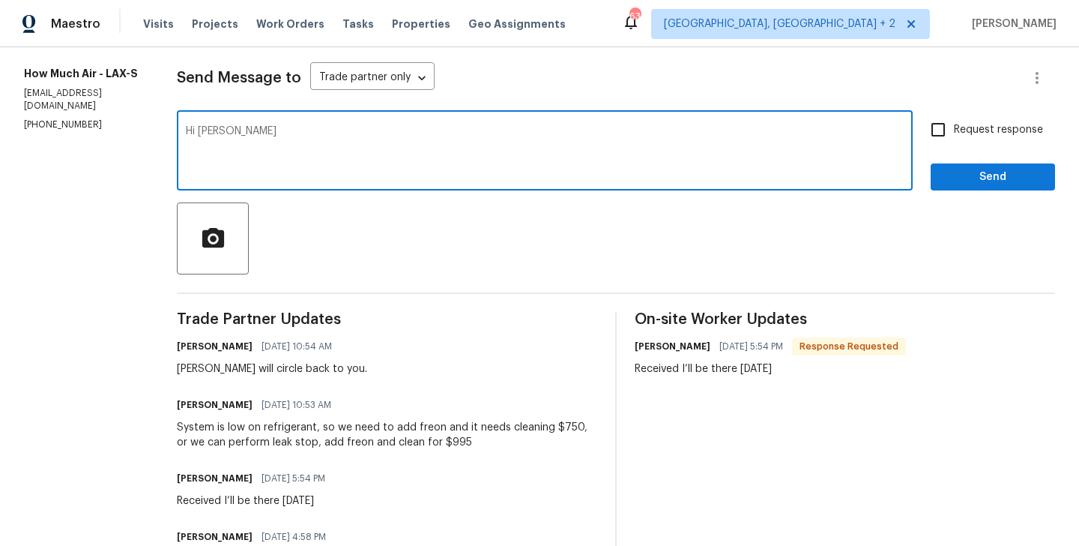
paste textarea "amount of freon is needed and cot breakdown for this."
click at [225, 134] on textarea "Hi [PERSON_NAME] amount of freon is needed and cot breakdown for this." at bounding box center [545, 152] width 718 height 52
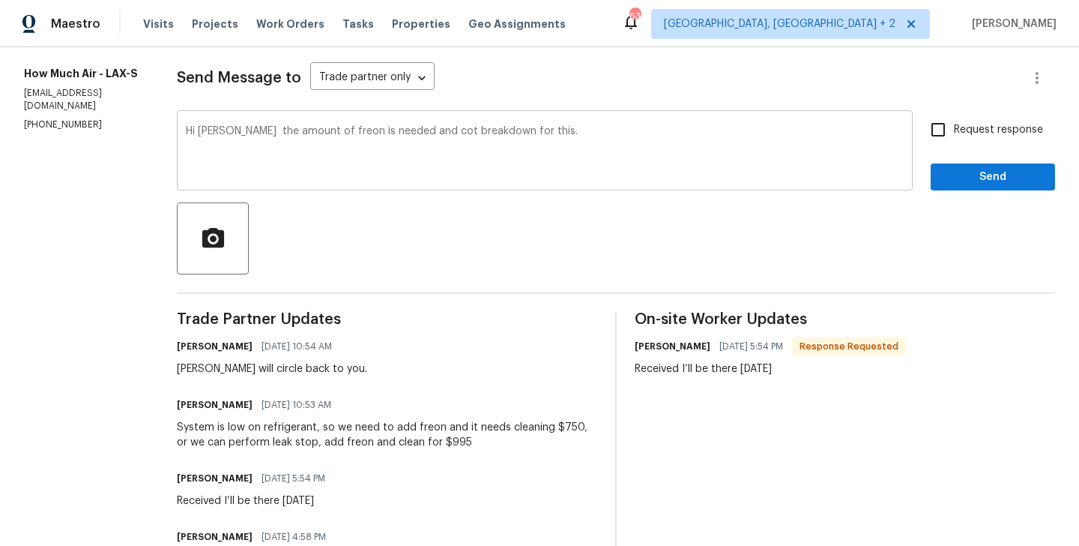
click at [400, 124] on div "Hi [PERSON_NAME] the amount of freon is needed and cot breakdown for this. x ​" at bounding box center [545, 152] width 736 height 76
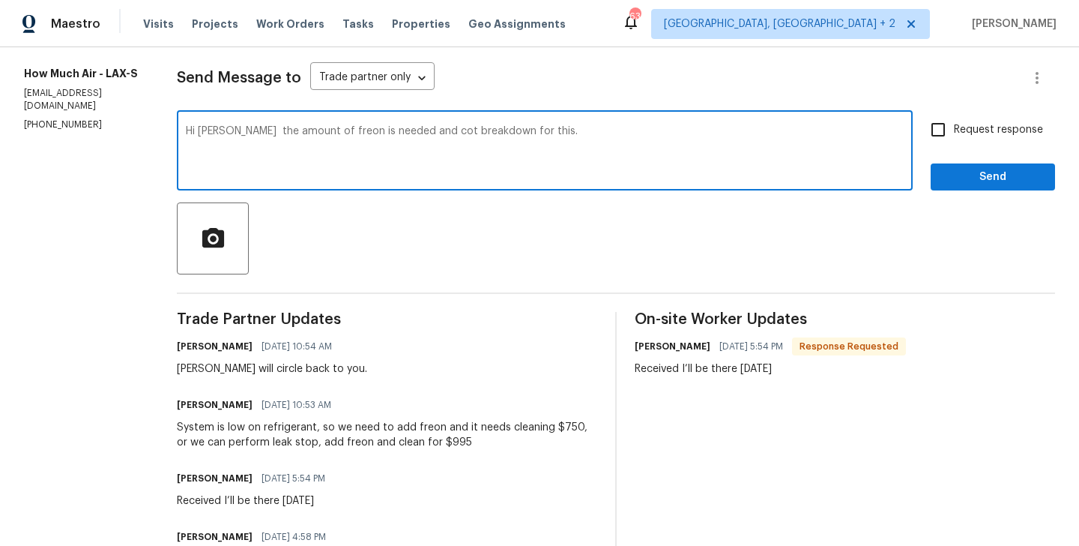
click at [400, 136] on textarea "Hi [PERSON_NAME] the amount of freon is needed and cot breakdown for this." at bounding box center [545, 152] width 718 height 52
click at [402, 133] on textarea "Hi [PERSON_NAME] the amount of freon is needed and cot breakdown for this." at bounding box center [545, 152] width 718 height 52
click at [509, 134] on textarea "Hi [PERSON_NAME] the amount of freon is needed and please provide the cot break…" at bounding box center [545, 152] width 718 height 52
click at [654, 133] on textarea "Hi [PERSON_NAME] the amount of freon is needed and please provide the cost brea…" at bounding box center [545, 152] width 718 height 52
type textarea "Hi [PERSON_NAME] the amount of freon is needed and please provide the cost brea…"
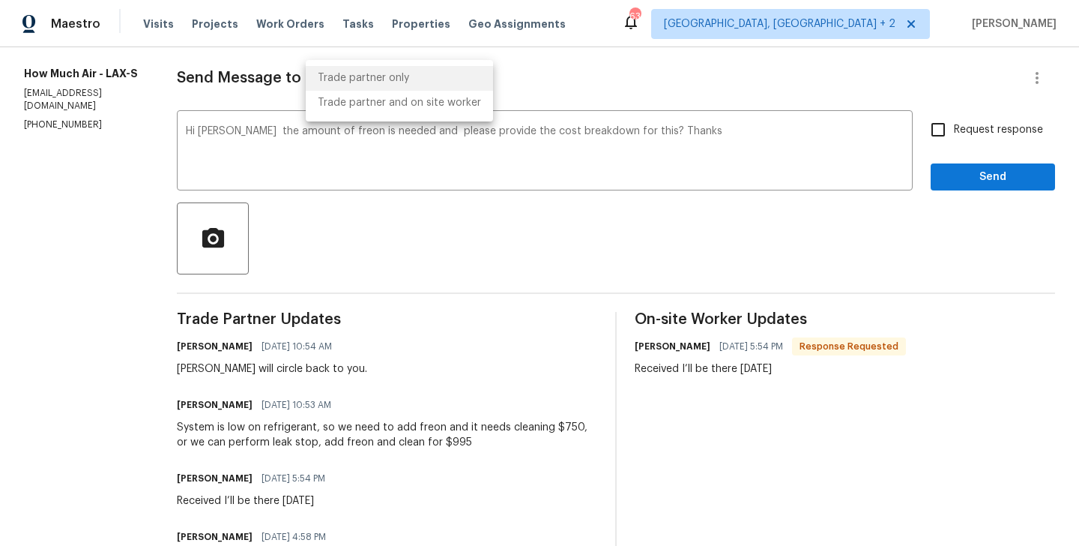
click at [329, 83] on body "Maestro Visits Projects Work Orders Tasks Properties Geo Assignments 63 [GEOGRA…" at bounding box center [539, 273] width 1079 height 546
click at [349, 101] on li "Trade partner and on site worker" at bounding box center [399, 103] width 187 height 25
type input "Trade Partner and On-Site Worker"
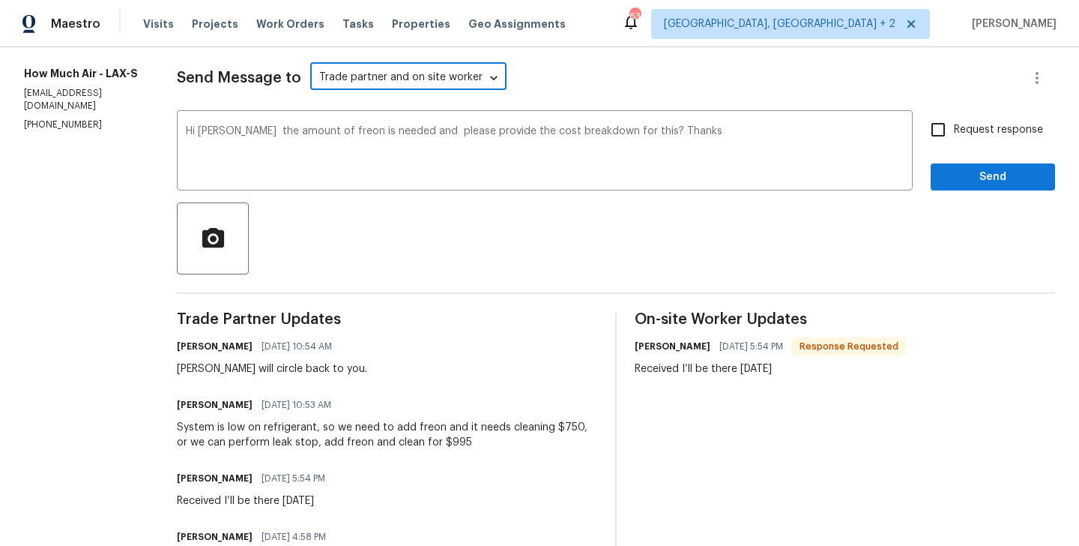
click at [954, 131] on input "Request response" at bounding box center [938, 129] width 31 height 31
checkbox input "true"
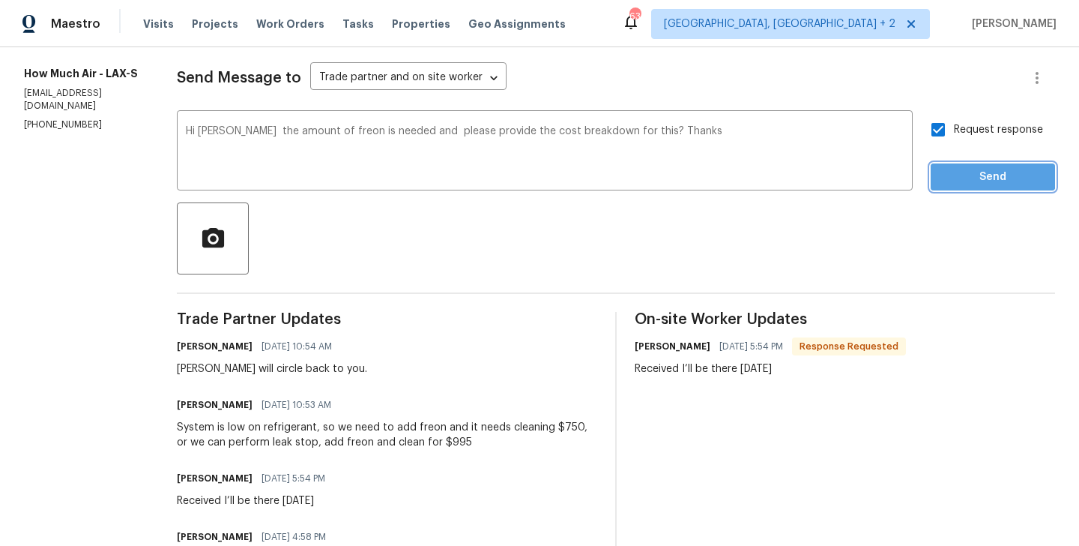
click at [955, 169] on span "Send" at bounding box center [993, 177] width 100 height 19
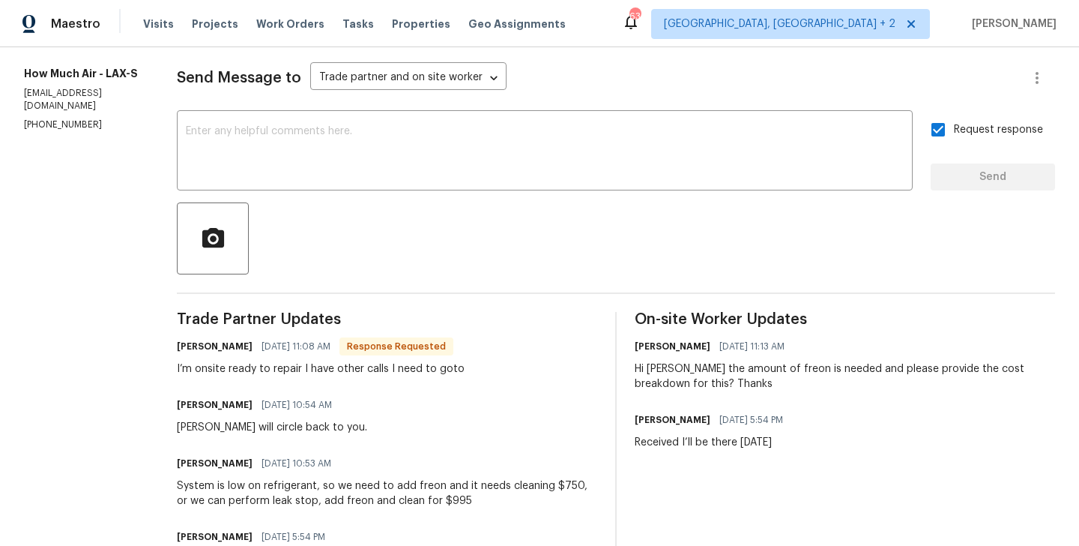
click at [28, 119] on section "All work orders [STREET_ADDRESS] OD Select Home Home details Vendor Info How Mu…" at bounding box center [82, 288] width 117 height 829
copy p "(562) 612-8961"
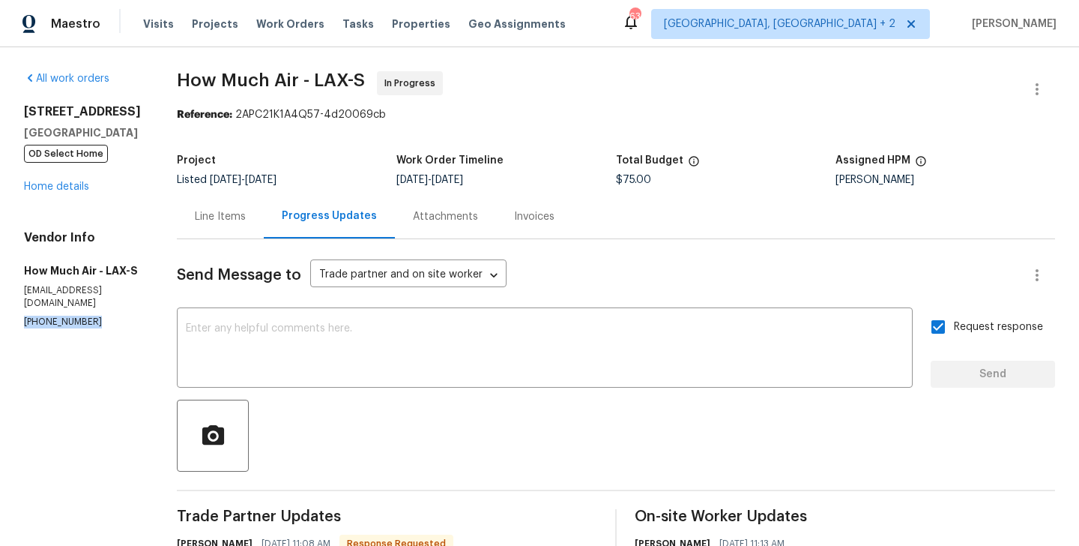
scroll to position [196, 0]
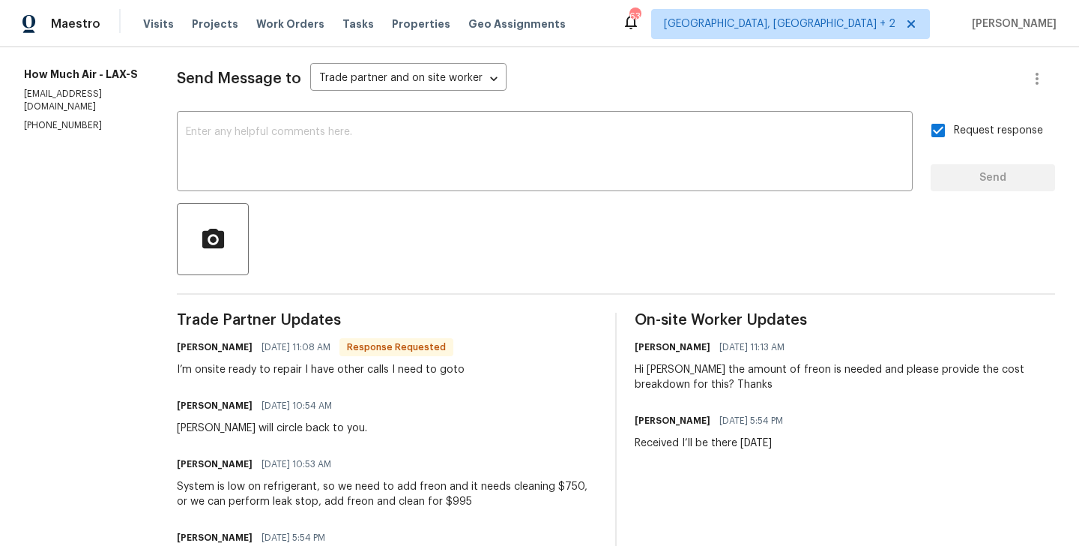
click at [708, 387] on div "Hi Andy the amount of freon is needed and please provide the cost breakdown for…" at bounding box center [845, 377] width 420 height 30
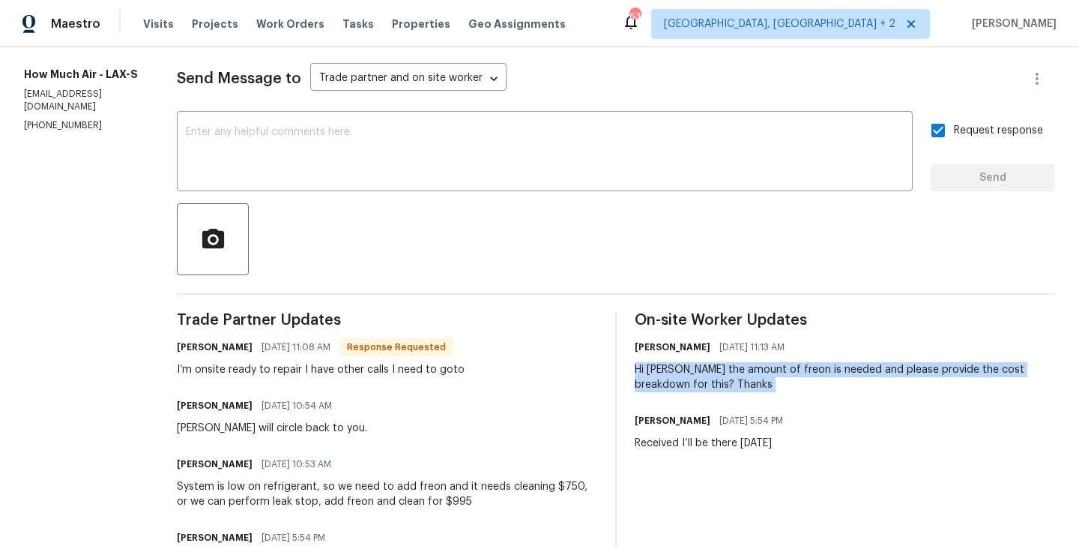
click at [708, 387] on div "Hi Andy the amount of freon is needed and please provide the cost breakdown for…" at bounding box center [845, 377] width 420 height 30
copy div "Hi Andy the amount of freon is needed and please provide the cost breakdown for…"
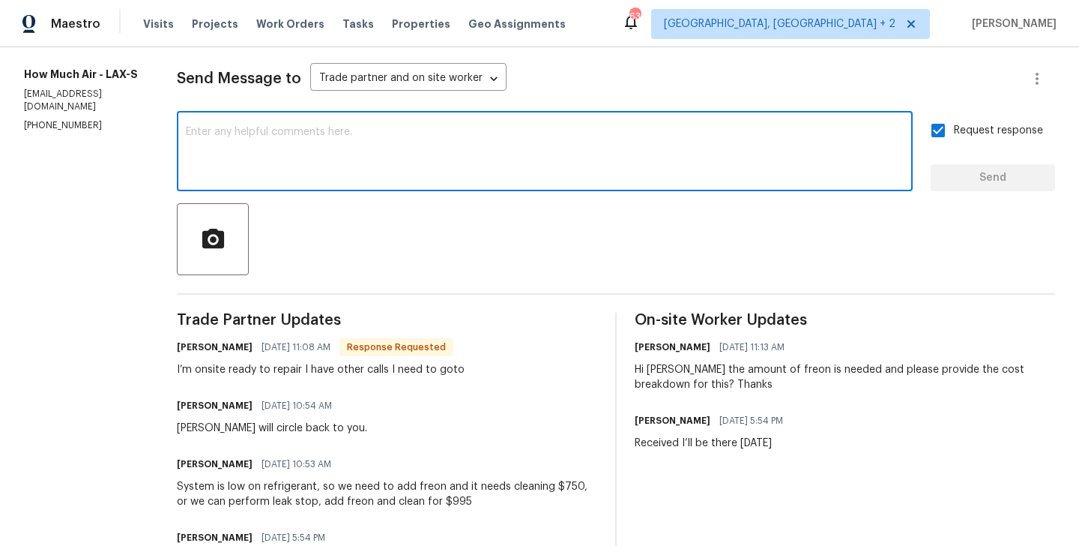
click at [454, 172] on textarea at bounding box center [545, 153] width 718 height 52
paste textarea "Hi Andy the amount of freon is needed and please provide the cost breakdown for…"
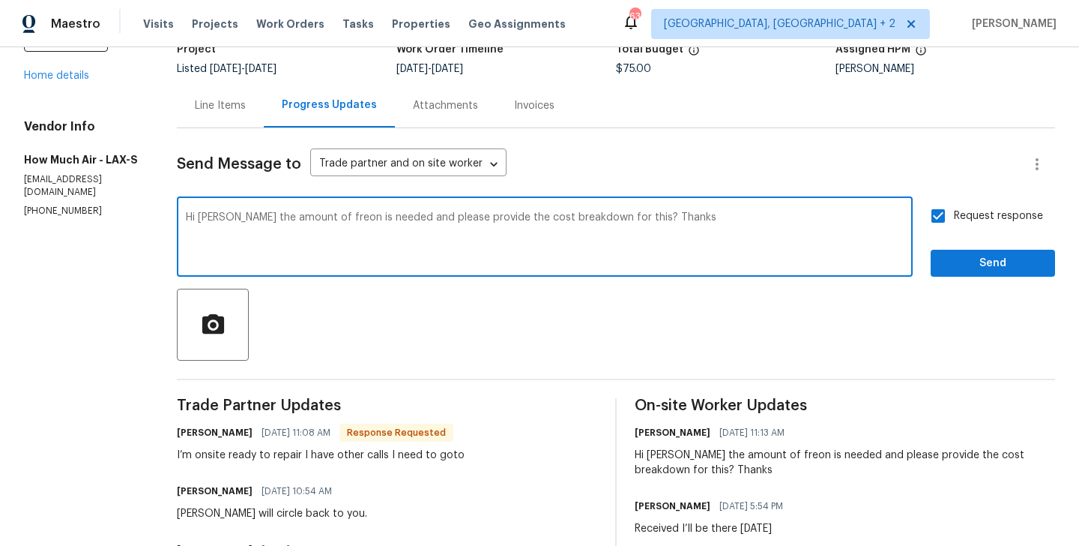
scroll to position [110, 0]
type textarea "Hi Andy the amount of freon is needed and please provide the cost breakdown for…"
click at [436, 174] on body "Maestro Visits Projects Work Orders Tasks Properties Geo Assignments 63 Albuque…" at bounding box center [539, 273] width 1079 height 546
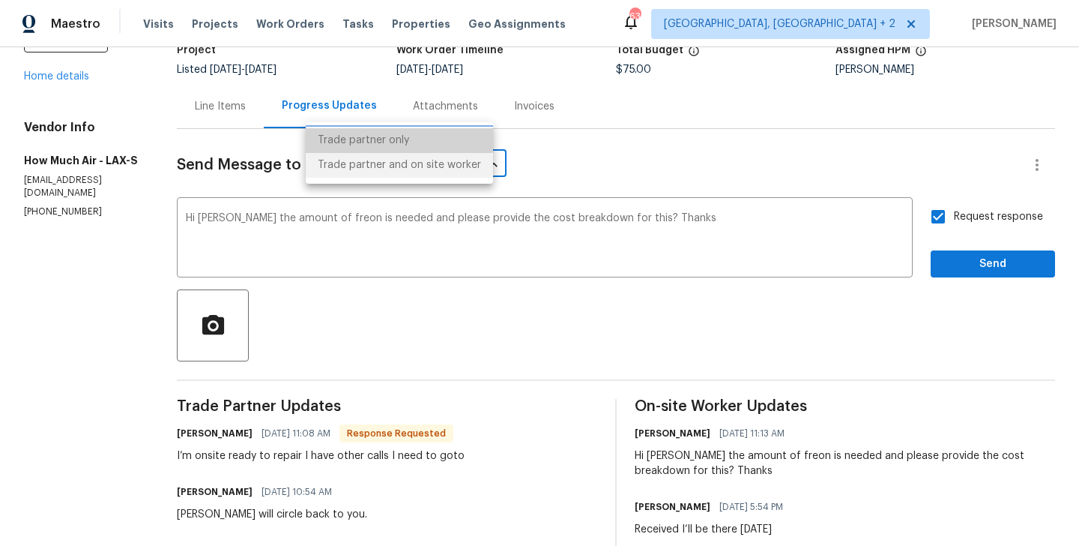
click at [420, 148] on li "Trade partner only" at bounding box center [399, 140] width 187 height 25
type input "Trade partner only"
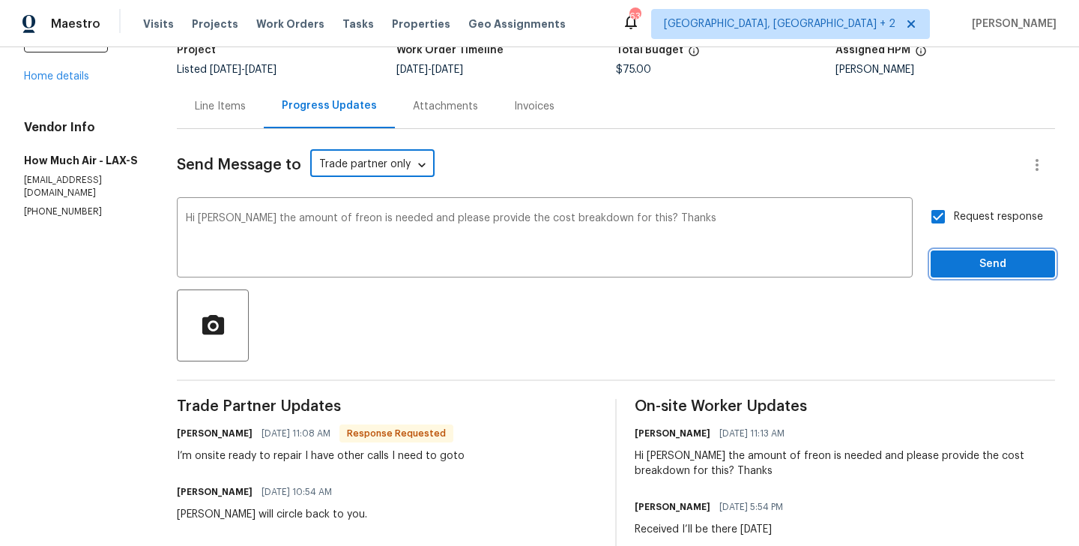
click at [983, 271] on span "Send" at bounding box center [993, 264] width 100 height 19
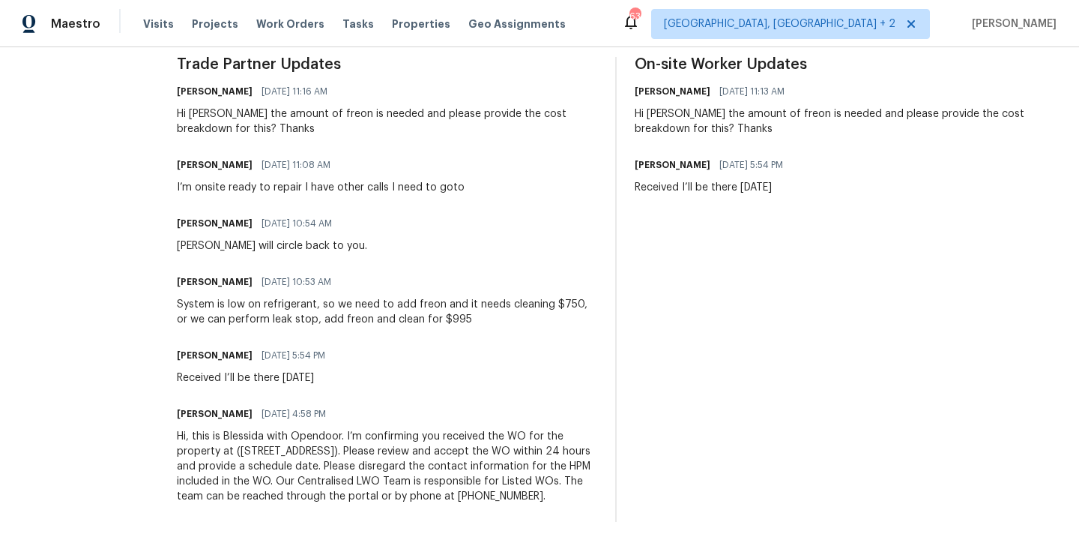
scroll to position [0, 0]
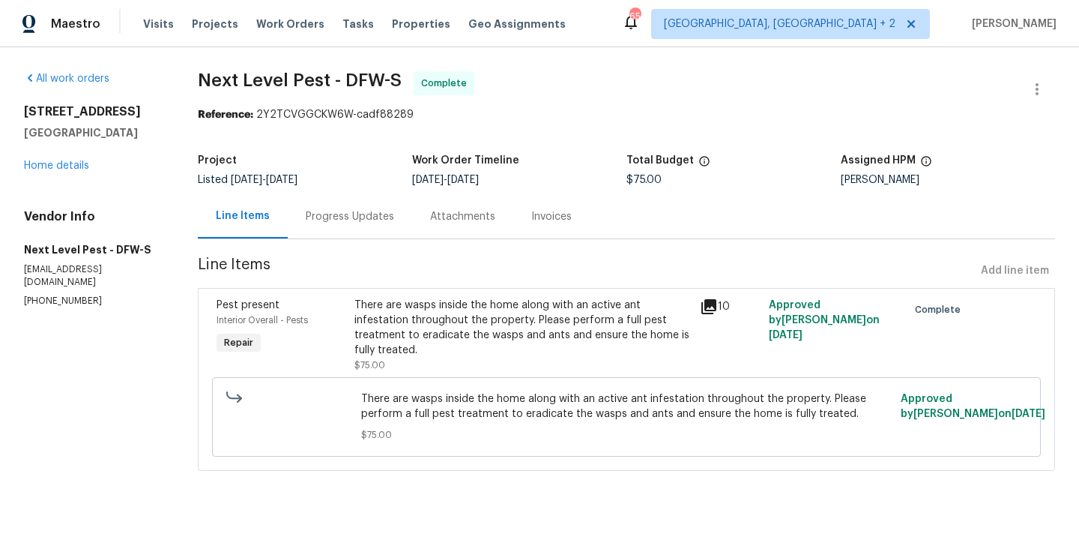
click at [384, 220] on div "Progress Updates" at bounding box center [350, 216] width 88 height 15
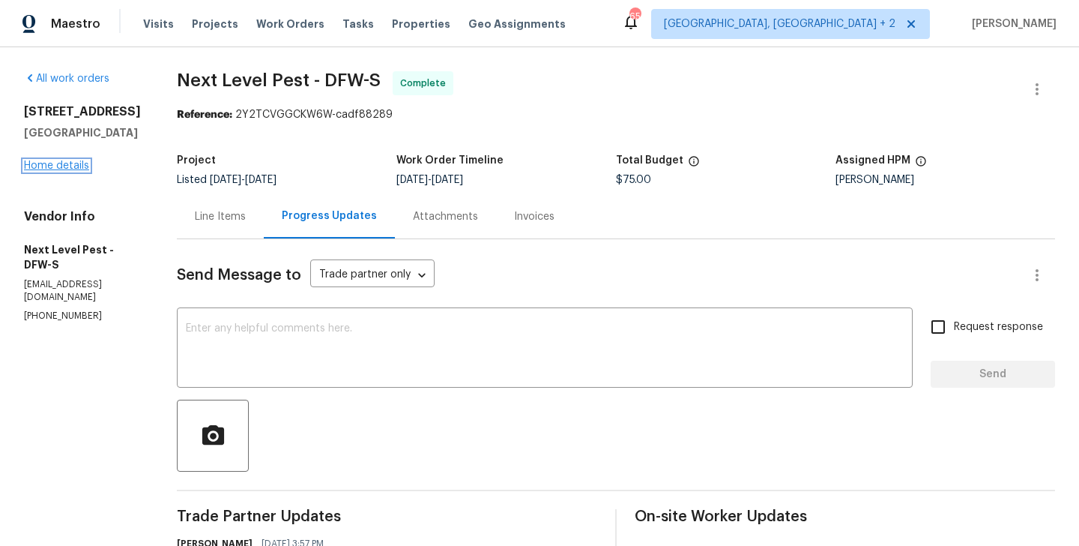
click at [65, 166] on link "Home details" at bounding box center [56, 165] width 65 height 10
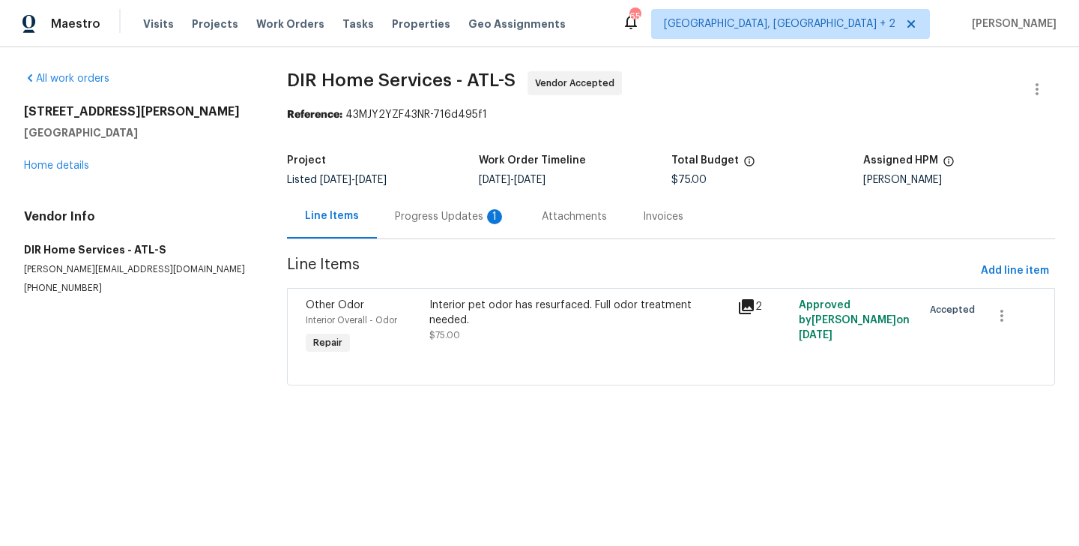
click at [430, 212] on div "Progress Updates 1" at bounding box center [450, 216] width 111 height 15
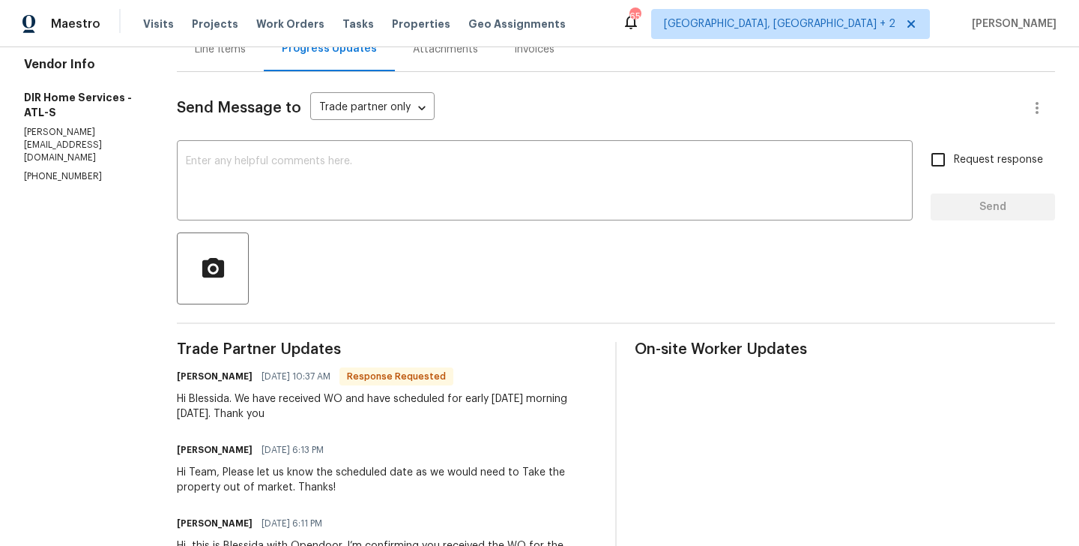
scroll to position [169, 0]
click at [203, 370] on h6 "[PERSON_NAME]" at bounding box center [215, 374] width 76 height 15
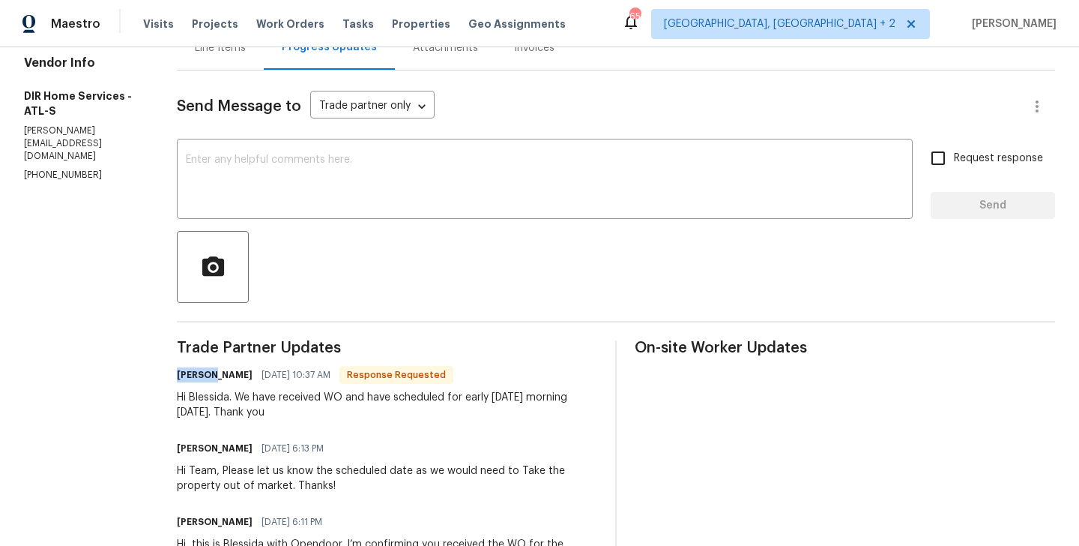
click at [203, 370] on h6 "[PERSON_NAME]" at bounding box center [215, 374] width 76 height 15
copy h6 "[PERSON_NAME]"
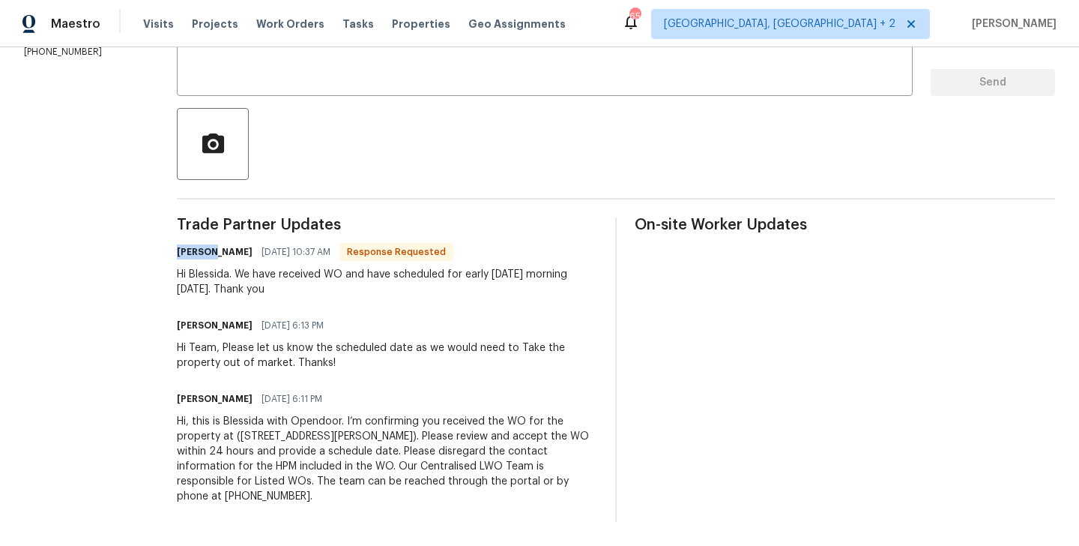
scroll to position [0, 0]
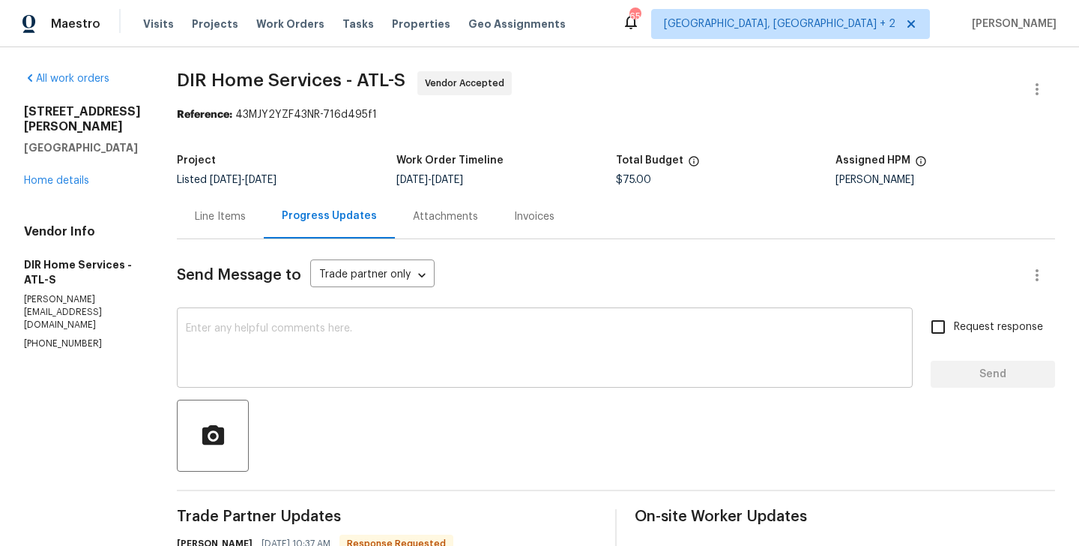
click at [306, 356] on textarea at bounding box center [545, 349] width 718 height 52
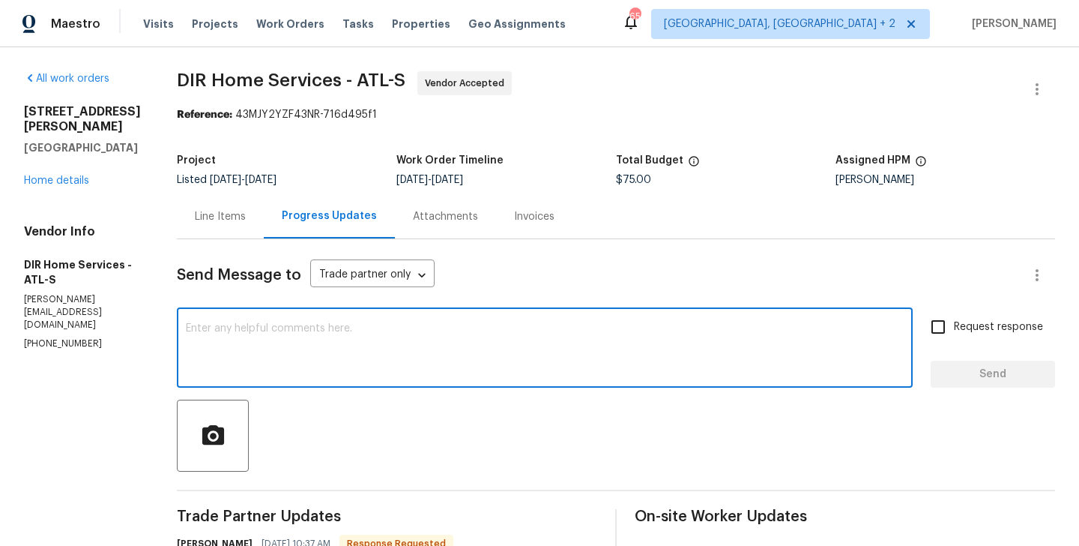
paste textarea "[PERSON_NAME]"
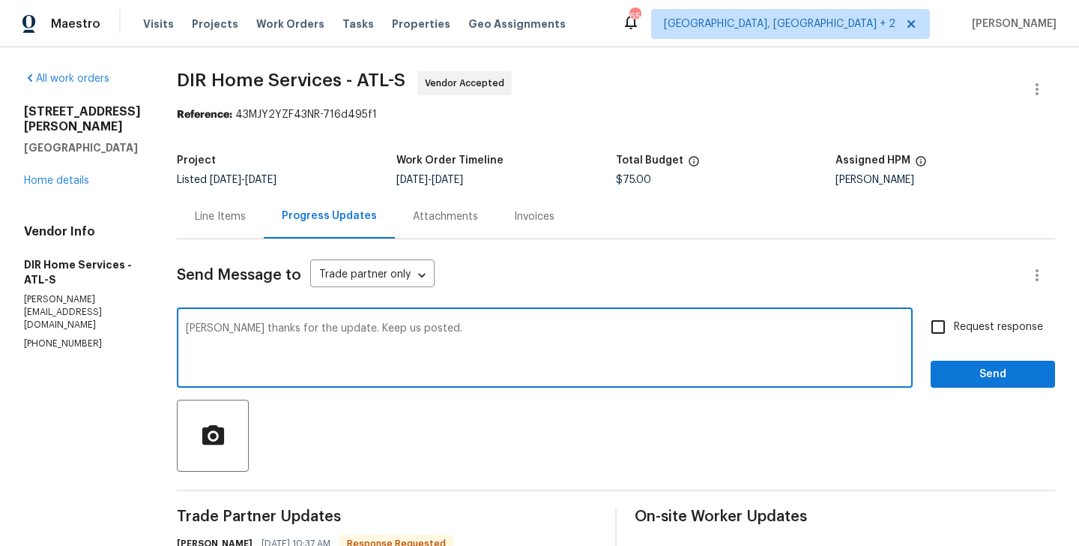
type textarea "[PERSON_NAME] thanks for the update. Keep us posted."
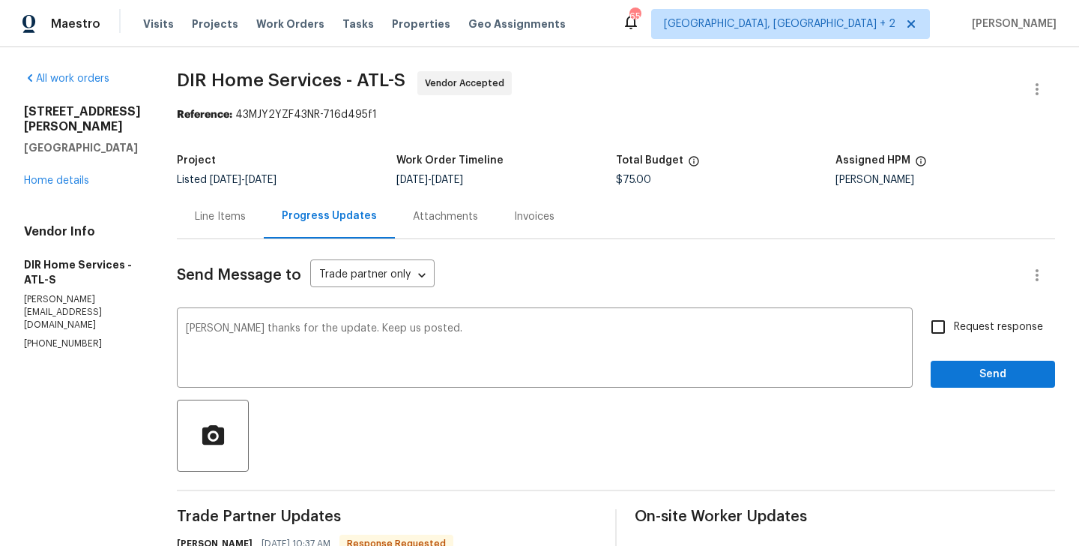
click at [984, 326] on span "Request response" at bounding box center [998, 327] width 89 height 16
click at [954, 326] on input "Request response" at bounding box center [938, 326] width 31 height 31
checkbox input "true"
click at [983, 358] on div "Request response Send" at bounding box center [993, 349] width 124 height 76
click at [971, 373] on span "Send" at bounding box center [993, 374] width 100 height 19
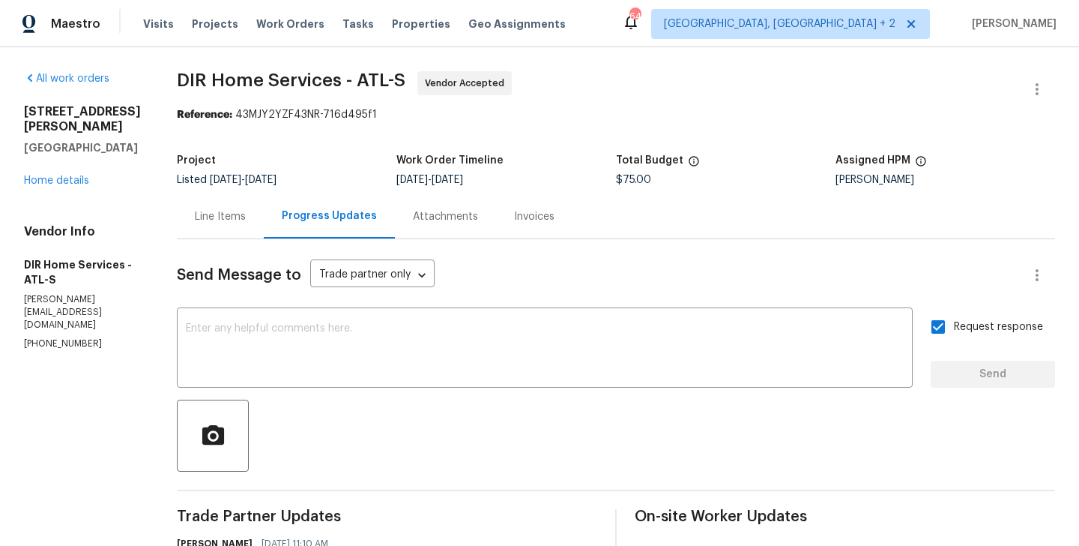
click at [231, 222] on div "Line Items" at bounding box center [220, 216] width 51 height 15
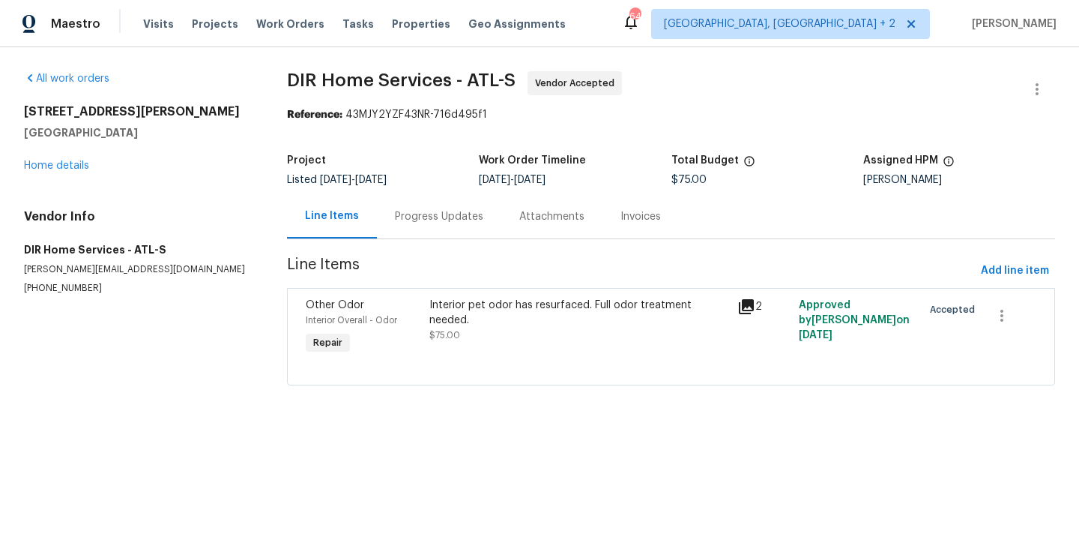
click at [537, 312] on div "Interior pet odor has resurfaced. Full odor treatment needed." at bounding box center [578, 313] width 299 height 30
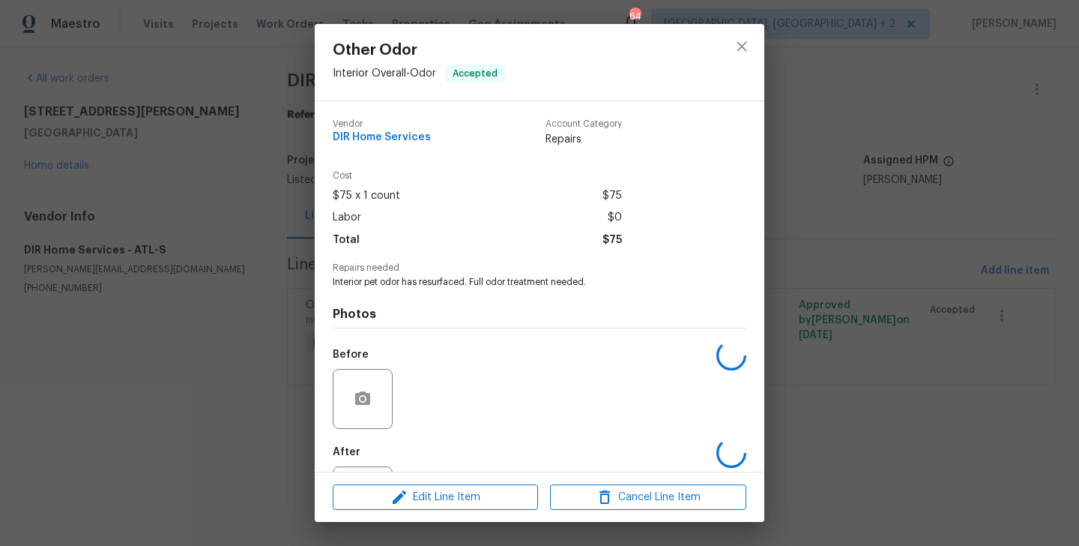
scroll to position [70, 0]
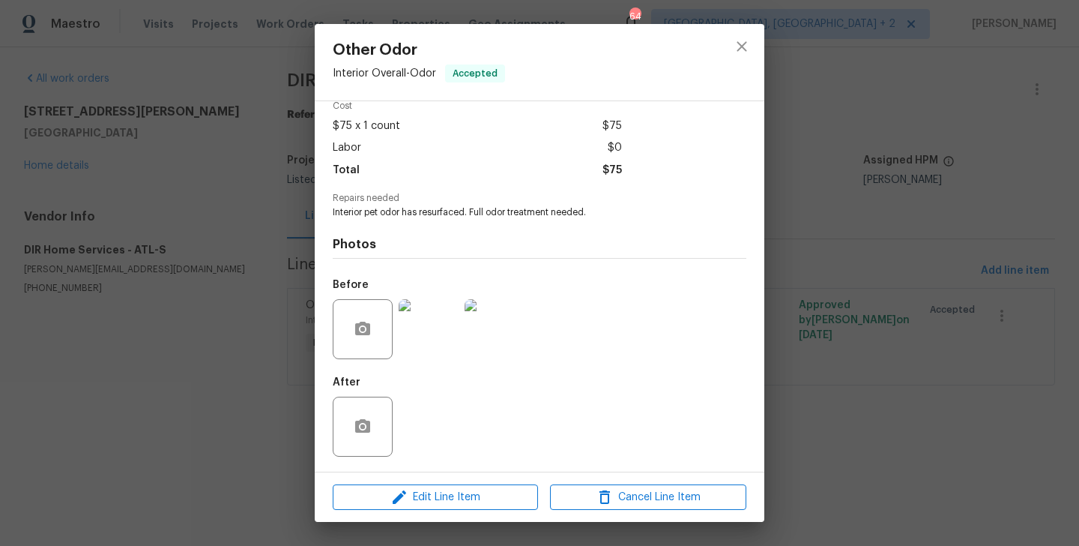
click at [929, 286] on div "Other Odor Interior Overall - Odor Accepted Vendor DIR Home Services Account Ca…" at bounding box center [539, 273] width 1079 height 546
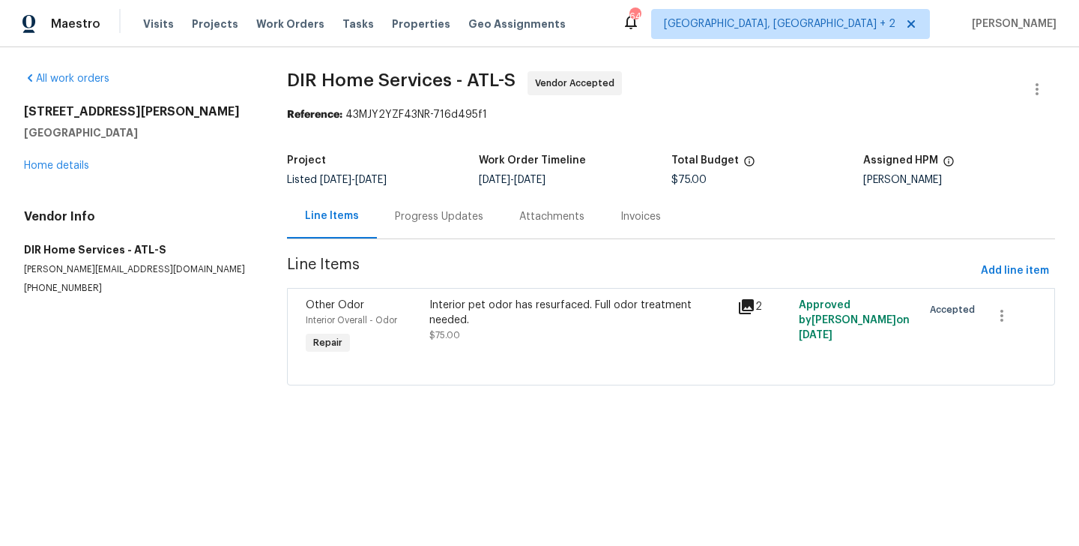
click at [393, 226] on div "Progress Updates" at bounding box center [439, 216] width 124 height 44
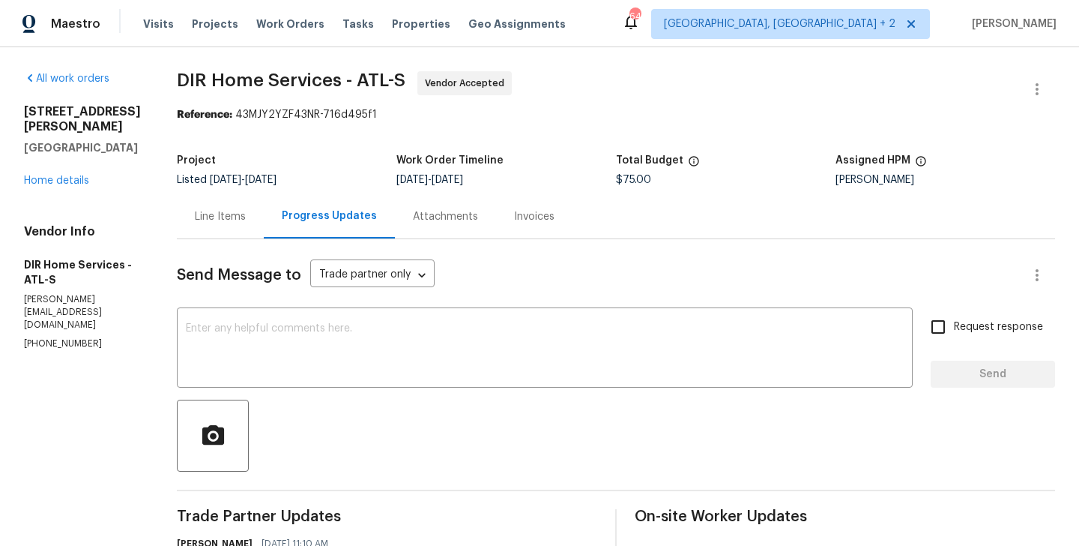
scroll to position [350, 0]
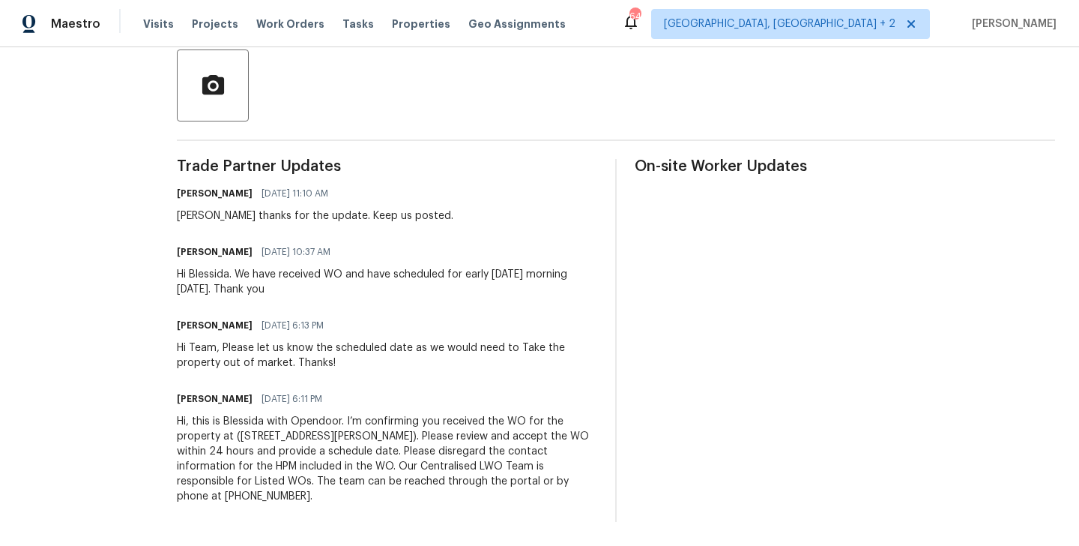
click at [211, 222] on div "[PERSON_NAME] thanks for the update. Keep us posted." at bounding box center [315, 215] width 277 height 15
copy div "[PERSON_NAME]"
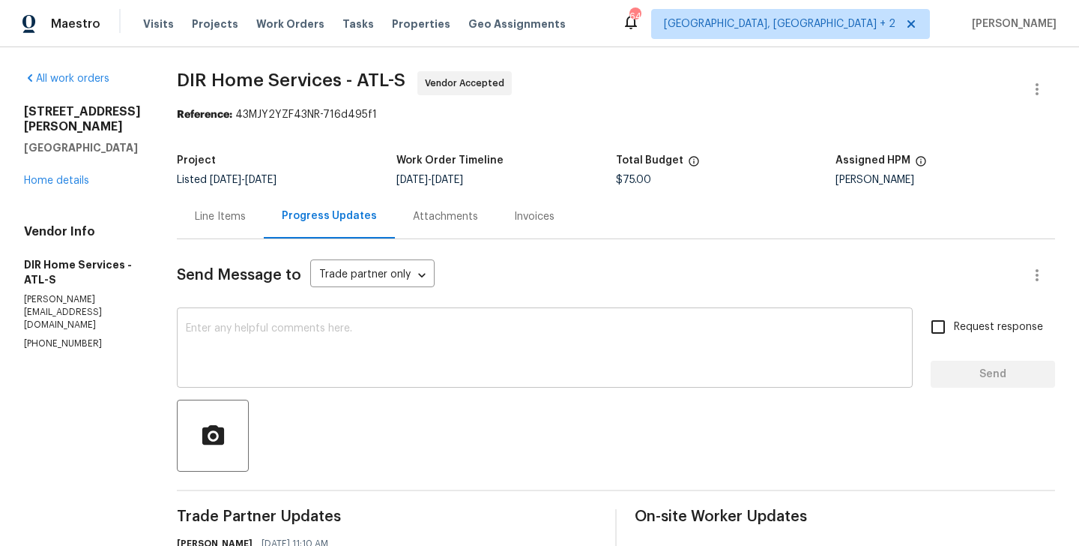
click at [304, 347] on textarea at bounding box center [545, 349] width 718 height 52
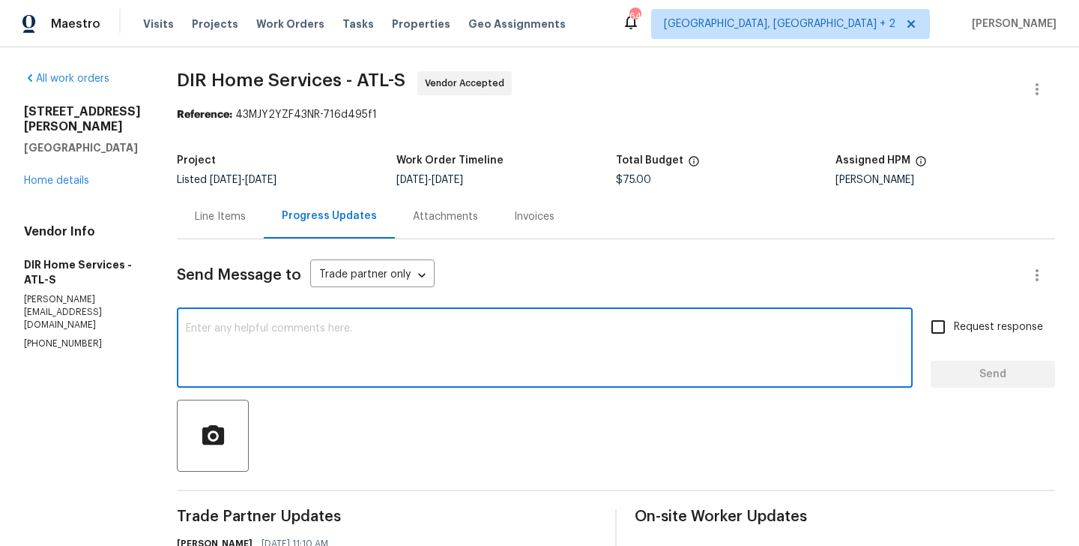
paste textarea "[PERSON_NAME]"
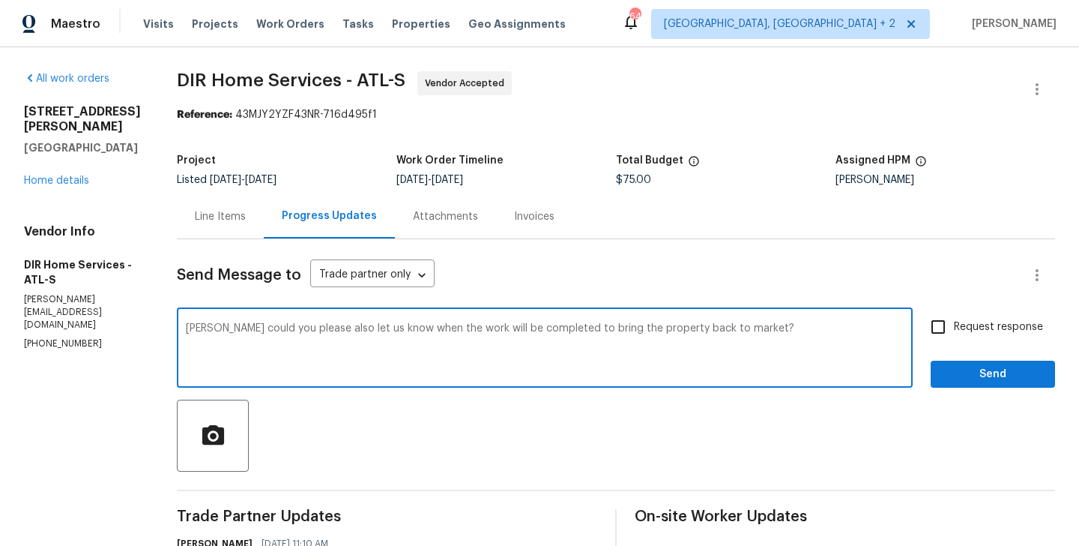
type textarea "[PERSON_NAME] could you please also let us know when the work will be completed…"
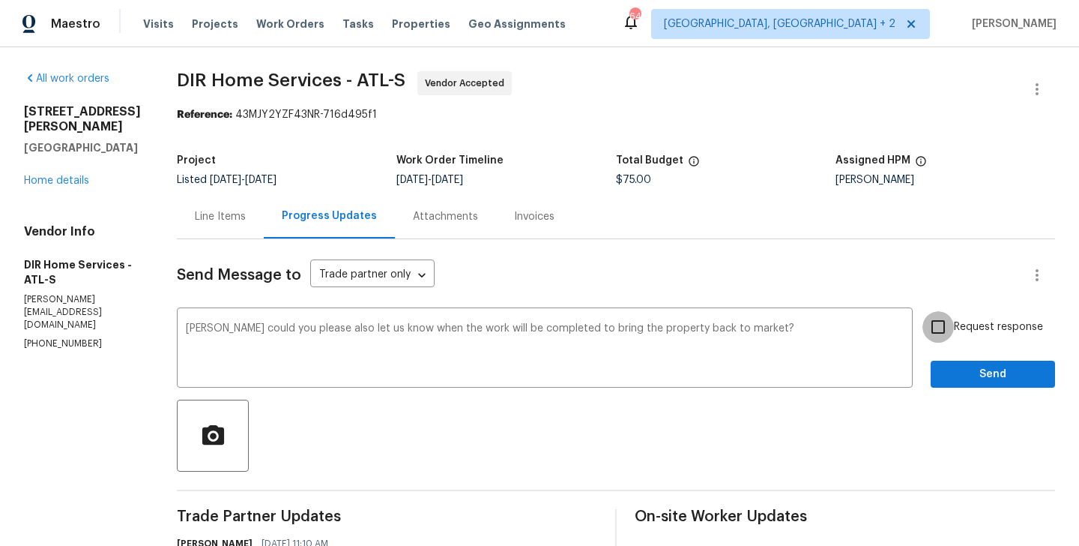
click at [936, 325] on input "Request response" at bounding box center [938, 326] width 31 height 31
checkbox input "true"
click at [952, 365] on span "Send" at bounding box center [993, 374] width 100 height 19
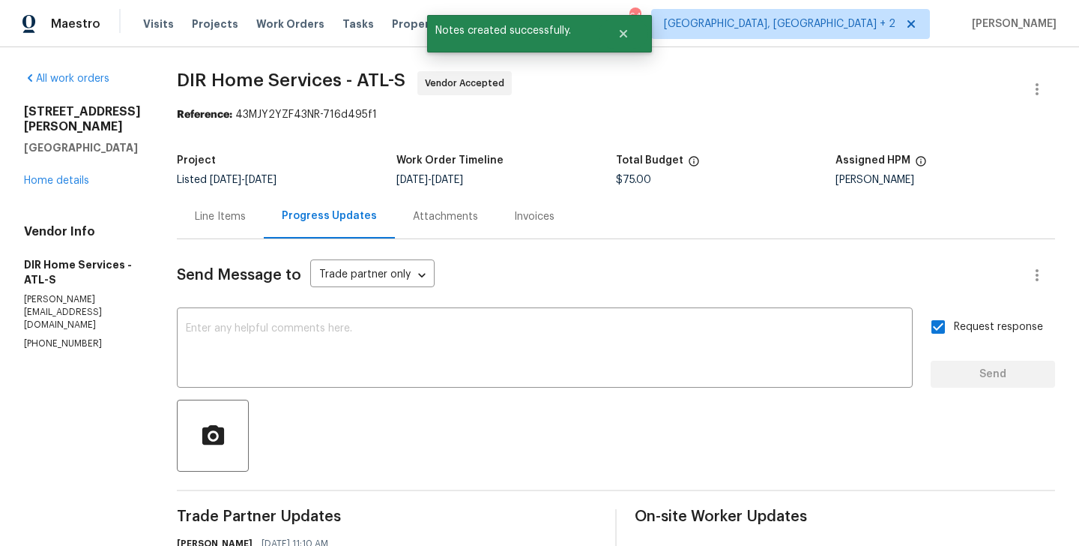
click at [70, 337] on p "[PHONE_NUMBER]" at bounding box center [82, 343] width 117 height 13
copy p "[PHONE_NUMBER]"
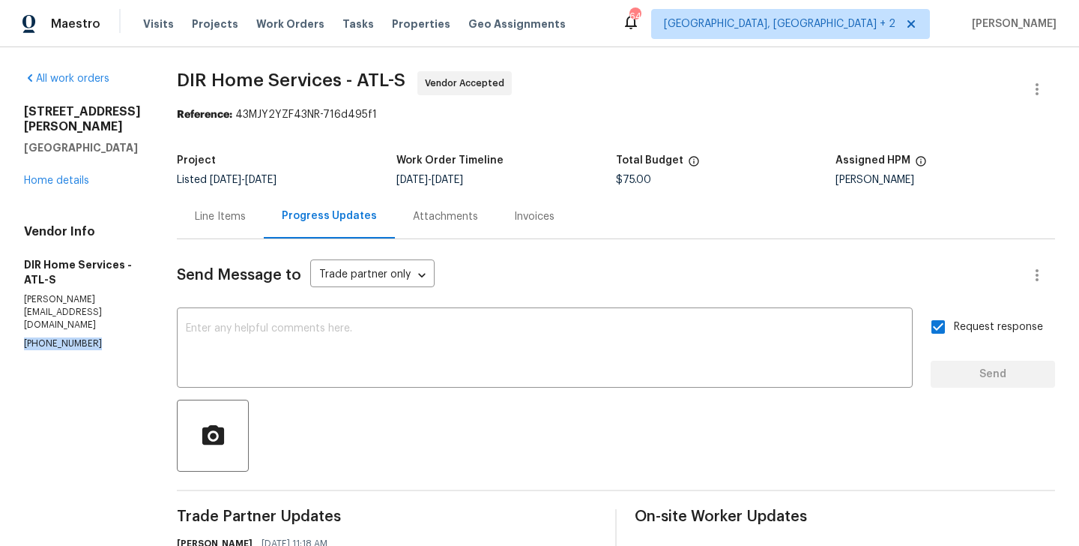
drag, startPoint x: 135, startPoint y: 137, endPoint x: 28, endPoint y: 106, distance: 111.7
click at [28, 106] on div "[STREET_ADDRESS][PERSON_NAME]" at bounding box center [82, 129] width 117 height 51
drag, startPoint x: 20, startPoint y: 108, endPoint x: 155, endPoint y: 143, distance: 139.4
click at [155, 143] on div "All work orders [STREET_ADDRESS][PERSON_NAME] Home details Vendor Info DIR Home…" at bounding box center [539, 508] width 1079 height 922
copy div "[STREET_ADDRESS][PERSON_NAME]"
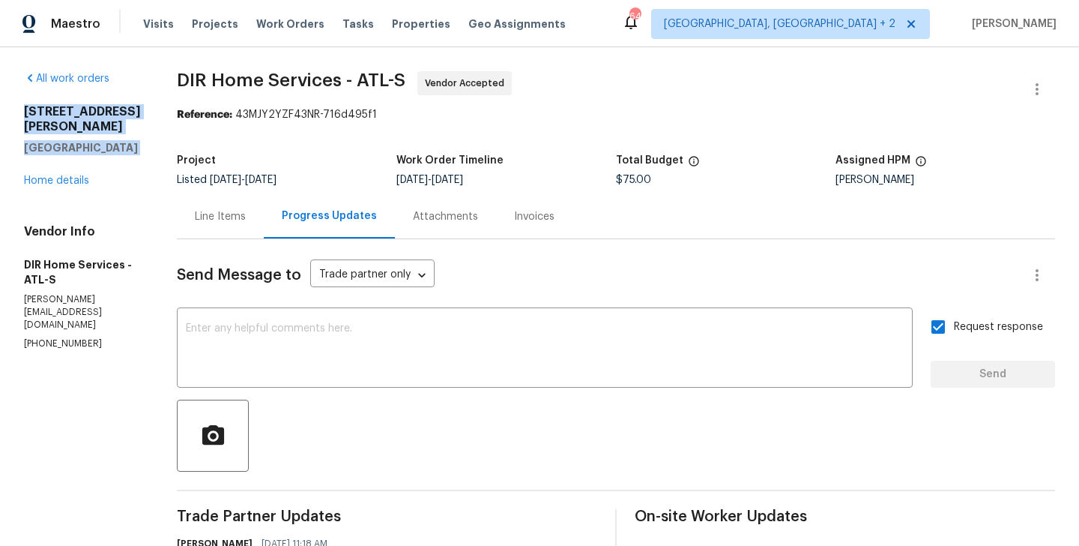
scroll to position [52, 0]
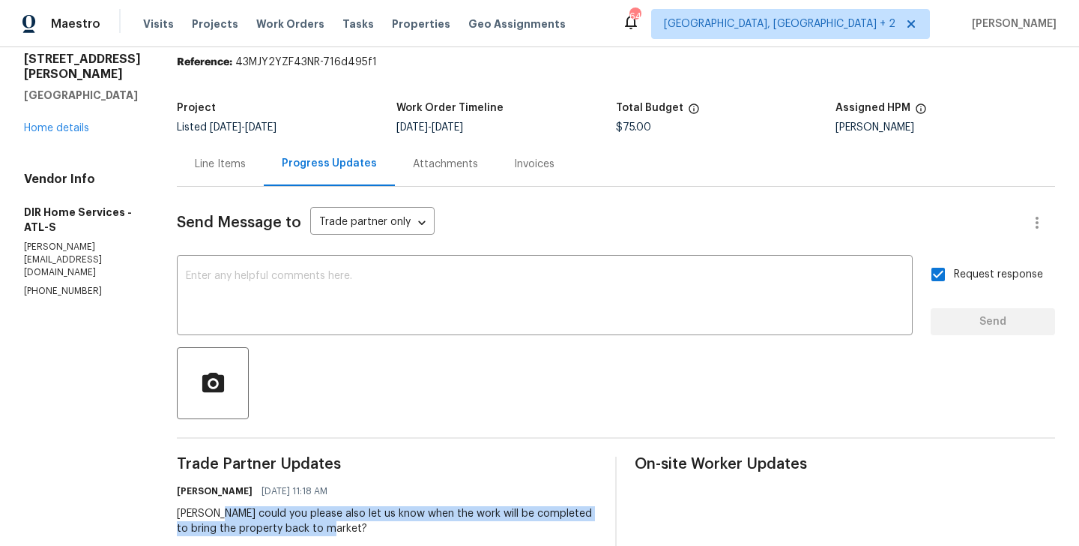
drag, startPoint x: 233, startPoint y: 513, endPoint x: 379, endPoint y: 529, distance: 147.0
click at [380, 529] on div "[PERSON_NAME] could you please also let us know when the work will be completed…" at bounding box center [387, 521] width 420 height 30
copy div "could you please also let us know when the work will be completed to bring the …"
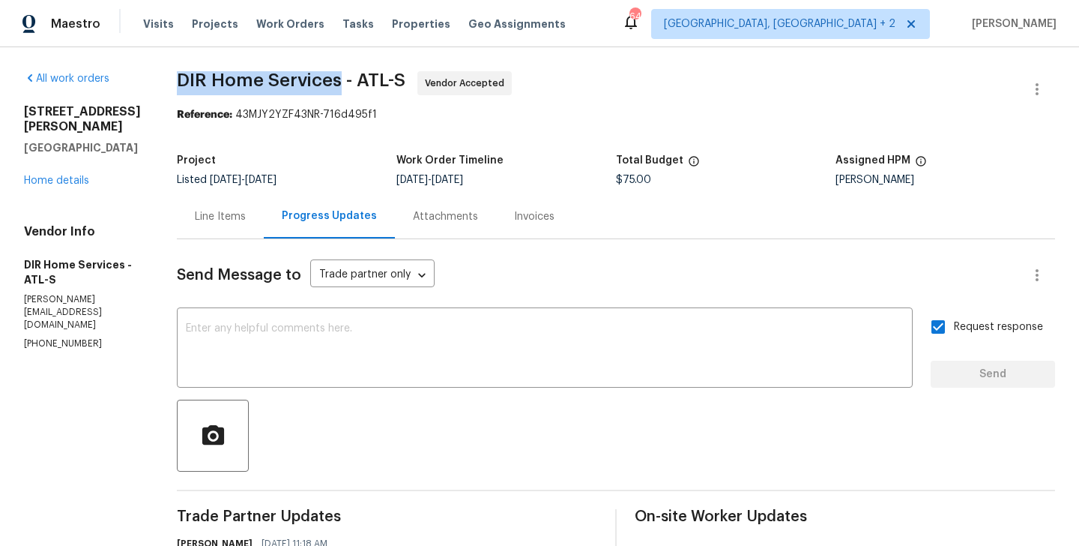
drag, startPoint x: 179, startPoint y: 81, endPoint x: 352, endPoint y: 83, distance: 173.2
click at [352, 83] on div "All work orders [STREET_ADDRESS][PERSON_NAME] Home details Vendor Info DIR Home…" at bounding box center [539, 508] width 1079 height 922
copy span "DIR Home Services"
click at [61, 175] on link "Home details" at bounding box center [56, 180] width 65 height 10
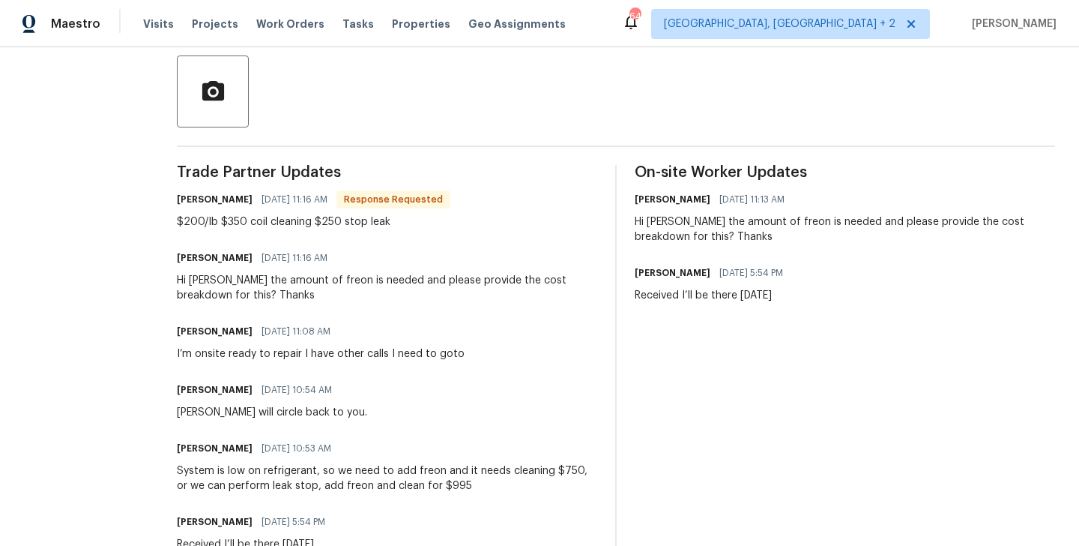
scroll to position [258, 0]
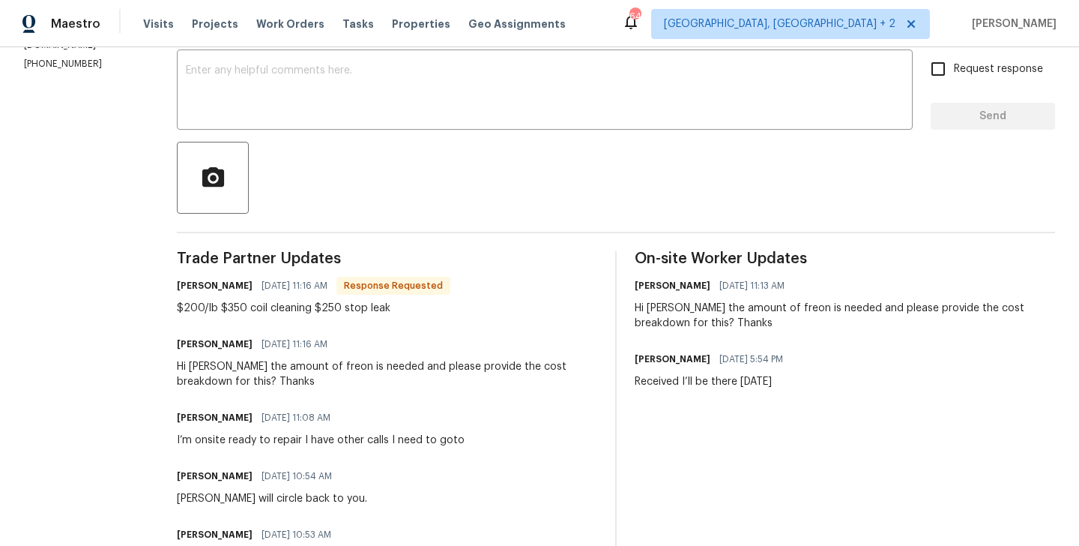
click at [295, 310] on div "$200/lb $350 coil cleaning $250 stop leak" at bounding box center [314, 308] width 274 height 15
copy div "$200/lb $350 coil cleaning $250 stop leak"
click at [177, 281] on h6 "[PERSON_NAME]" at bounding box center [215, 285] width 76 height 15
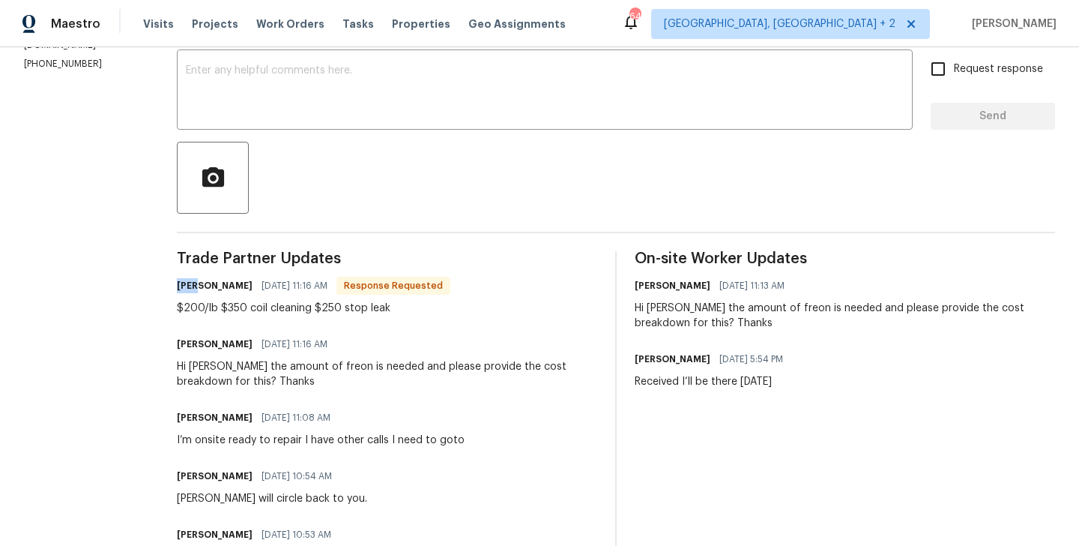
click at [177, 281] on h6 "[PERSON_NAME]" at bounding box center [215, 285] width 76 height 15
copy h6 "[PERSON_NAME]"
click at [262, 156] on div at bounding box center [616, 178] width 878 height 72
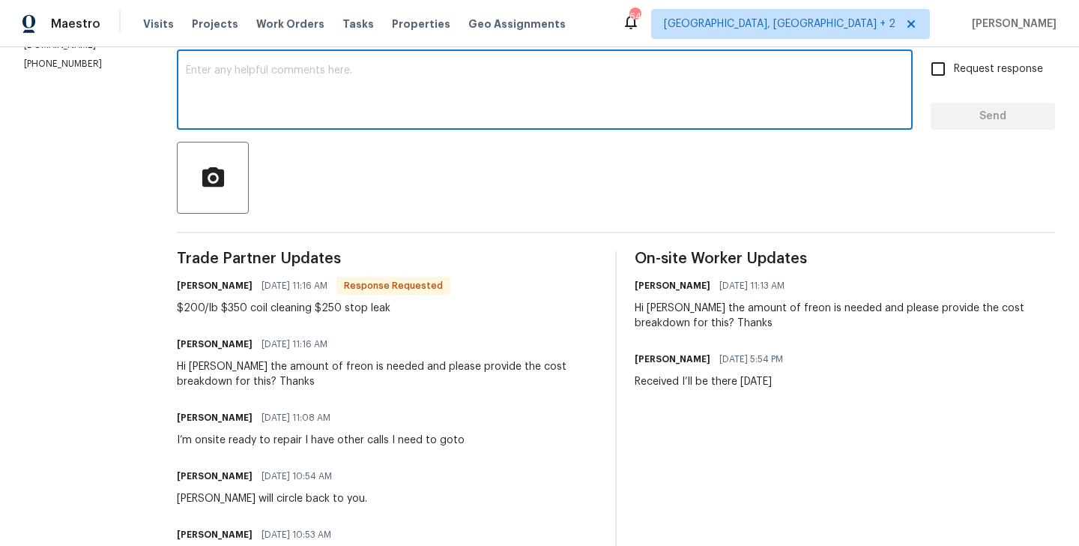
click at [261, 115] on textarea at bounding box center [545, 91] width 718 height 52
paste textarea "[PERSON_NAME]"
type textarea "[PERSON_NAME] thanks."
click at [942, 79] on input "Request response" at bounding box center [938, 68] width 31 height 31
checkbox input "true"
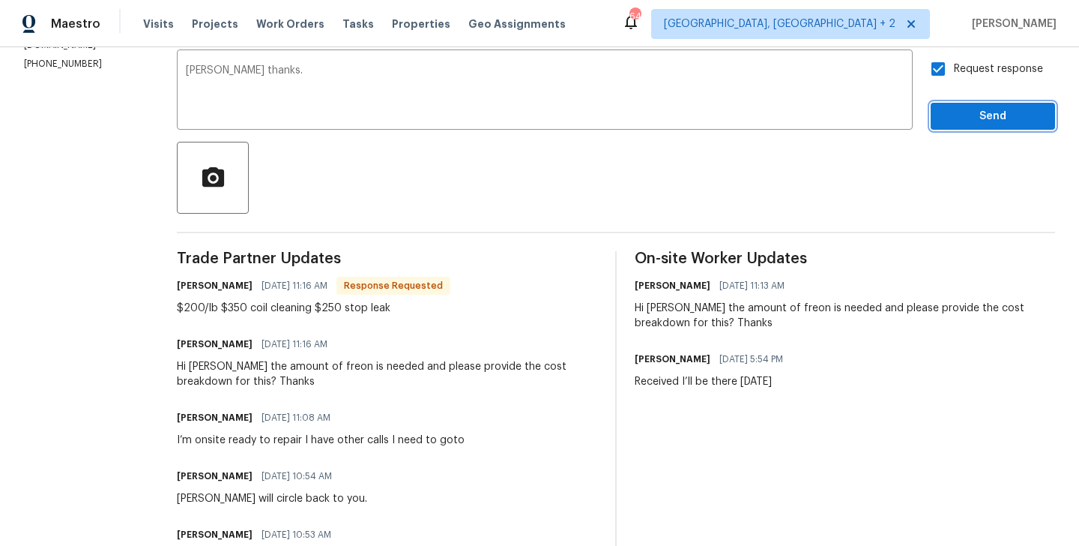
click at [950, 107] on span "Send" at bounding box center [993, 116] width 100 height 19
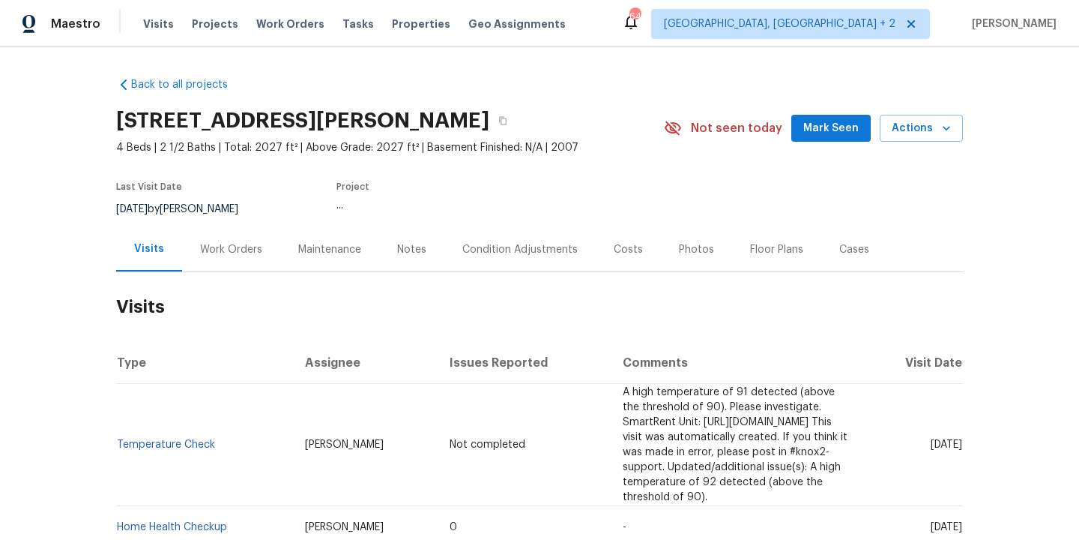
click at [232, 248] on div "Work Orders" at bounding box center [231, 249] width 62 height 15
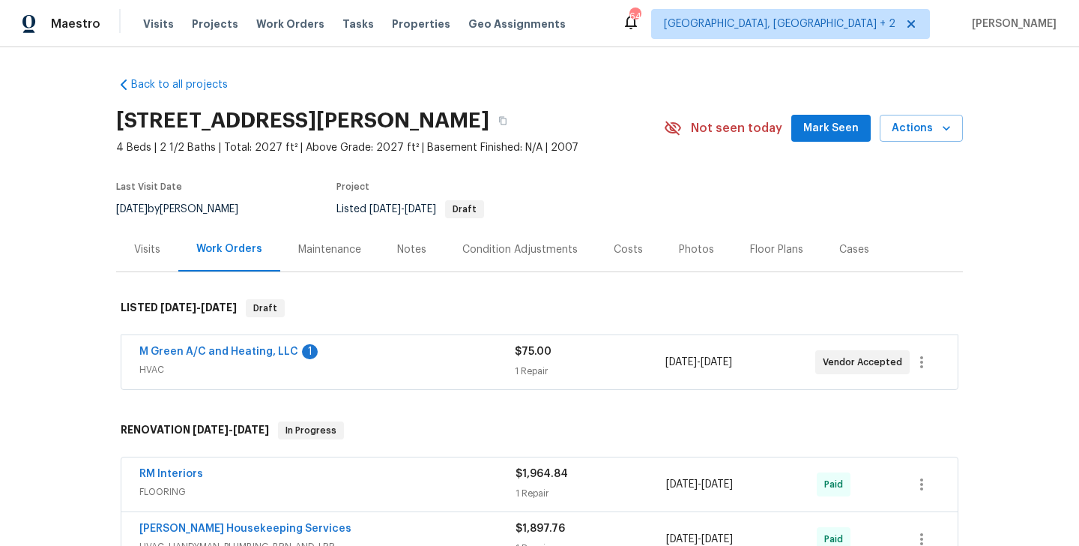
click at [232, 343] on div "M Green A/C and Heating, LLC 1 HVAC $75.00 1 Repair [DATE] - [DATE] Vendor Acce…" at bounding box center [539, 362] width 836 height 54
click at [230, 348] on link "M Green A/C and Heating, LLC" at bounding box center [218, 351] width 159 height 10
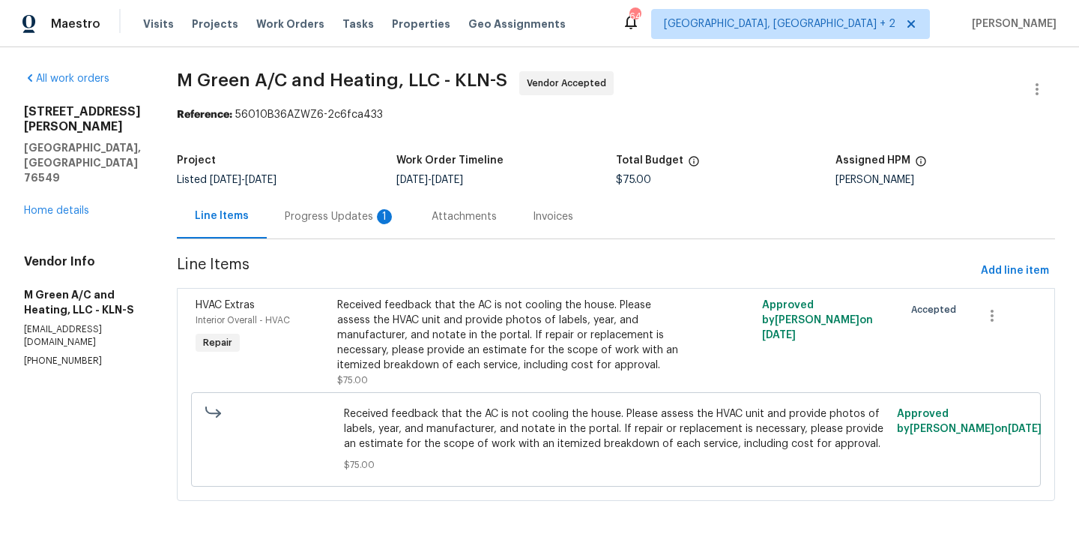
click at [380, 203] on div "Progress Updates 1" at bounding box center [340, 216] width 147 height 44
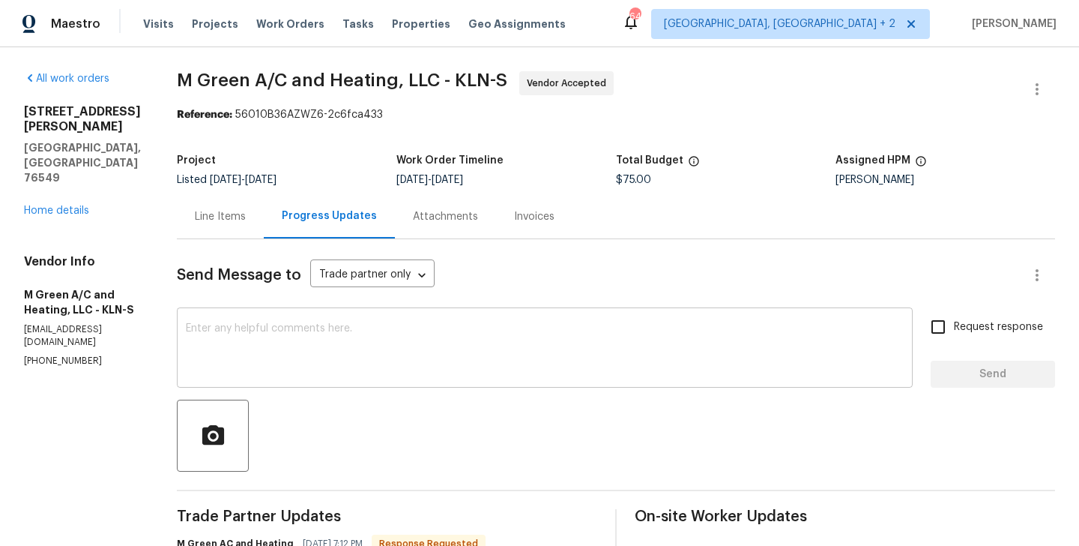
click at [380, 382] on div "x ​" at bounding box center [545, 349] width 736 height 76
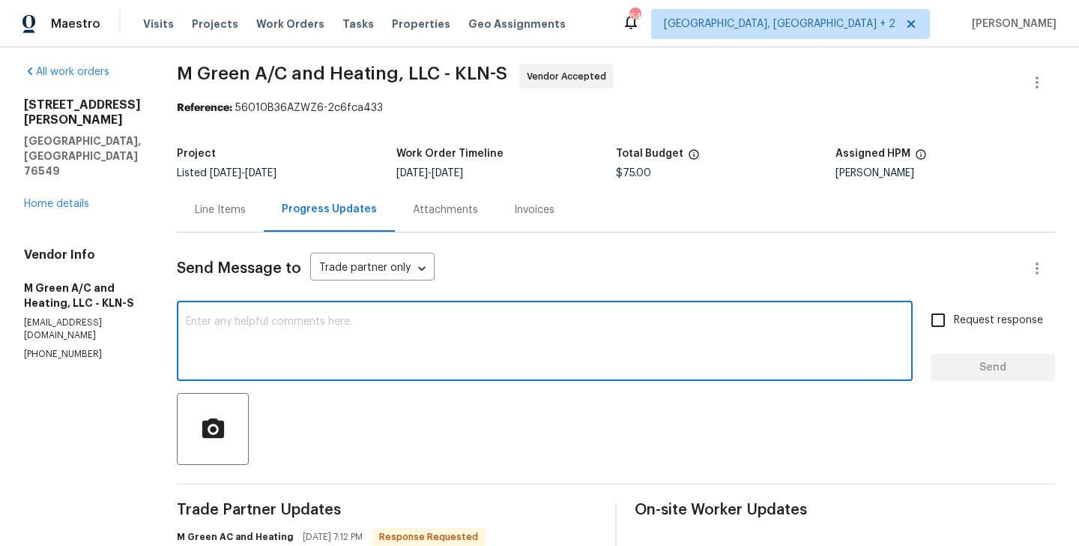
scroll to position [148, 0]
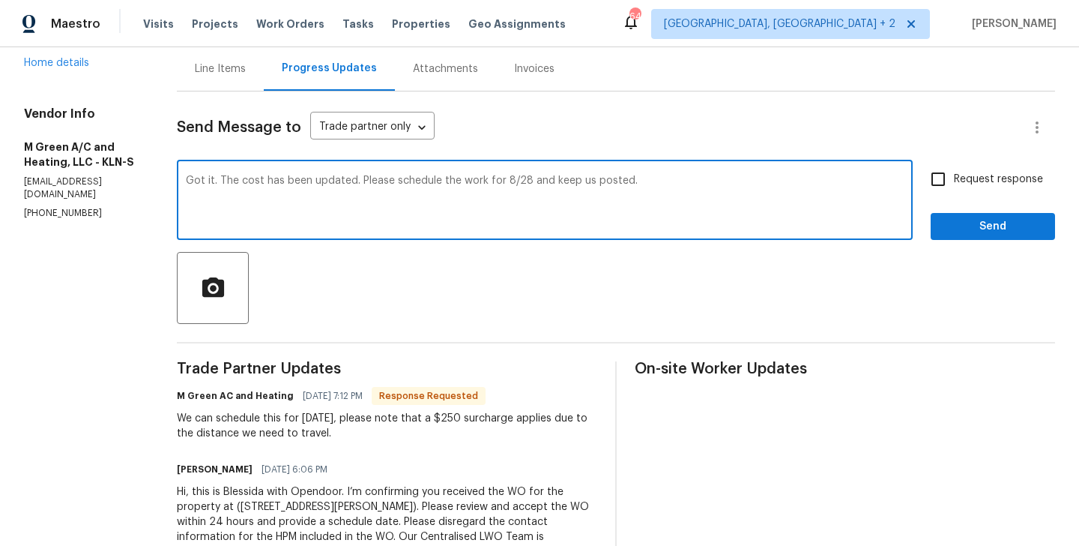
type textarea "Got it. The cost has been updated. Please schedule the work for 8/28 and keep u…"
click at [942, 177] on input "Request response" at bounding box center [938, 178] width 31 height 31
checkbox input "true"
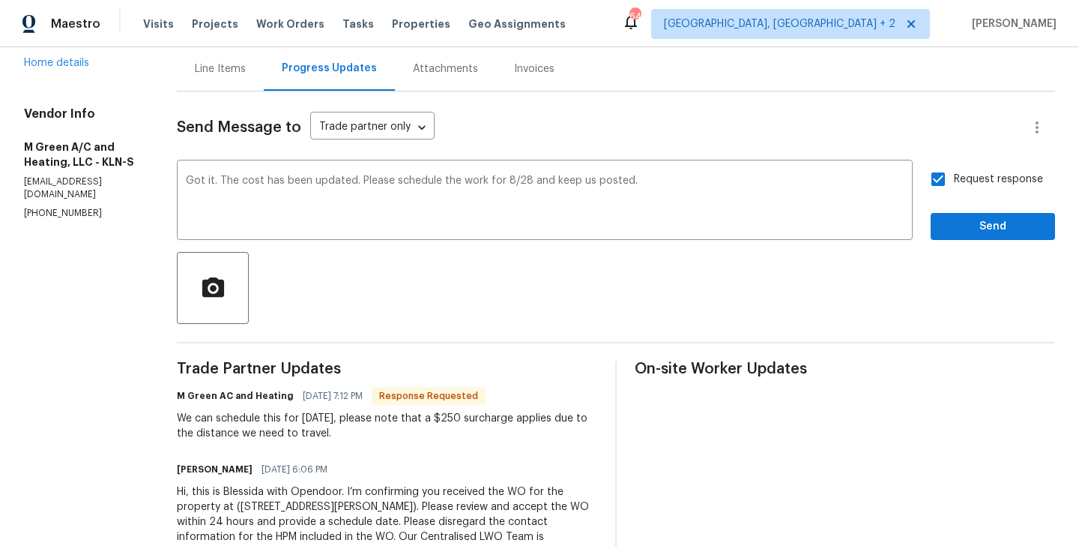
click at [950, 246] on div "Send Message to Trade partner only Trade partner only ​ Got it. The cost has be…" at bounding box center [616, 341] width 878 height 501
click at [950, 226] on span "Send" at bounding box center [993, 226] width 100 height 19
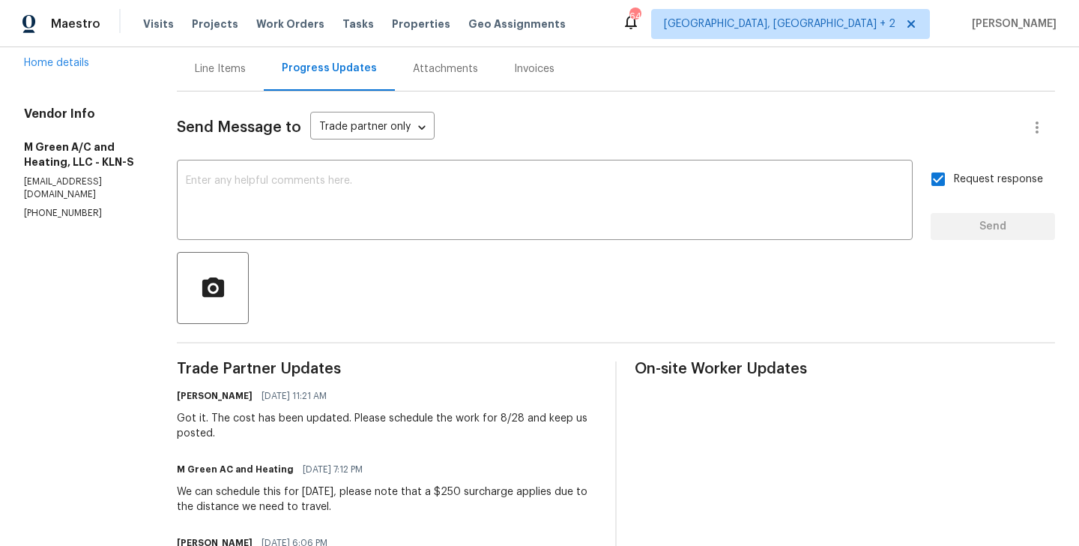
scroll to position [0, 0]
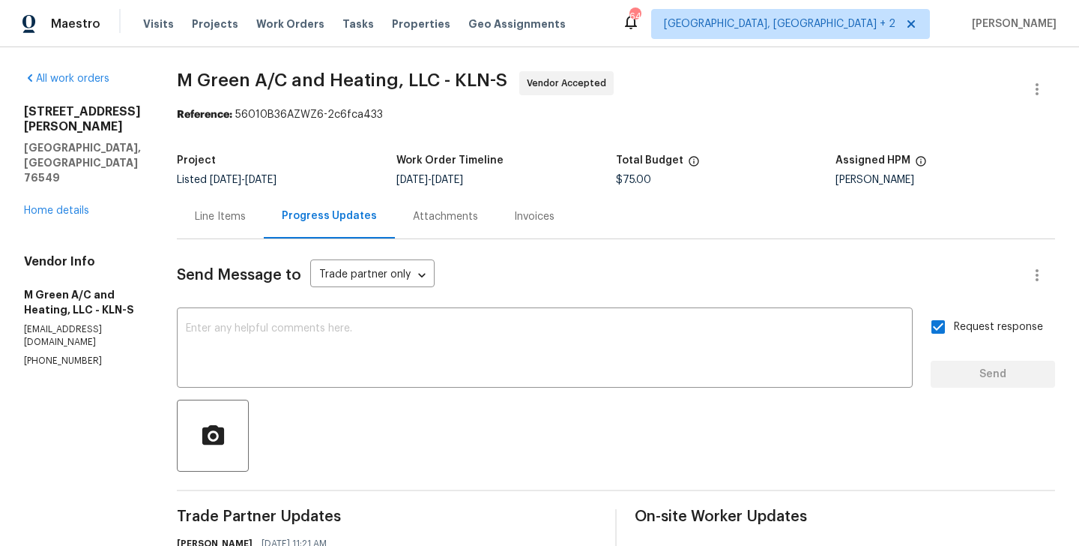
click at [246, 219] on div "Line Items" at bounding box center [220, 216] width 51 height 15
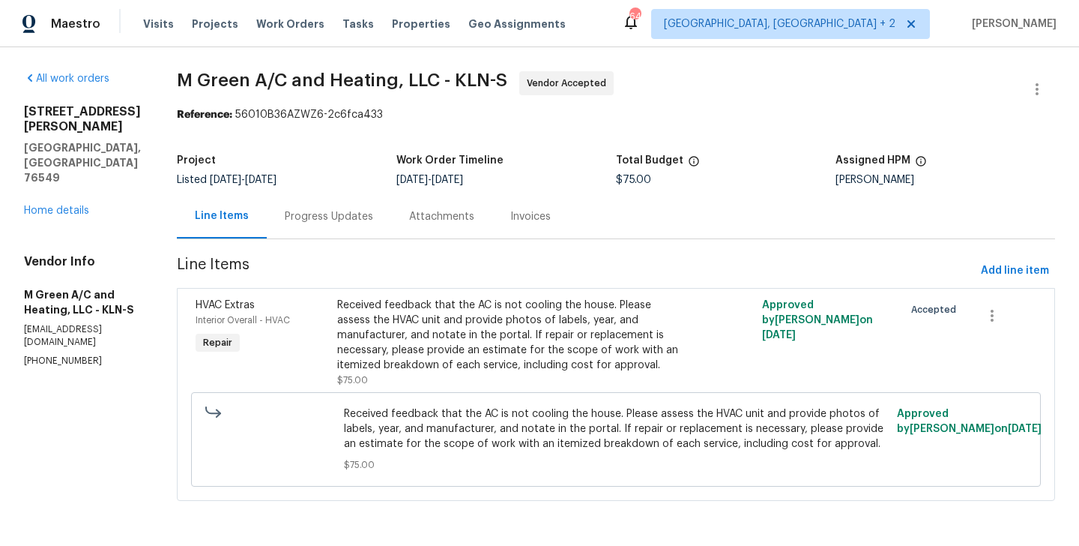
click at [438, 304] on div "Received feedback that the AC is not cooling the house. Please assess the HVAC …" at bounding box center [510, 335] width 346 height 75
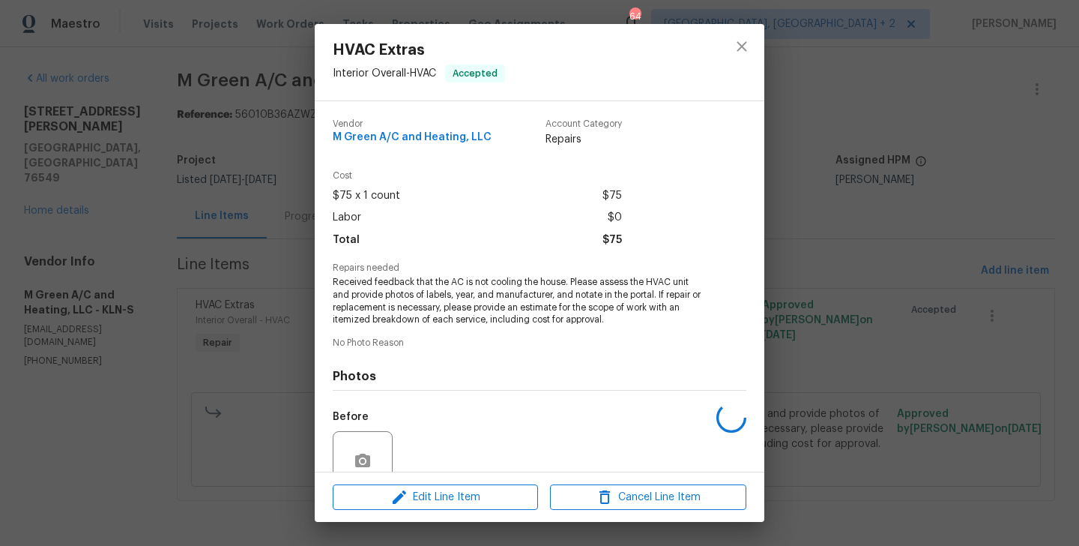
scroll to position [132, 0]
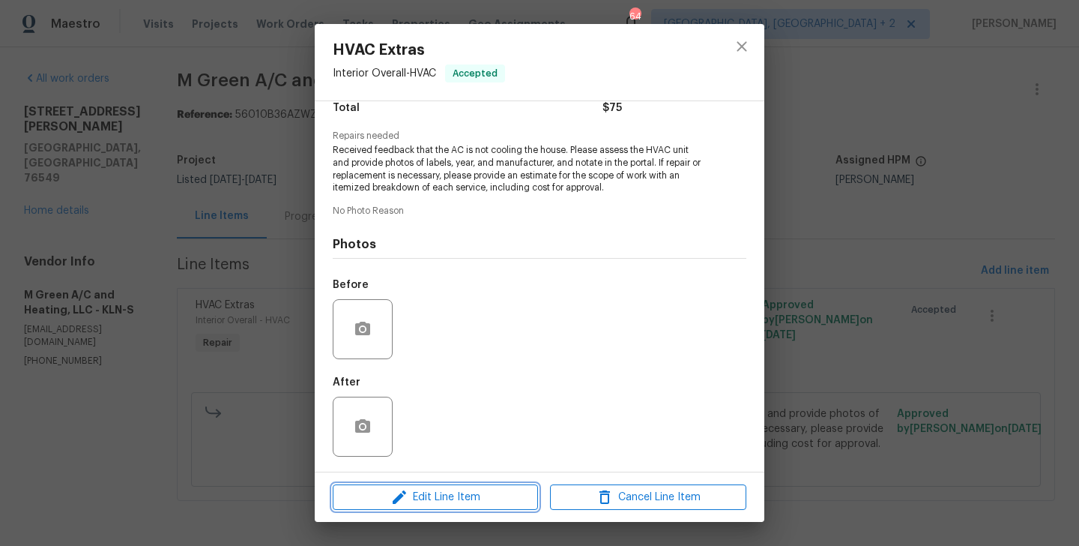
click at [435, 497] on span "Edit Line Item" at bounding box center [435, 497] width 196 height 19
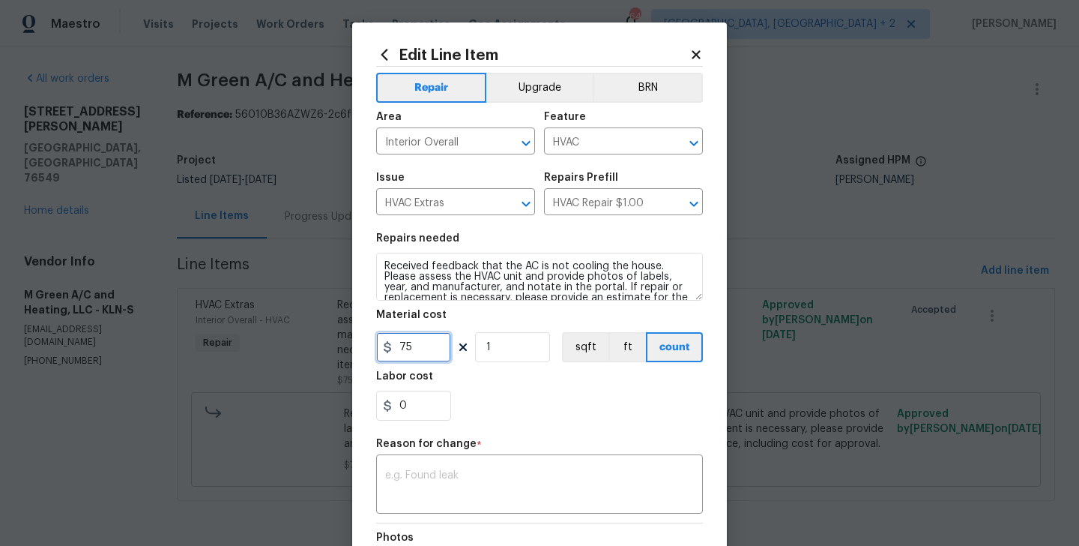
click at [402, 352] on input "75" at bounding box center [413, 347] width 75 height 30
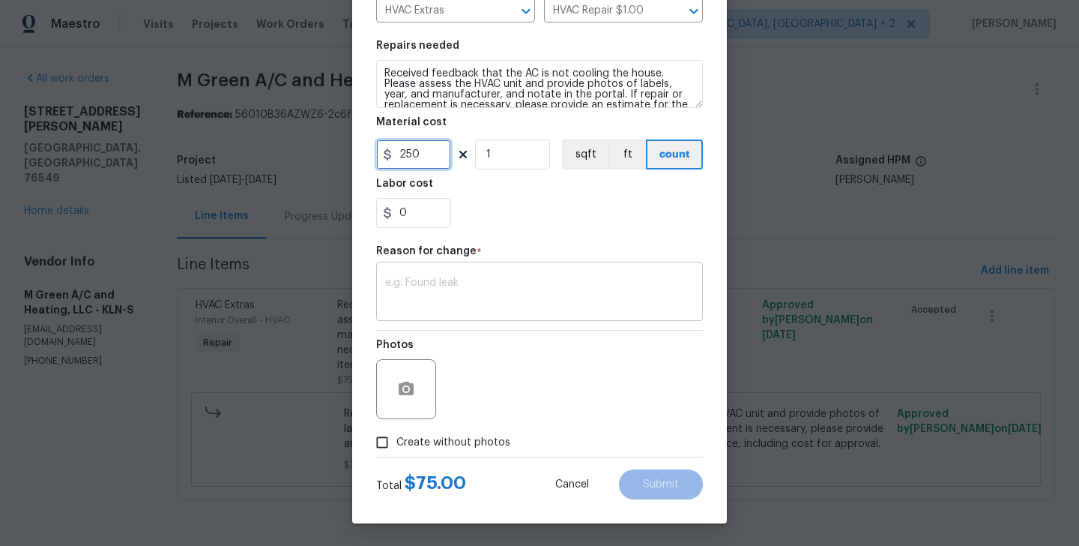
type input "250"
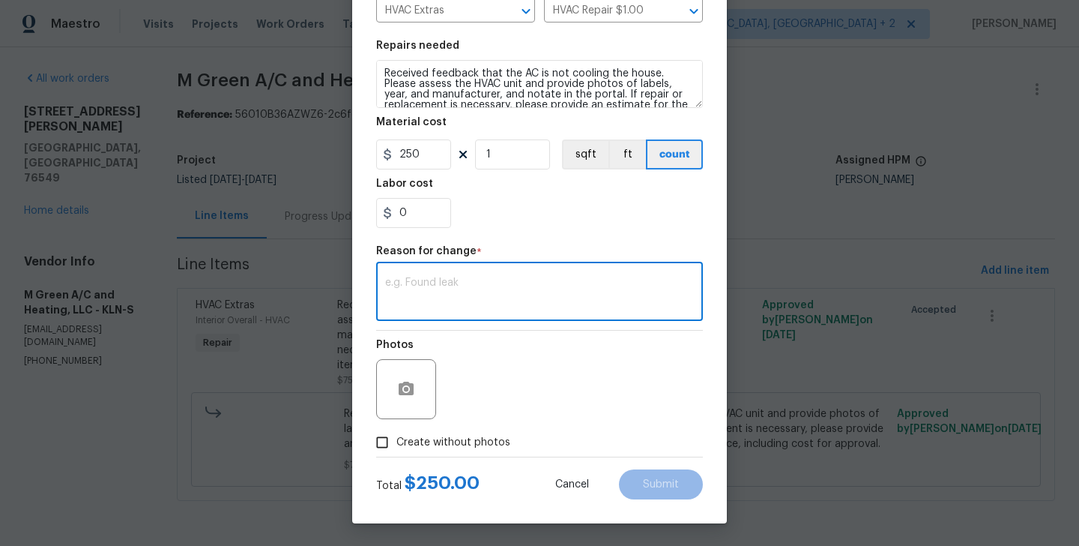
click at [463, 299] on textarea at bounding box center [539, 292] width 309 height 31
paste textarea "(BA) Updated per vendor’s final cost."
type textarea "(BA) Updated per vendor’s final cost."
click at [668, 476] on button "Submit" at bounding box center [661, 484] width 84 height 30
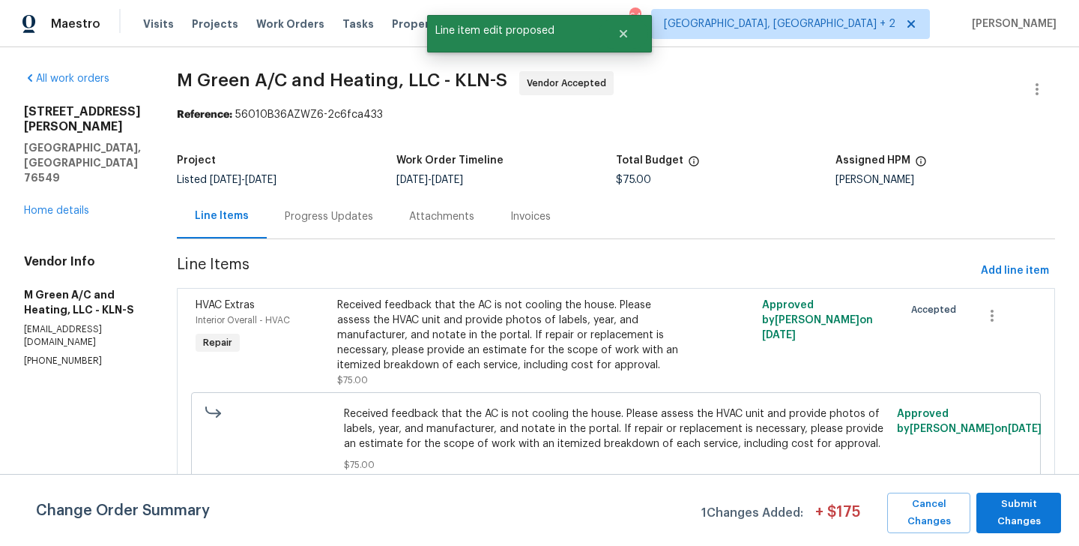
scroll to position [0, 0]
click at [1039, 518] on span "Submit Changes" at bounding box center [1019, 512] width 70 height 34
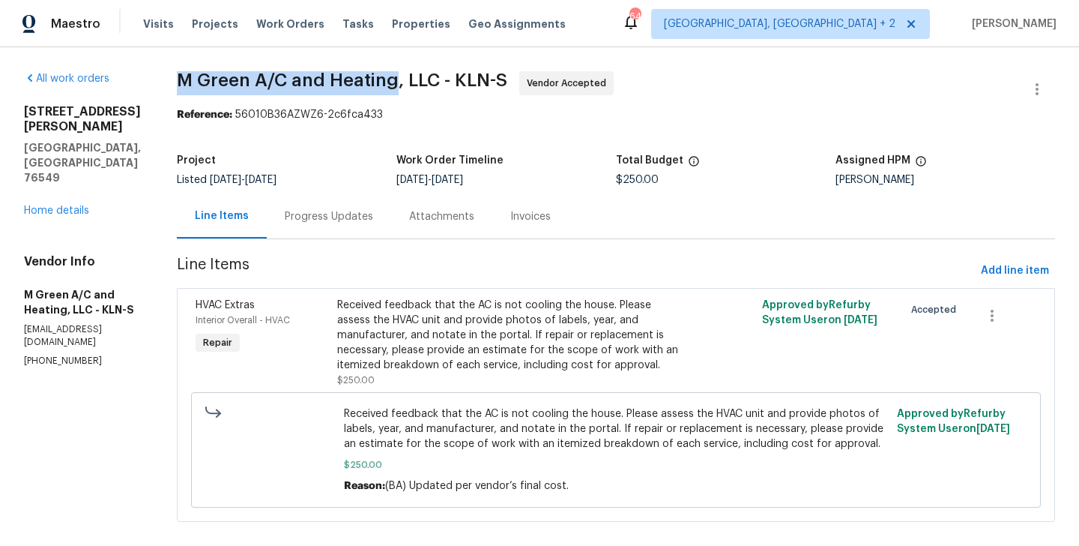
drag, startPoint x: 205, startPoint y: 76, endPoint x: 433, endPoint y: 81, distance: 227.9
click at [433, 81] on div "All work orders 6502 Griffith Loop Killeen, TX 76549 Home details Vendor Info M…" at bounding box center [539, 305] width 1079 height 516
copy span "M Green A/C and Heating"
click at [73, 158] on div "6502 Griffith Loop Killeen, TX 76549 Home details" at bounding box center [82, 161] width 117 height 114
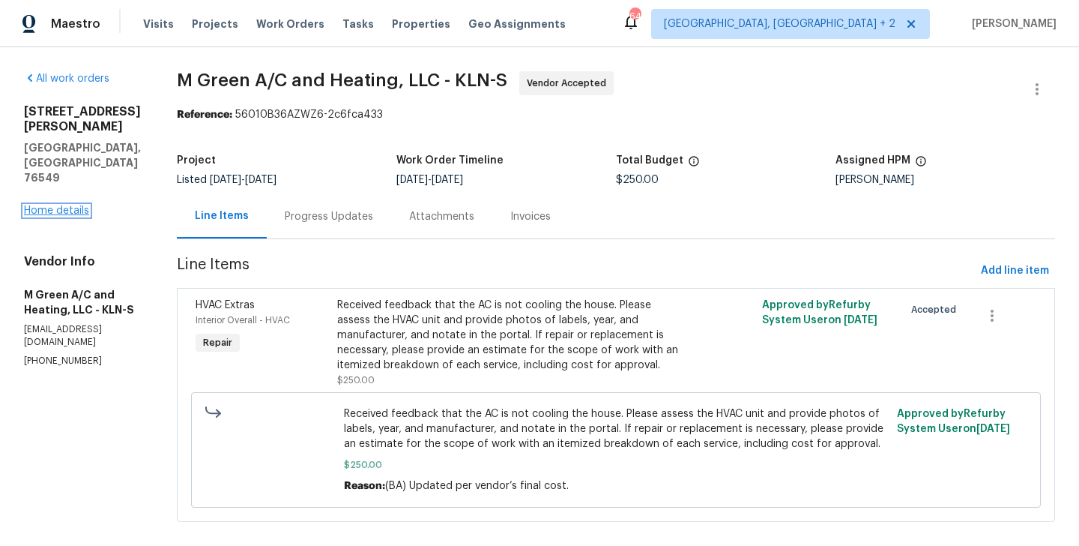
click at [73, 205] on link "Home details" at bounding box center [56, 210] width 65 height 10
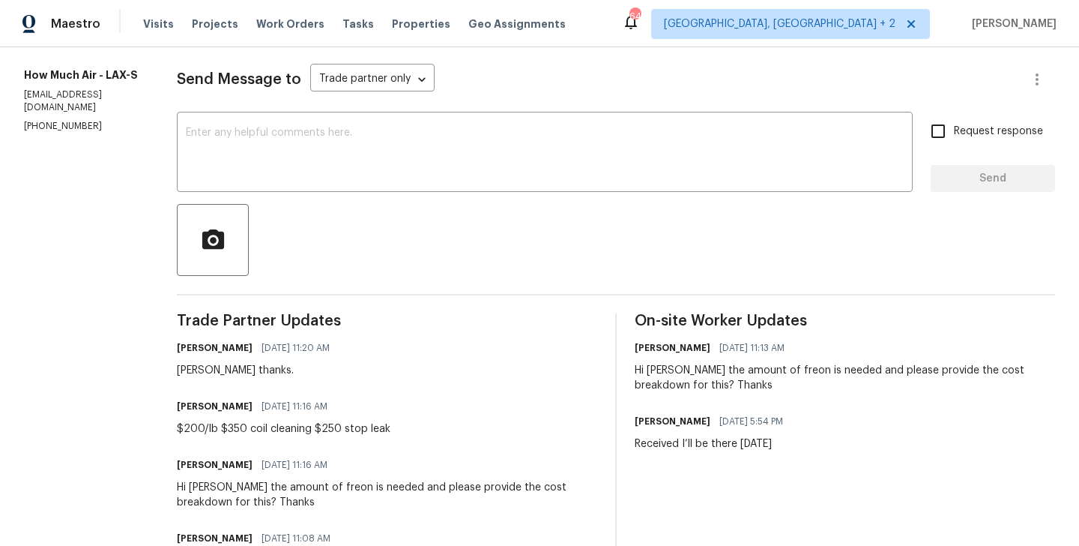
scroll to position [197, 0]
click at [185, 370] on div "[PERSON_NAME] thanks." at bounding box center [258, 368] width 162 height 15
copy div "[PERSON_NAME]"
click at [273, 161] on textarea at bounding box center [545, 152] width 718 height 52
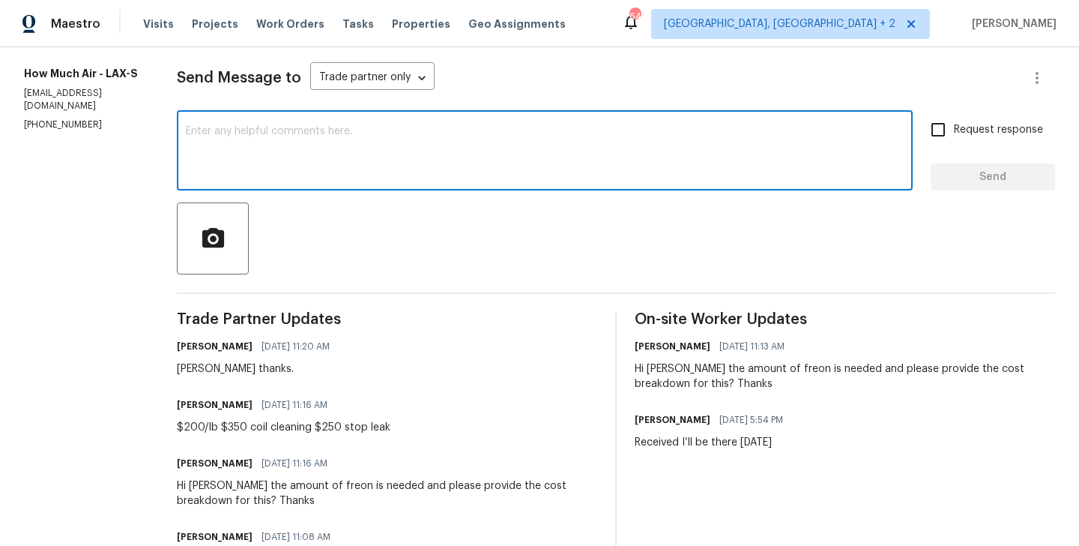
paste textarea "[PERSON_NAME]"
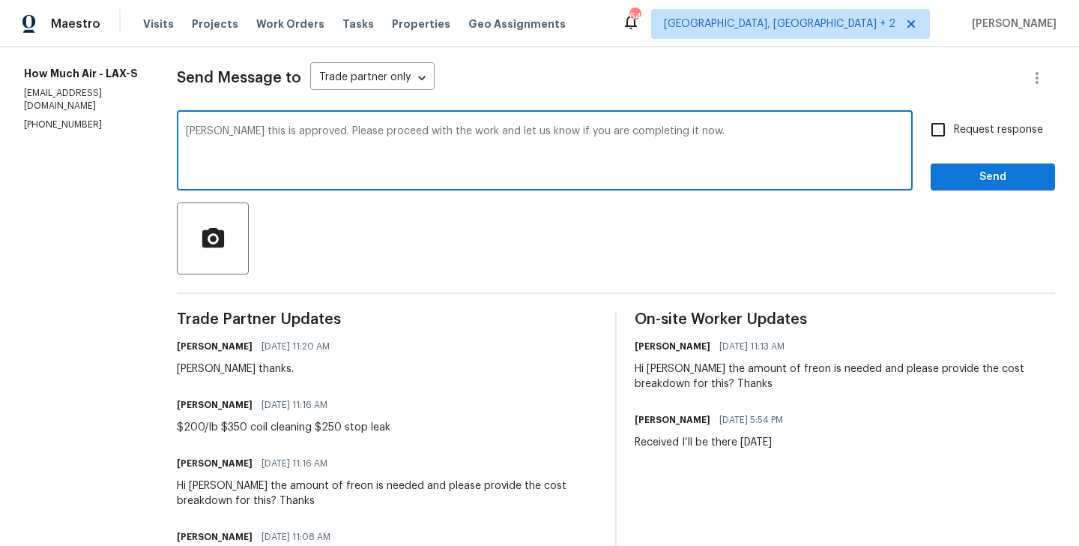
type textarea "[PERSON_NAME] this is approved. Please proceed with the work and let us know if…"
click at [966, 128] on span "Request response" at bounding box center [998, 130] width 89 height 16
click at [954, 128] on input "Request response" at bounding box center [938, 129] width 31 height 31
checkbox input "true"
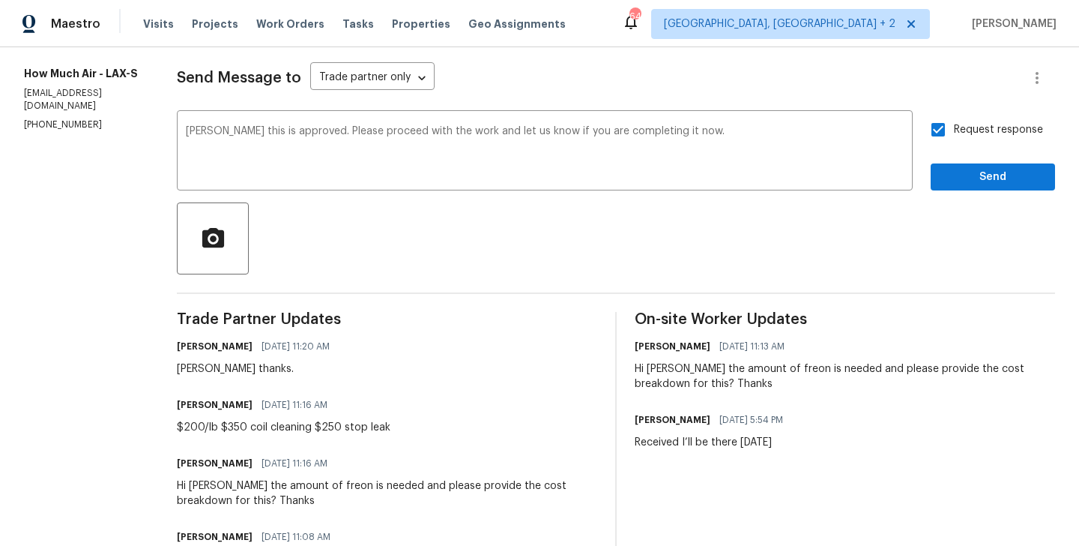
click at [966, 157] on div "Request response Send" at bounding box center [993, 152] width 124 height 76
click at [962, 174] on span "Send" at bounding box center [993, 177] width 100 height 19
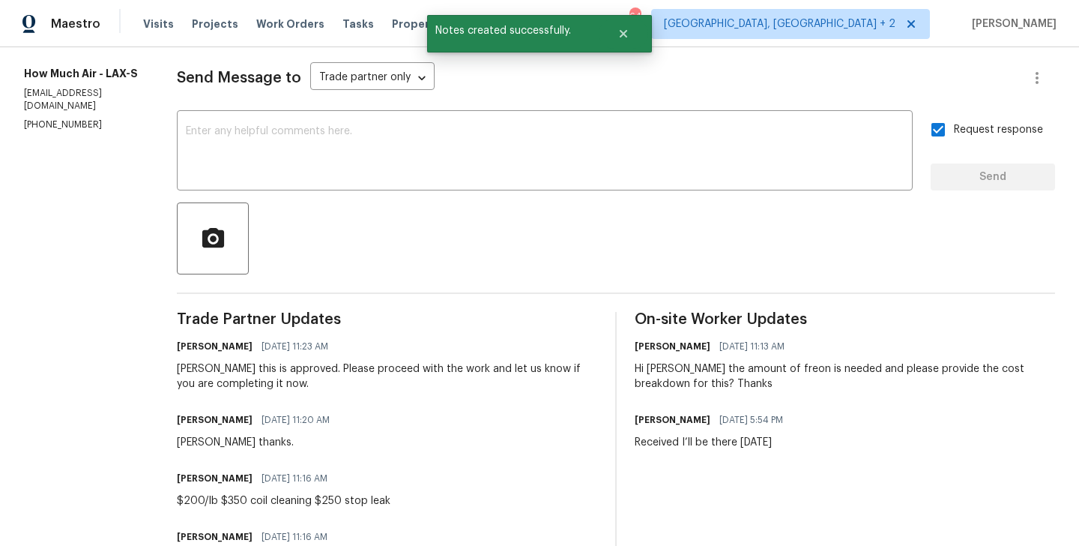
click at [29, 118] on p "(562) 612-8961" at bounding box center [82, 124] width 117 height 13
copy p "(562) 612-8961"
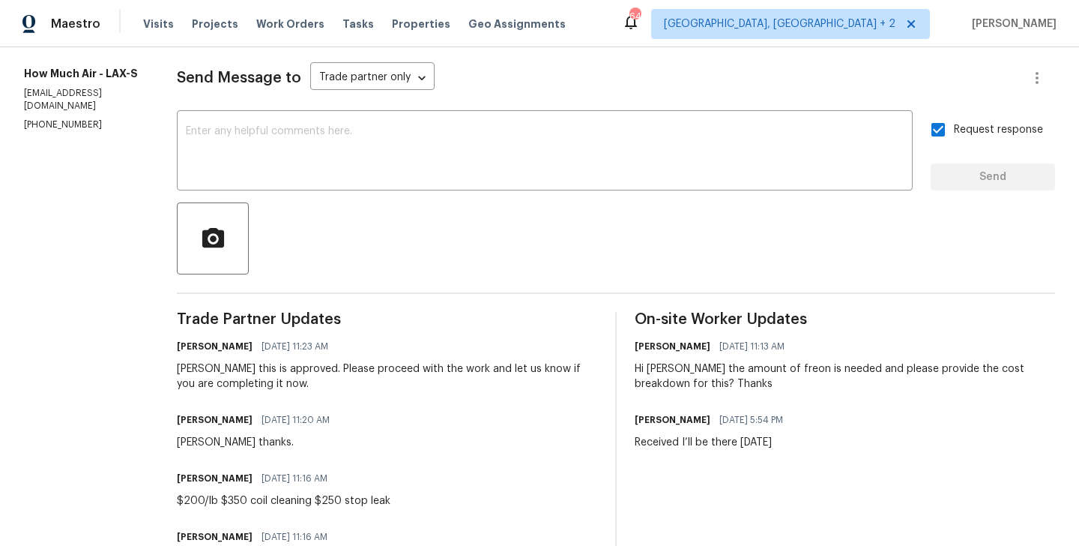
click at [181, 371] on div "Andy this is approved. Please proceed with the work and let us know if you are …" at bounding box center [387, 376] width 420 height 30
copy div "Andy"
click at [259, 163] on textarea at bounding box center [545, 152] width 718 height 52
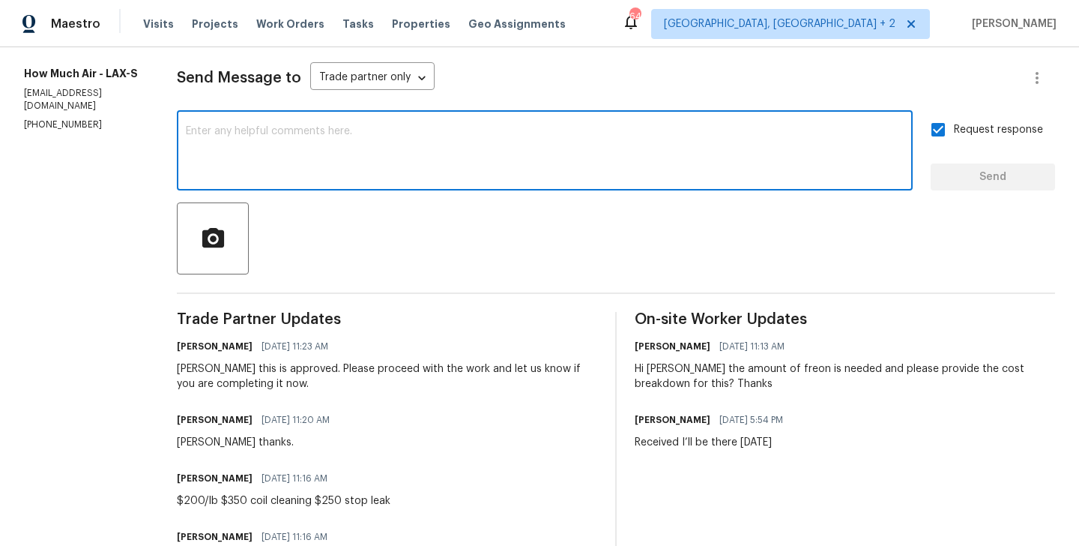
paste textarea "Andy"
paste textarea "perform leak stop, add freon and clean for $995"
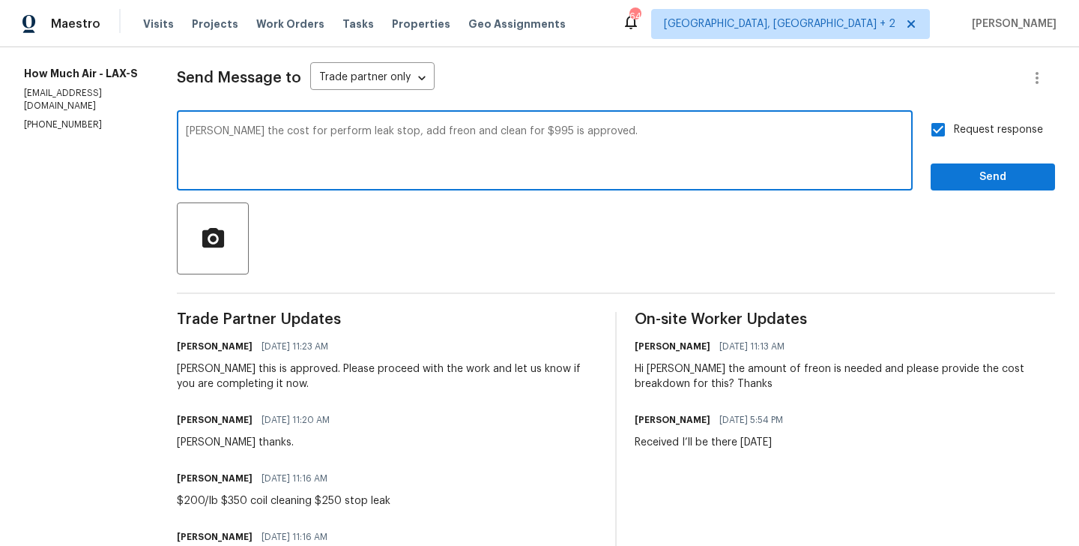
type textarea "Andy the cost for perform leak stop, add freon and clean for $995 is approved."
click at [977, 185] on span "Send" at bounding box center [993, 177] width 100 height 19
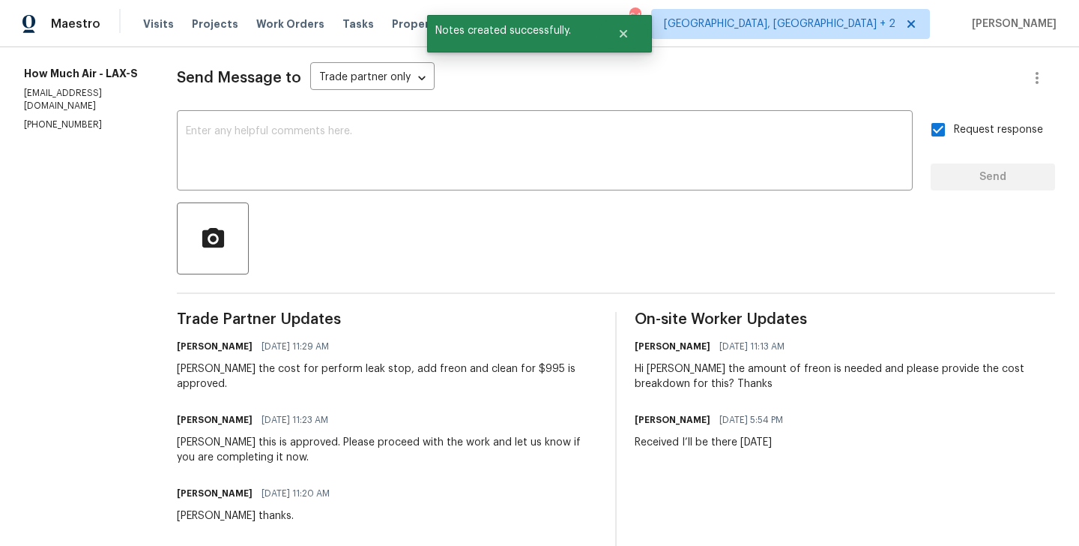
scroll to position [0, 0]
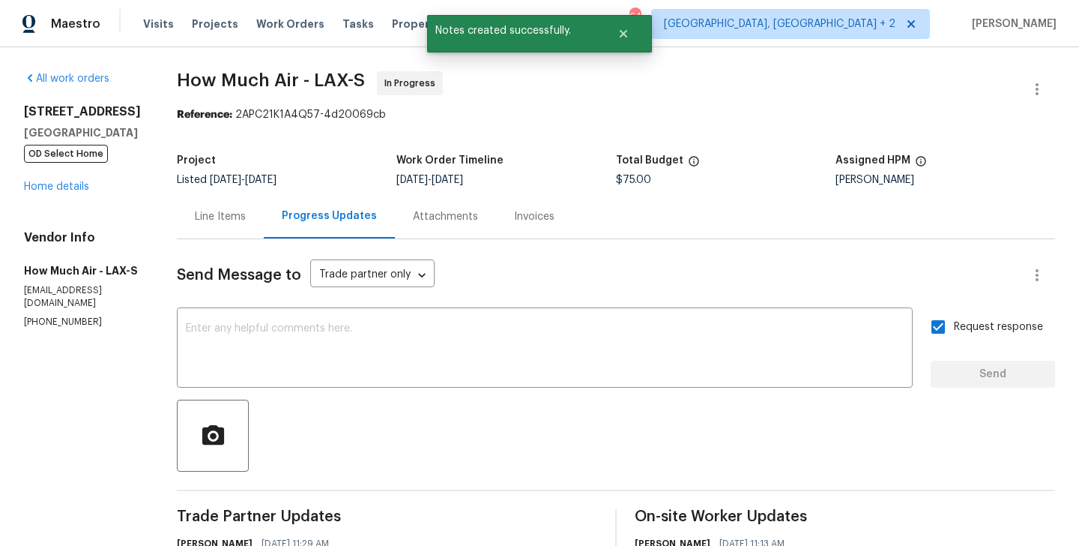
click at [199, 223] on div "Line Items" at bounding box center [220, 216] width 51 height 15
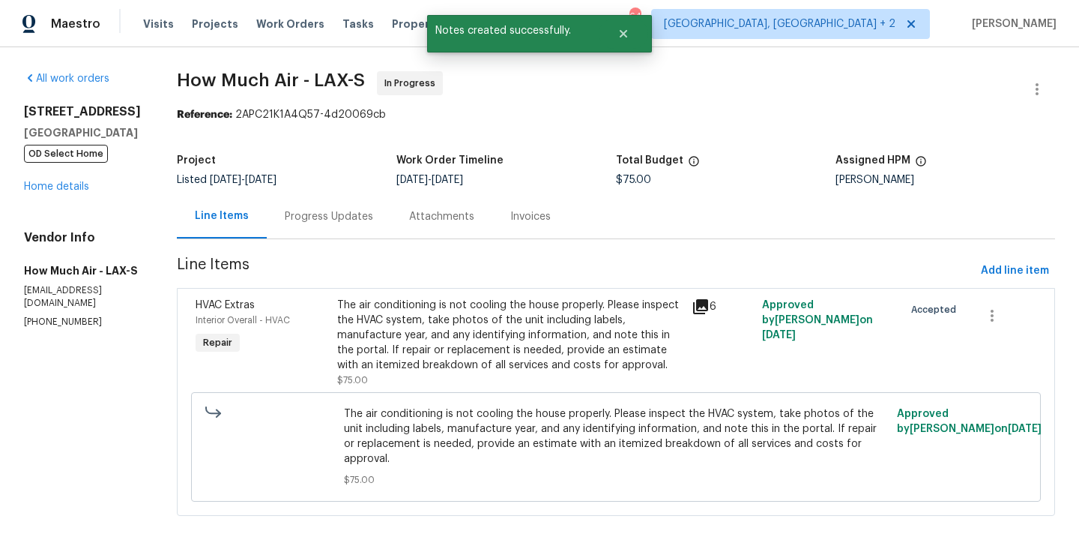
click at [410, 318] on div "The air conditioning is not cooling the house properly. Please inspect the HVAC…" at bounding box center [510, 335] width 346 height 75
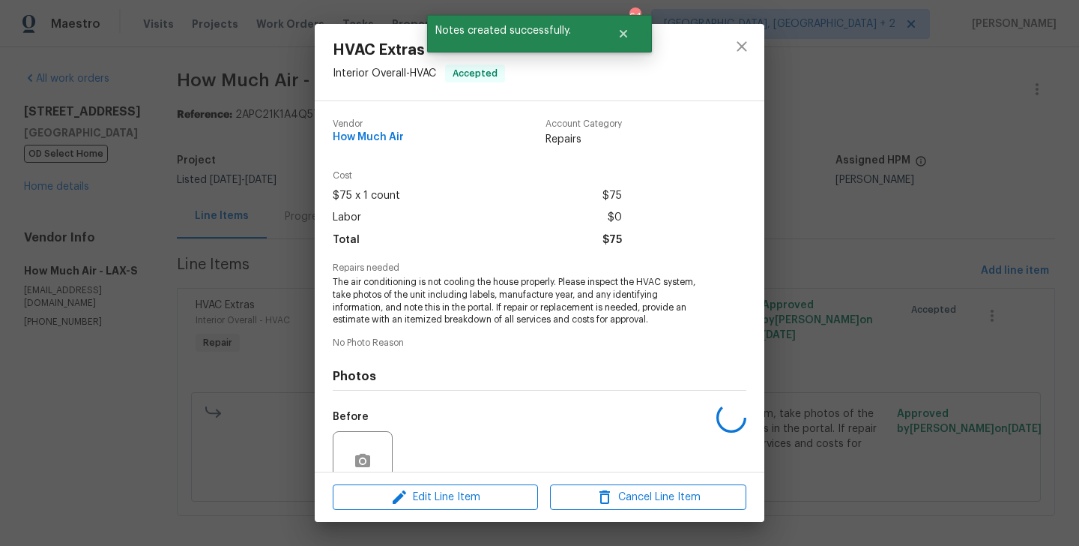
scroll to position [132, 0]
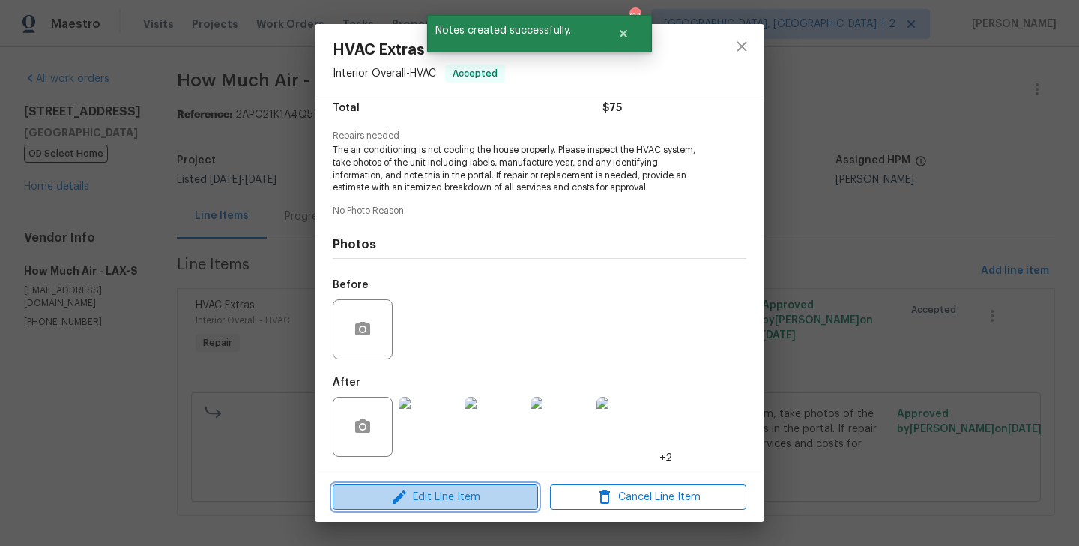
click at [410, 494] on span "Edit Line Item" at bounding box center [435, 497] width 196 height 19
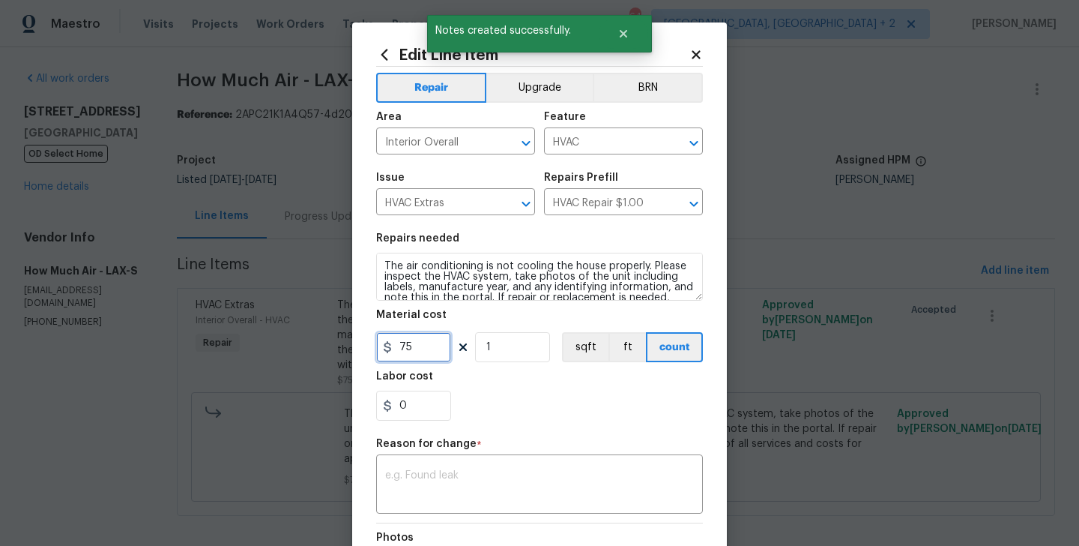
click at [412, 344] on input "75" at bounding box center [413, 347] width 75 height 30
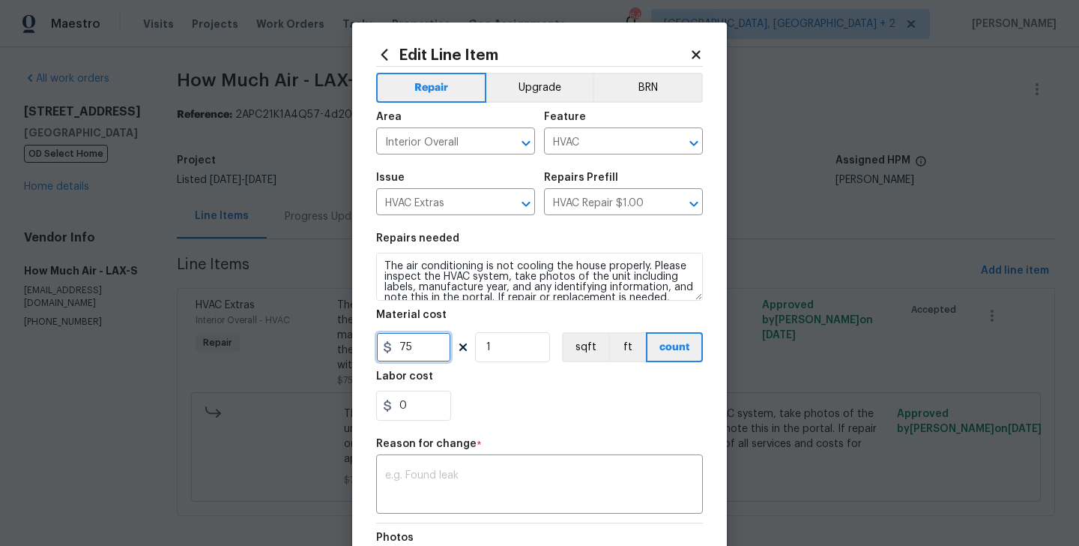
click at [412, 344] on input "75" at bounding box center [413, 347] width 75 height 30
type input "995"
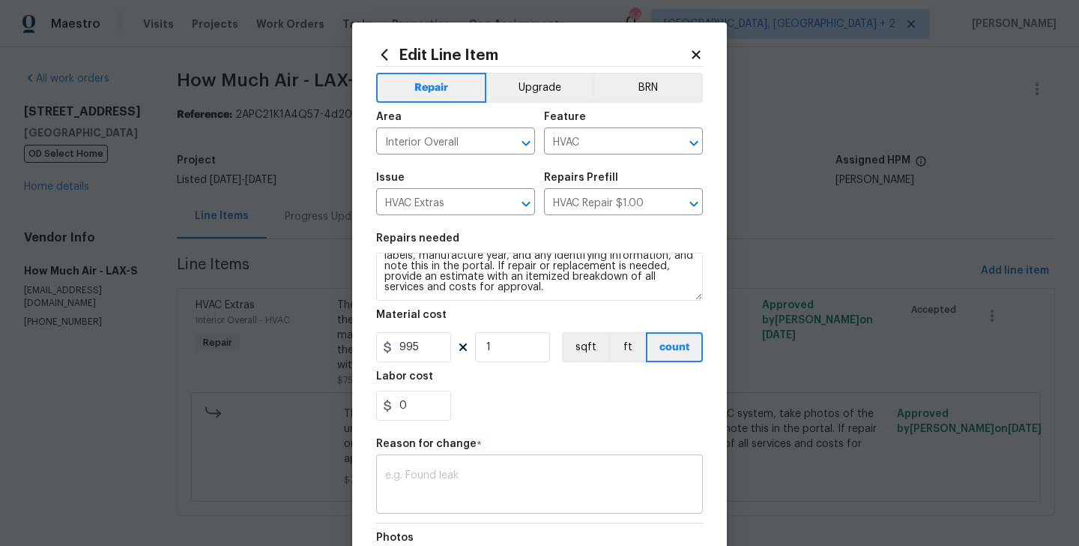
click at [486, 480] on textarea at bounding box center [539, 485] width 309 height 31
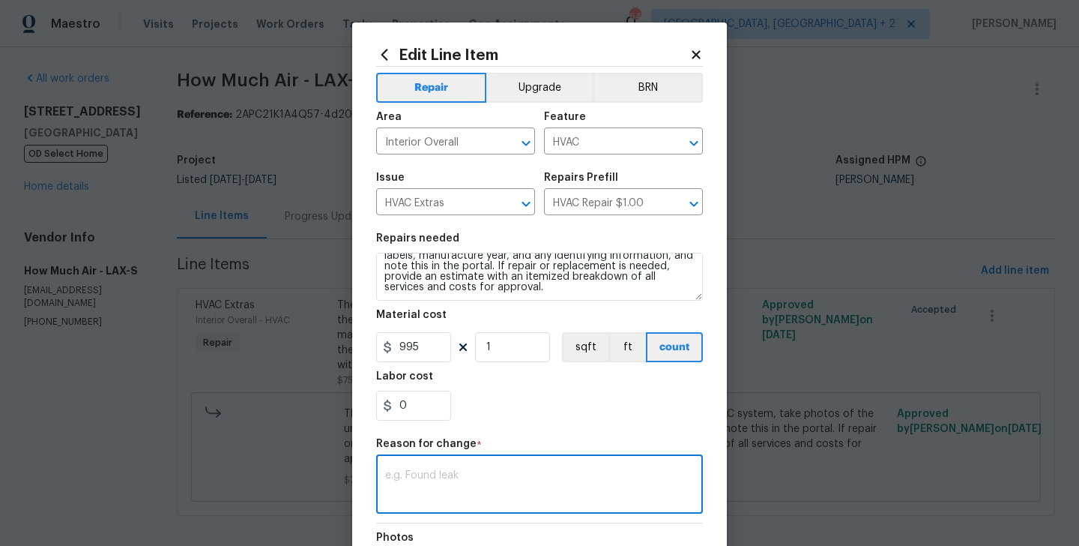
paste textarea "(BA) Updated cost per BR team approval"
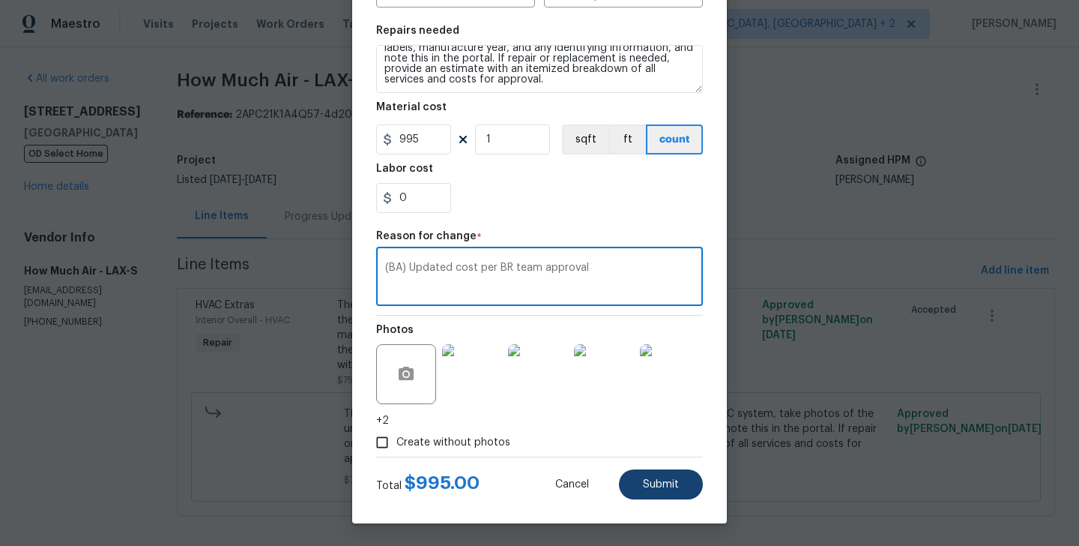
type textarea "(BA) Updated cost per BR team approval"
click at [658, 479] on span "Submit" at bounding box center [661, 484] width 36 height 11
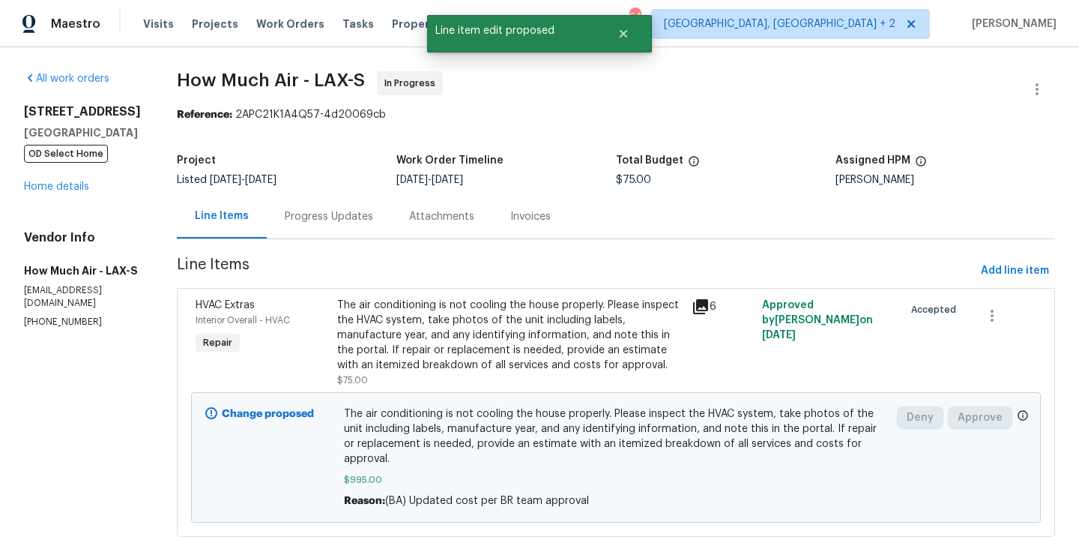
scroll to position [0, 0]
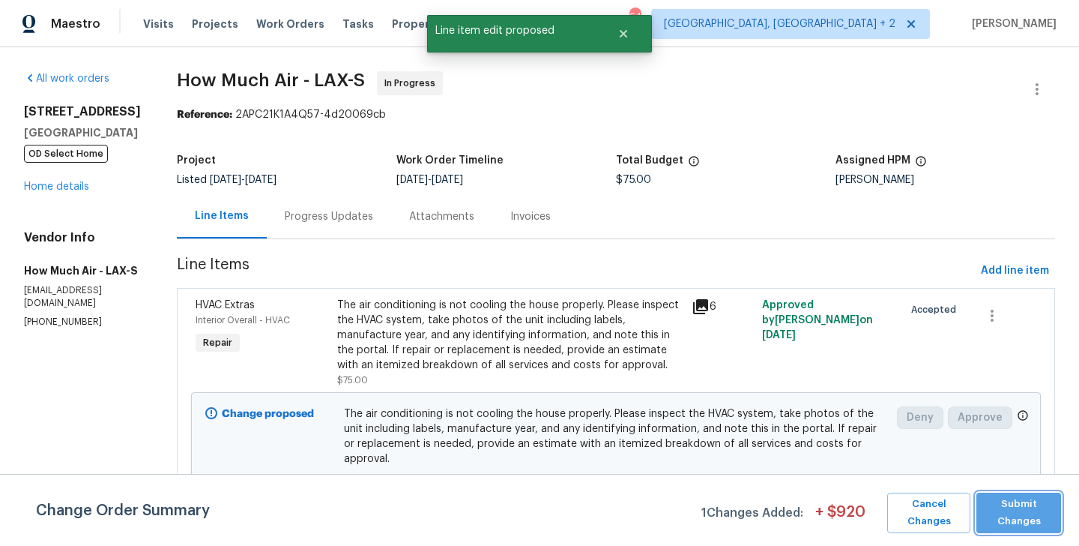
click at [1010, 507] on span "Submit Changes" at bounding box center [1019, 512] width 70 height 34
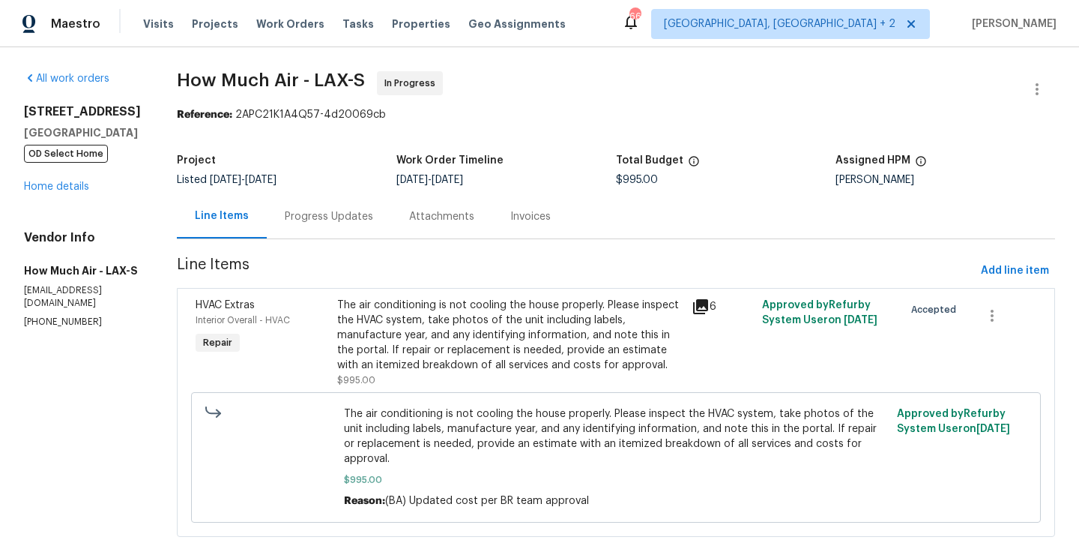
click at [291, 207] on div "Progress Updates" at bounding box center [329, 216] width 124 height 44
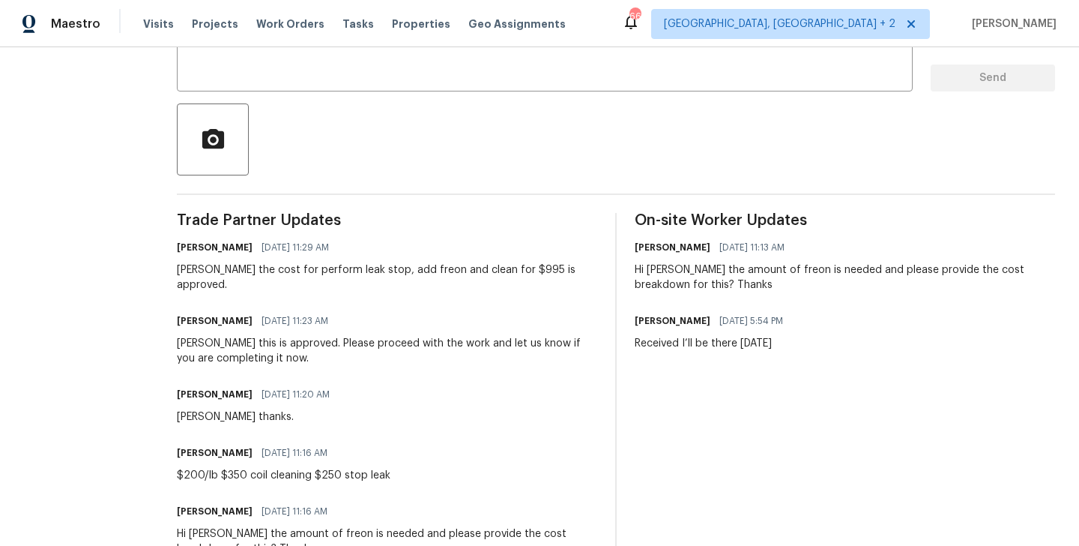
scroll to position [112, 0]
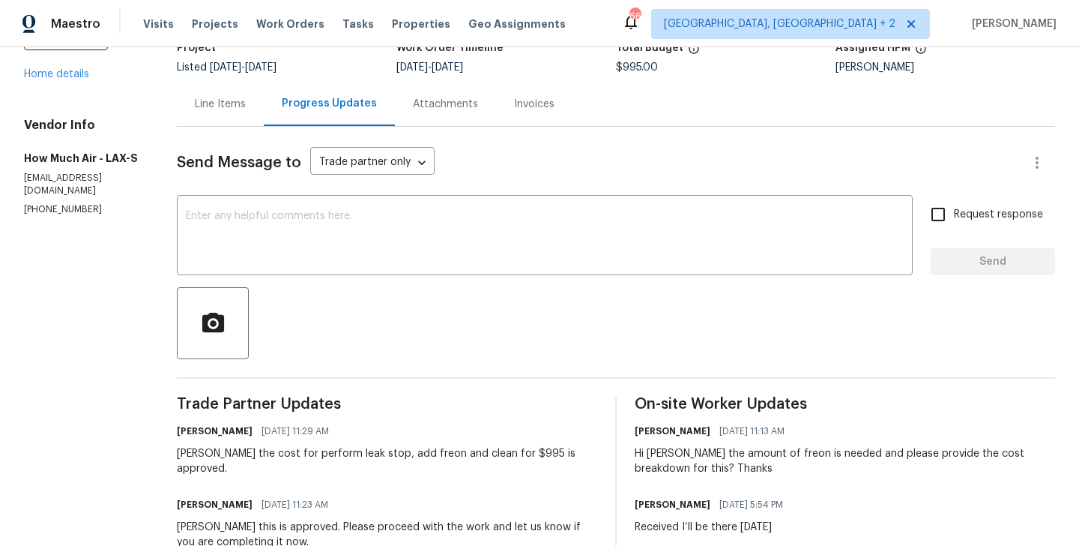
click at [63, 203] on p "[PHONE_NUMBER]" at bounding box center [82, 209] width 117 height 13
copy p "(562) 612-8961"
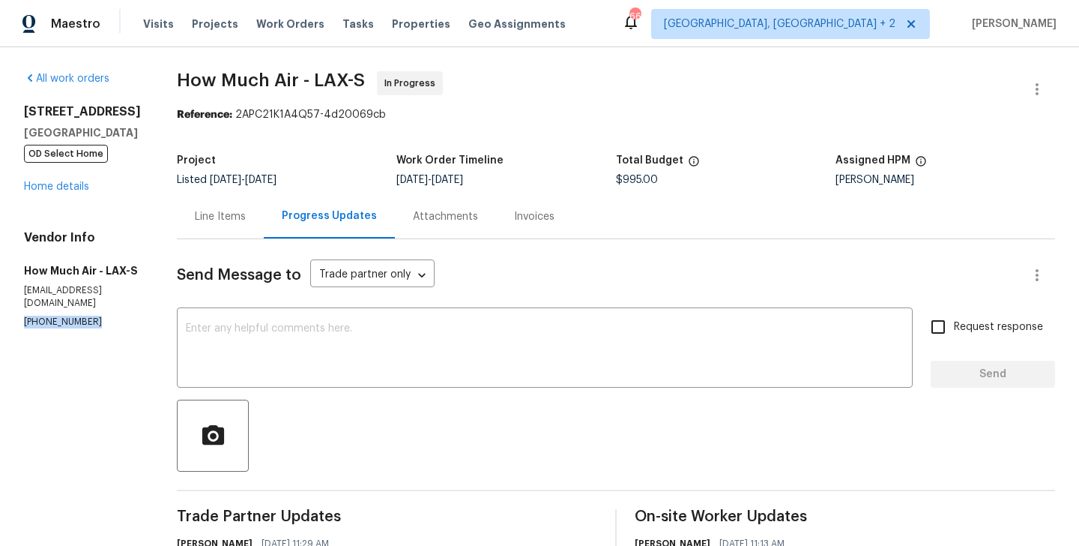
drag, startPoint x: 128, startPoint y: 134, endPoint x: 20, endPoint y: 109, distance: 110.7
copy div "1014 London Cir Placentia, CA 92870"
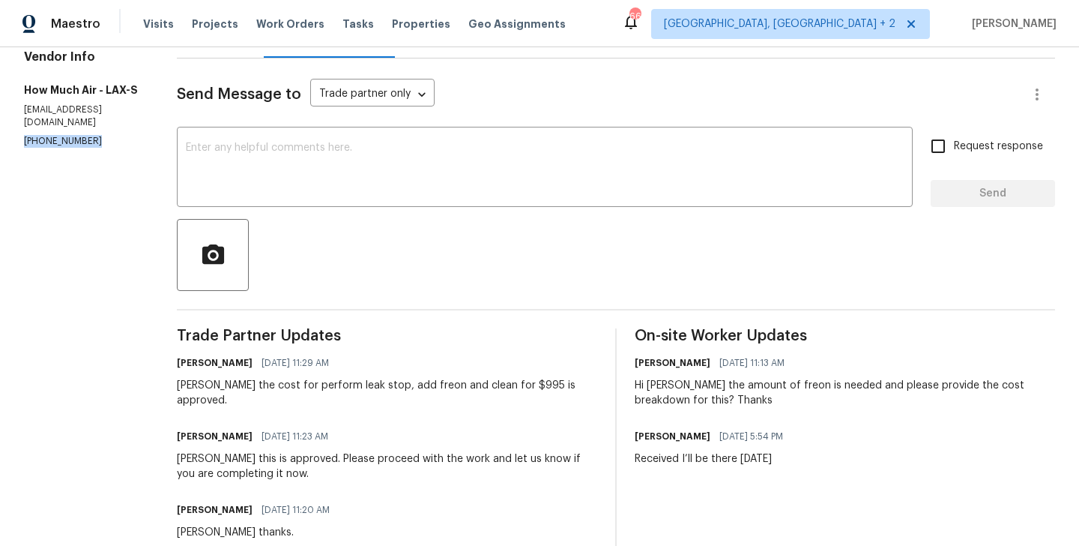
scroll to position [181, 0]
click at [309, 383] on div "Andy the cost for perform leak stop, add freon and clean for $995 is approved." at bounding box center [387, 393] width 420 height 30
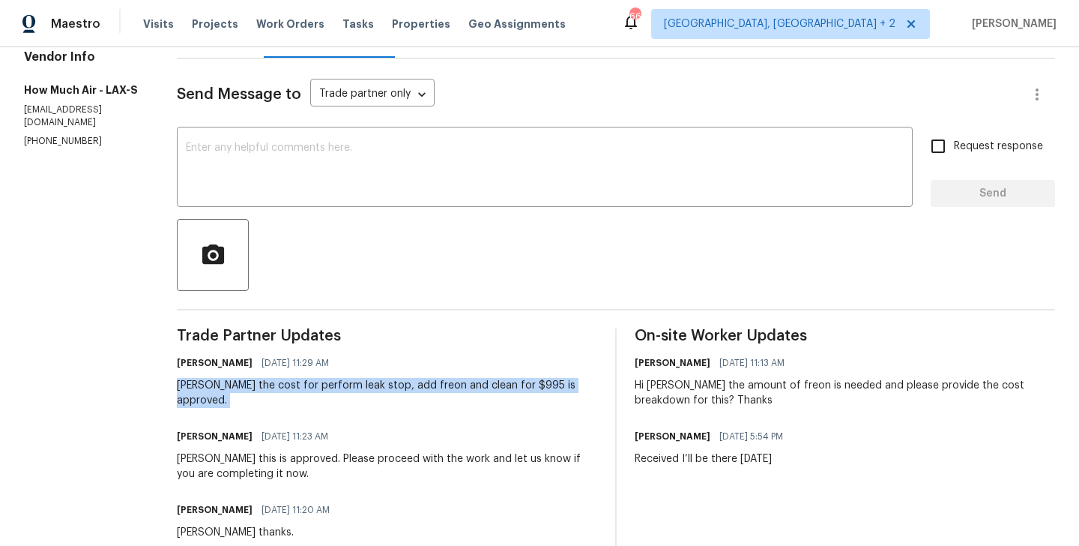
click at [309, 383] on div "Andy the cost for perform leak stop, add freon and clean for $995 is approved." at bounding box center [387, 393] width 420 height 30
copy div "Andy the cost for perform leak stop, add freon and clean for $995 is approved."
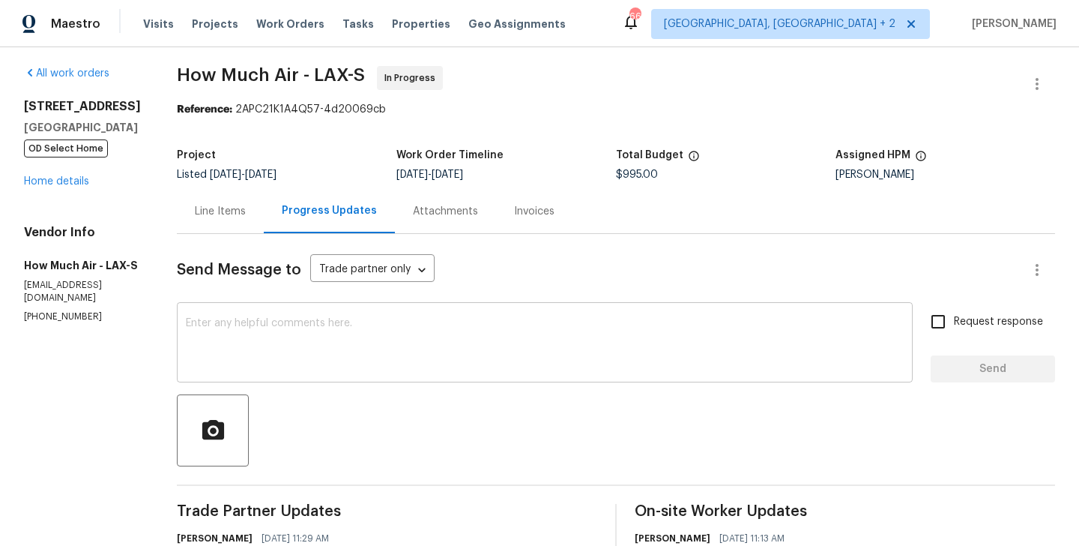
scroll to position [0, 0]
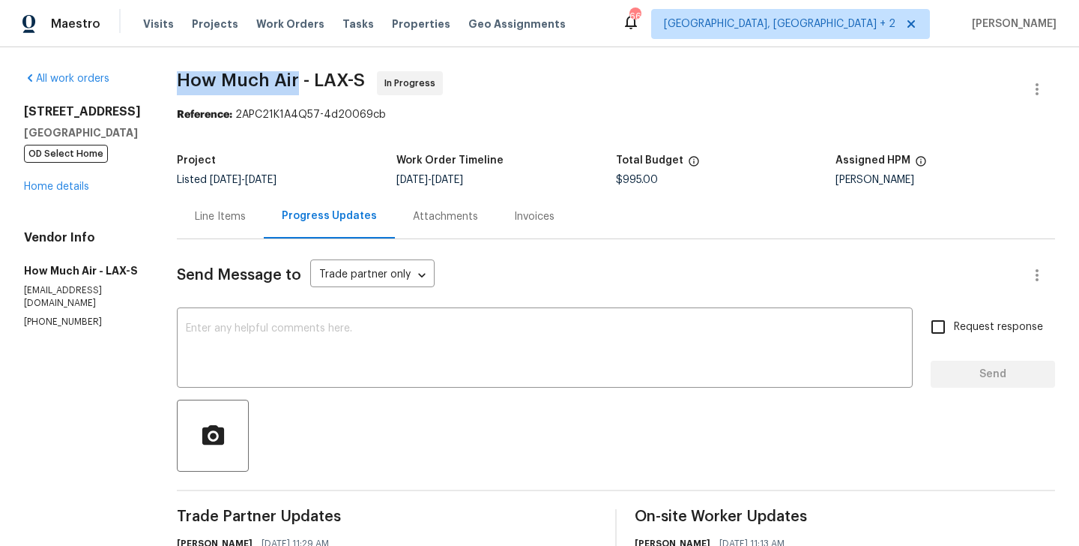
drag, startPoint x: 177, startPoint y: 74, endPoint x: 294, endPoint y: 83, distance: 117.3
click at [294, 83] on span "How Much Air - LAX-S" at bounding box center [271, 80] width 188 height 18
copy span "How Much Air"
click at [77, 183] on link "Home details" at bounding box center [56, 186] width 65 height 10
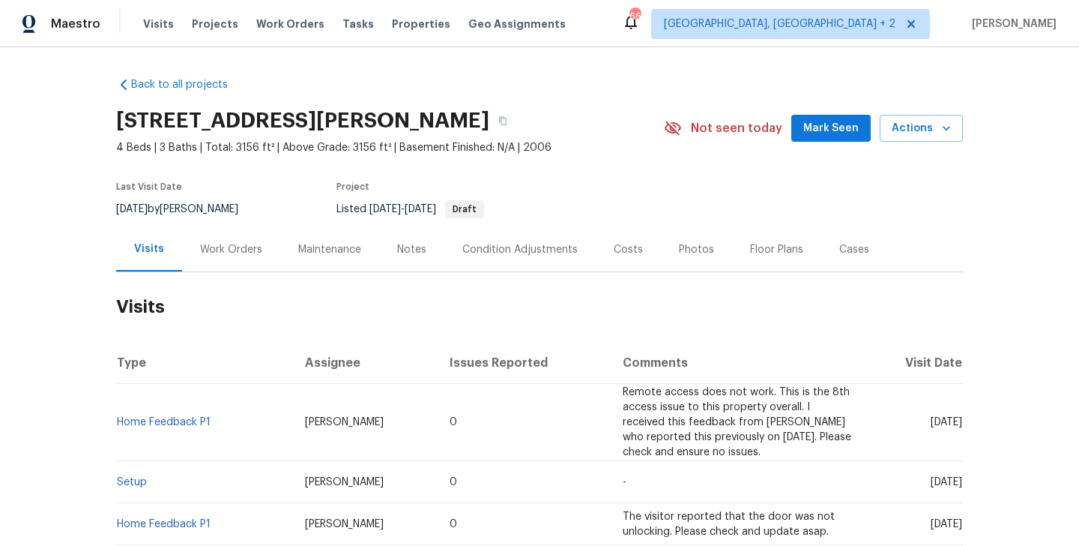
click at [238, 261] on div "Work Orders" at bounding box center [231, 249] width 98 height 44
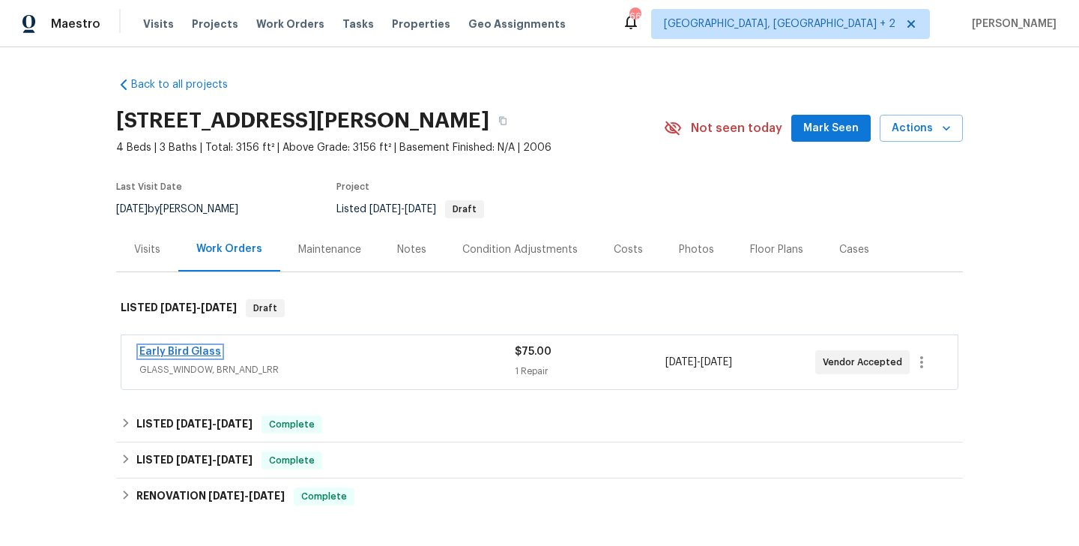
click at [186, 350] on link "Early Bird Glass" at bounding box center [180, 351] width 82 height 10
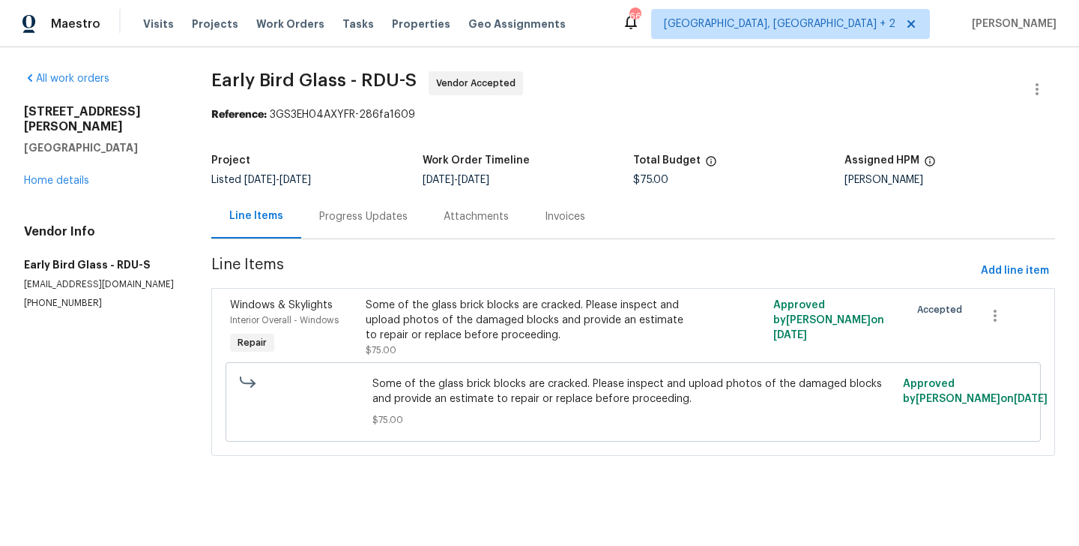
click at [378, 219] on div "Progress Updates" at bounding box center [363, 216] width 88 height 15
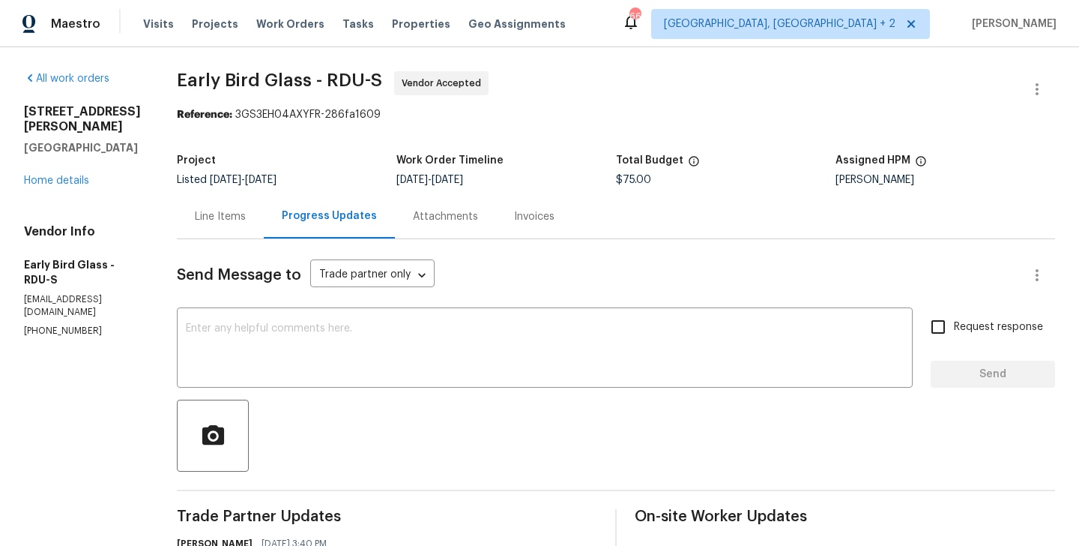
scroll to position [247, 0]
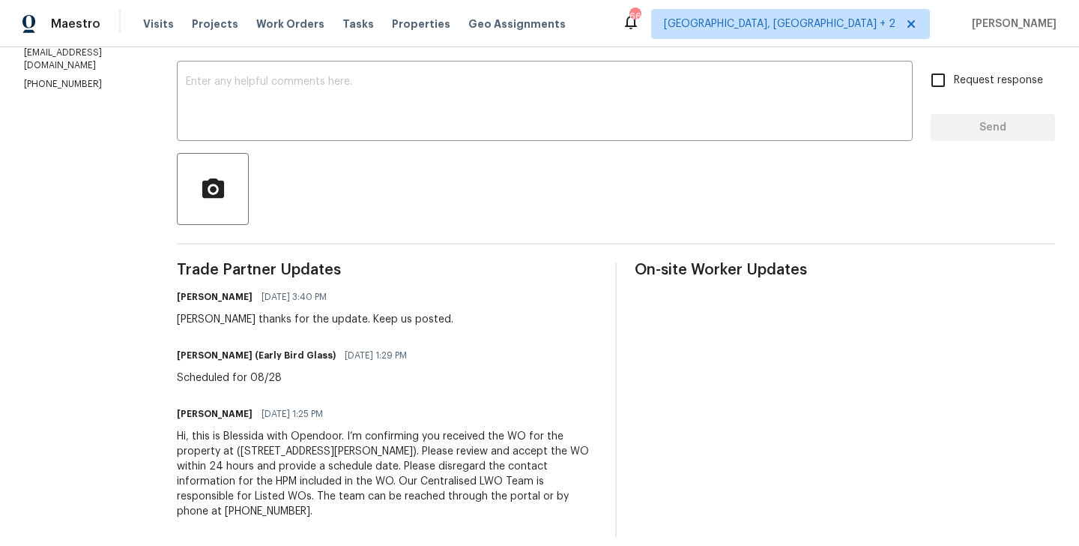
click at [179, 352] on h6 "[PERSON_NAME] (Early Bird Glass)" at bounding box center [256, 355] width 159 height 15
copy h6 "[PERSON_NAME]"
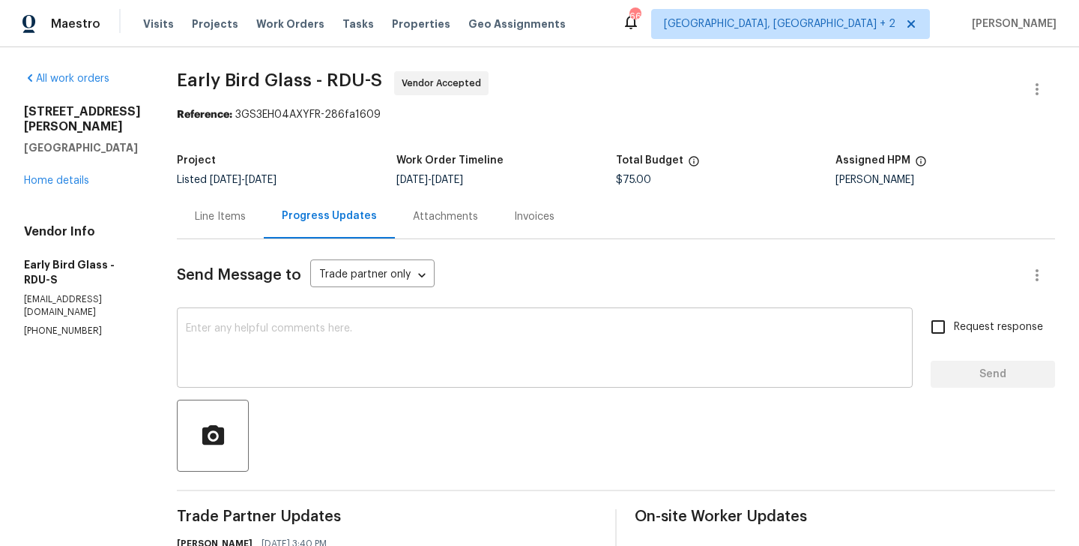
click at [250, 340] on textarea at bounding box center [545, 349] width 718 height 52
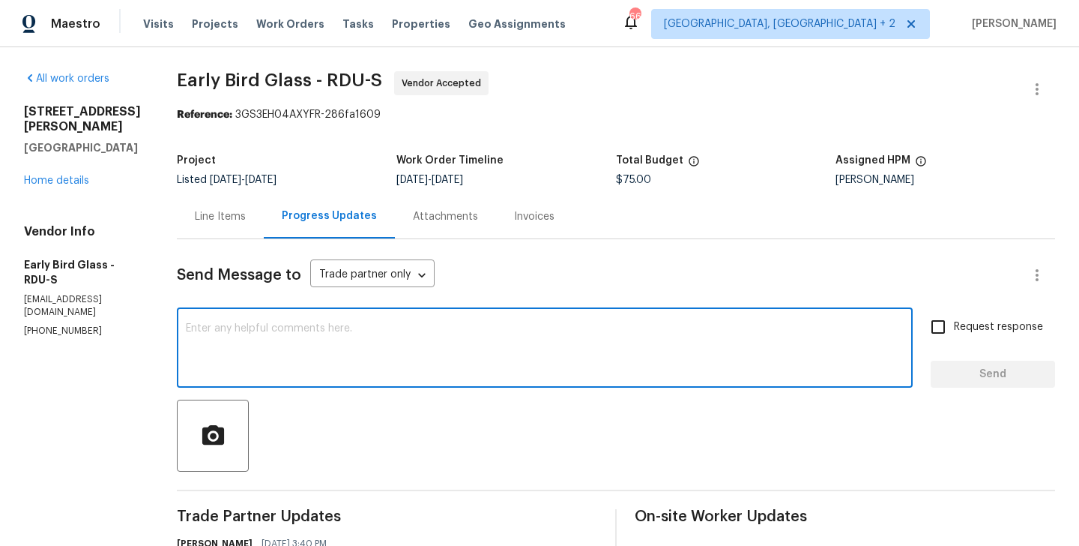
paste textarea "[PERSON_NAME]"
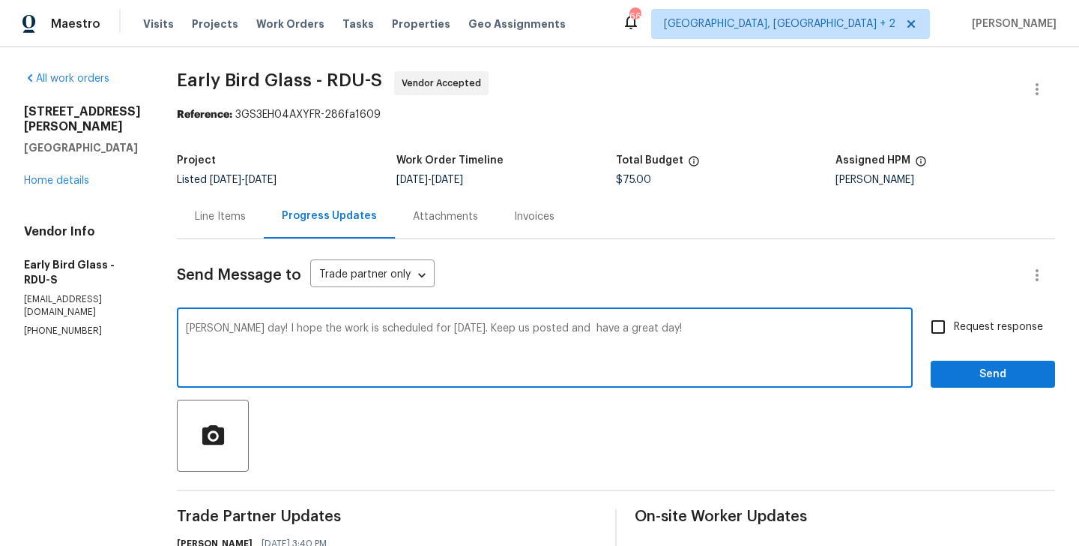
type textarea "[PERSON_NAME] day! I hope the work is scheduled for [DATE]. Keep us posted and …"
click at [992, 335] on label "Request response" at bounding box center [983, 326] width 121 height 31
click at [954, 335] on input "Request response" at bounding box center [938, 326] width 31 height 31
checkbox input "true"
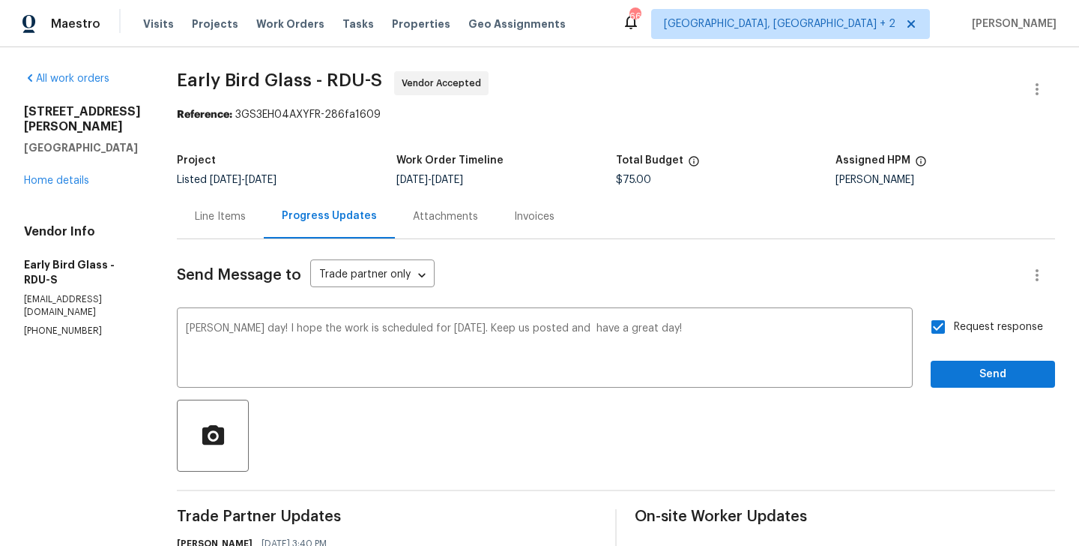
click at [978, 358] on div "Request response Send" at bounding box center [993, 349] width 124 height 76
click at [972, 362] on button "Send" at bounding box center [993, 375] width 124 height 28
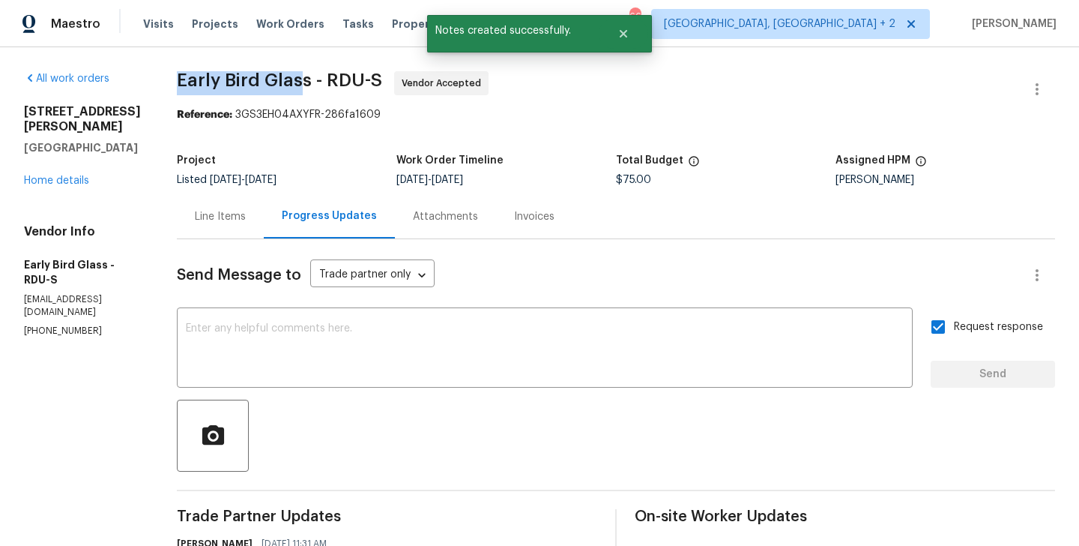
drag, startPoint x: 160, startPoint y: 80, endPoint x: 295, endPoint y: 81, distance: 134.9
click at [295, 81] on div "All work orders [STREET_ADDRESS][PERSON_NAME] Home details Vendor Info Early Bi…" at bounding box center [539, 463] width 1079 height 833
drag, startPoint x: 305, startPoint y: 82, endPoint x: 155, endPoint y: 74, distance: 150.1
click at [155, 74] on div "All work orders [STREET_ADDRESS][PERSON_NAME] Home details Vendor Info Early Bi…" at bounding box center [539, 463] width 1079 height 833
click at [155, 74] on div "All work orders 3116 Kirby St Durham, NC 27713 Home details Vendor Info Early B…" at bounding box center [539, 463] width 1079 height 833
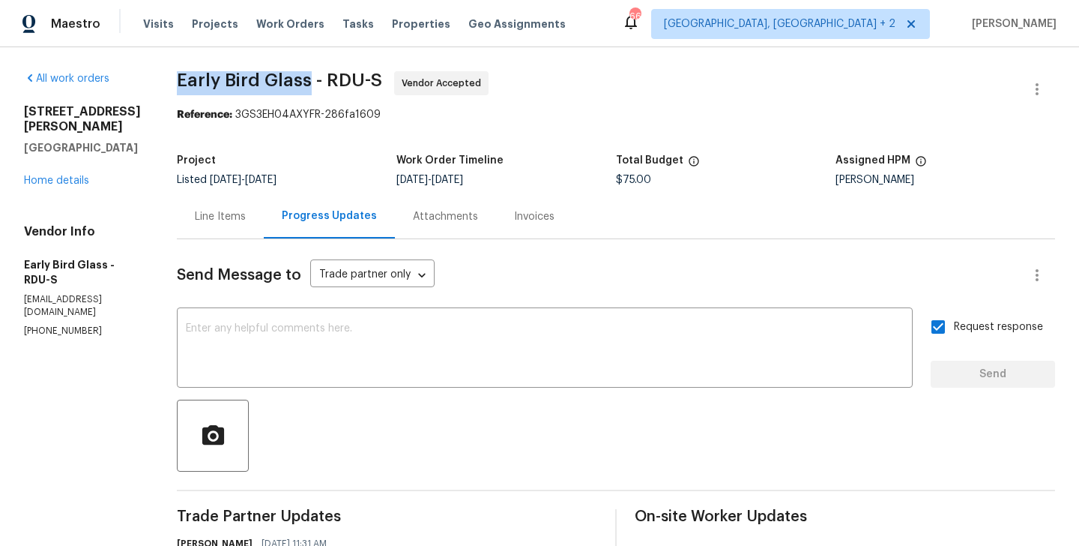
drag, startPoint x: 170, startPoint y: 79, endPoint x: 298, endPoint y: 79, distance: 128.2
click at [298, 79] on div "All work orders 3116 Kirby St Durham, NC 27713 Home details Vendor Info Early B…" at bounding box center [539, 463] width 1079 height 833
copy span "Early Bird Glass"
click at [53, 175] on link "Home details" at bounding box center [56, 180] width 65 height 10
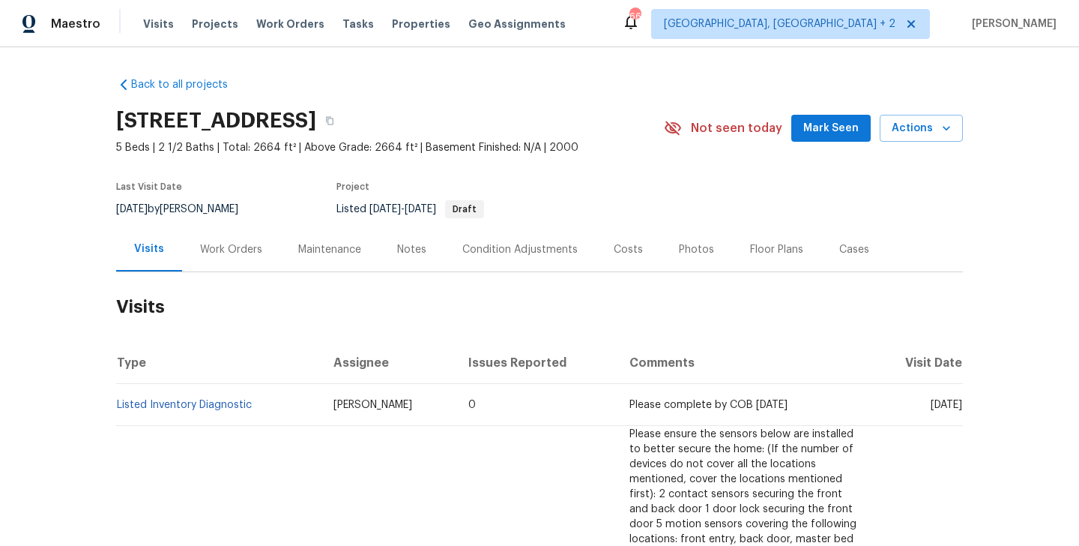
click at [235, 251] on div "Work Orders" at bounding box center [231, 249] width 62 height 15
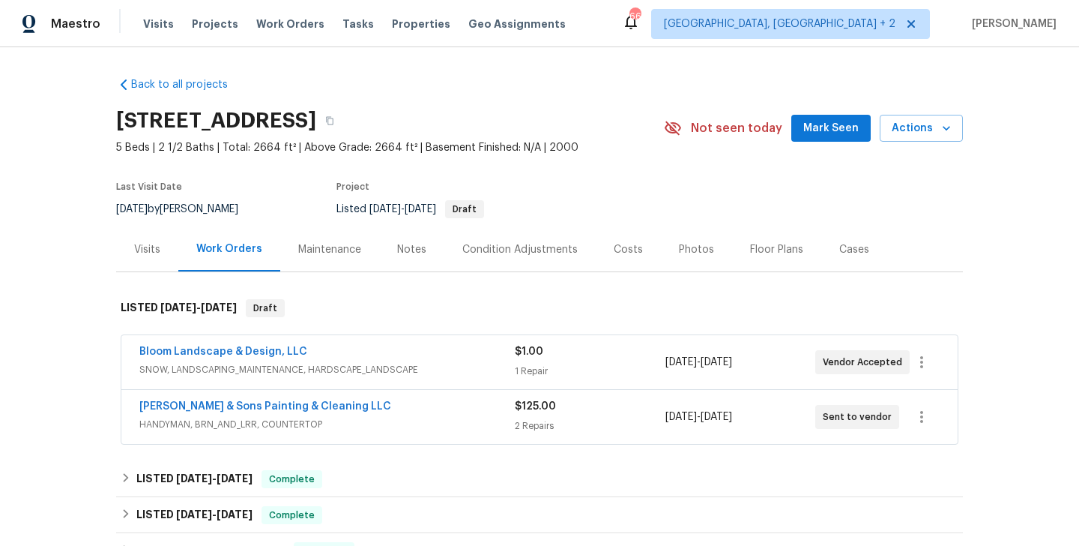
click at [278, 345] on span "Bloom Landscape & Design, LLC" at bounding box center [223, 351] width 168 height 15
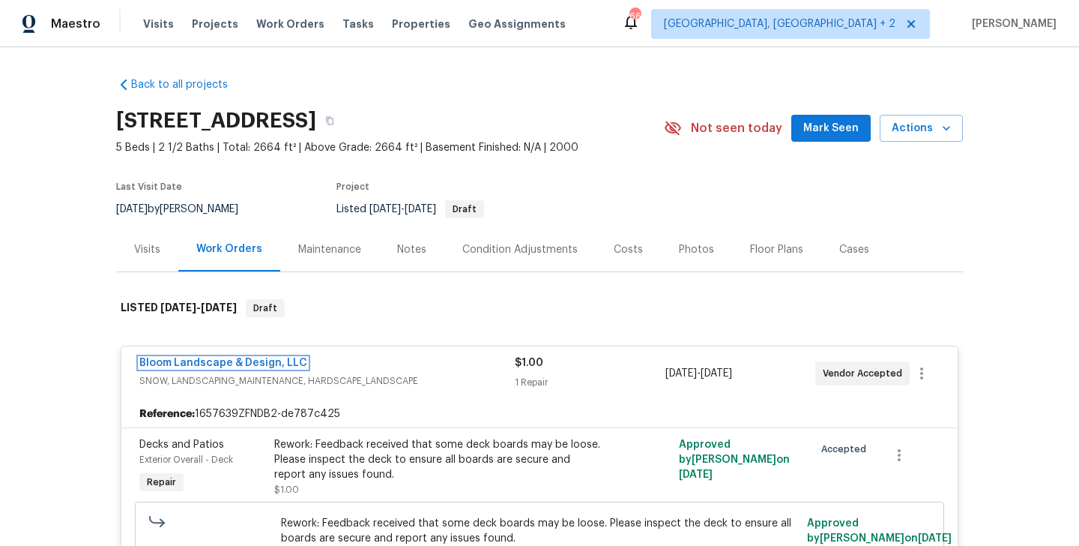
click at [262, 362] on link "Bloom Landscape & Design, LLC" at bounding box center [223, 363] width 168 height 10
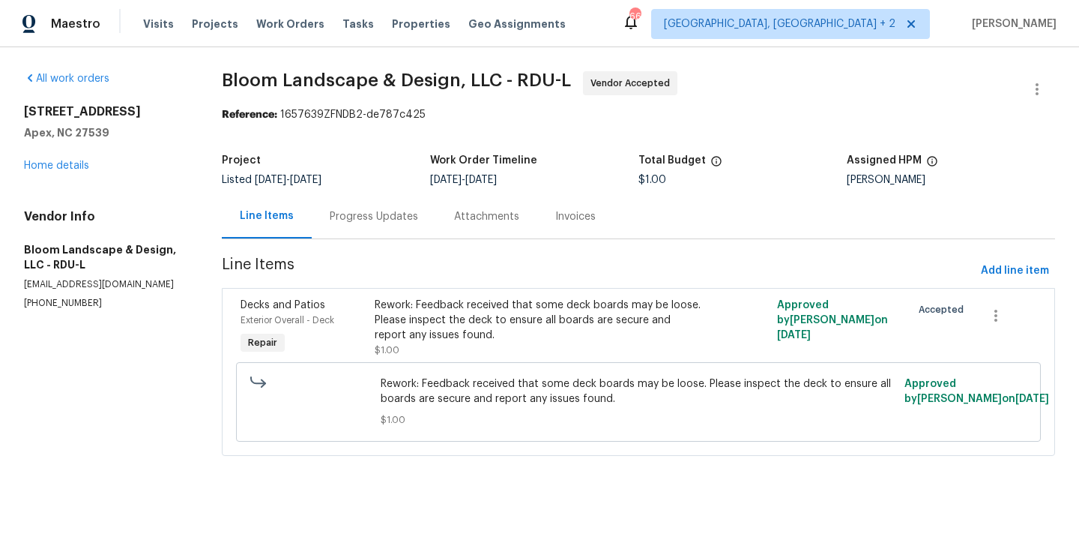
click at [364, 213] on div "Progress Updates" at bounding box center [374, 216] width 88 height 15
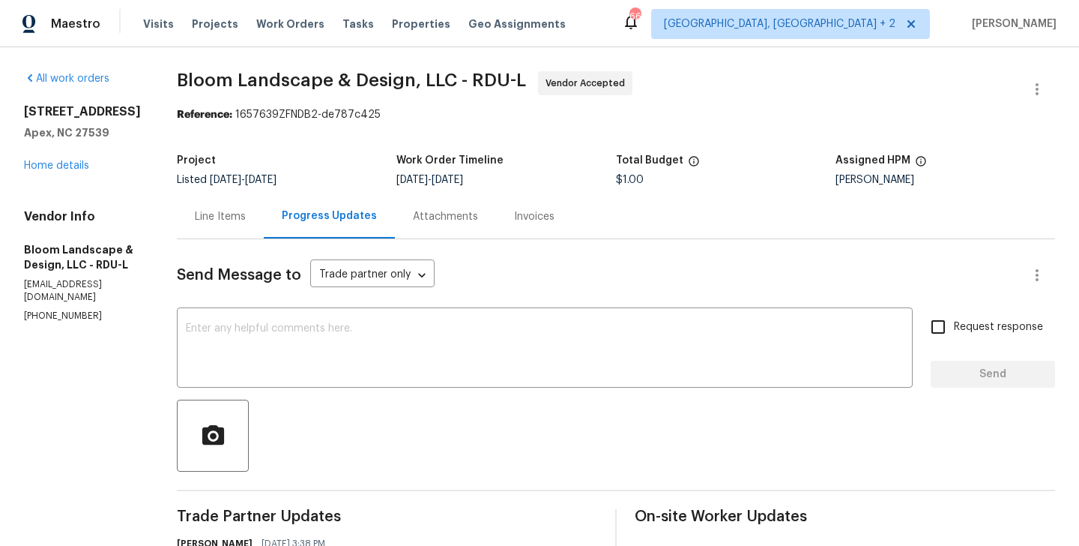
scroll to position [262, 0]
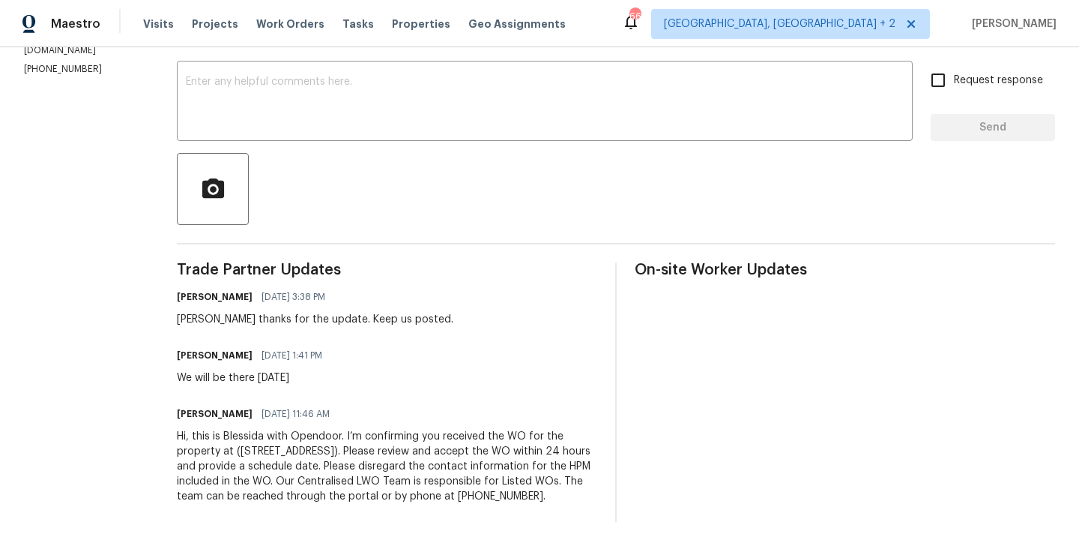
click at [195, 348] on h6 "[PERSON_NAME]" at bounding box center [215, 355] width 76 height 15
copy h6 "[PERSON_NAME]"
click at [341, 86] on textarea at bounding box center [545, 102] width 718 height 52
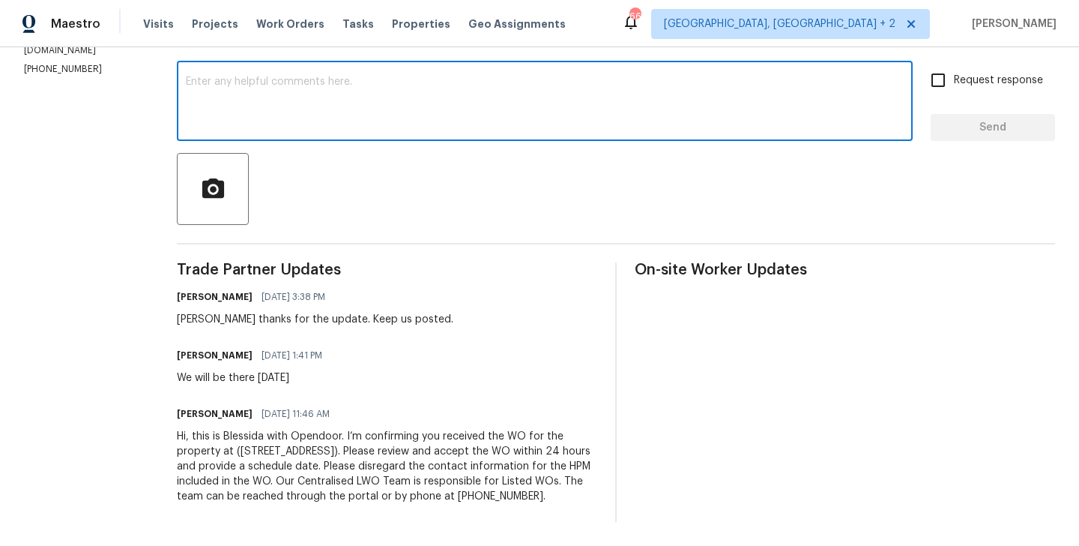
paste textarea "Leila"
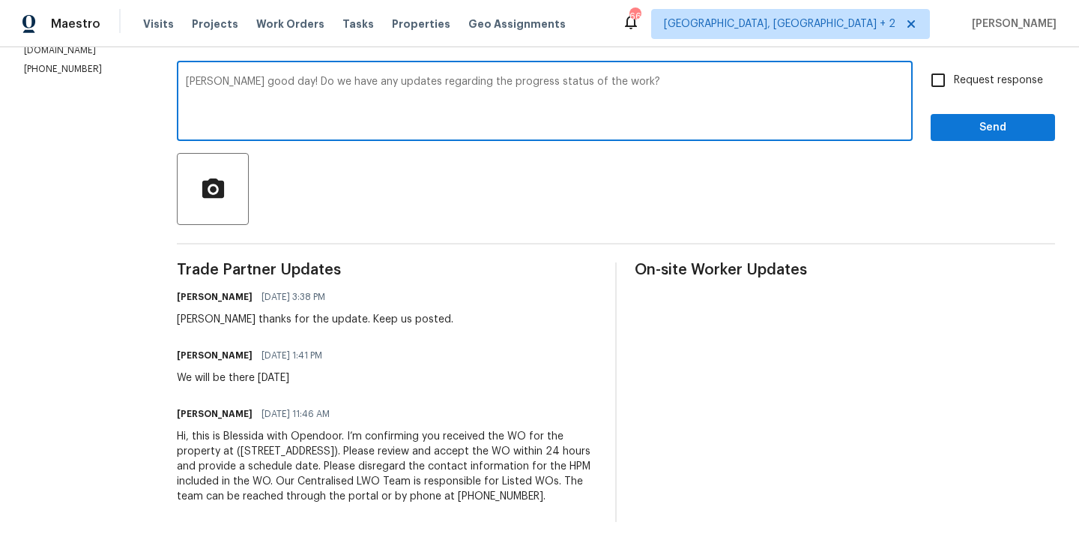
type textarea "Leila good day! Do we have any updates regarding the progress status of the wor…"
click at [953, 64] on input "Request response" at bounding box center [938, 79] width 31 height 31
checkbox input "true"
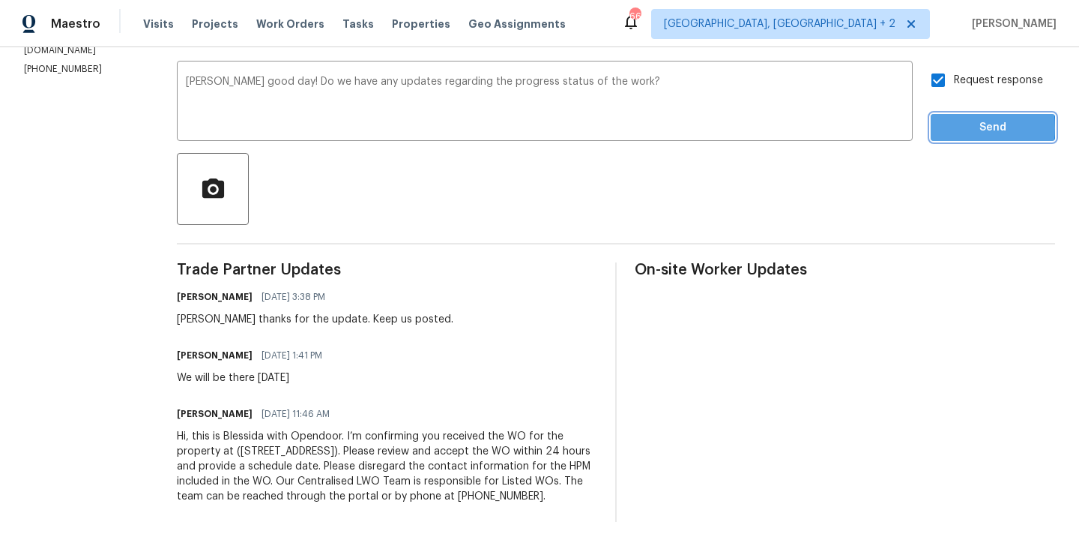
click at [953, 118] on span "Send" at bounding box center [993, 127] width 100 height 19
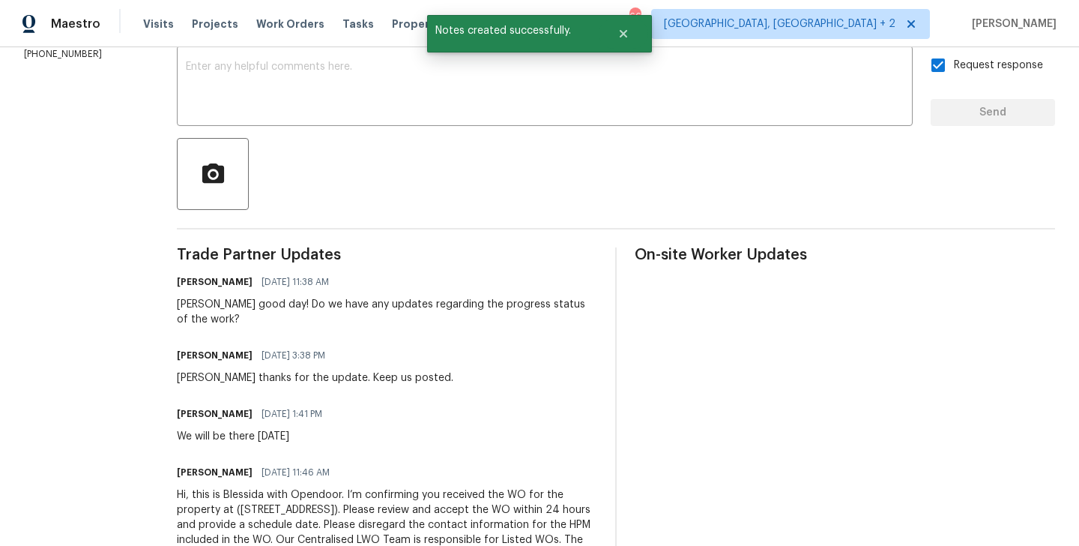
scroll to position [0, 0]
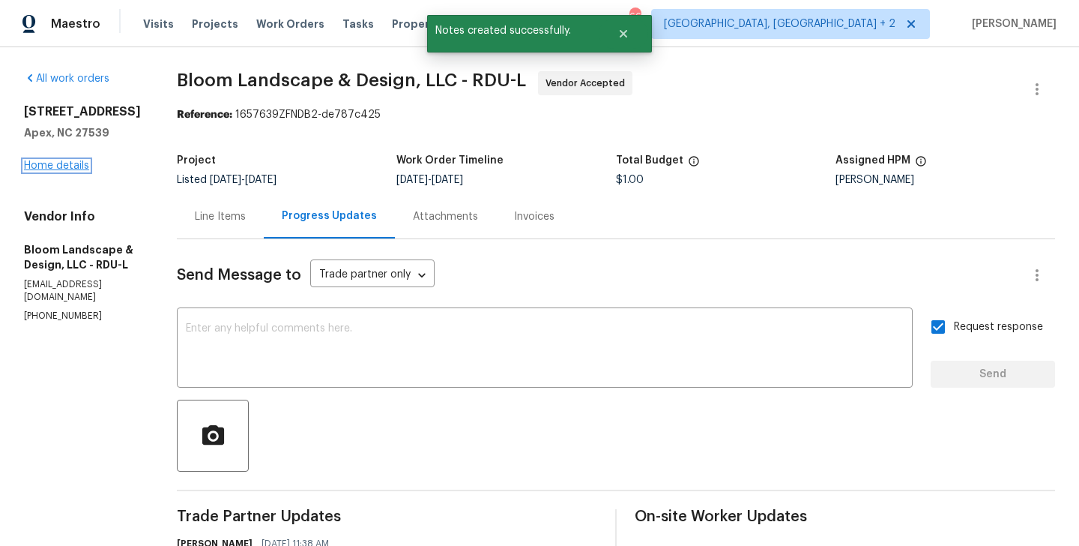
click at [67, 168] on link "Home details" at bounding box center [56, 165] width 65 height 10
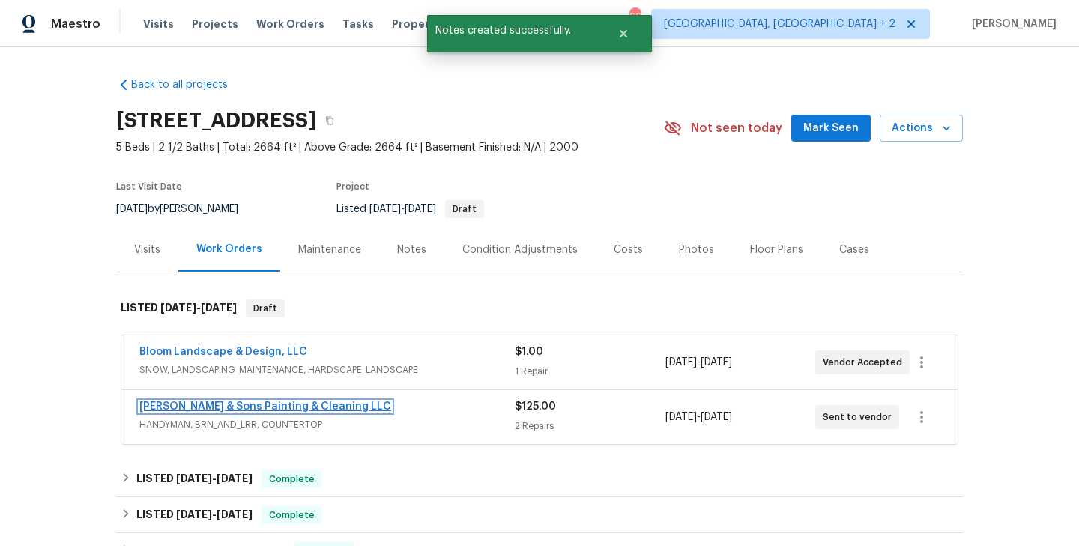
click at [310, 405] on link "Hodge & Sons Painting & Cleaning LLC" at bounding box center [265, 406] width 252 height 10
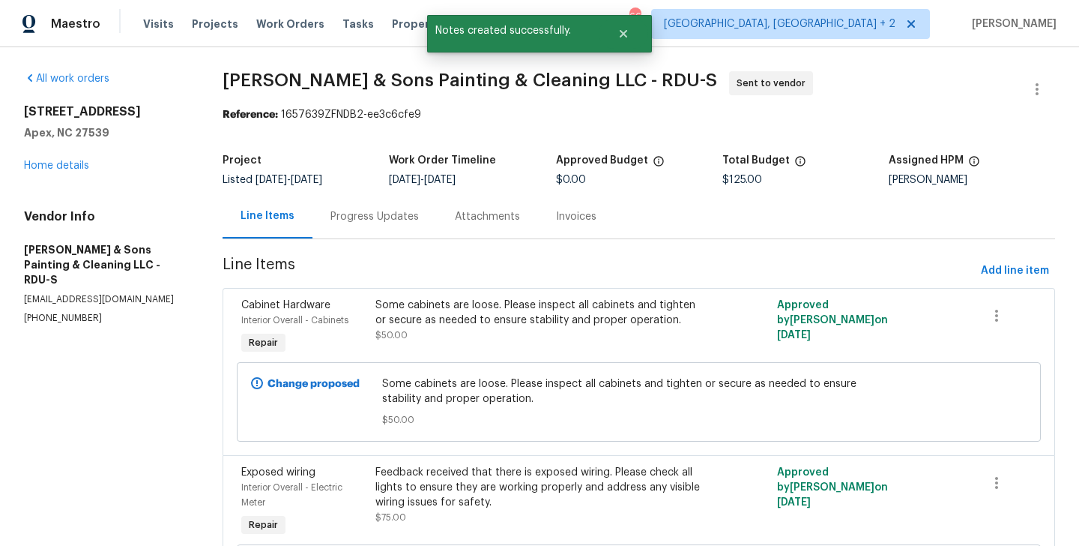
click at [385, 225] on div "Progress Updates" at bounding box center [375, 216] width 124 height 44
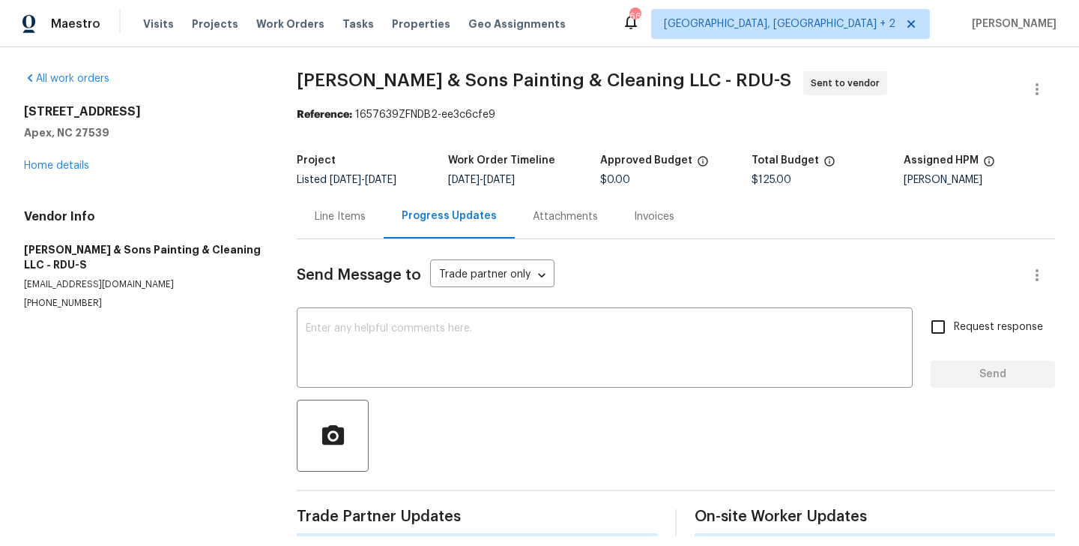
scroll to position [14, 0]
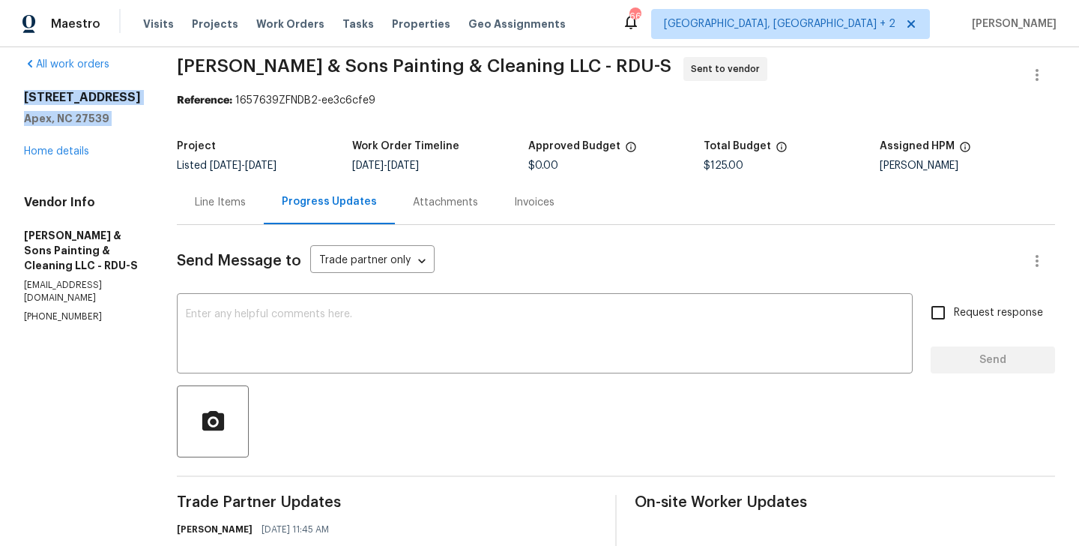
drag, startPoint x: 124, startPoint y: 145, endPoint x: 10, endPoint y: 98, distance: 123.7
click at [10, 98] on div "All work orders 2408 Tiltonshire Ln Apex, NC 27539 Home details Vendor Info Hod…" at bounding box center [539, 347] width 1079 height 628
copy div "2408 Tiltonshire Ln Apex, NC 27539"
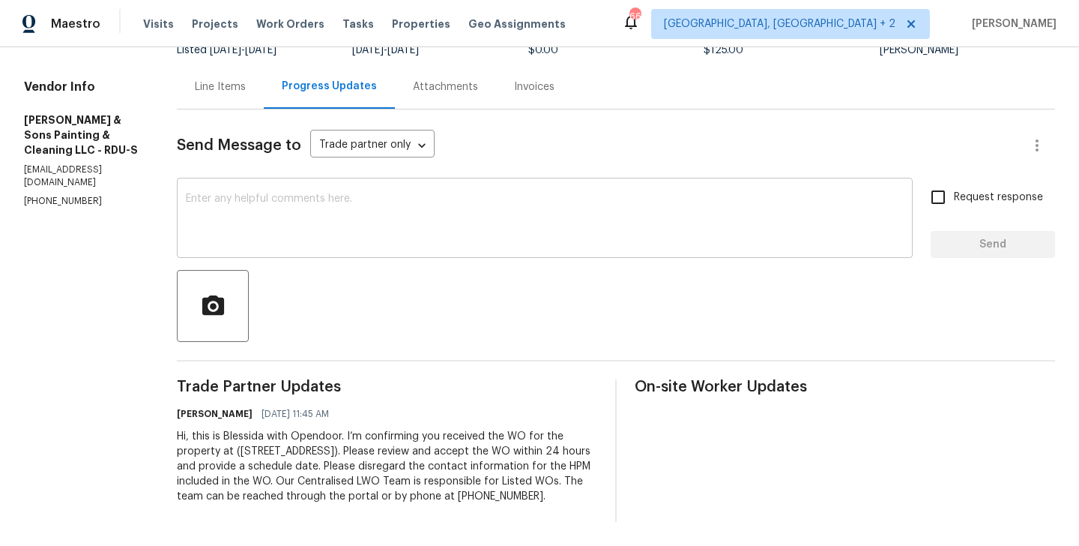
click at [315, 228] on textarea at bounding box center [545, 219] width 718 height 52
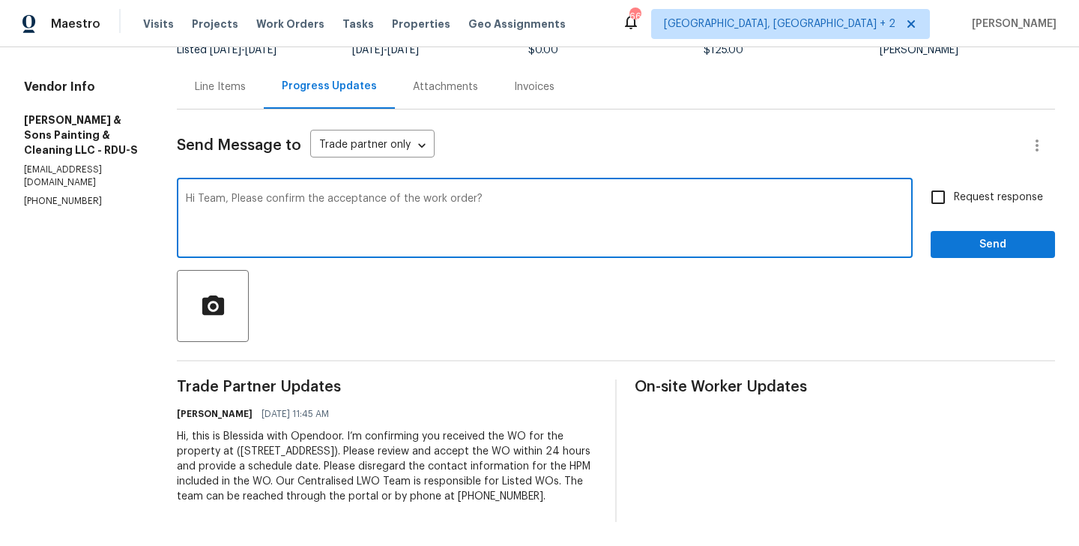
type textarea "Hi Team, Please confirm the acceptance of the work order?"
click at [956, 200] on span "Request response" at bounding box center [998, 198] width 89 height 16
click at [954, 200] on input "Request response" at bounding box center [938, 196] width 31 height 31
checkbox input "true"
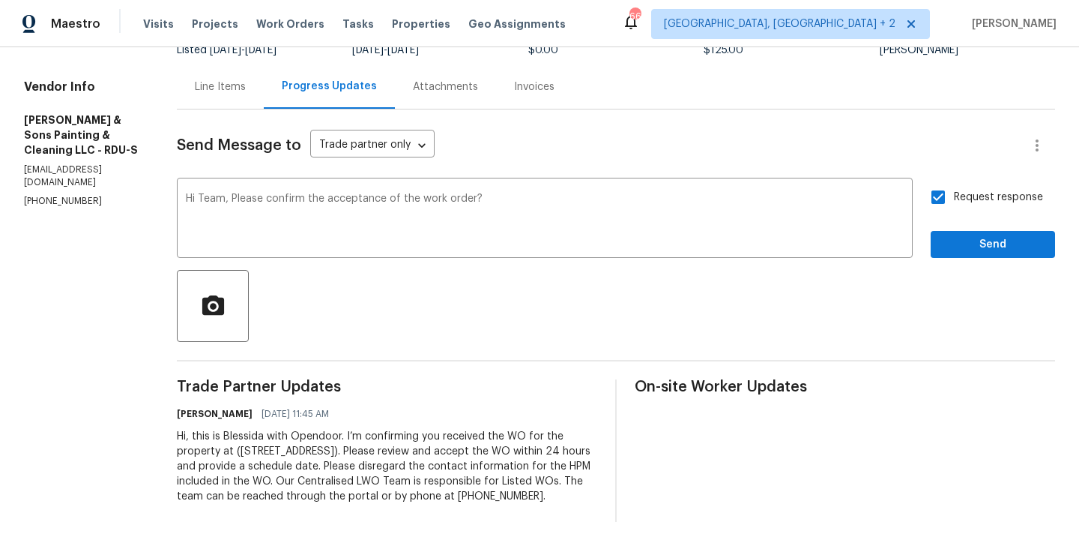
click at [956, 223] on div "Request response Send" at bounding box center [993, 219] width 124 height 76
click at [953, 238] on span "Send" at bounding box center [993, 244] width 100 height 19
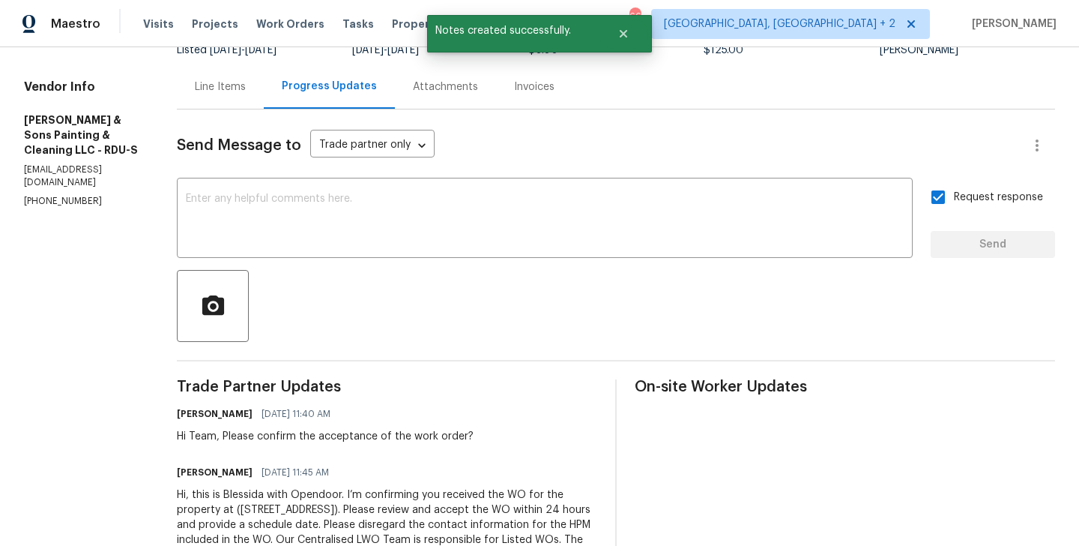
scroll to position [0, 0]
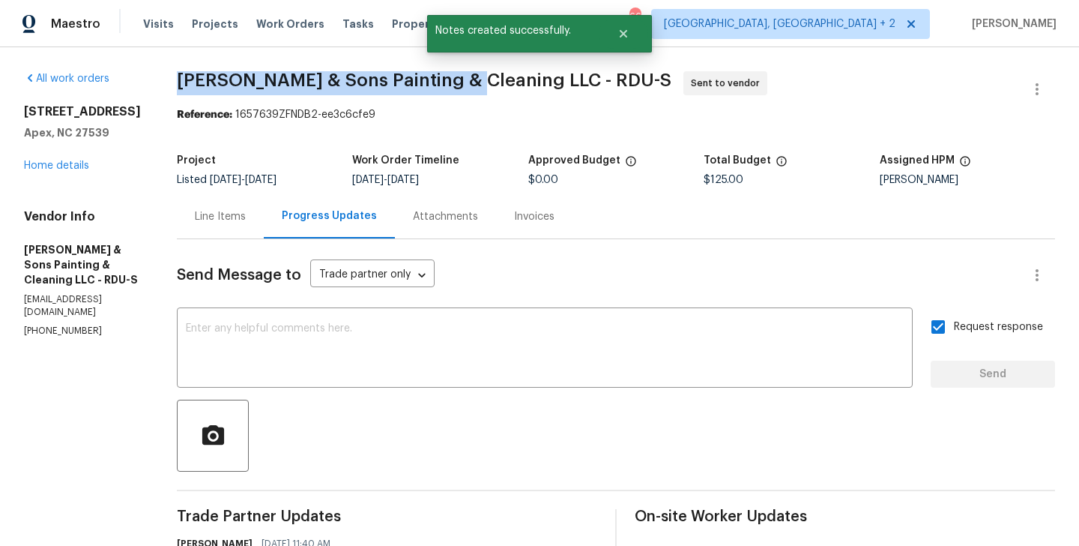
drag, startPoint x: 160, startPoint y: 81, endPoint x: 452, endPoint y: 91, distance: 292.5
click at [452, 91] on span "Hodge & Sons Painting & Cleaning LLC - RDU-S Sent to vendor" at bounding box center [598, 89] width 842 height 36
copy span "Hodge & Sons Painting & Cleaning"
click at [71, 171] on link "Home details" at bounding box center [56, 165] width 65 height 10
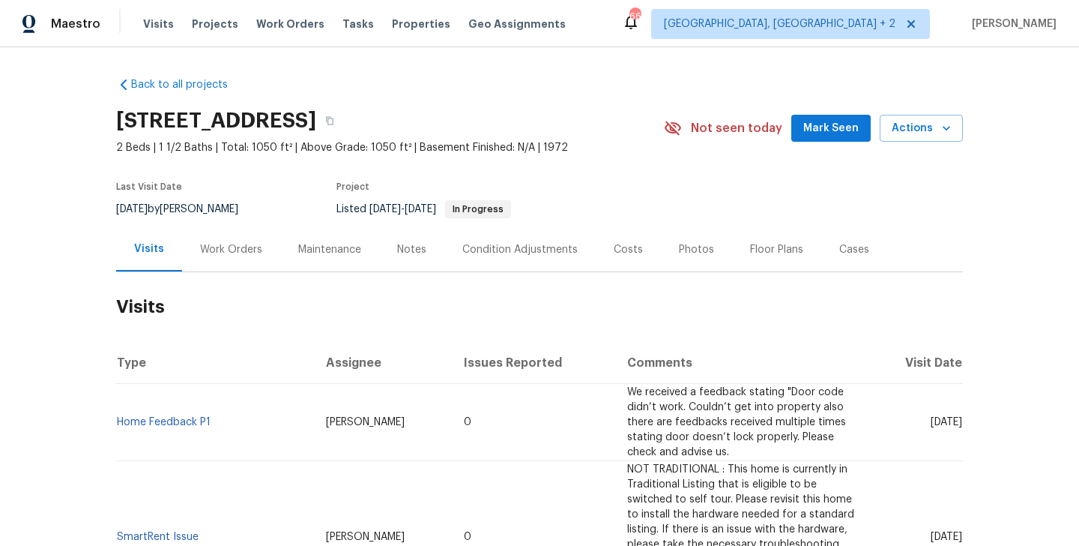
click at [211, 250] on div "Work Orders" at bounding box center [231, 249] width 62 height 15
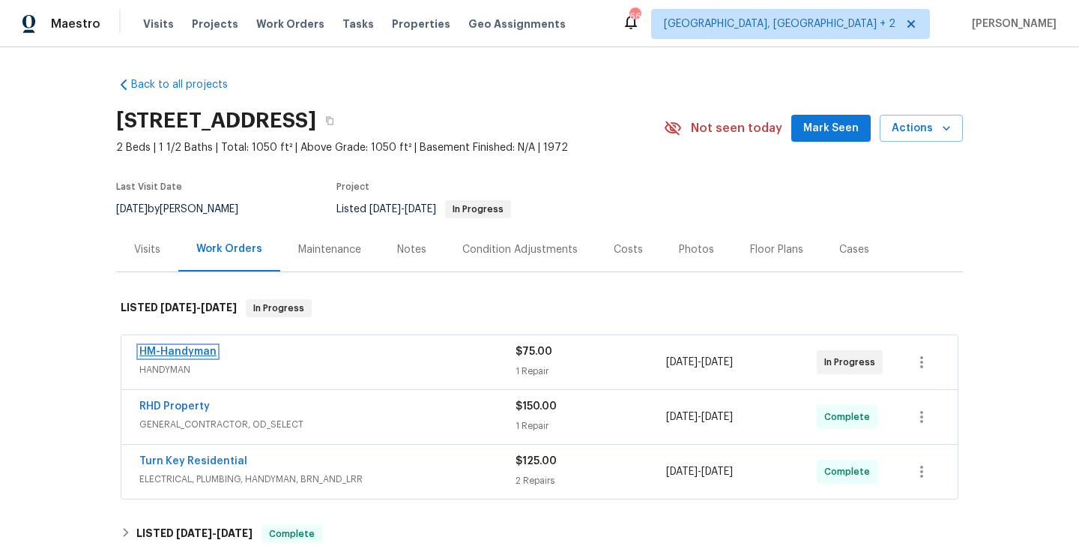
click at [202, 354] on link "HM-Handyman" at bounding box center [177, 351] width 77 height 10
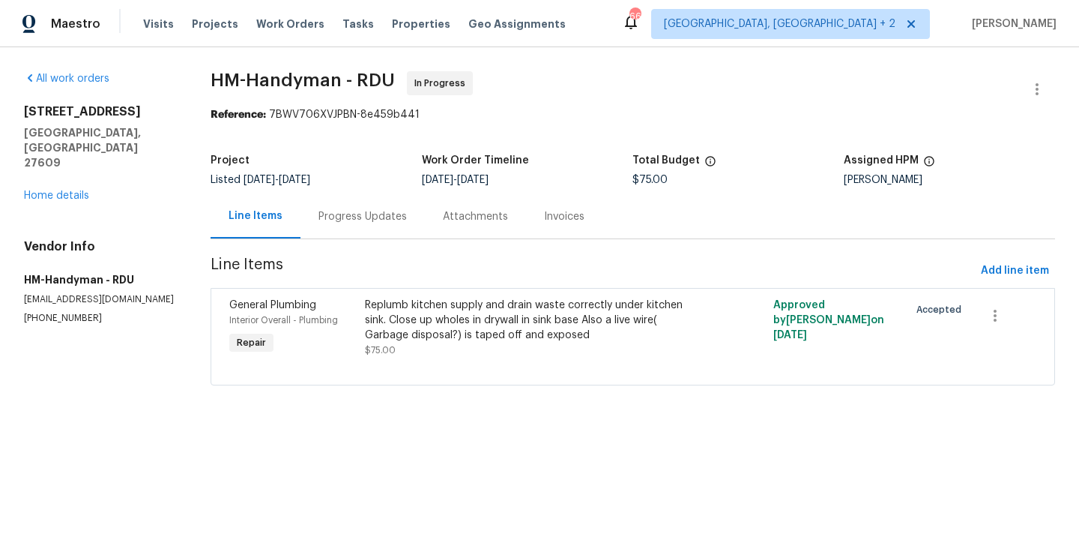
click at [357, 210] on div "Progress Updates" at bounding box center [363, 216] width 88 height 15
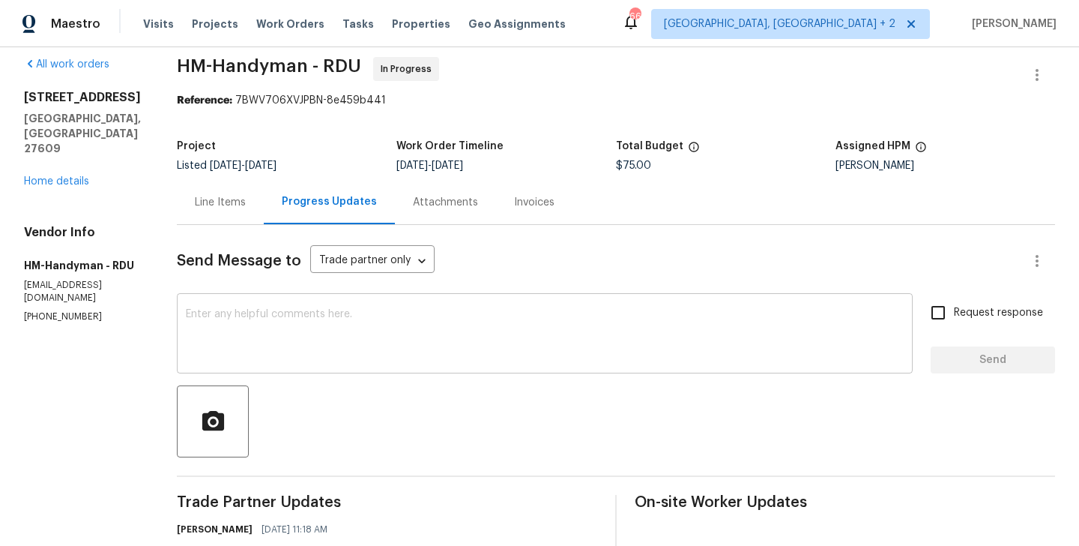
scroll to position [205, 0]
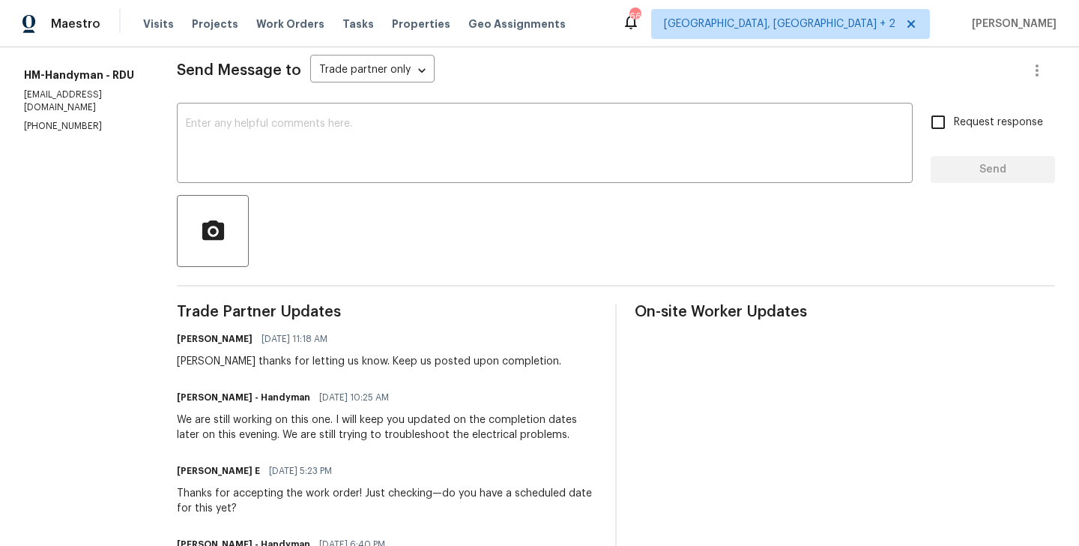
click at [228, 392] on h6 "[PERSON_NAME] - Handyman" at bounding box center [243, 397] width 133 height 15
copy h6 "[PERSON_NAME]"
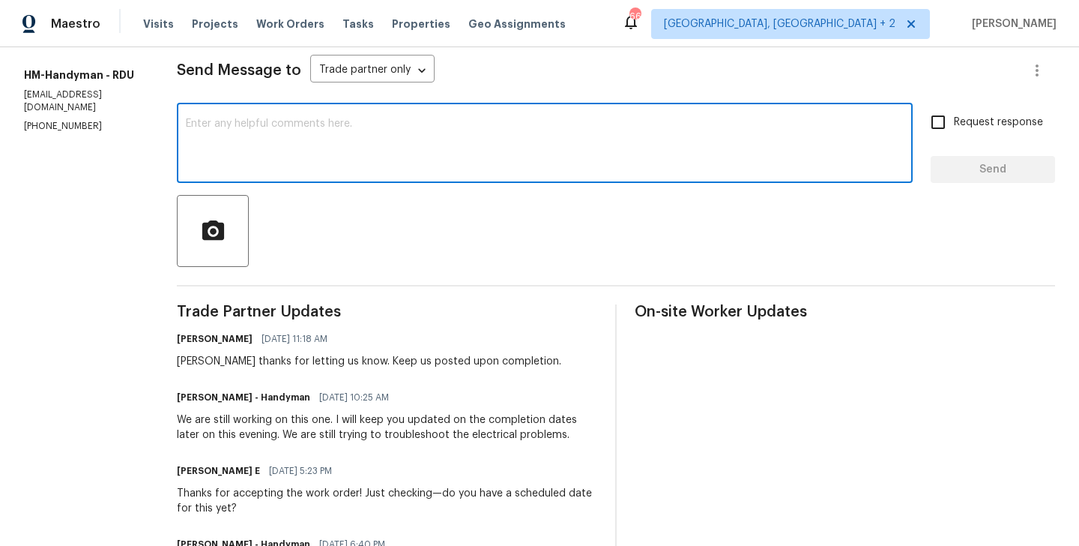
click at [370, 135] on textarea at bounding box center [545, 144] width 718 height 52
paste textarea "[PERSON_NAME]"
type textarea "[PERSON_NAME] any updates on this?"
click at [974, 132] on label "Request response" at bounding box center [983, 121] width 121 height 31
click at [954, 132] on input "Request response" at bounding box center [938, 121] width 31 height 31
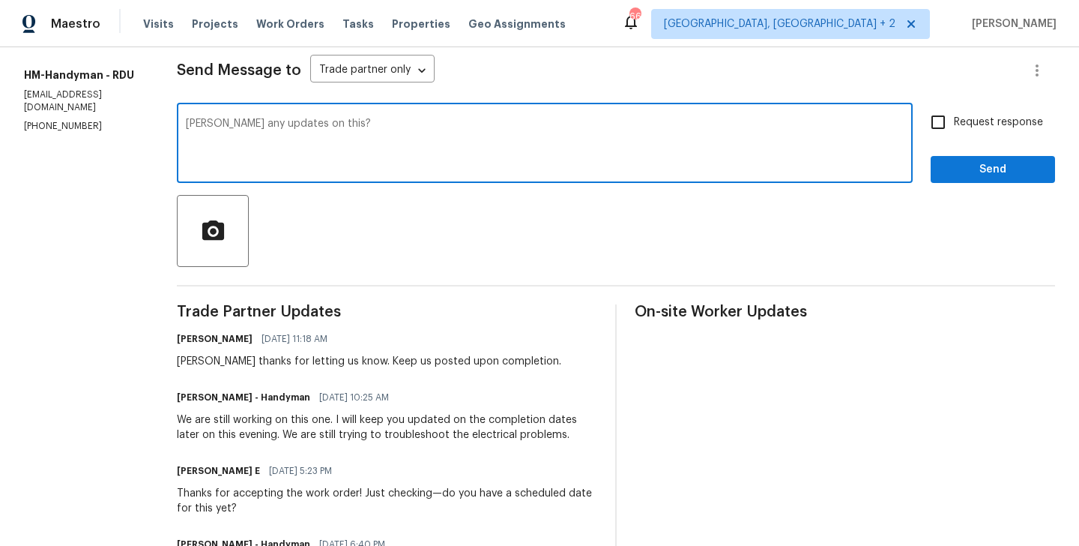
checkbox input "true"
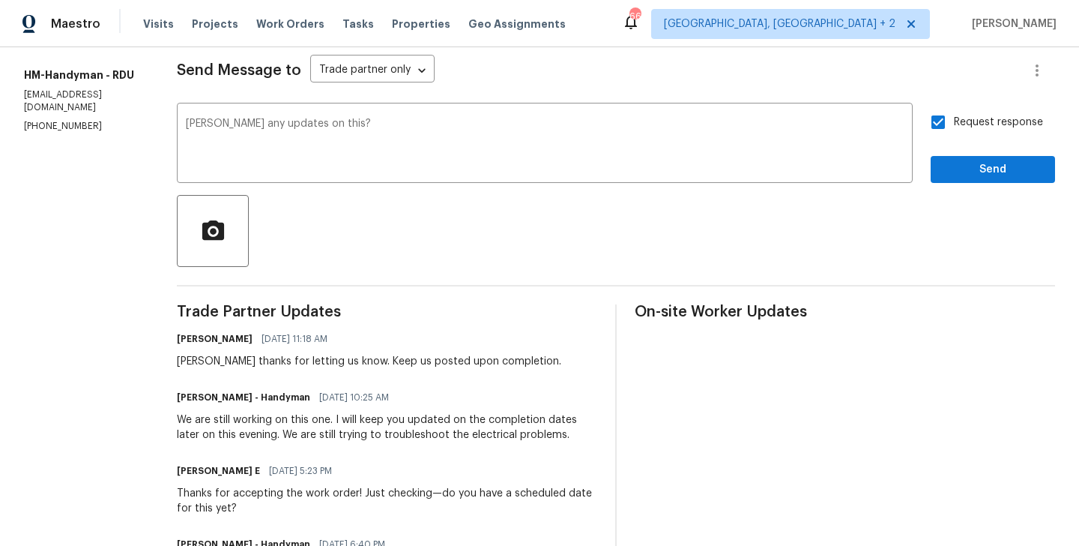
click at [969, 186] on div "Send Message to Trade partner only Trade partner only ​ [PERSON_NAME] any updat…" at bounding box center [616, 372] width 878 height 676
click at [964, 175] on span "Send" at bounding box center [993, 169] width 100 height 19
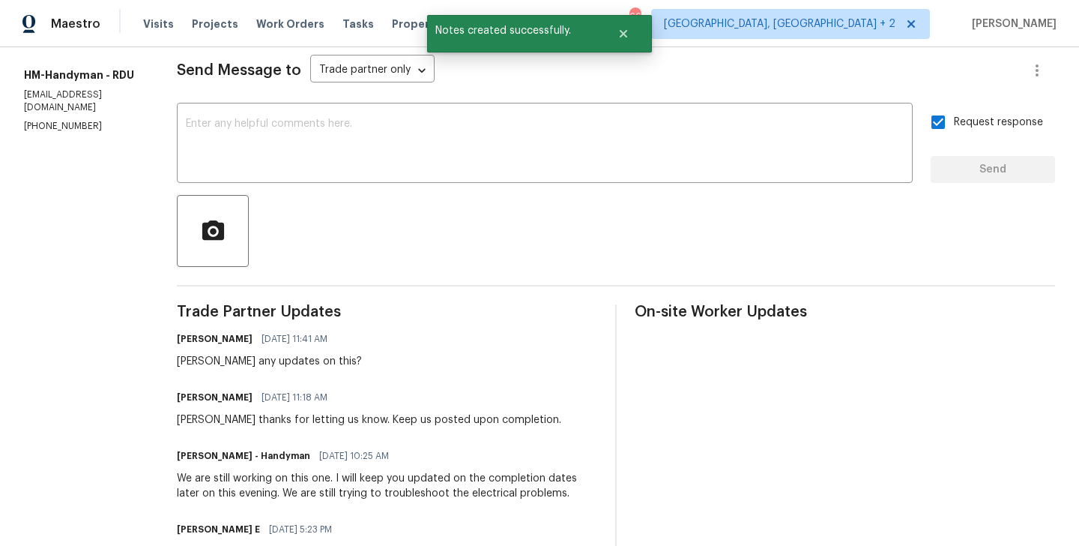
scroll to position [0, 0]
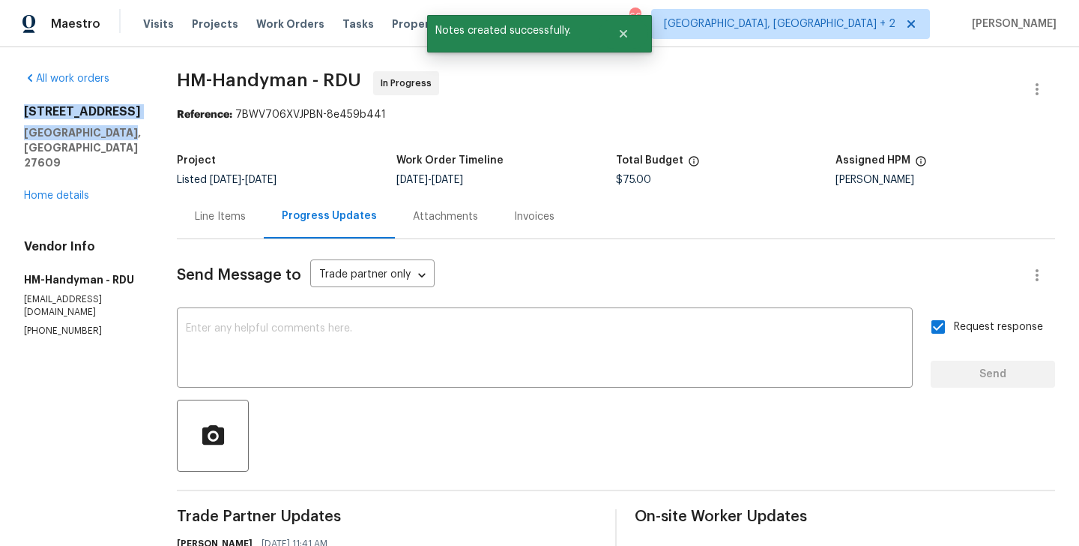
drag, startPoint x: 127, startPoint y: 136, endPoint x: 10, endPoint y: 108, distance: 120.3
click at [10, 108] on div "All work orders [STREET_ADDRESS] Home details Vendor Info HM-Handyman - RDU [EM…" at bounding box center [539, 522] width 1079 height 950
copy div "[STREET_ADDRESS]"
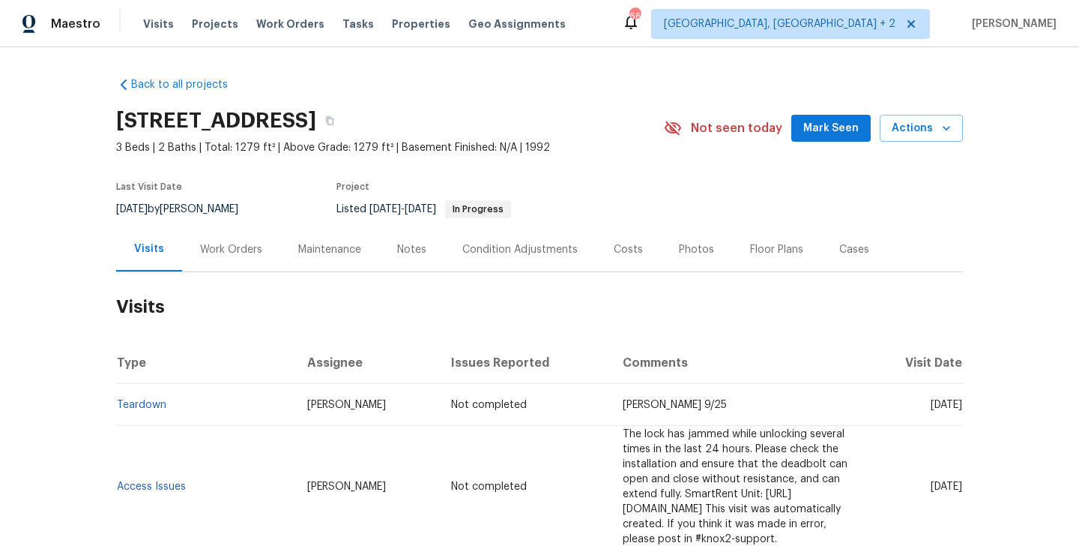
click at [235, 265] on div "Work Orders" at bounding box center [231, 249] width 98 height 44
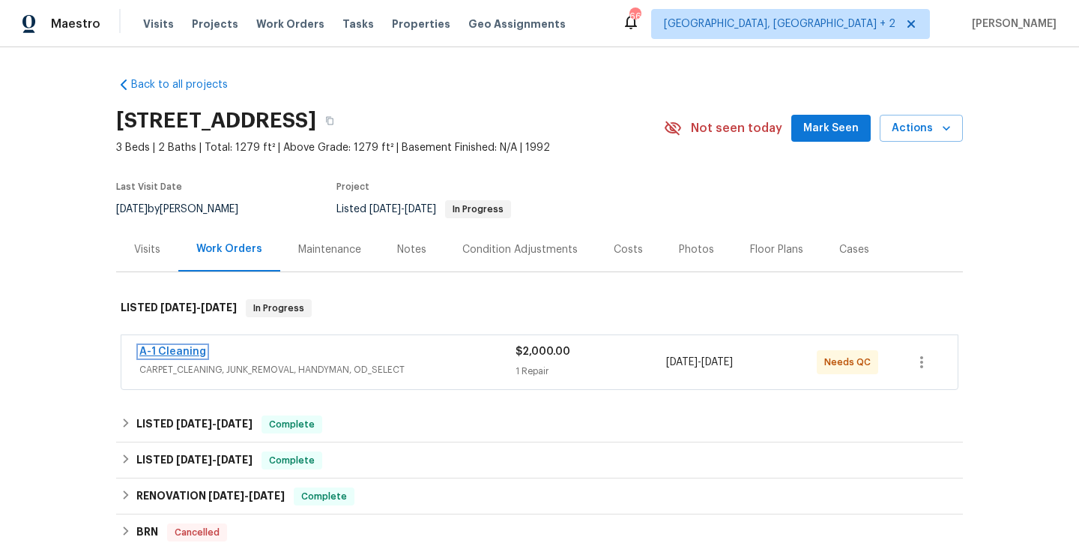
click at [192, 354] on link "A-1 Cleaning" at bounding box center [172, 351] width 67 height 10
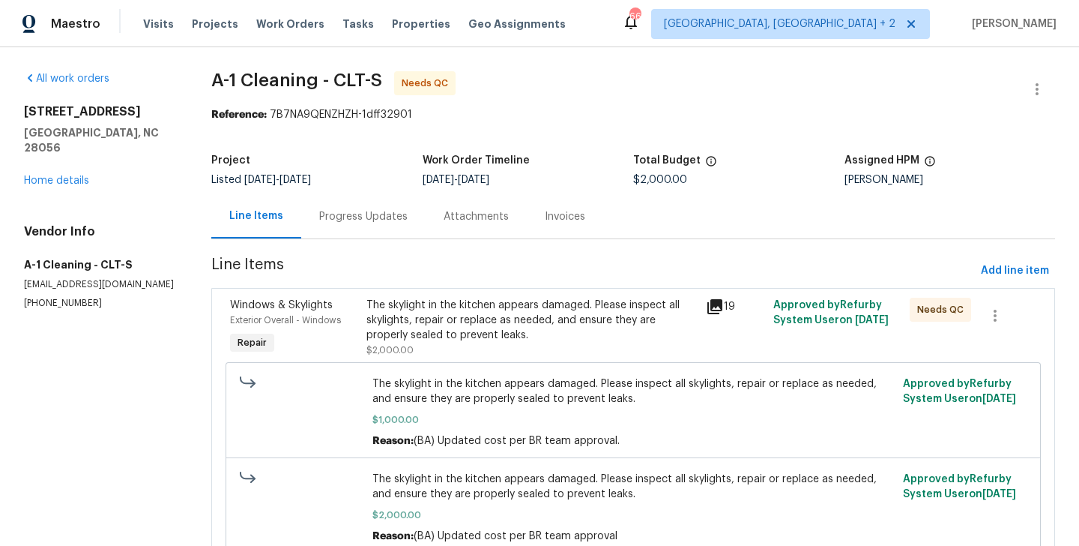
click at [492, 342] on div "The skylight in the kitchen appears damaged. Please inspect all skylights, repa…" at bounding box center [532, 320] width 331 height 45
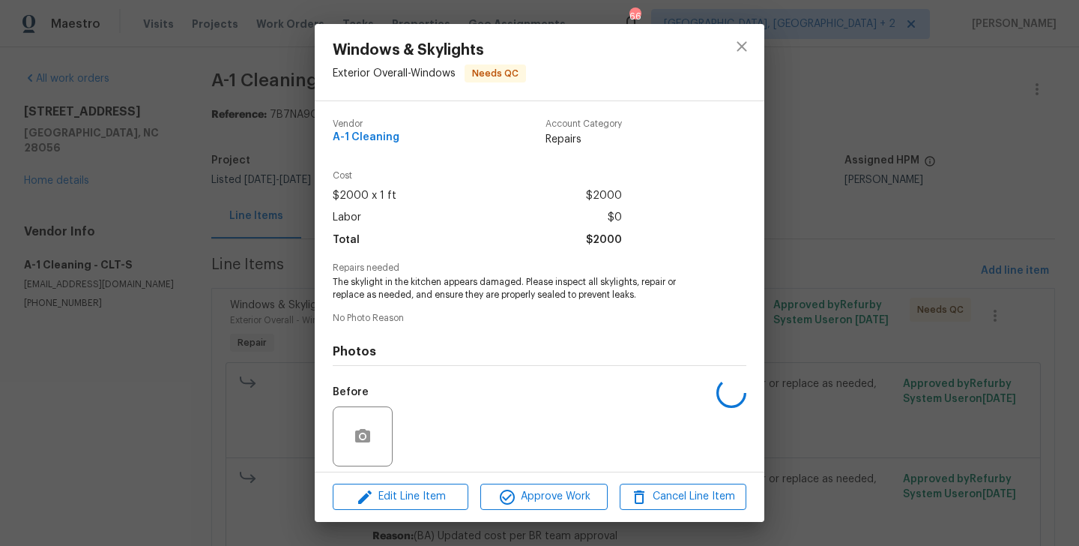
scroll to position [107, 0]
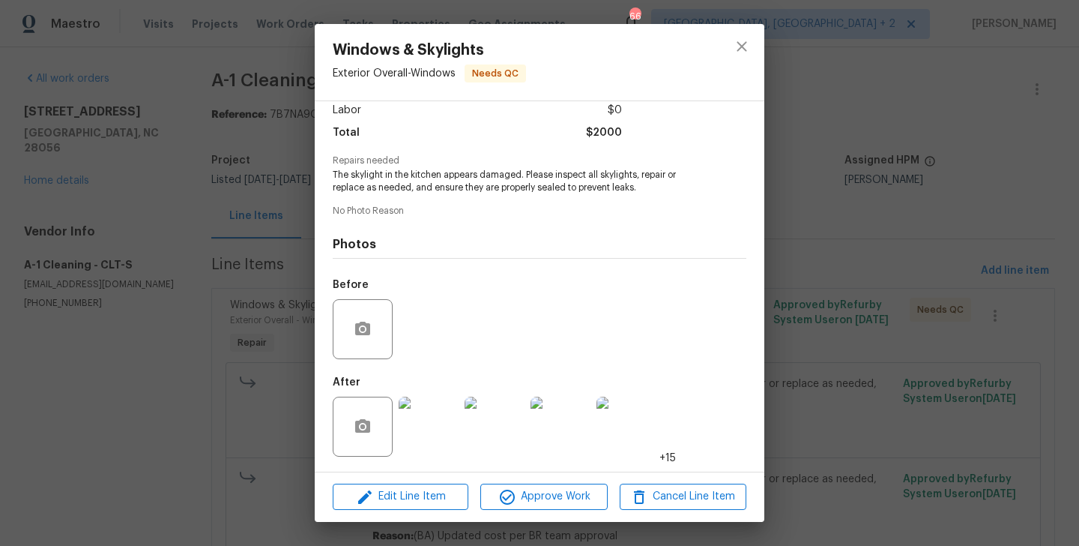
click at [104, 268] on div "Windows & Skylights Exterior Overall - Windows Needs QC Vendor A-1 Cleaning Acc…" at bounding box center [539, 273] width 1079 height 546
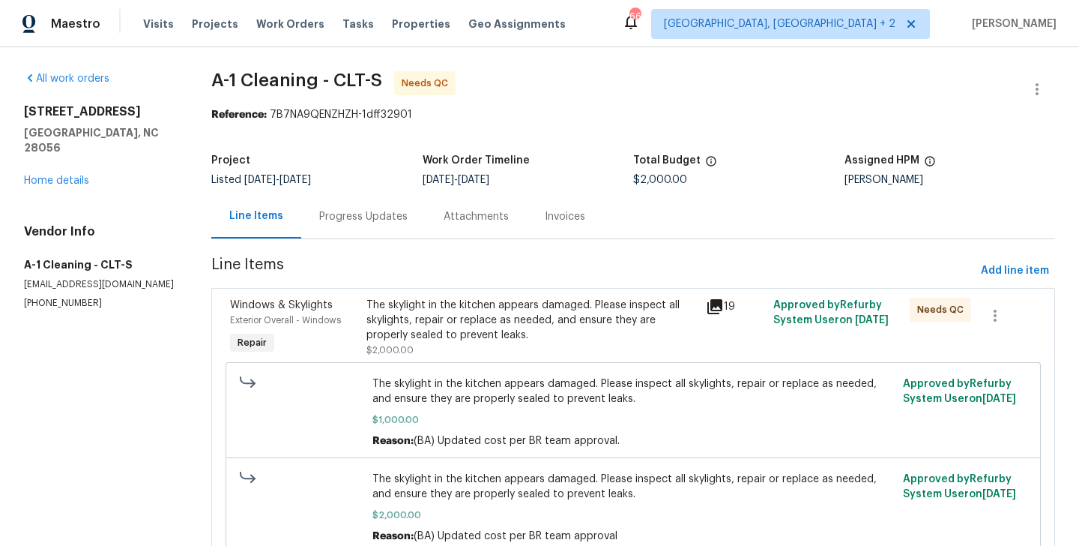
click at [65, 281] on div "Vendor Info A-1 Cleaning - CLT-S a1llccleaning@gmail.com (828) 468-1051" at bounding box center [99, 266] width 151 height 85
copy p "[PHONE_NUMBER]"
click at [391, 209] on div "Progress Updates" at bounding box center [363, 216] width 88 height 15
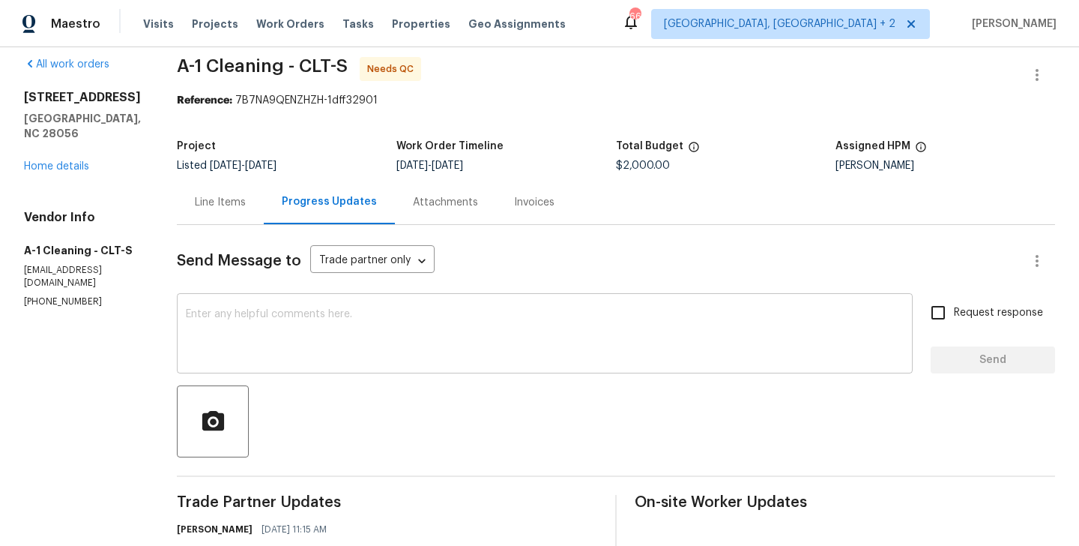
scroll to position [67, 0]
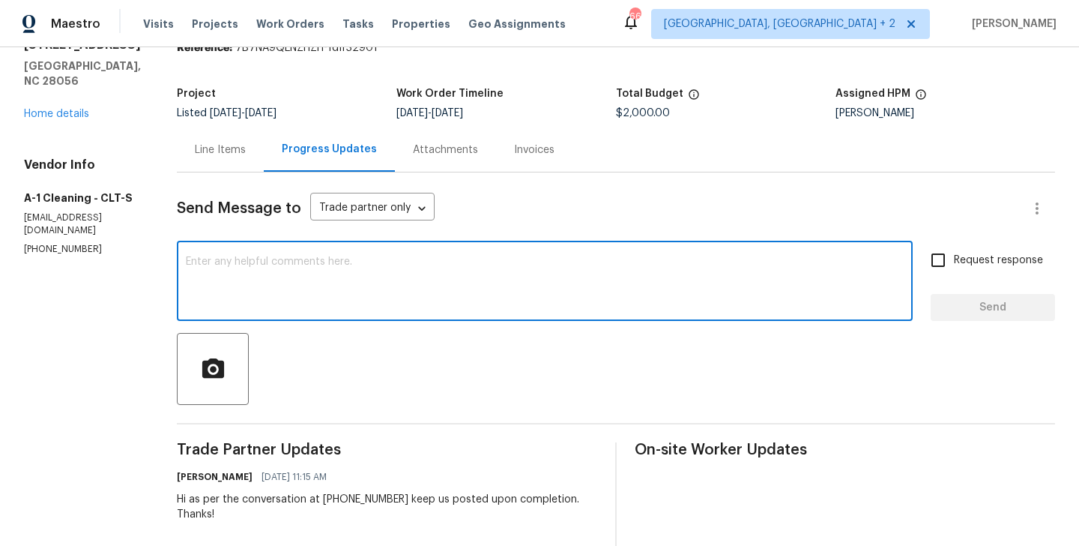
click at [349, 289] on textarea at bounding box center [545, 282] width 718 height 52
type textarea "WO approved. Thanks"
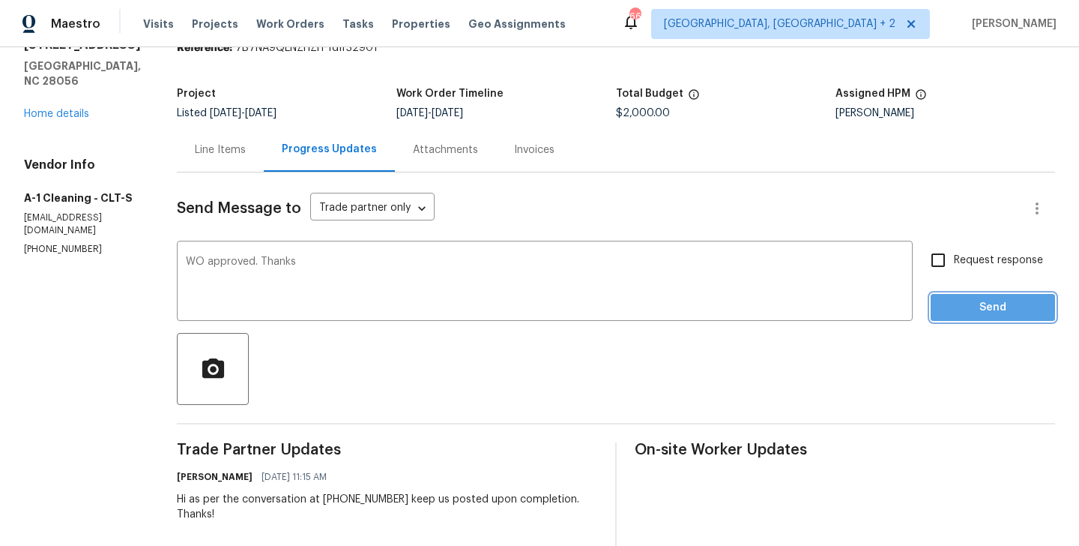
click at [982, 315] on span "Send" at bounding box center [993, 307] width 100 height 19
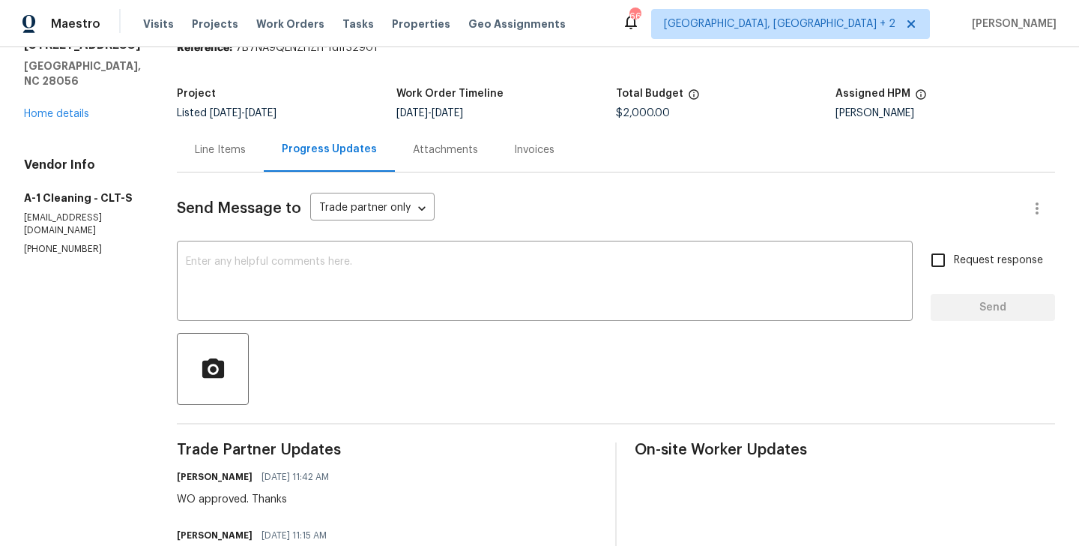
scroll to position [0, 0]
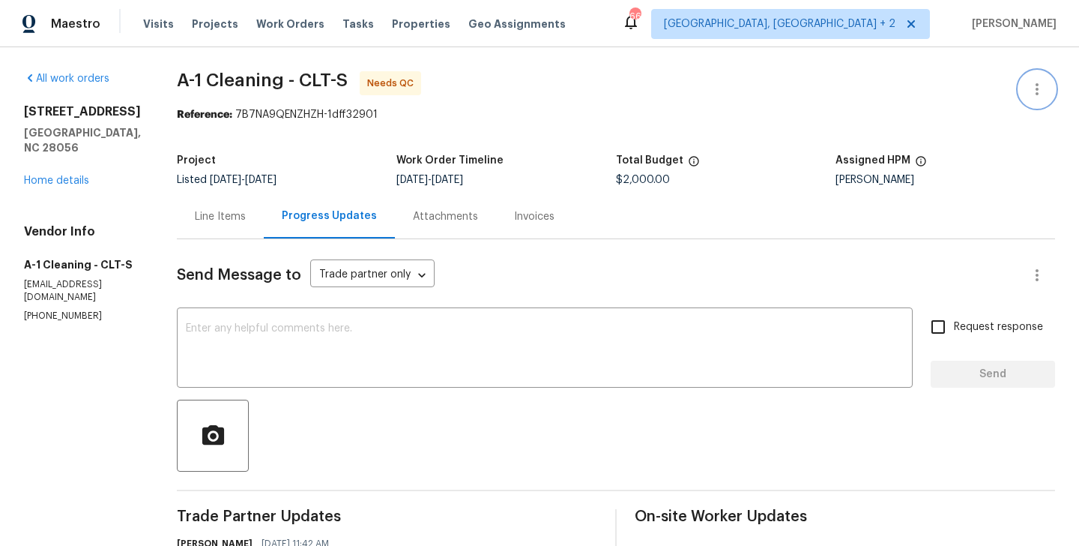
click at [1046, 73] on button "button" at bounding box center [1037, 89] width 36 height 36
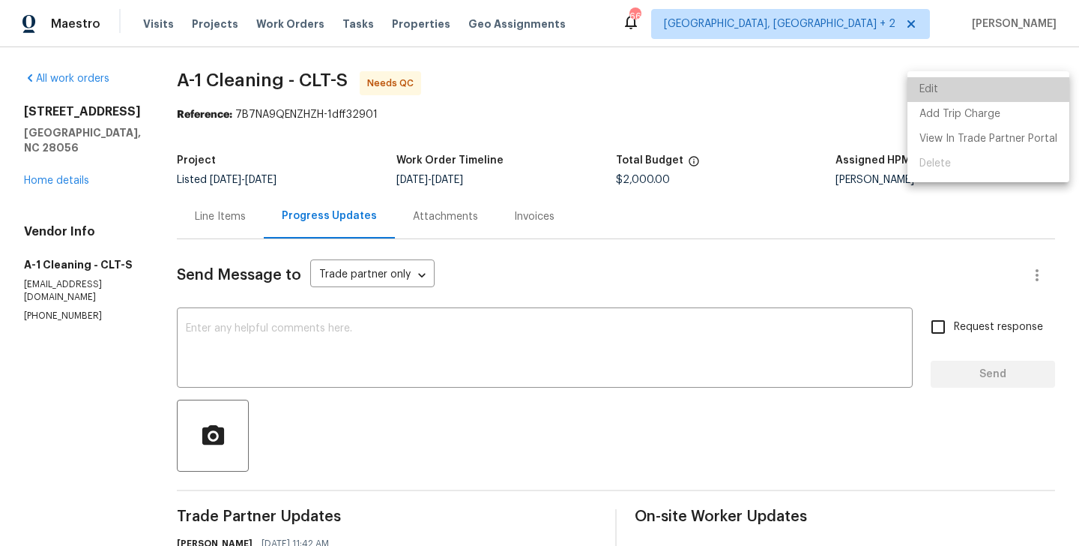
click at [1020, 77] on li "Edit" at bounding box center [989, 89] width 162 height 25
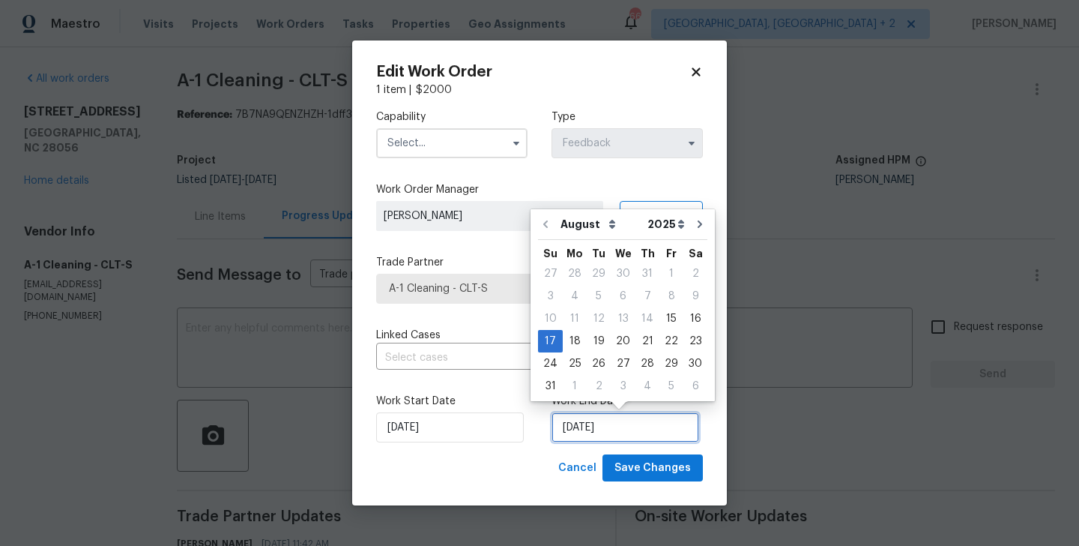
click at [606, 423] on input "17/08/2025" at bounding box center [626, 427] width 148 height 30
click at [613, 361] on div "27" at bounding box center [623, 363] width 25 height 21
type input "27/08/2025"
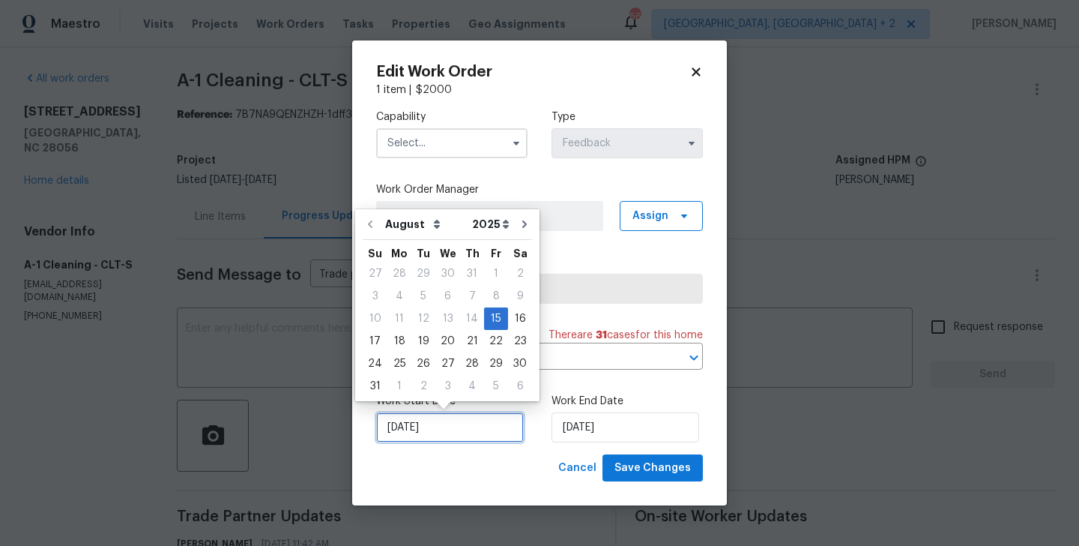
click at [396, 438] on input "15/08/2025" at bounding box center [450, 427] width 148 height 30
click at [414, 338] on div "19" at bounding box center [423, 341] width 24 height 21
type input "19/08/2025"
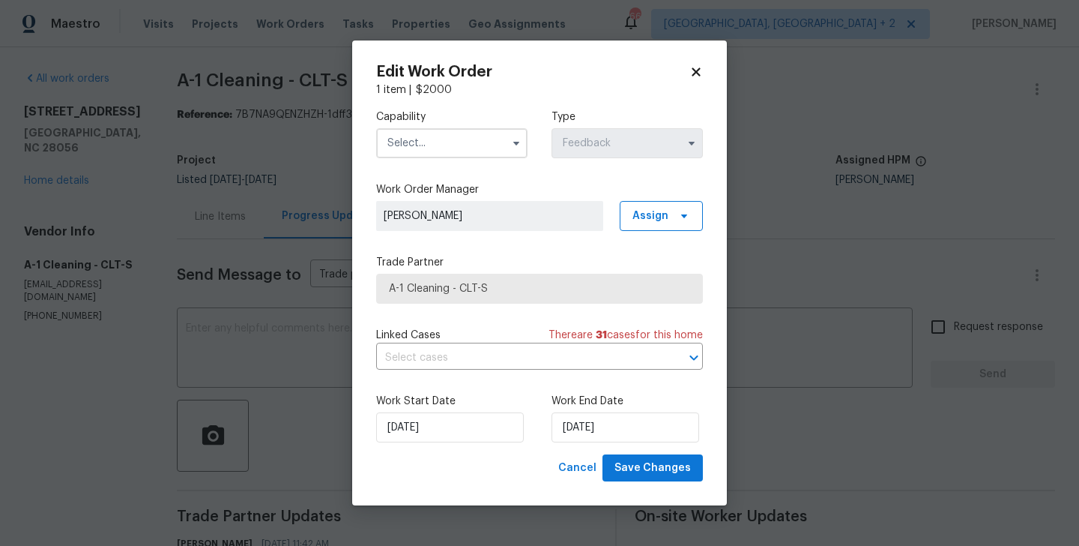
click at [431, 145] on input "text" at bounding box center [451, 143] width 151 height 30
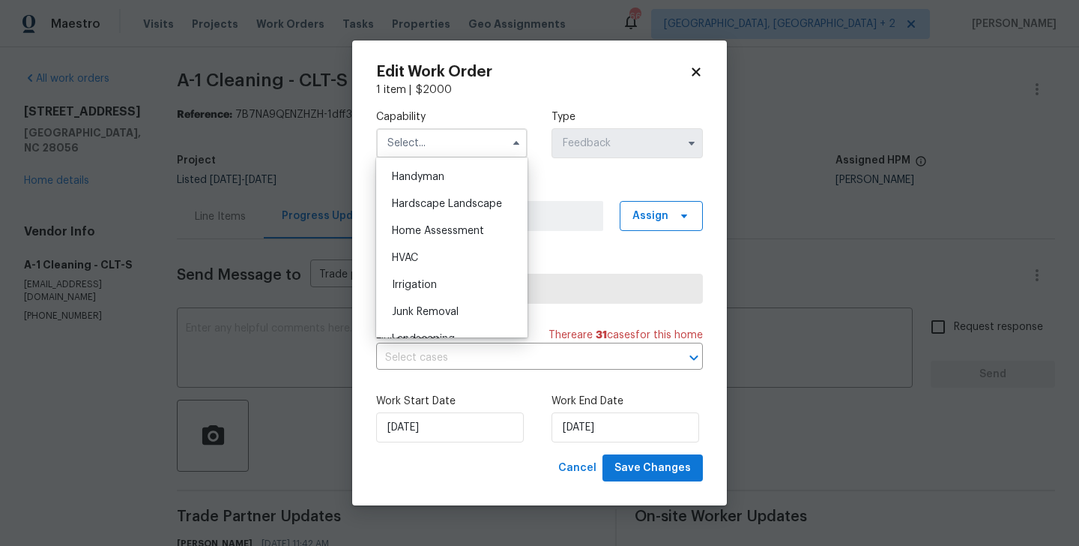
scroll to position [827, 0]
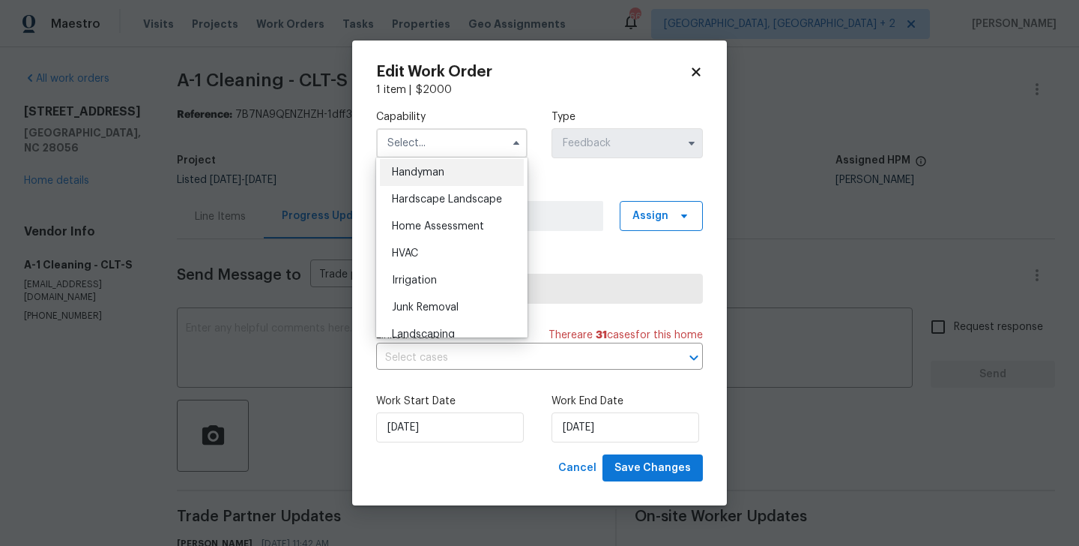
click at [448, 181] on div "Handyman" at bounding box center [452, 172] width 144 height 27
type input "Handyman"
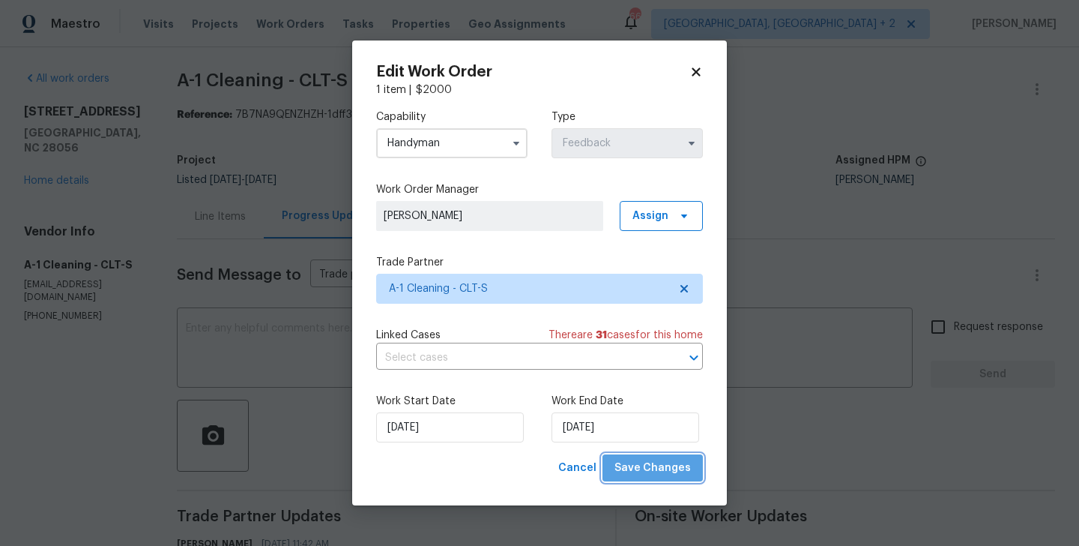
click at [662, 478] on button "Save Changes" at bounding box center [653, 468] width 100 height 28
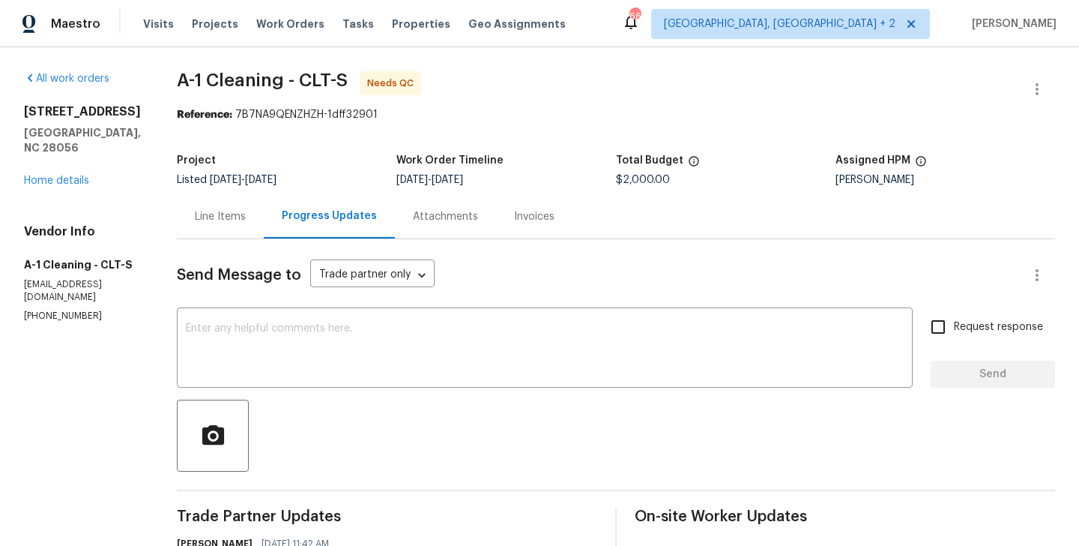
click at [177, 202] on div "Line Items" at bounding box center [220, 216] width 87 height 44
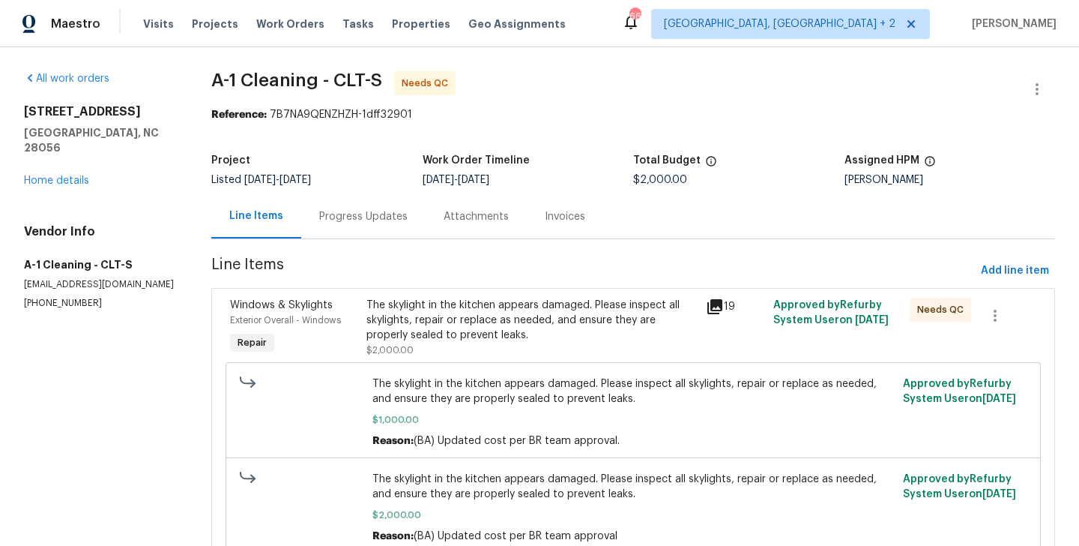
click at [552, 311] on div "The skylight in the kitchen appears damaged. Please inspect all skylights, repa…" at bounding box center [532, 320] width 331 height 45
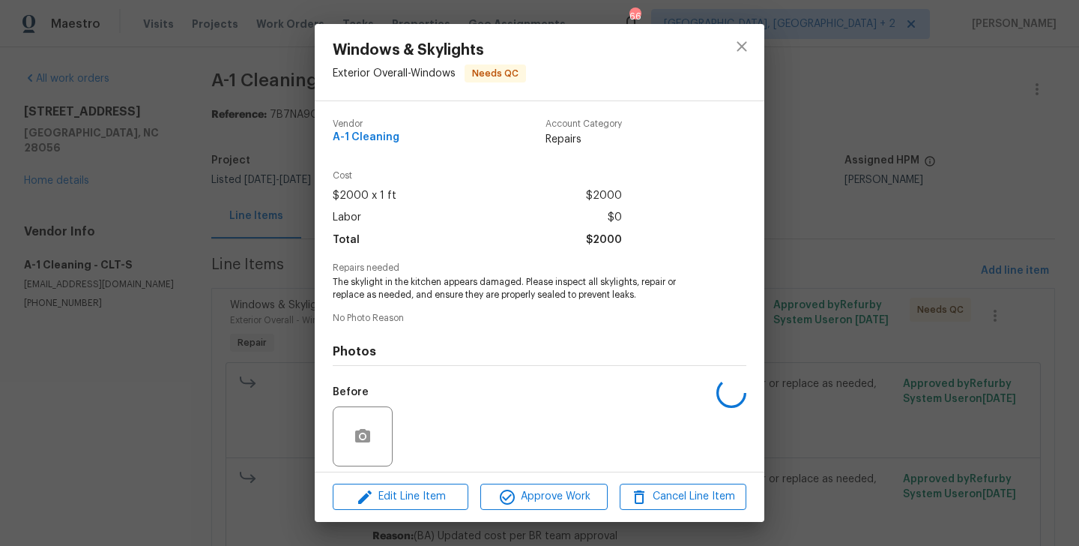
scroll to position [107, 0]
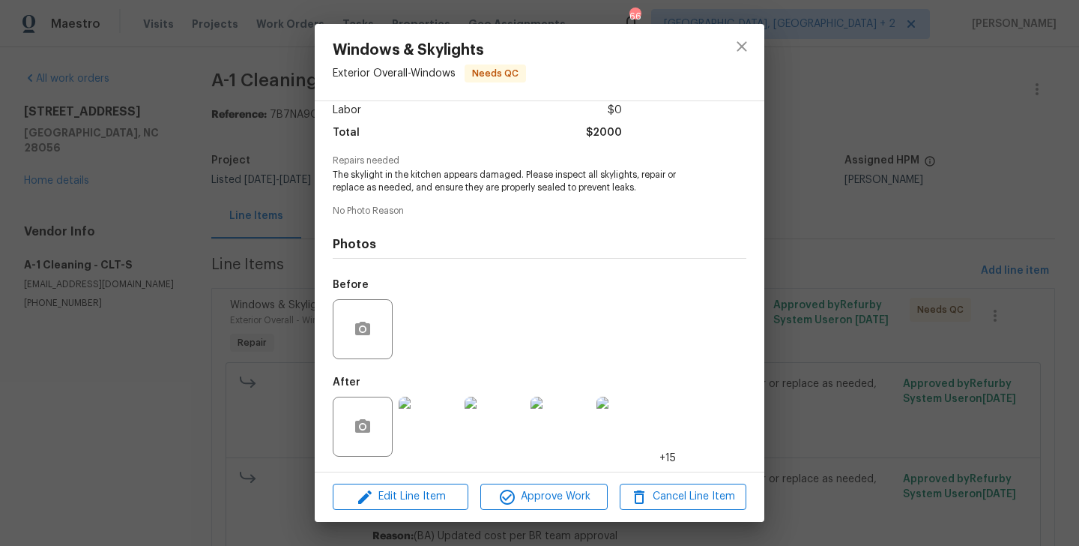
click at [417, 432] on img at bounding box center [429, 427] width 60 height 60
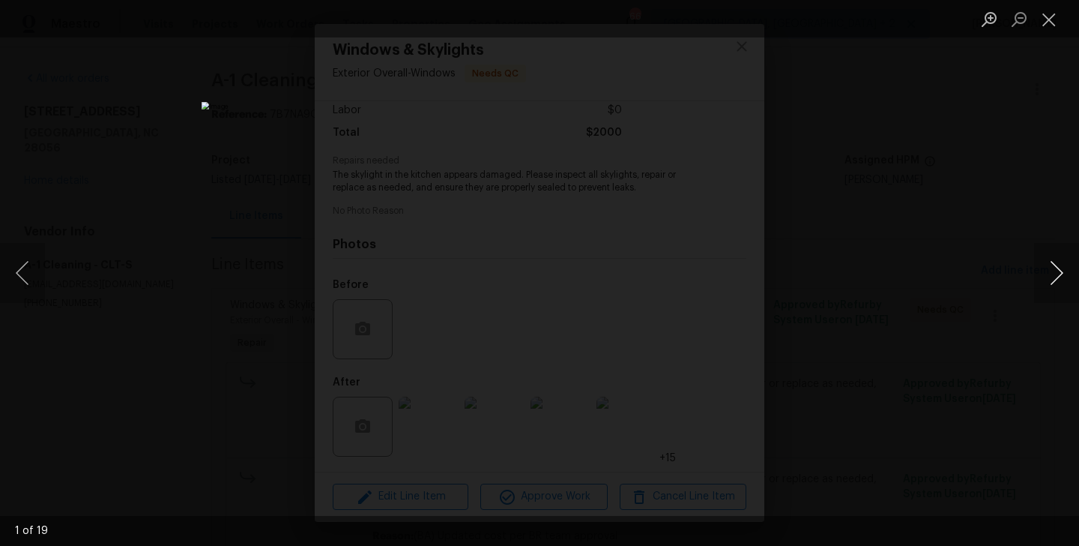
click at [1057, 278] on button "Next image" at bounding box center [1056, 273] width 45 height 60
click at [869, 351] on div "Lightbox" at bounding box center [539, 273] width 1079 height 546
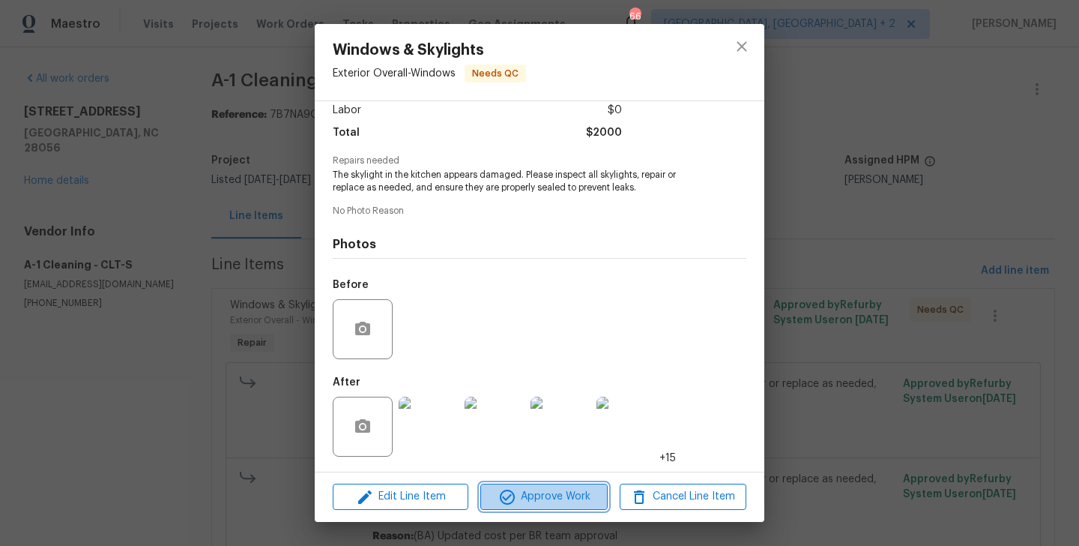
click at [573, 483] on button "Approve Work" at bounding box center [543, 496] width 127 height 26
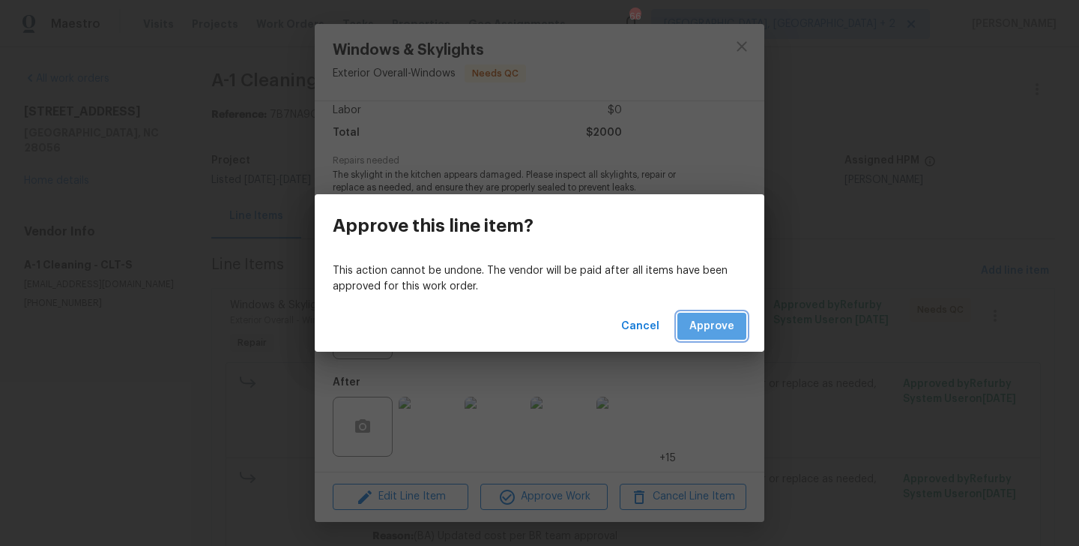
click at [720, 321] on span "Approve" at bounding box center [712, 326] width 45 height 19
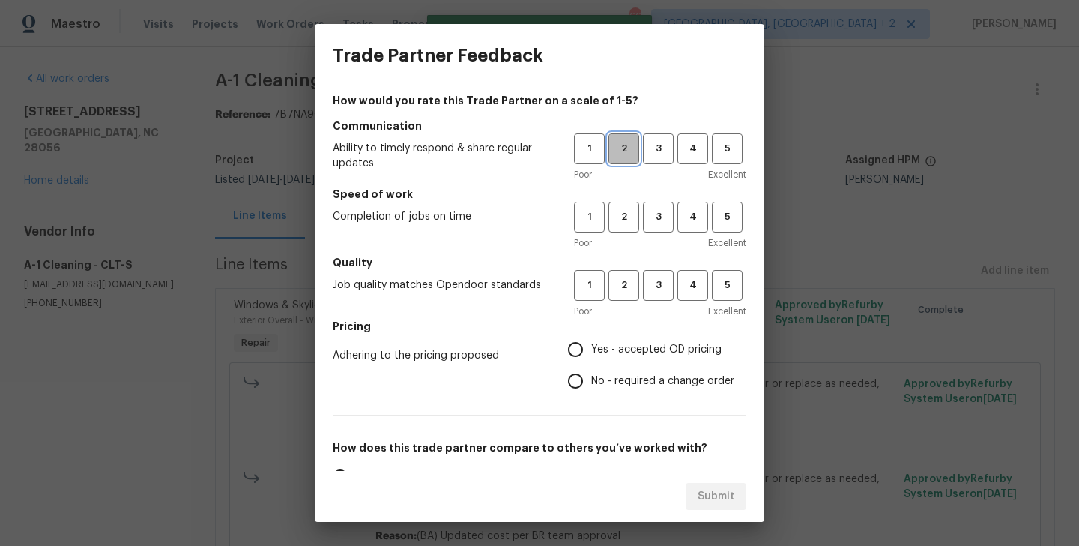
click at [627, 151] on span "2" at bounding box center [624, 148] width 28 height 17
click at [658, 223] on span "3" at bounding box center [659, 216] width 28 height 17
click at [658, 277] on span "3" at bounding box center [659, 285] width 28 height 17
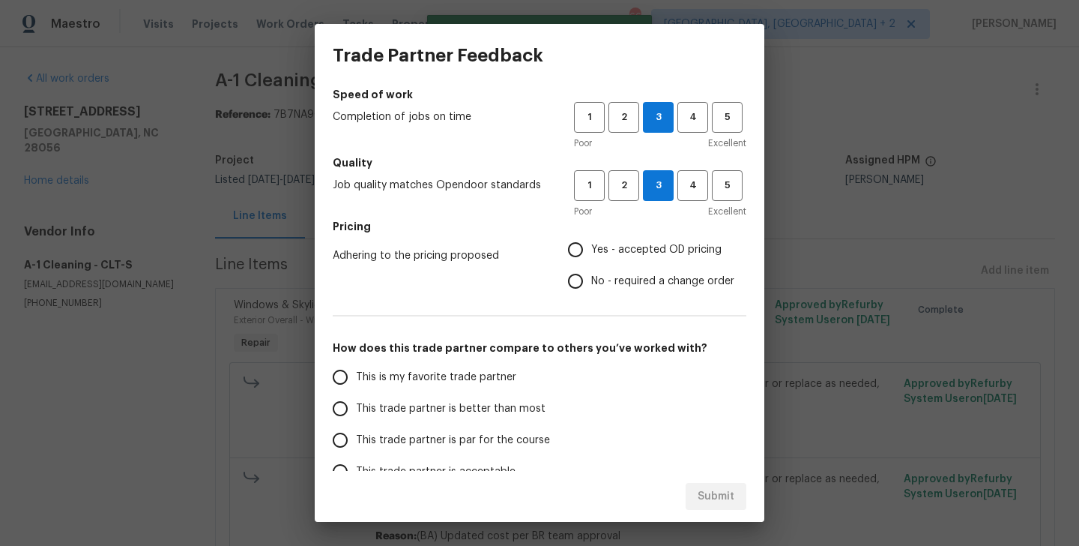
click at [630, 274] on span "No - required a change order" at bounding box center [662, 282] width 143 height 16
click at [591, 274] on input "No - required a change order" at bounding box center [575, 280] width 31 height 31
radio input "true"
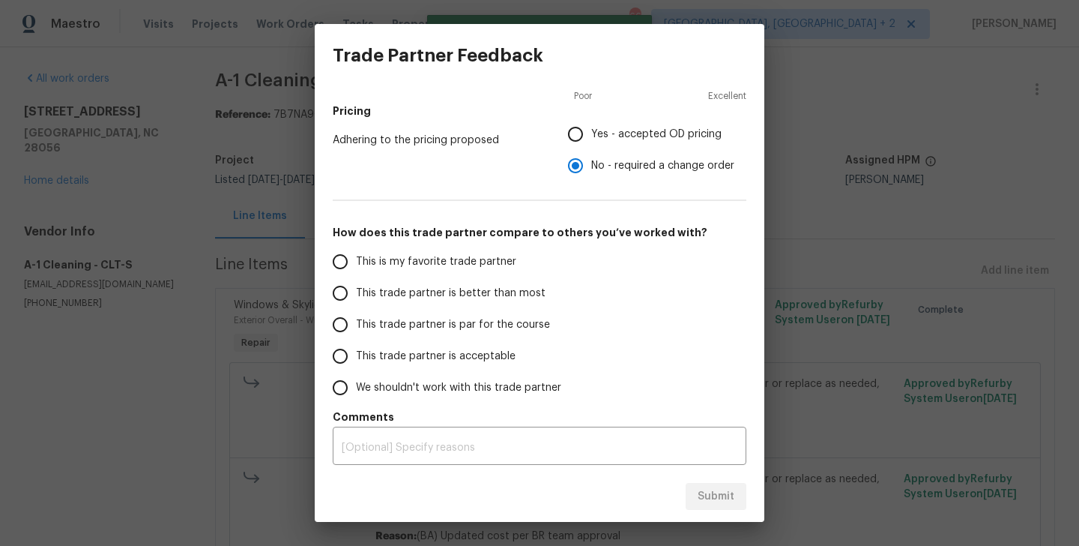
click at [494, 298] on span "This trade partner is better than most" at bounding box center [451, 294] width 190 height 16
click at [356, 298] on input "This trade partner is better than most" at bounding box center [340, 292] width 31 height 31
click at [730, 505] on button "Submit" at bounding box center [716, 497] width 61 height 28
radio input "true"
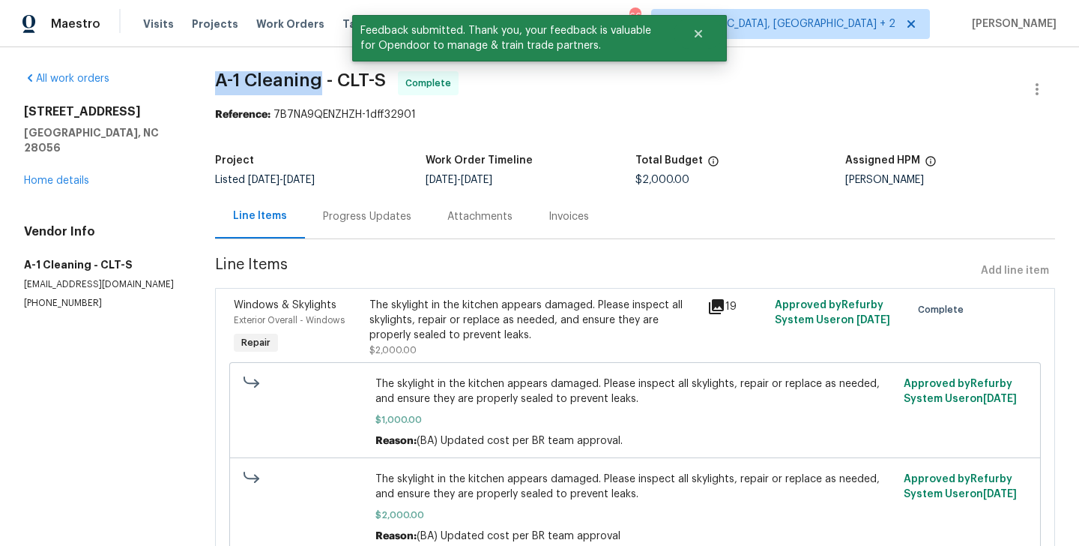
drag, startPoint x: 214, startPoint y: 76, endPoint x: 325, endPoint y: 79, distance: 110.2
click at [325, 79] on div "All work orders [STREET_ADDRESS] Home details Vendor Info A-1 Cleaning - CLT-S …" at bounding box center [539, 330] width 1079 height 567
copy span "A-1 Cleaning"
click at [49, 175] on link "Home details" at bounding box center [56, 180] width 65 height 10
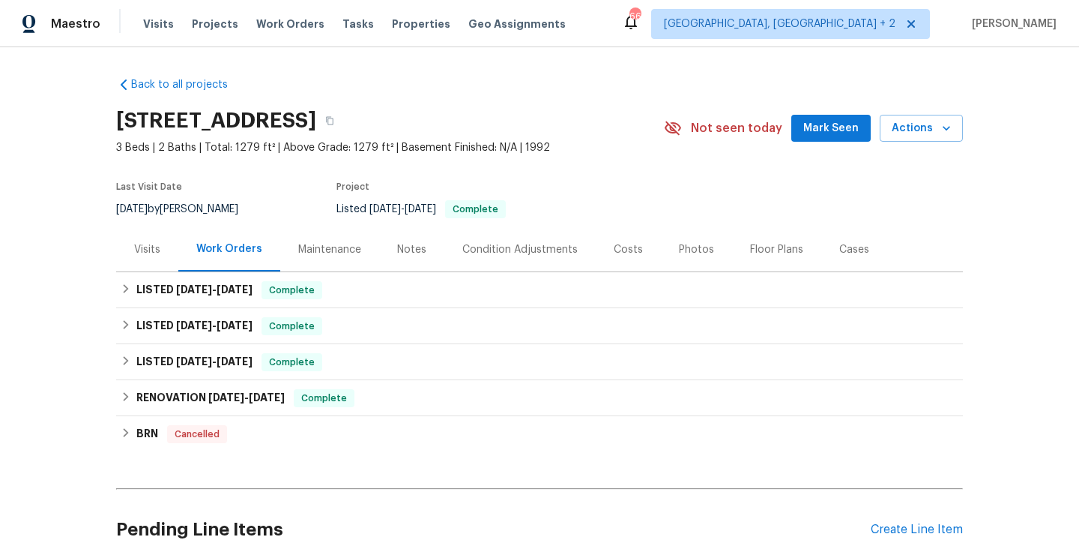
click at [344, 271] on div "Maintenance" at bounding box center [329, 249] width 99 height 44
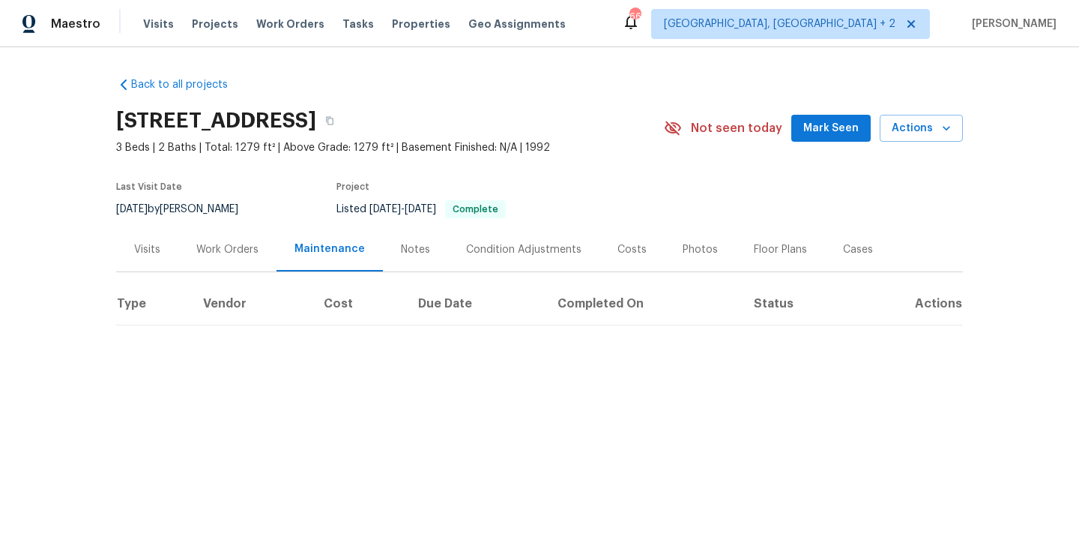
click at [260, 251] on div "Work Orders" at bounding box center [227, 249] width 98 height 44
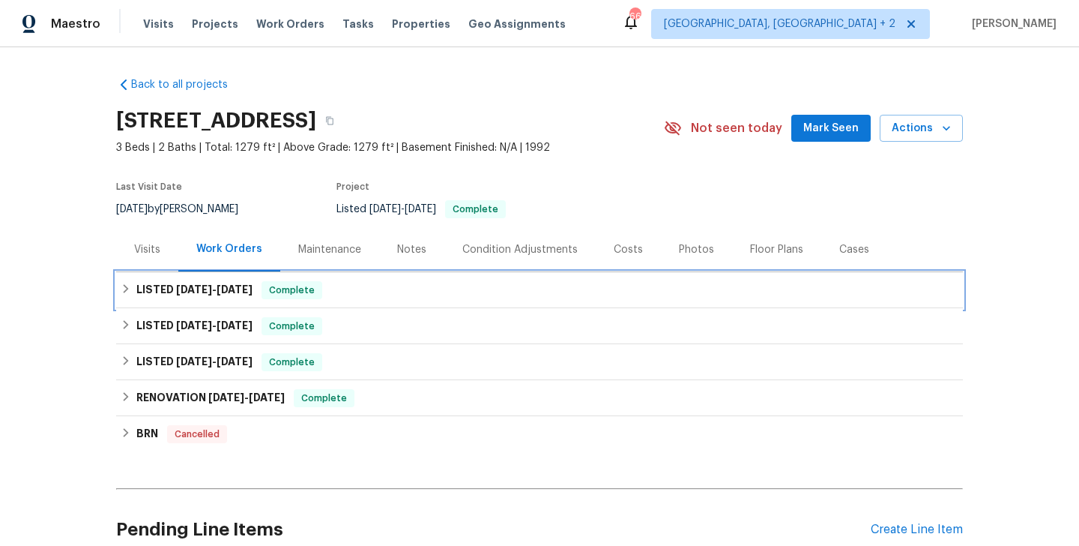
click at [260, 285] on div "LISTED [DATE] - [DATE] Complete" at bounding box center [540, 290] width 838 height 18
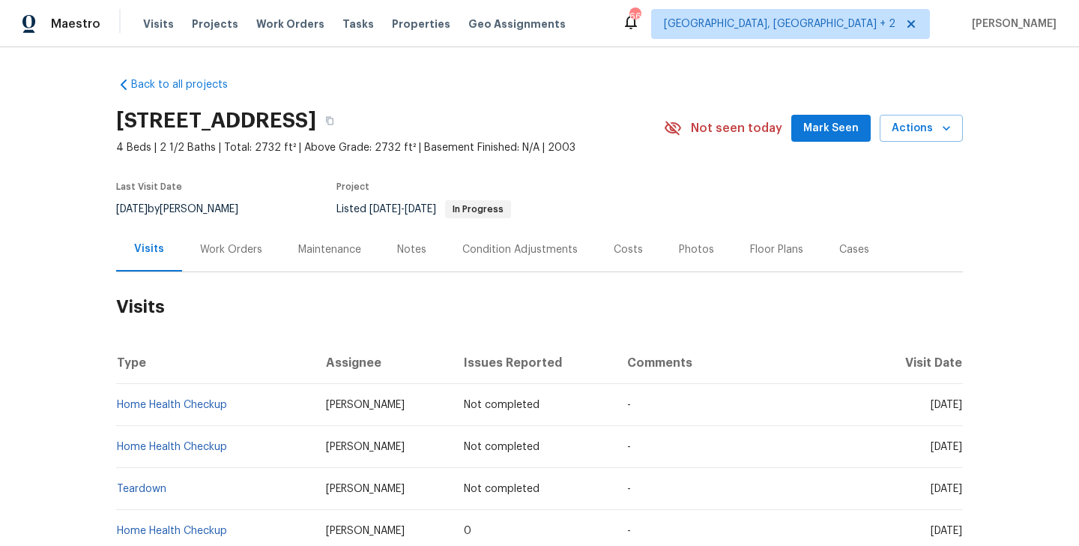
click at [249, 257] on div "Work Orders" at bounding box center [231, 249] width 98 height 44
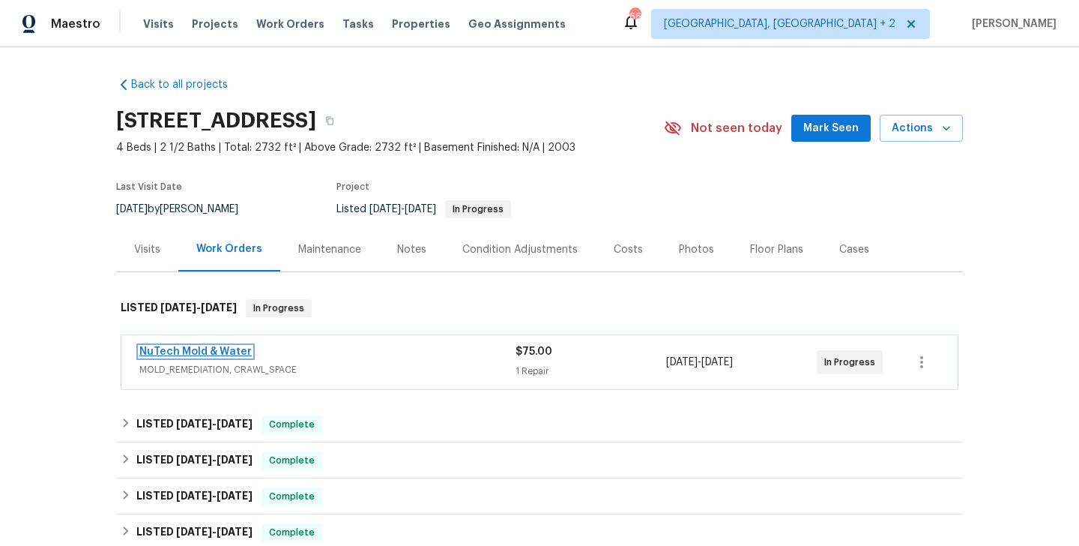
click at [235, 352] on link "NuTech Mold & Water" at bounding box center [195, 351] width 112 height 10
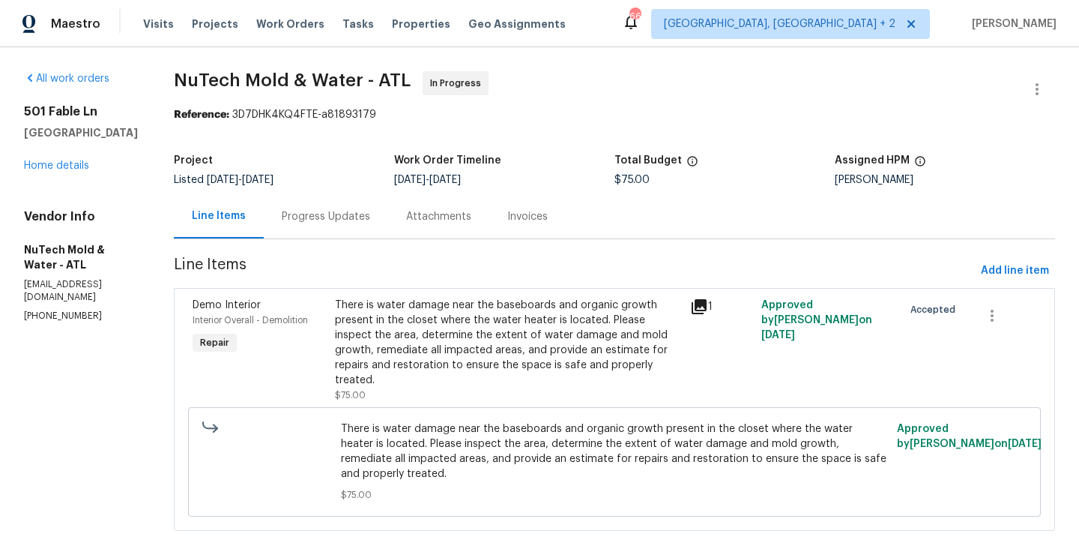
click at [322, 223] on div "Progress Updates" at bounding box center [326, 216] width 88 height 15
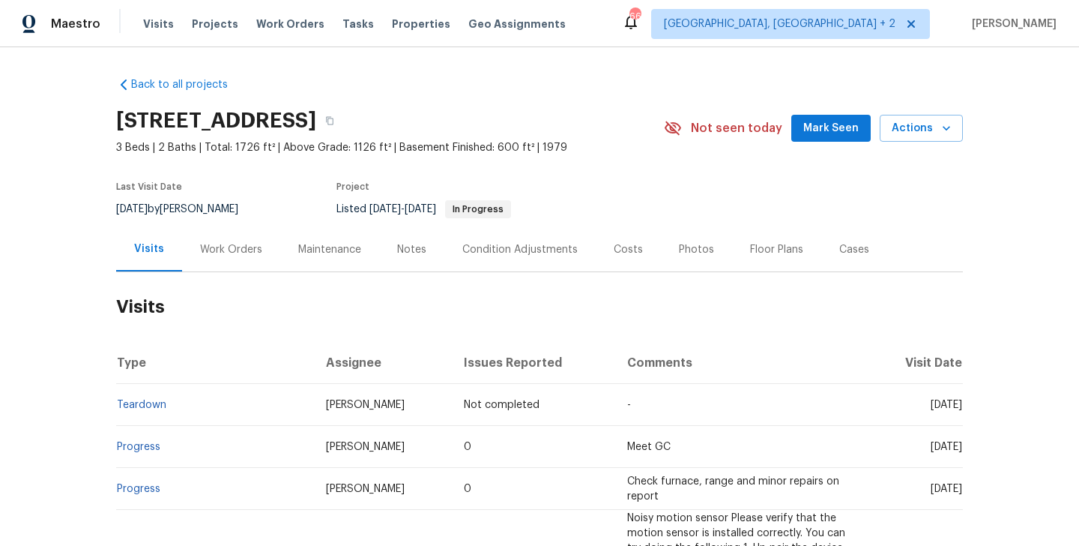
click at [235, 257] on div "Work Orders" at bounding box center [231, 249] width 98 height 44
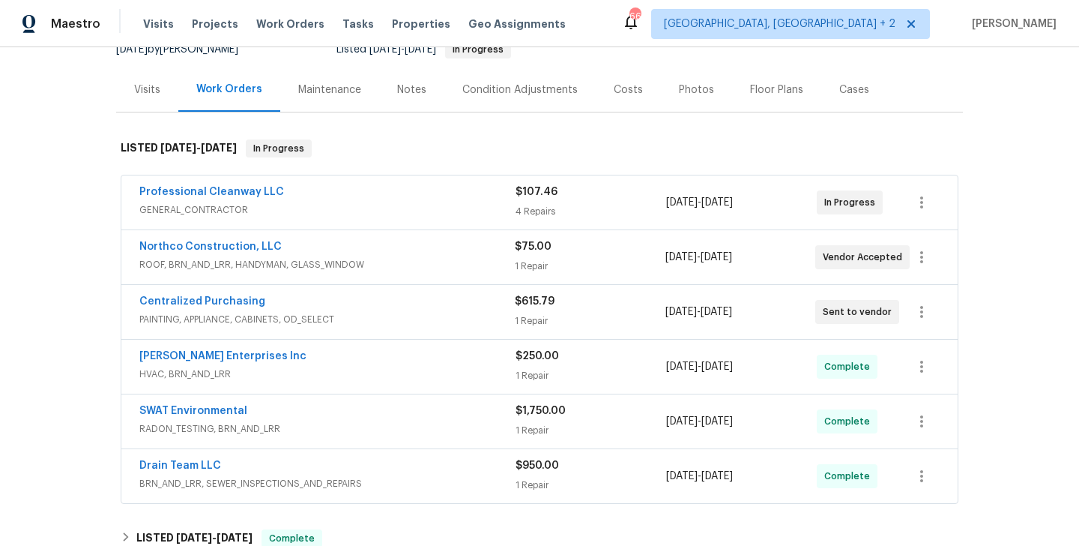
scroll to position [161, 0]
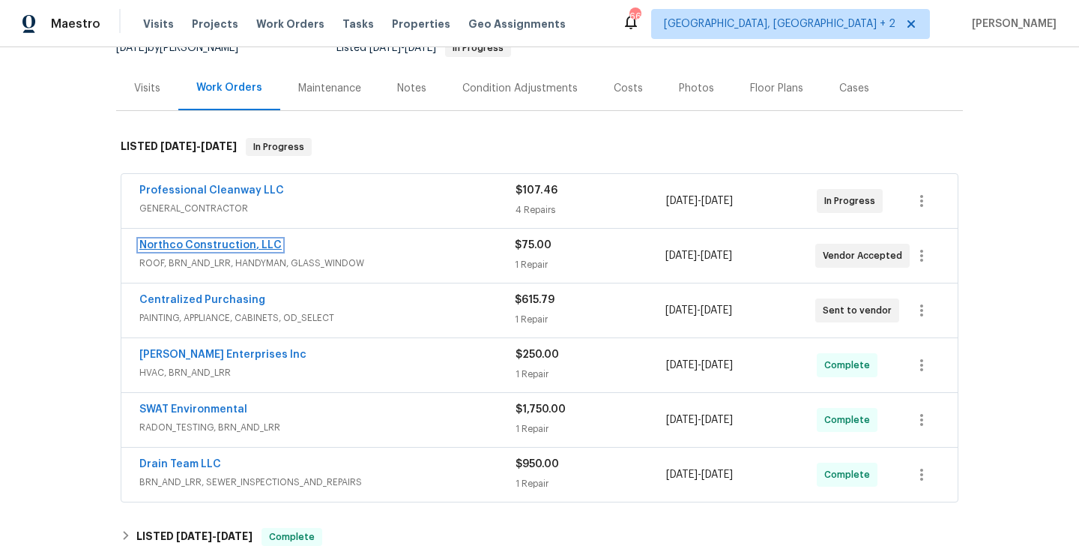
click at [250, 246] on link "Northco Construction, LLC" at bounding box center [210, 245] width 142 height 10
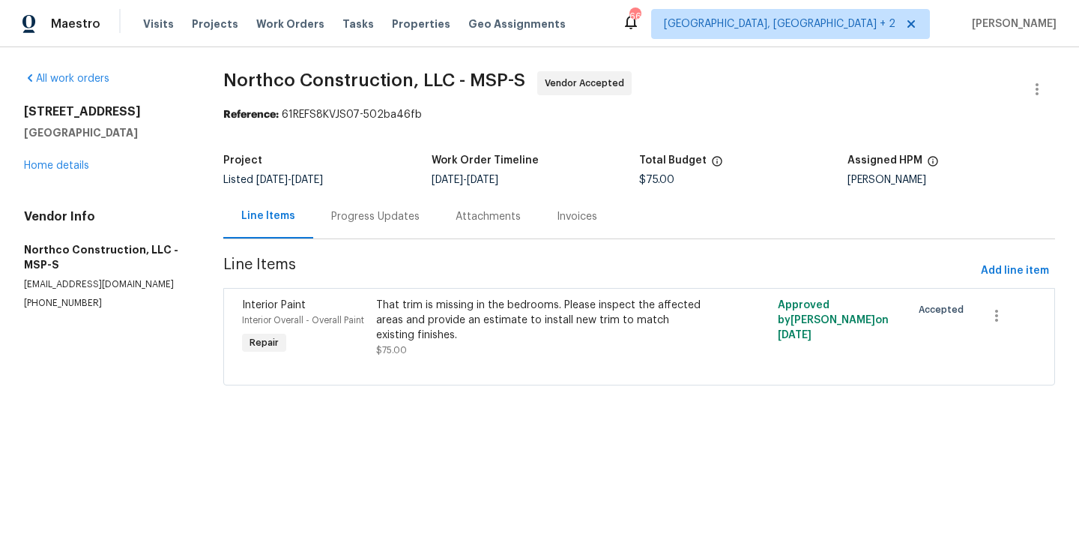
click at [376, 223] on div "Progress Updates" at bounding box center [375, 216] width 88 height 15
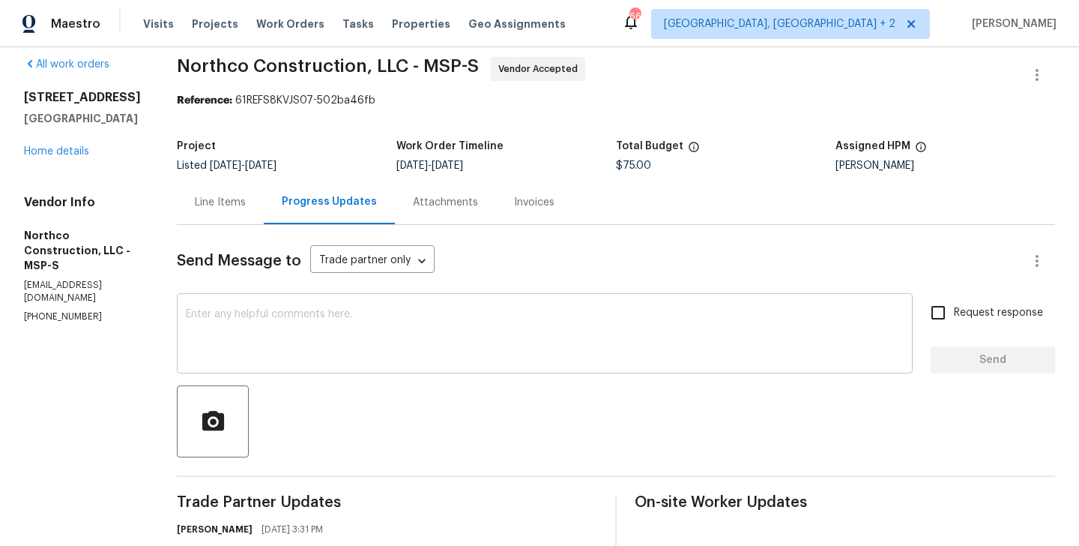
scroll to position [165, 0]
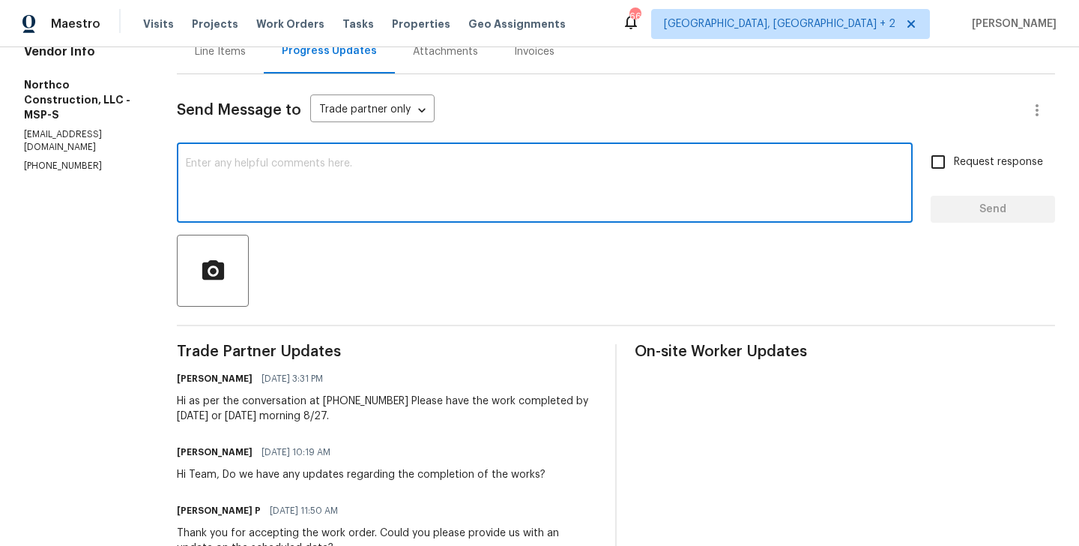
click at [308, 209] on textarea at bounding box center [545, 184] width 718 height 52
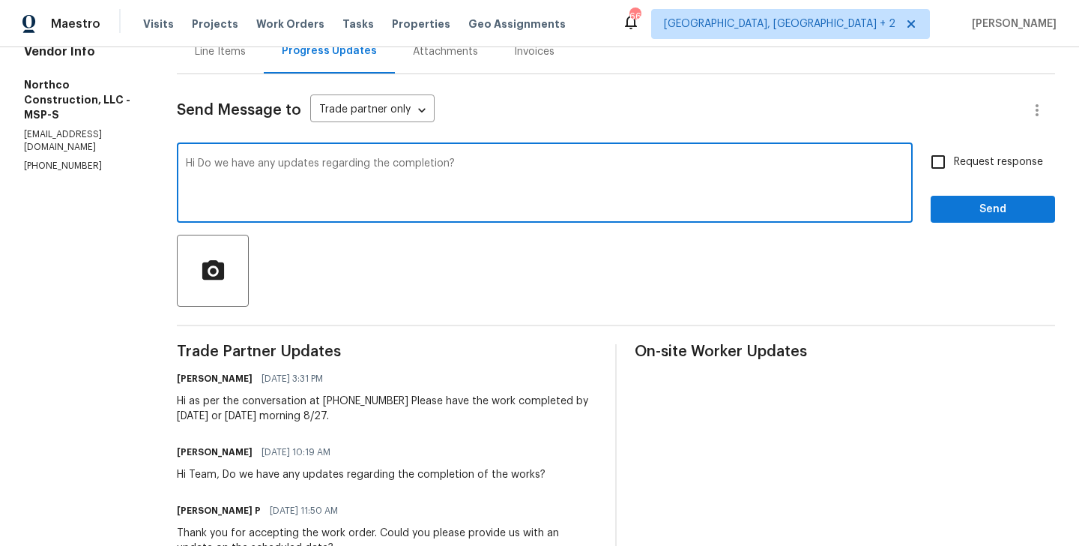
type textarea "Hi Do we have any updates regarding the completion?"
drag, startPoint x: 936, startPoint y: 155, endPoint x: 936, endPoint y: 181, distance: 25.5
click at [936, 156] on input "Request response" at bounding box center [938, 161] width 31 height 31
checkbox input "true"
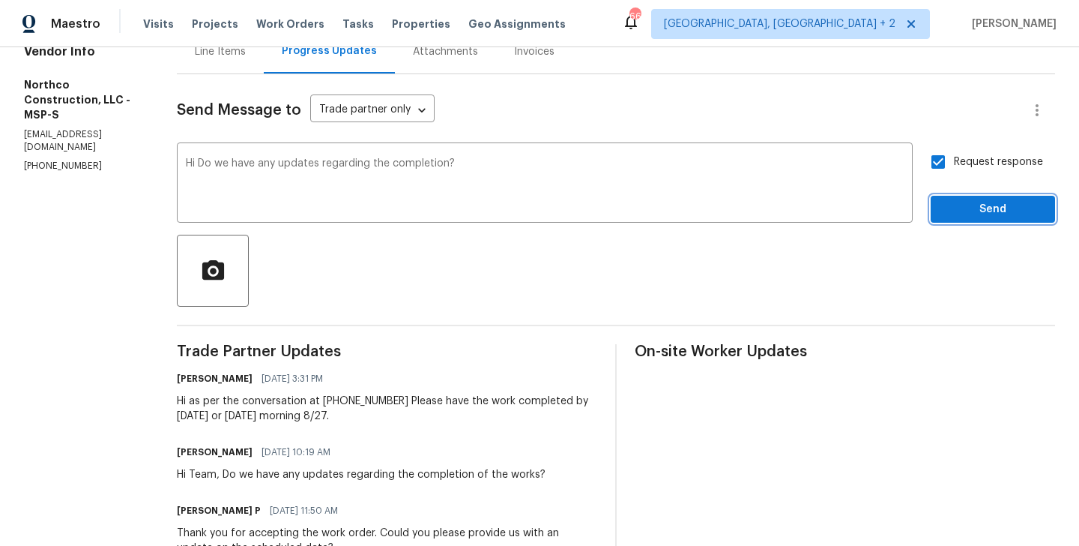
click at [948, 200] on span "Send" at bounding box center [993, 209] width 100 height 19
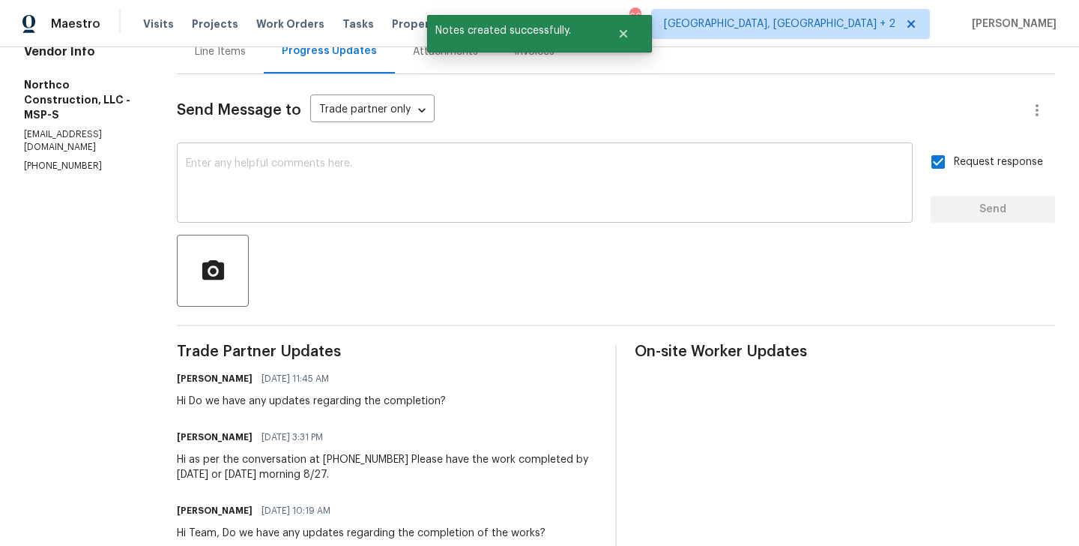
scroll to position [0, 0]
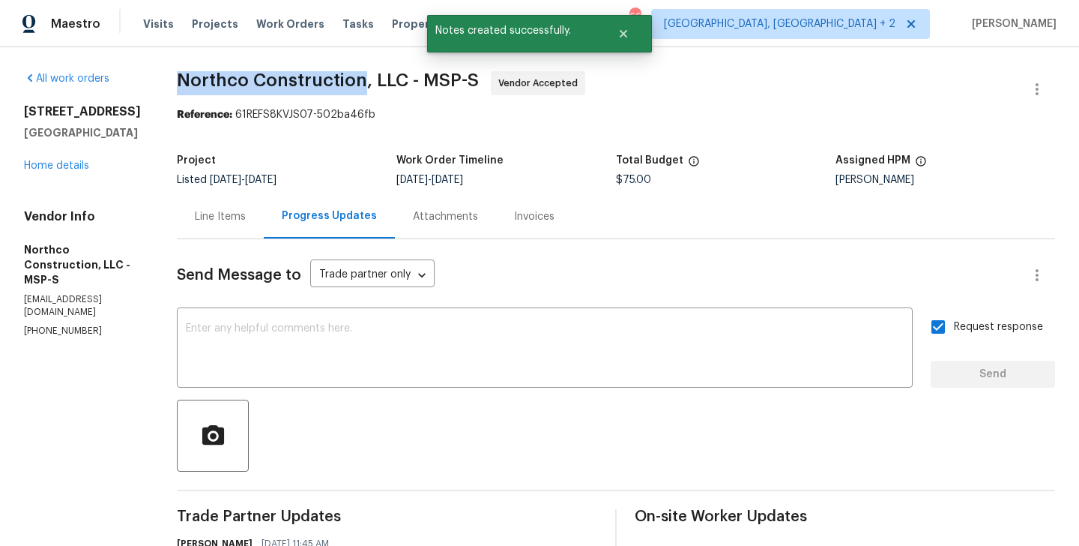
drag, startPoint x: 157, startPoint y: 85, endPoint x: 342, endPoint y: 87, distance: 185.1
click at [342, 87] on div "All work orders 14231 E 143rd Ln Burnsville, MN 55337 Home details Vendor Info …" at bounding box center [539, 493] width 1079 height 892
copy span "Northco Construction"
click at [52, 171] on link "Home details" at bounding box center [56, 165] width 65 height 10
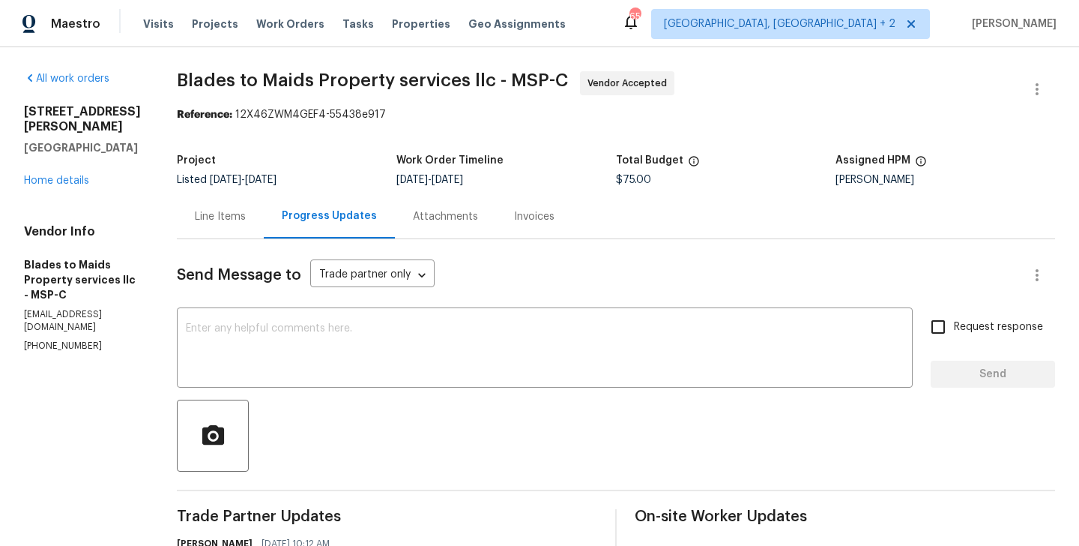
click at [82, 340] on p "[PHONE_NUMBER]" at bounding box center [82, 346] width 117 height 13
copy p "[PHONE_NUMBER]"
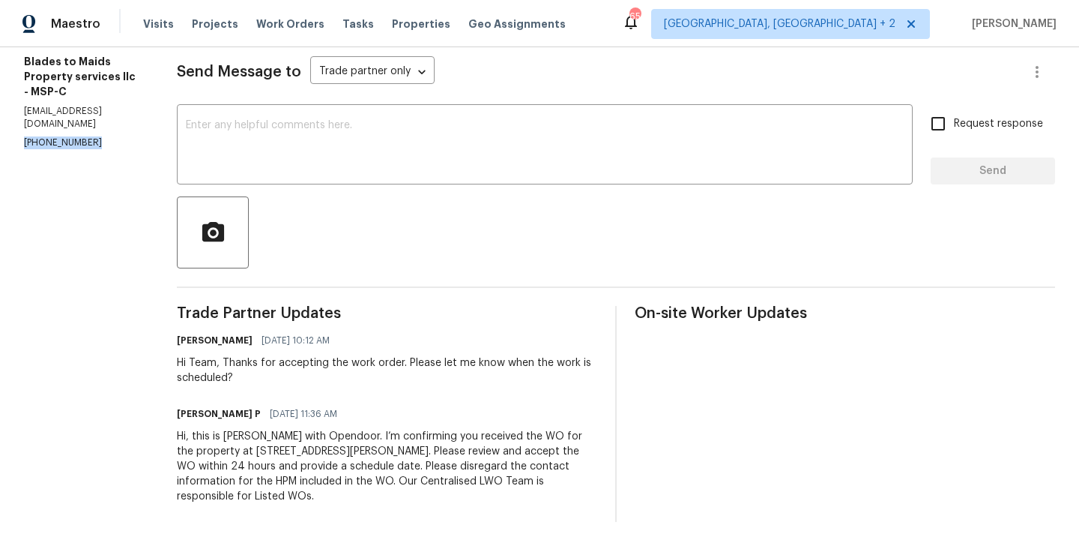
click at [59, 136] on p "[PHONE_NUMBER]" at bounding box center [82, 142] width 117 height 13
click at [59, 136] on p "(651) 261-9377" at bounding box center [82, 142] width 117 height 13
click at [259, 168] on textarea at bounding box center [545, 146] width 718 height 52
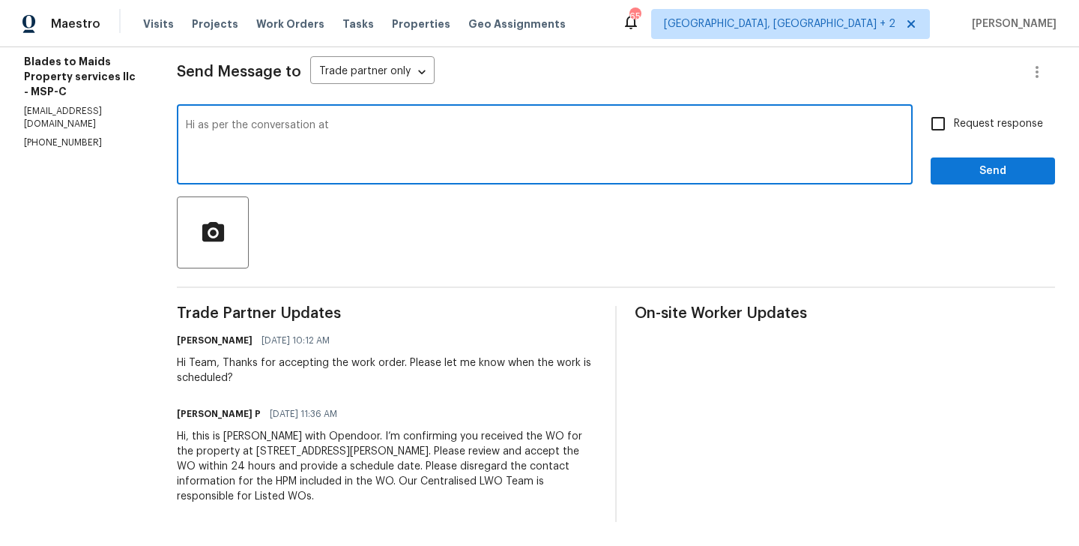
paste textarea "(651) 261-9377"
type textarea "Hi as per the conversation at (651) 261-9377 Keep us posted upon completion."
click at [969, 118] on span "Request response" at bounding box center [998, 124] width 89 height 16
click at [954, 118] on input "Request response" at bounding box center [938, 123] width 31 height 31
checkbox input "true"
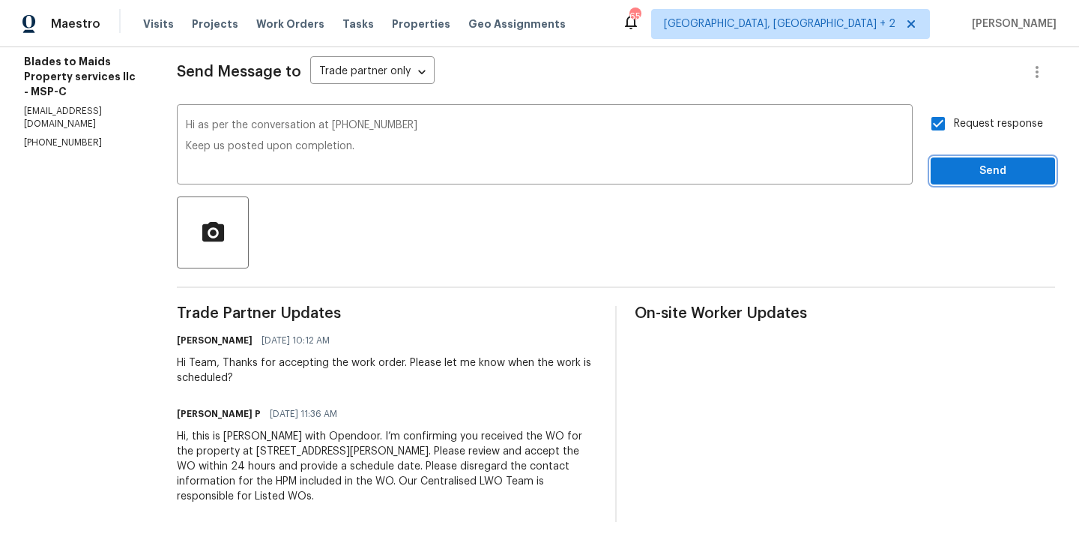
click at [969, 166] on span "Send" at bounding box center [993, 171] width 100 height 19
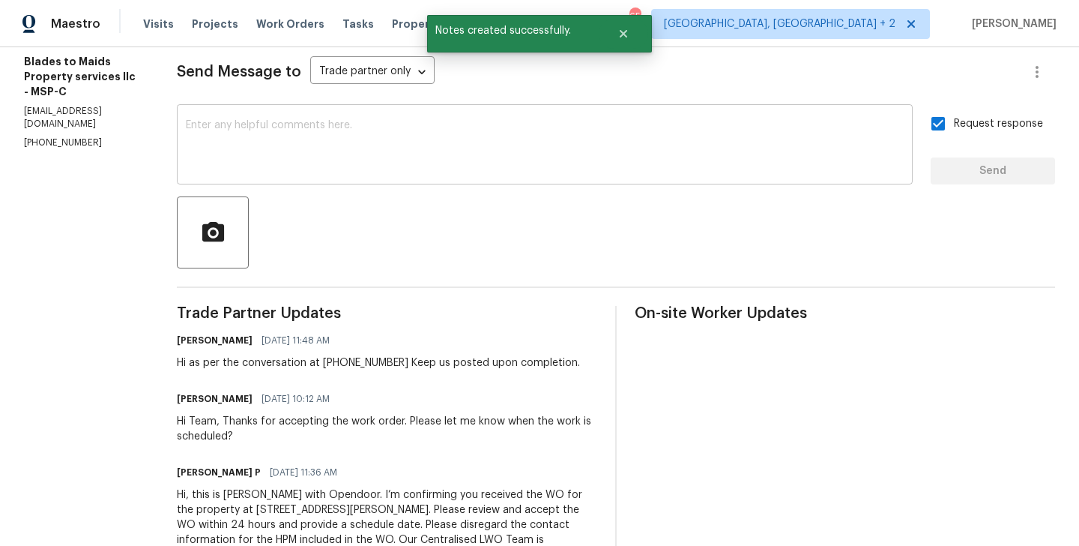
scroll to position [0, 0]
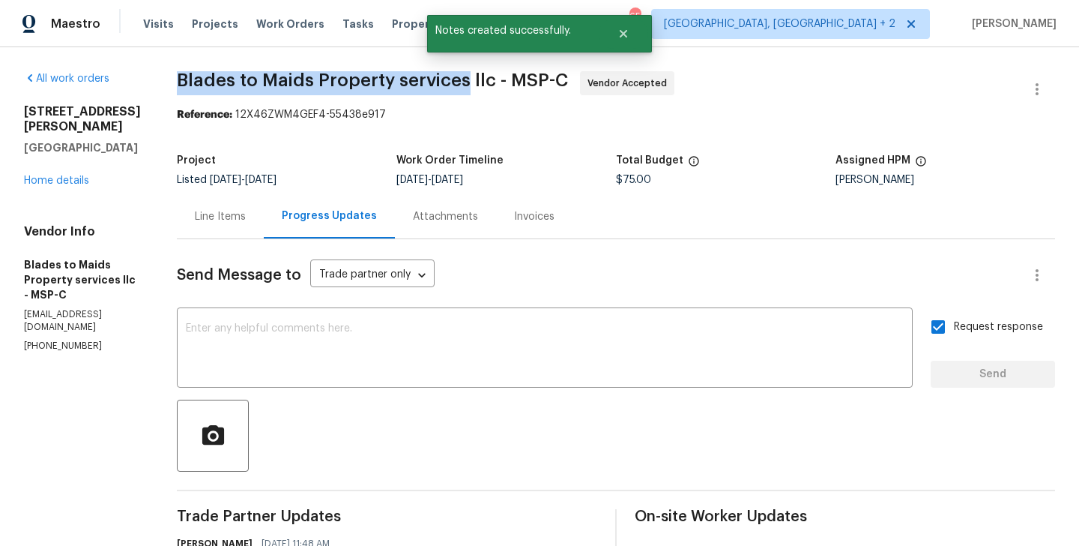
drag, startPoint x: 169, startPoint y: 76, endPoint x: 458, endPoint y: 82, distance: 288.6
click at [458, 82] on div "All work orders 7040 Winfield Rd Rockford, MN 55373 Home details Vendor Info Bl…" at bounding box center [539, 427] width 1079 height 760
copy span "Blades to Maids Property services"
click at [73, 175] on link "Home details" at bounding box center [56, 180] width 65 height 10
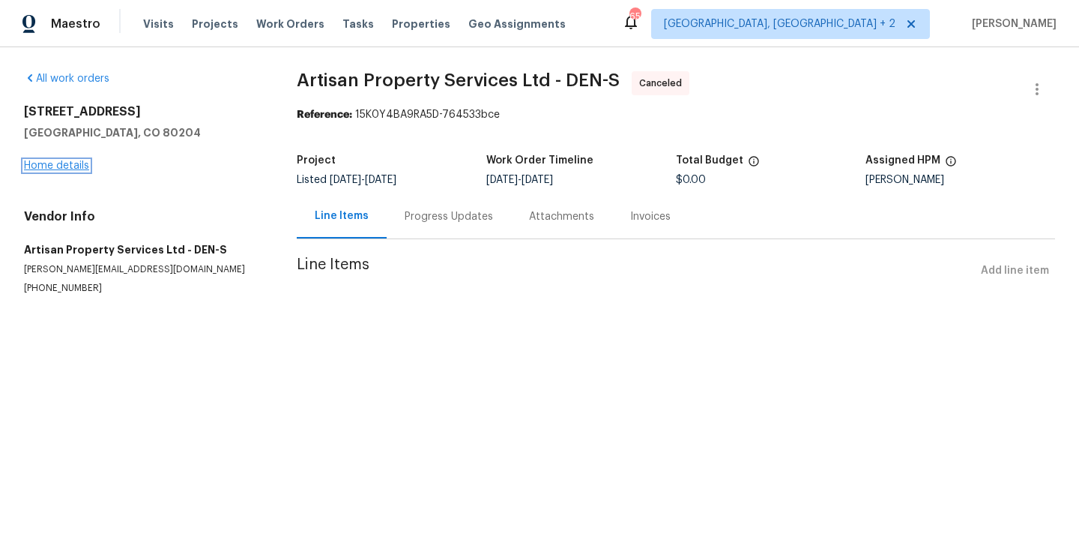
click at [72, 163] on link "Home details" at bounding box center [56, 165] width 65 height 10
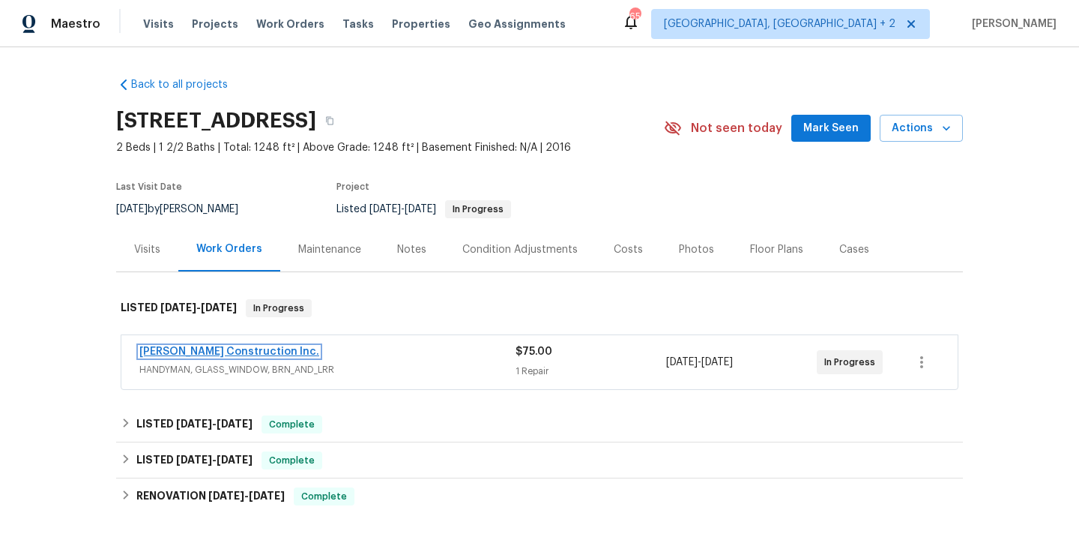
click at [241, 353] on link "[PERSON_NAME] Construction Inc." at bounding box center [229, 351] width 180 height 10
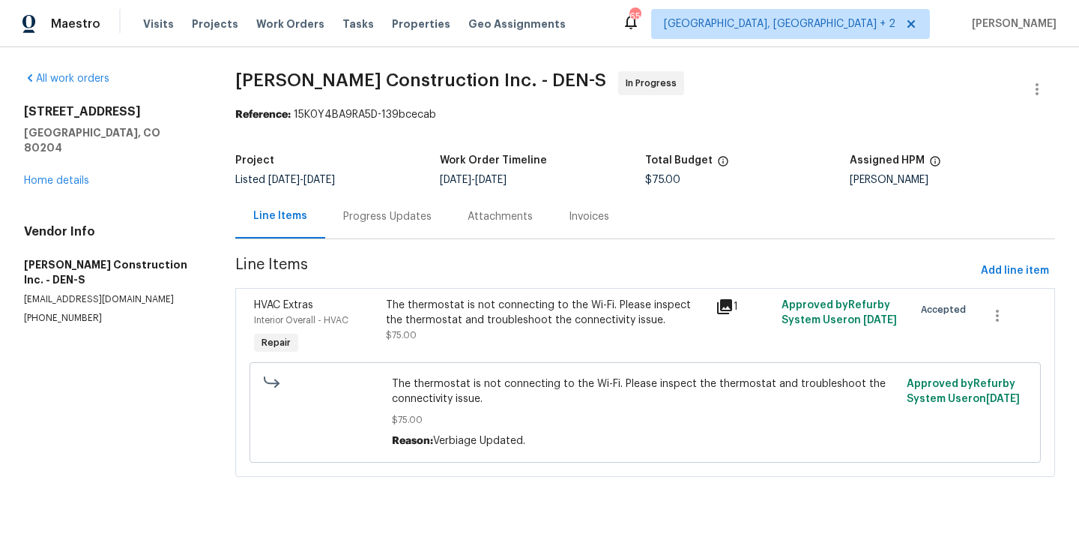
click at [405, 213] on div "Progress Updates" at bounding box center [387, 216] width 88 height 15
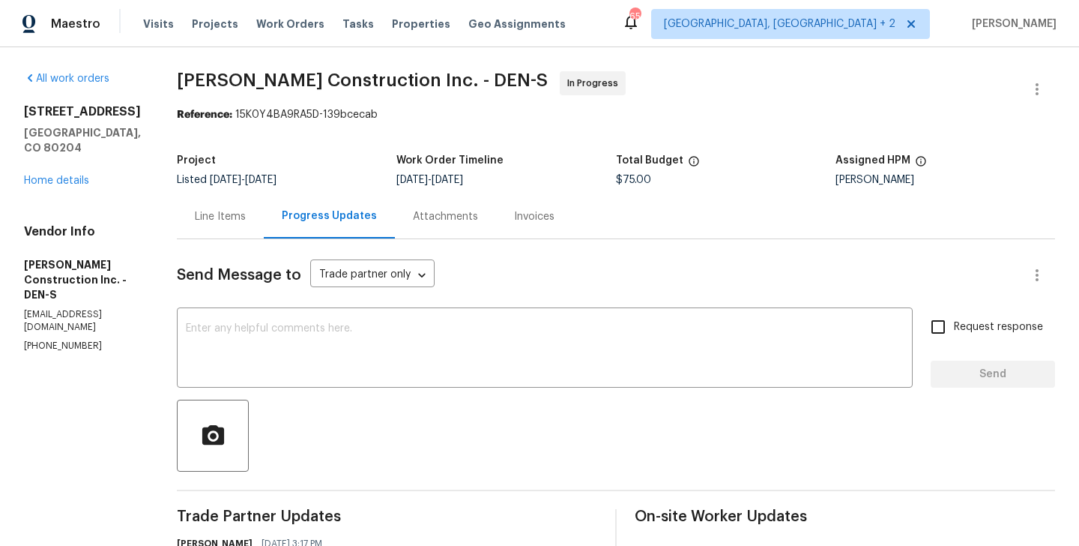
click at [83, 340] on p "[PHONE_NUMBER]" at bounding box center [82, 346] width 117 height 13
copy p "[PHONE_NUMBER]"
